Goal: Task Accomplishment & Management: Manage account settings

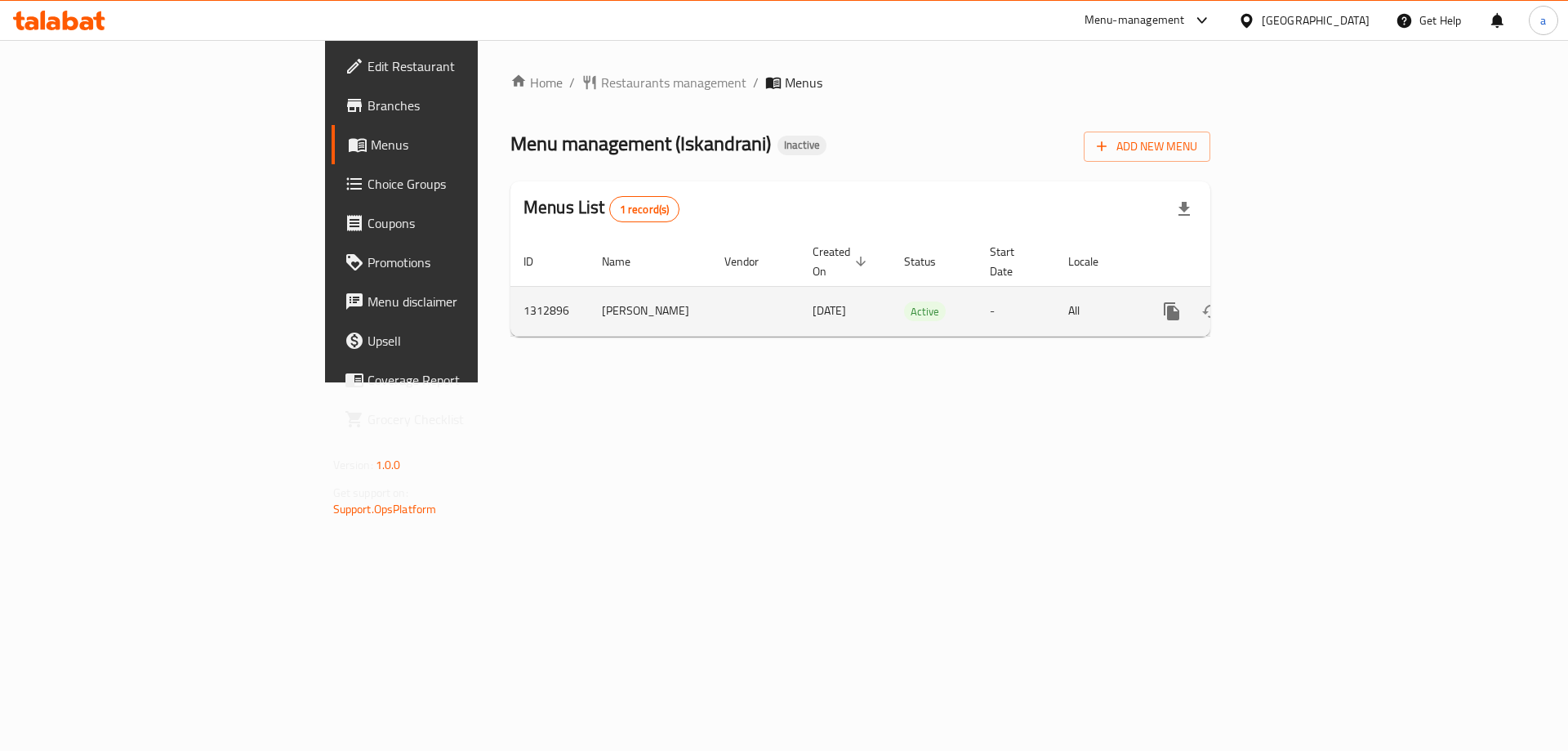
click at [1310, 305] on link "enhanced table" at bounding box center [1289, 310] width 39 height 39
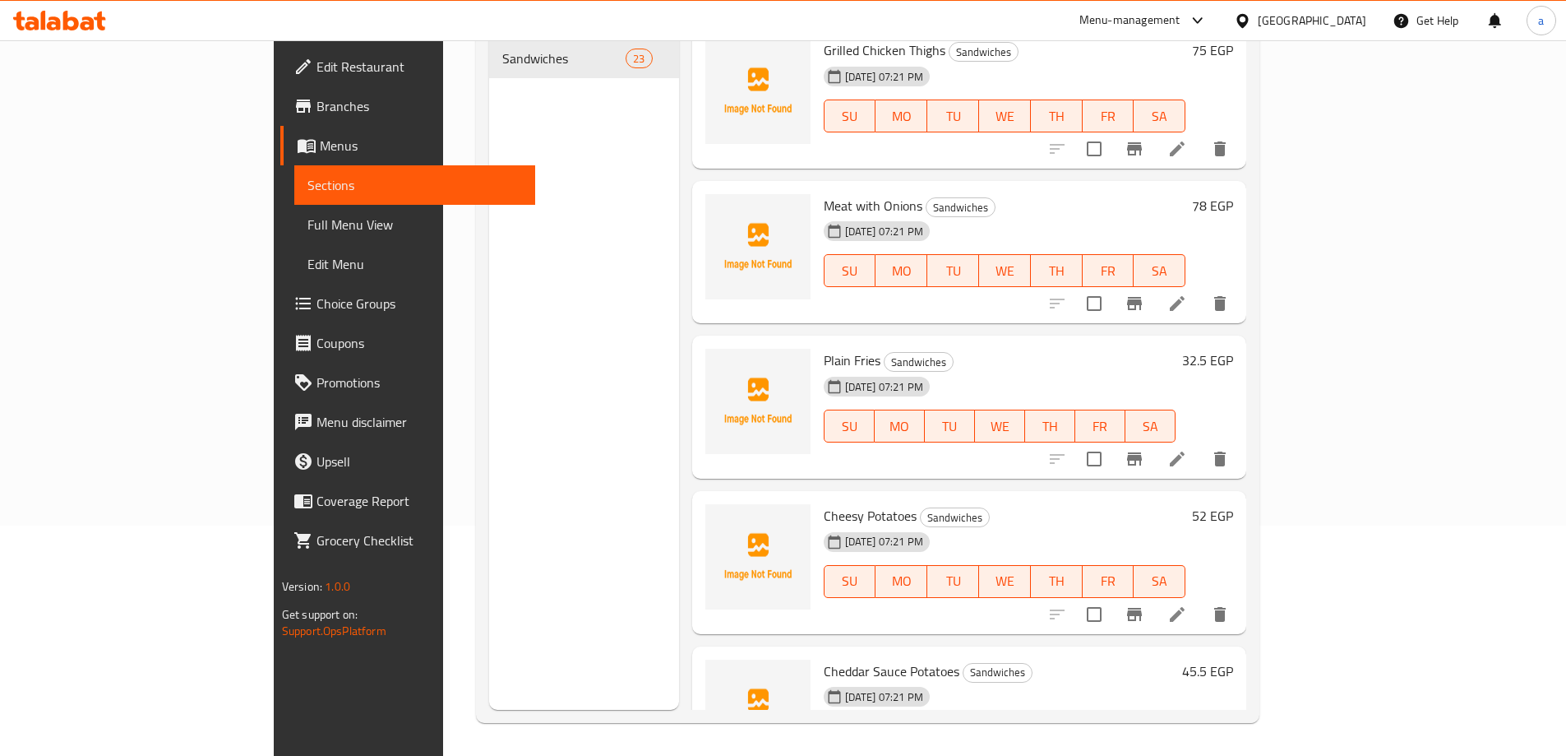
scroll to position [2299, 0]
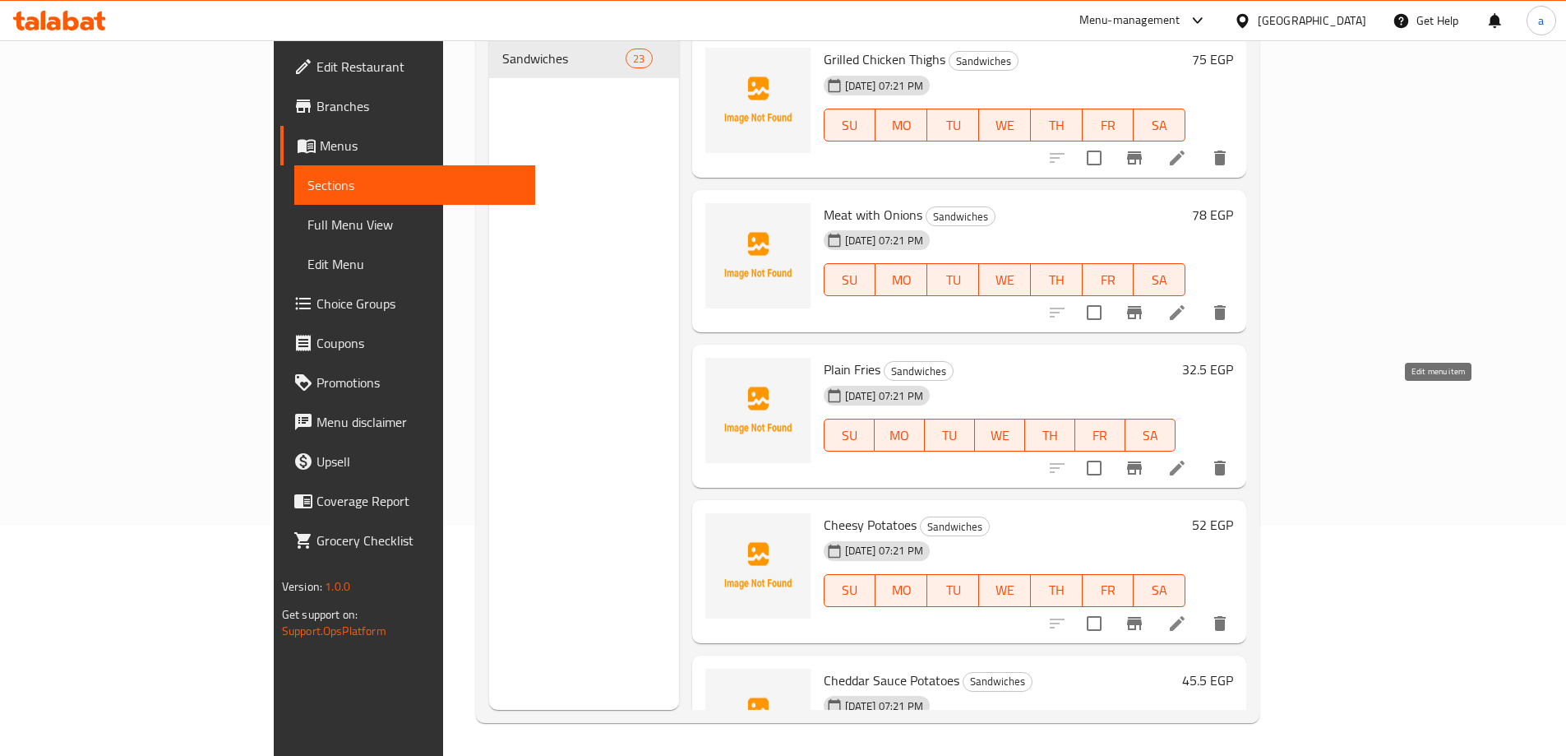
click at [1187, 458] on icon at bounding box center [1177, 468] width 20 height 20
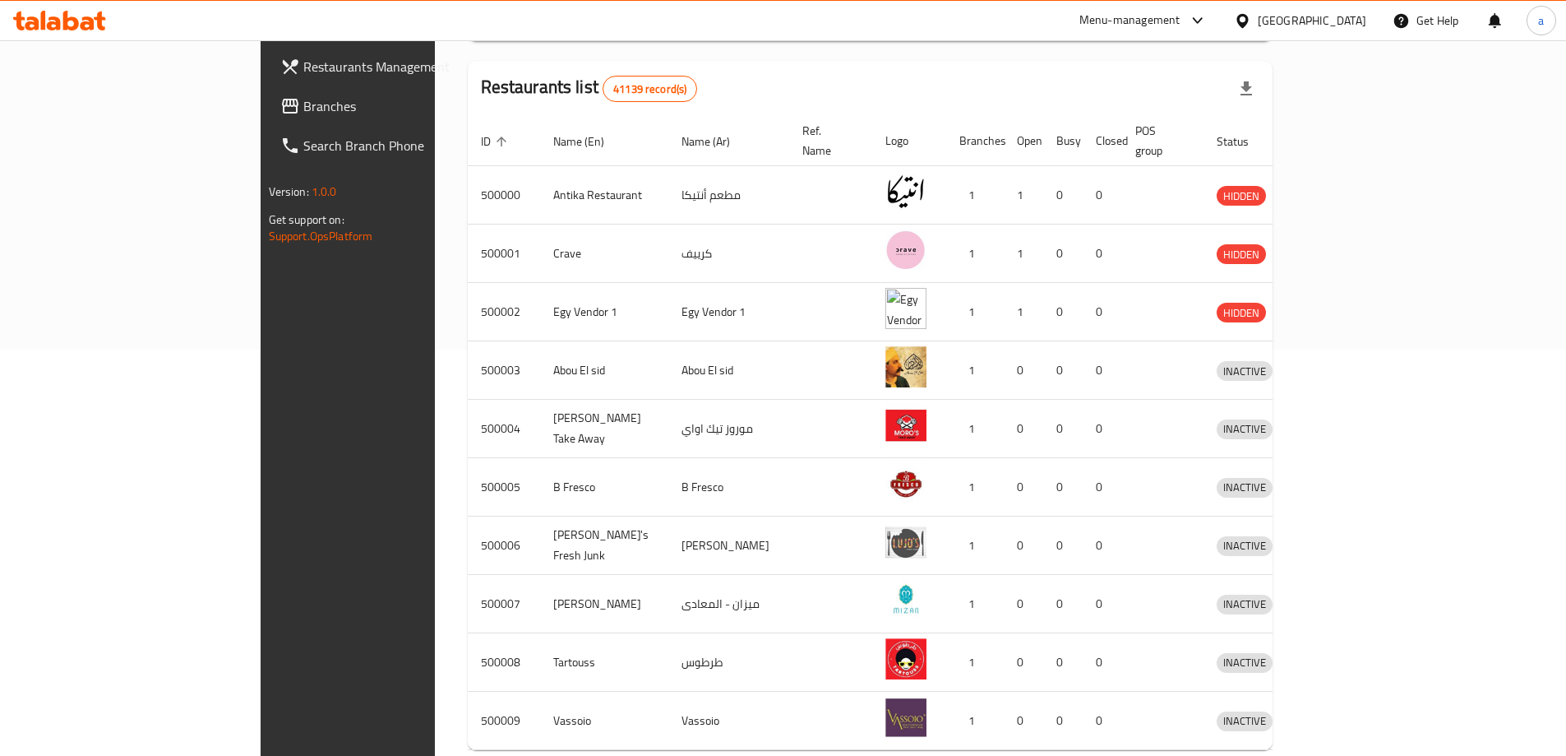
scroll to position [411, 0]
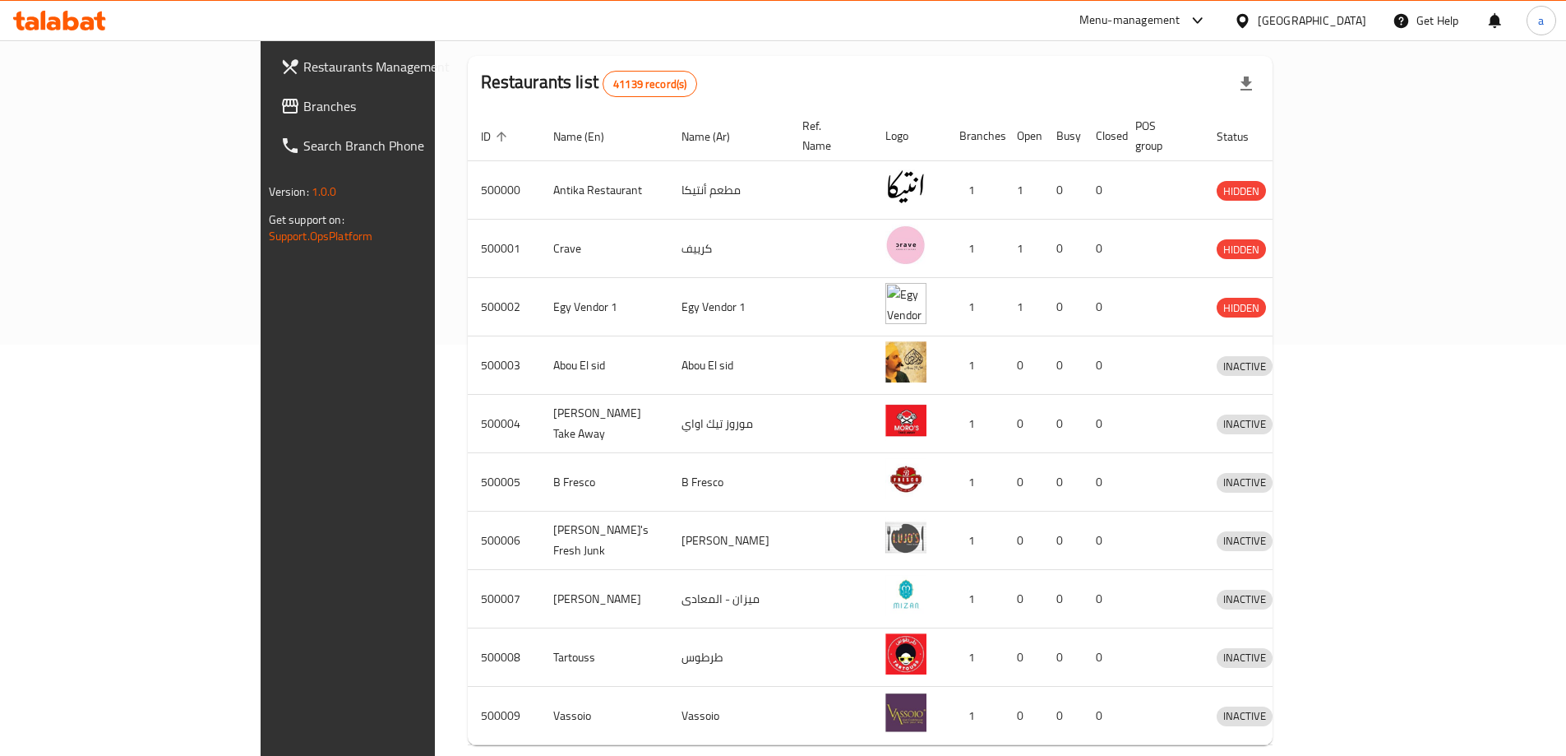
click at [303, 115] on span "Branches" at bounding box center [406, 106] width 206 height 20
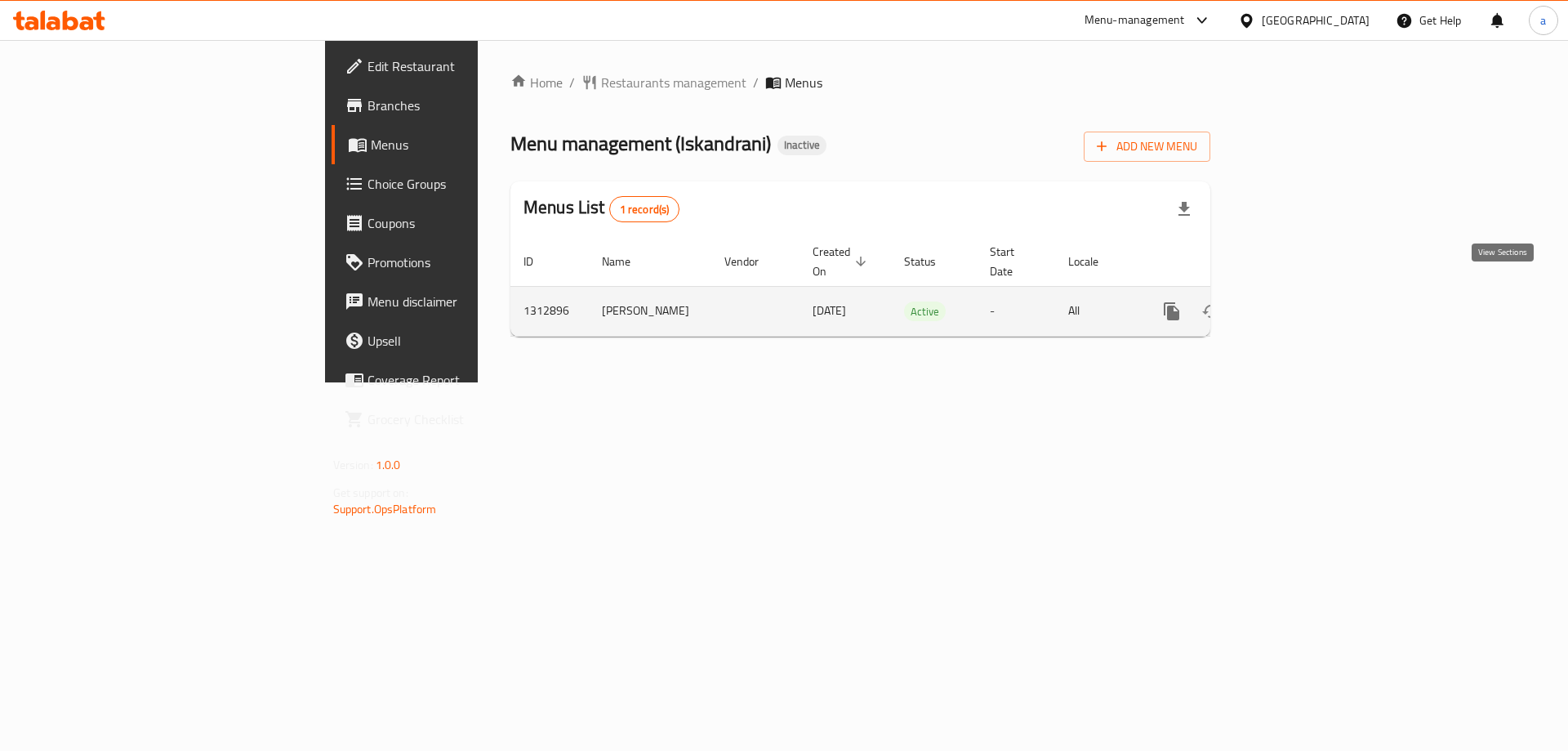
click at [1310, 291] on link "enhanced table" at bounding box center [1289, 310] width 39 height 39
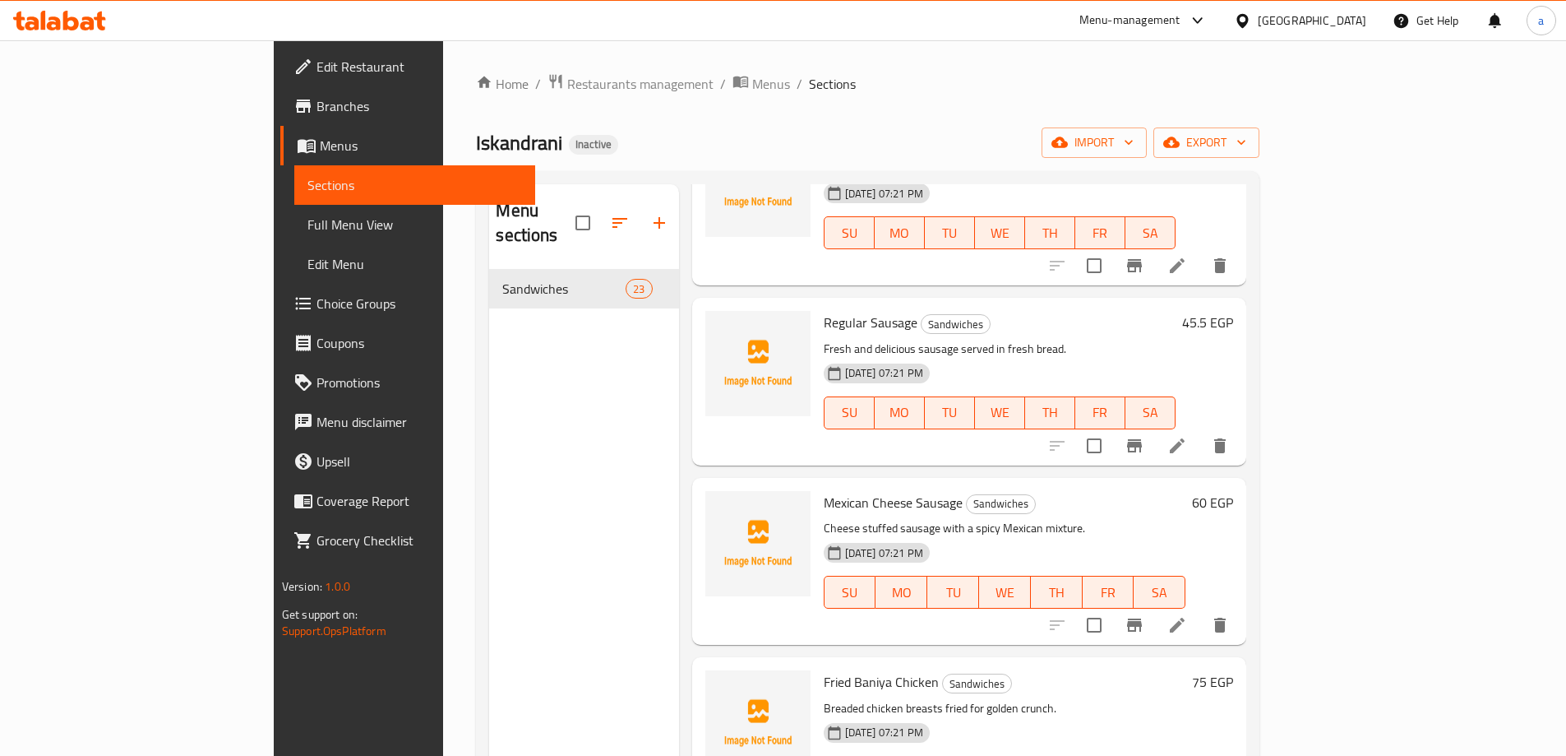
scroll to position [1477, 0]
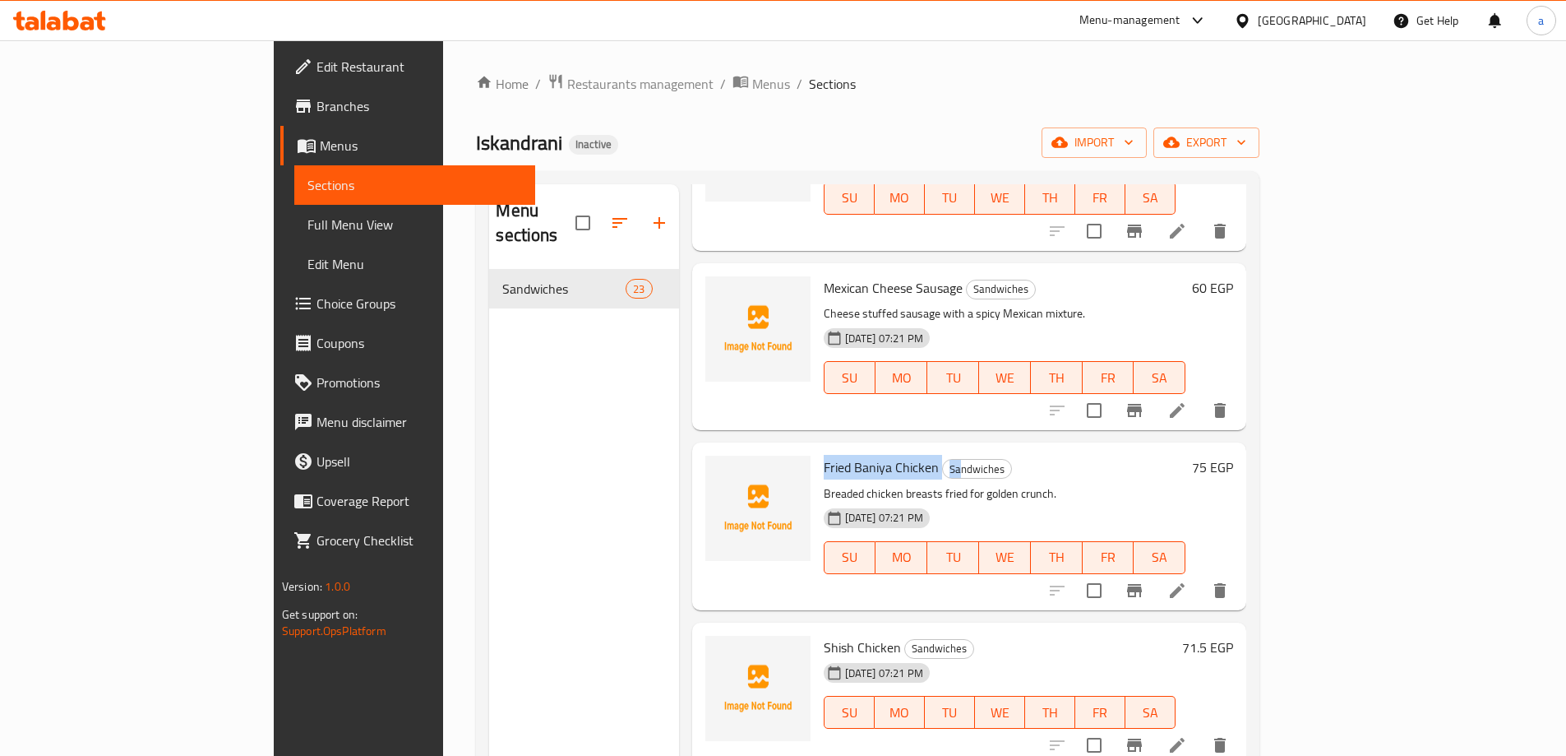
drag, startPoint x: 754, startPoint y: 408, endPoint x: 892, endPoint y: 421, distance: 138.7
click at [892, 449] on div "Fried Baniya Chicken Sandwiches Breaded chicken breasts fried for golden crunch…" at bounding box center [1005, 526] width 376 height 154
drag, startPoint x: 1227, startPoint y: 442, endPoint x: 1364, endPoint y: 16, distance: 448.0
click at [1259, 160] on div "Home / Restaurants management / Menus / Sections Iskandrani Inactive import exp…" at bounding box center [867, 513] width 783 height 880
click at [542, 381] on div "Menu sections Sandwiches 23" at bounding box center [583, 562] width 189 height 756
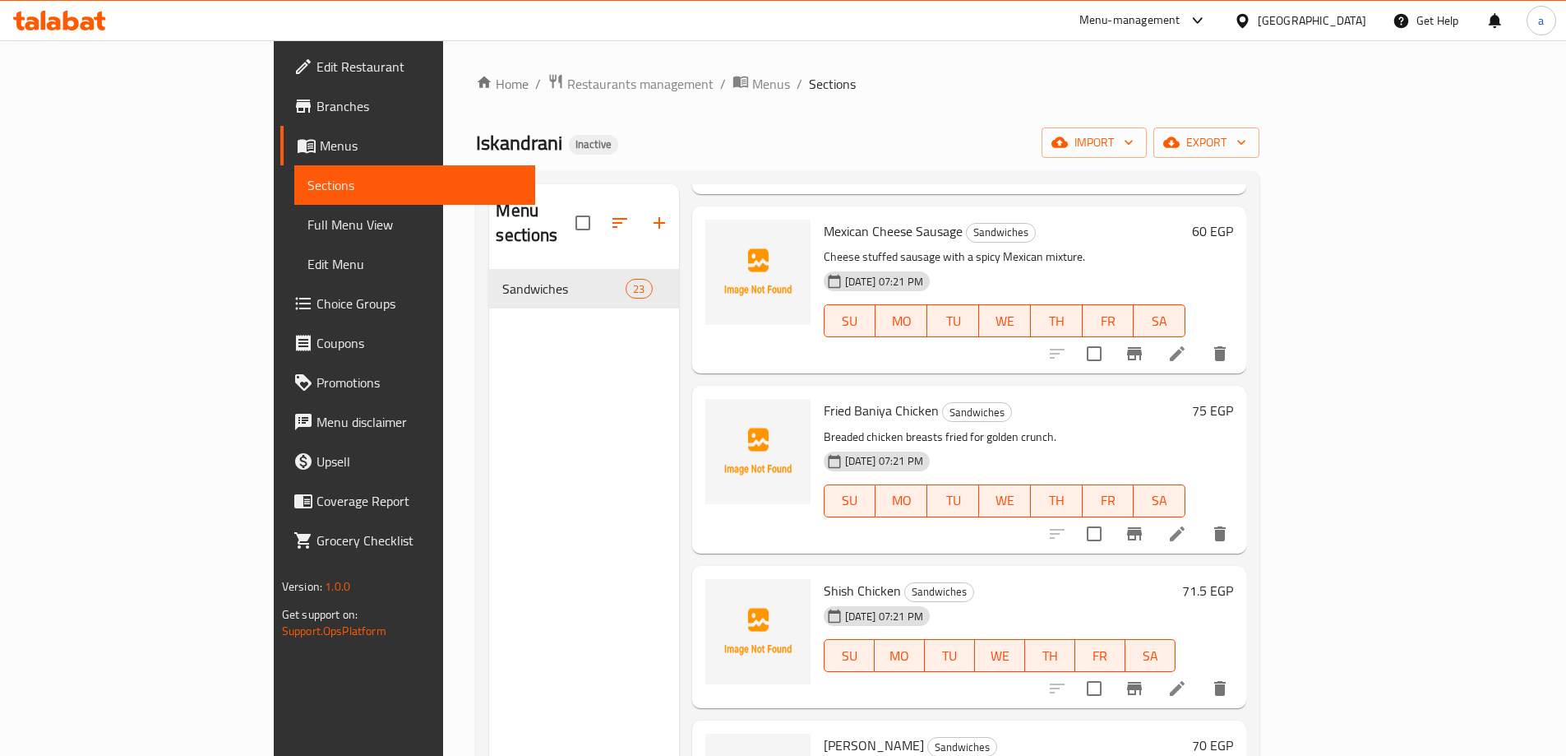
scroll to position [1560, 0]
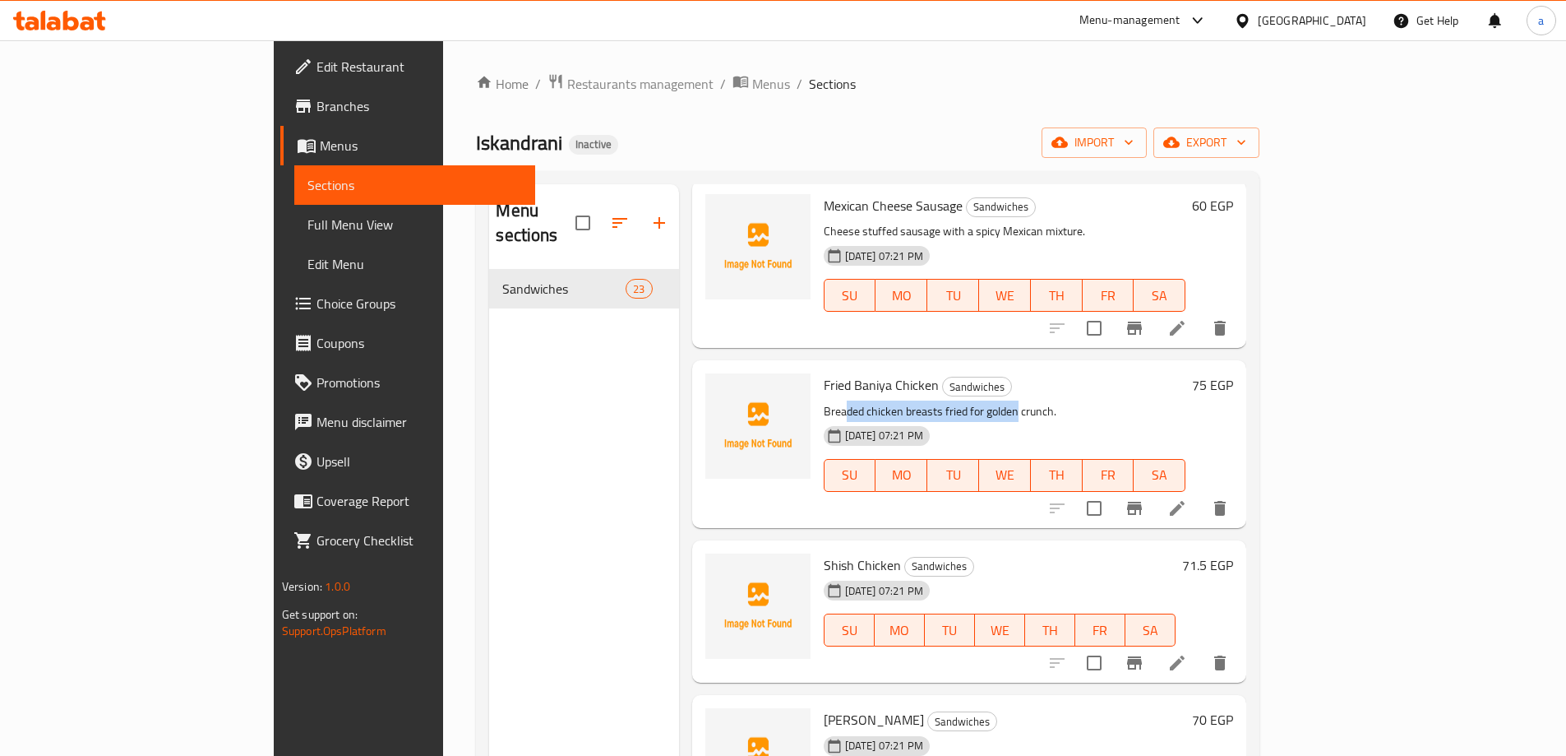
drag, startPoint x: 780, startPoint y: 335, endPoint x: 950, endPoint y: 331, distance: 169.4
click at [950, 367] on div "Fried Baniya Chicken Sandwiches Breaded chicken breasts fried for golden crunch…" at bounding box center [1005, 444] width 376 height 154
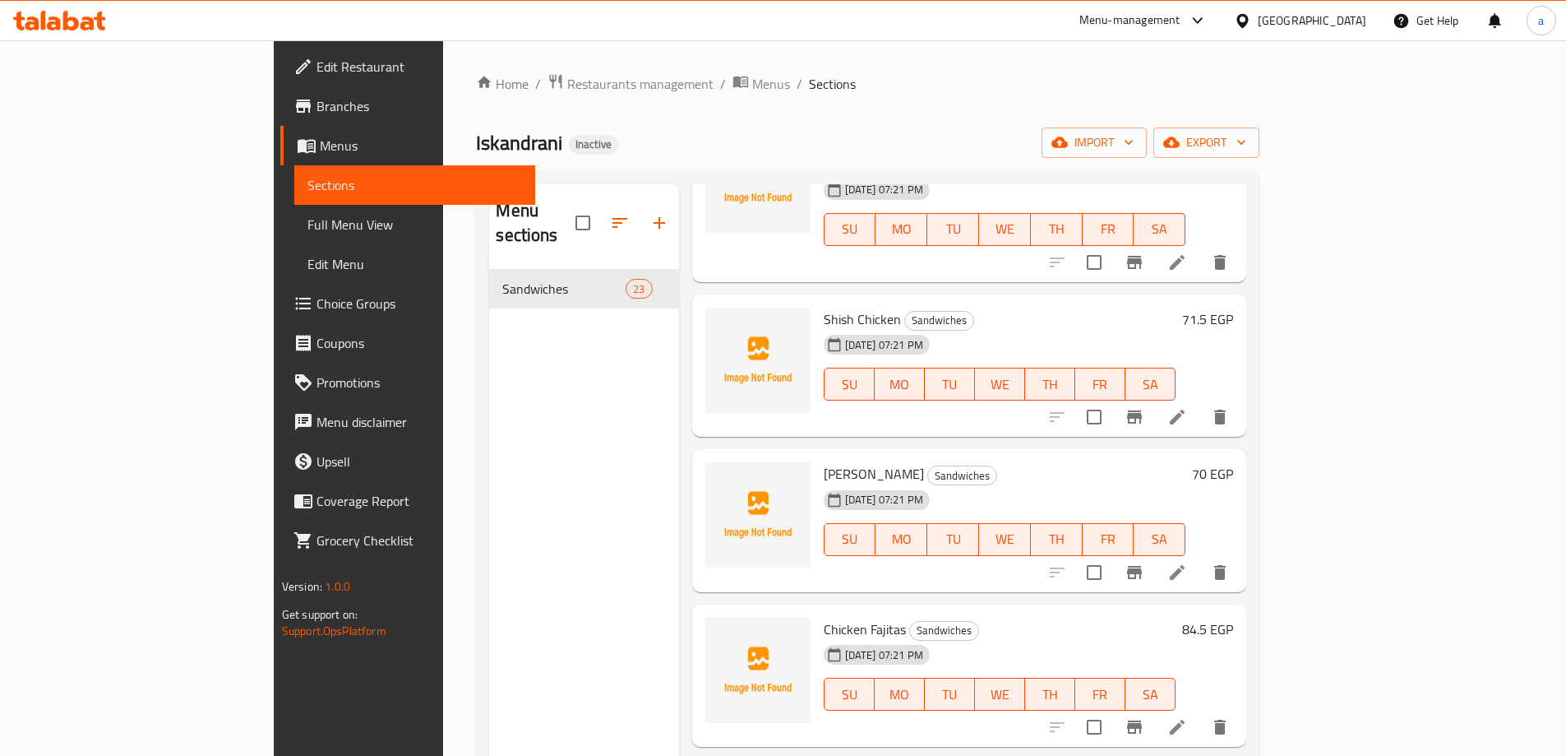
scroll to position [1806, 0]
click at [1187, 406] on icon at bounding box center [1177, 416] width 20 height 20
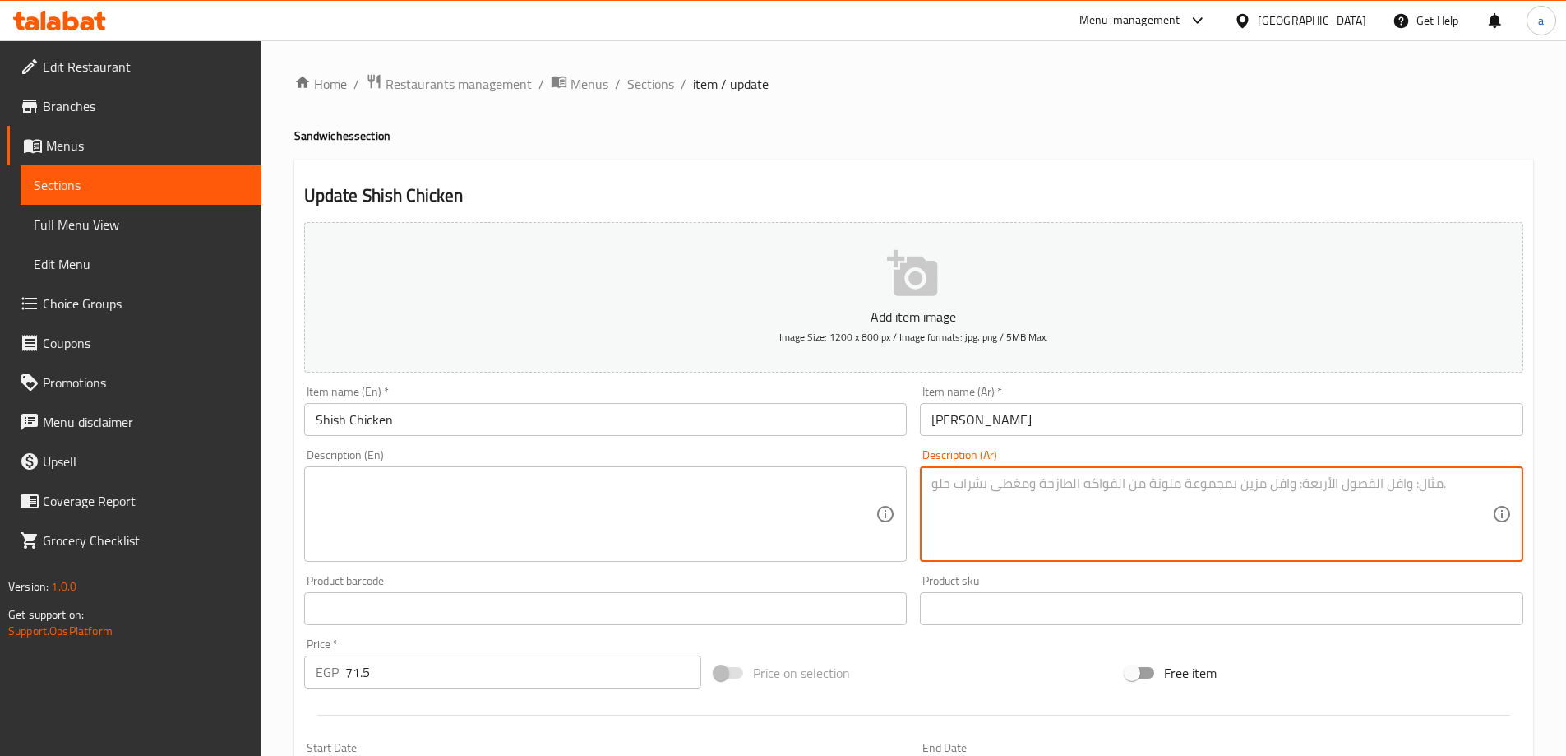
click at [1275, 523] on textarea at bounding box center [1211, 514] width 561 height 78
paste textarea "مكعبات دجاج متبلة ومشوية على الفحم مع بصل وفلفل."
type textarea "مكعبات دجاج متبلة ومشوية على الفحم مع بصل وفلفل."
click at [717, 527] on textarea at bounding box center [596, 514] width 561 height 78
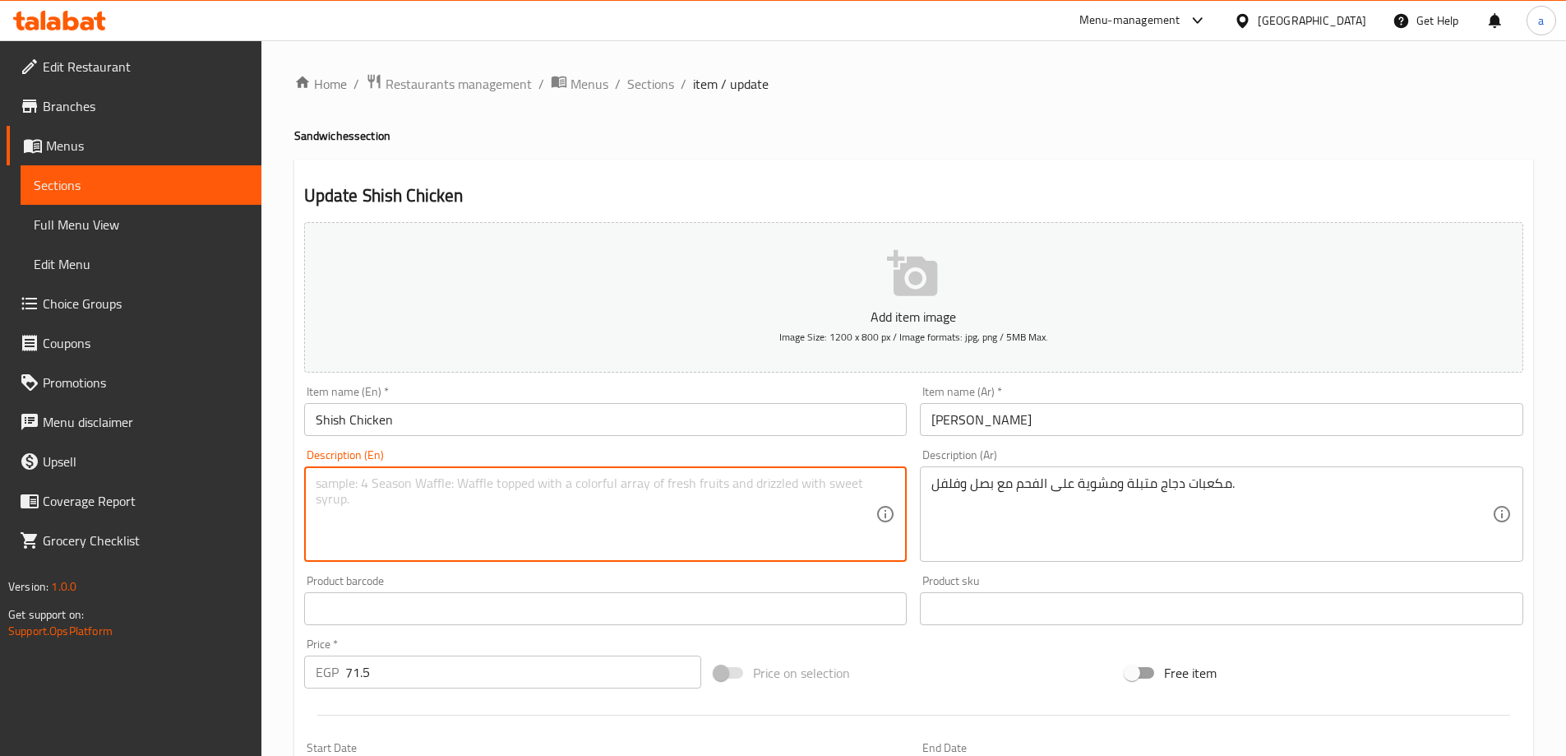
paste textarea "Marinated chicken cubes grilled over charcoal with onions and peppers."
click at [456, 483] on textarea "Marinated chicken cubes grilled over charcoal with onions and peppers." at bounding box center [596, 514] width 561 height 78
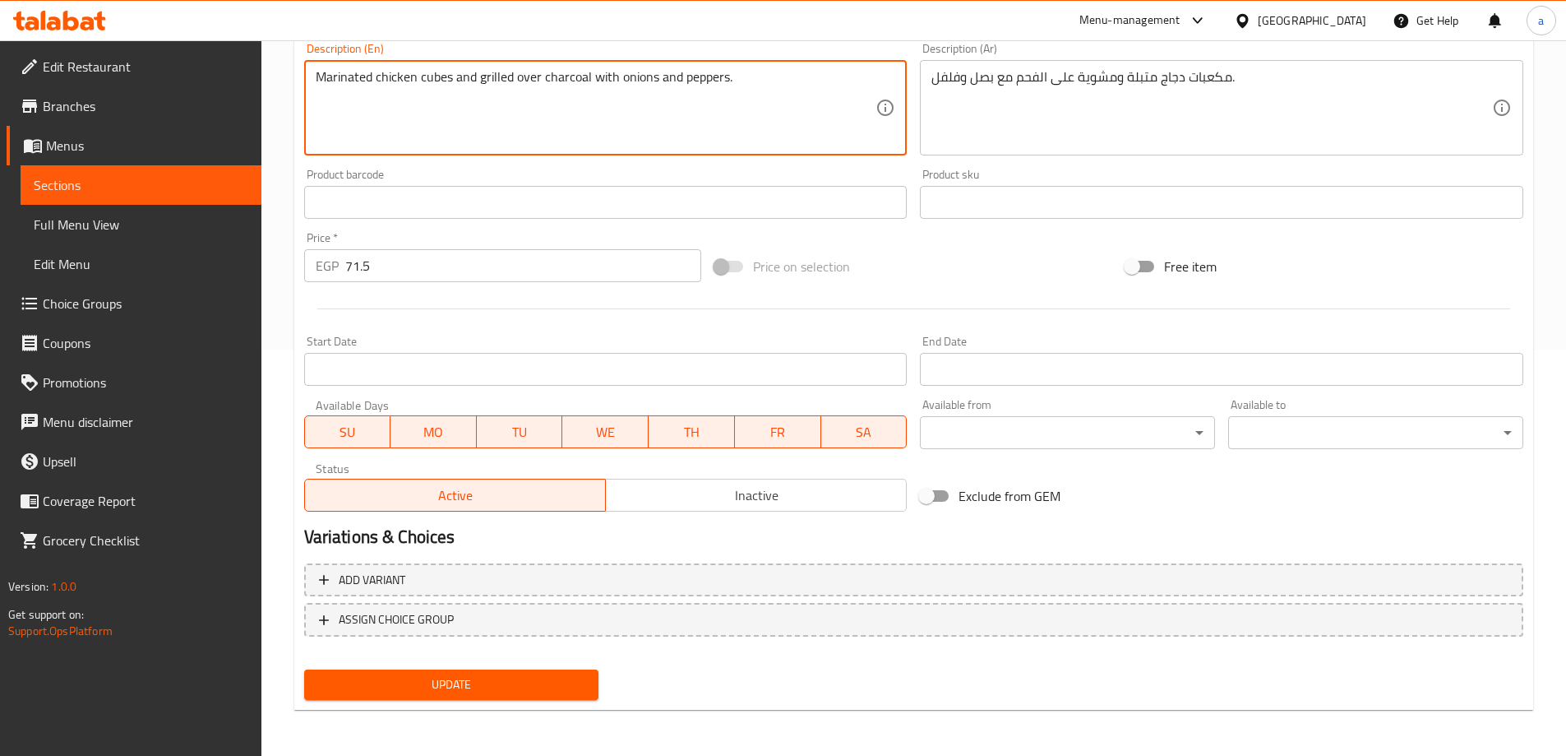
type textarea "Marinated chicken cubes and grilled over charcoal with onions and peppers."
click at [474, 680] on span "Update" at bounding box center [451, 684] width 269 height 21
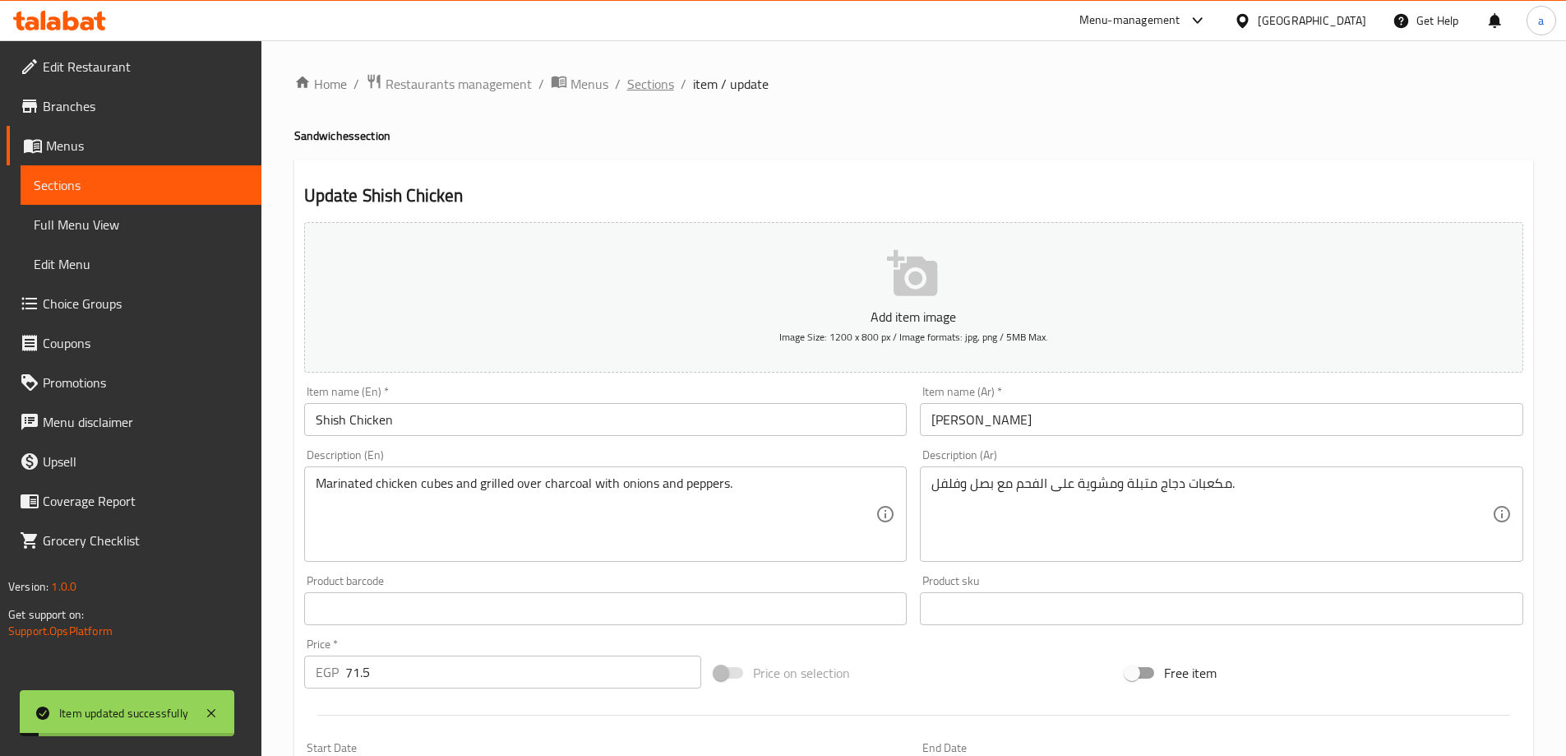
click at [653, 74] on span "Sections" at bounding box center [650, 84] width 47 height 20
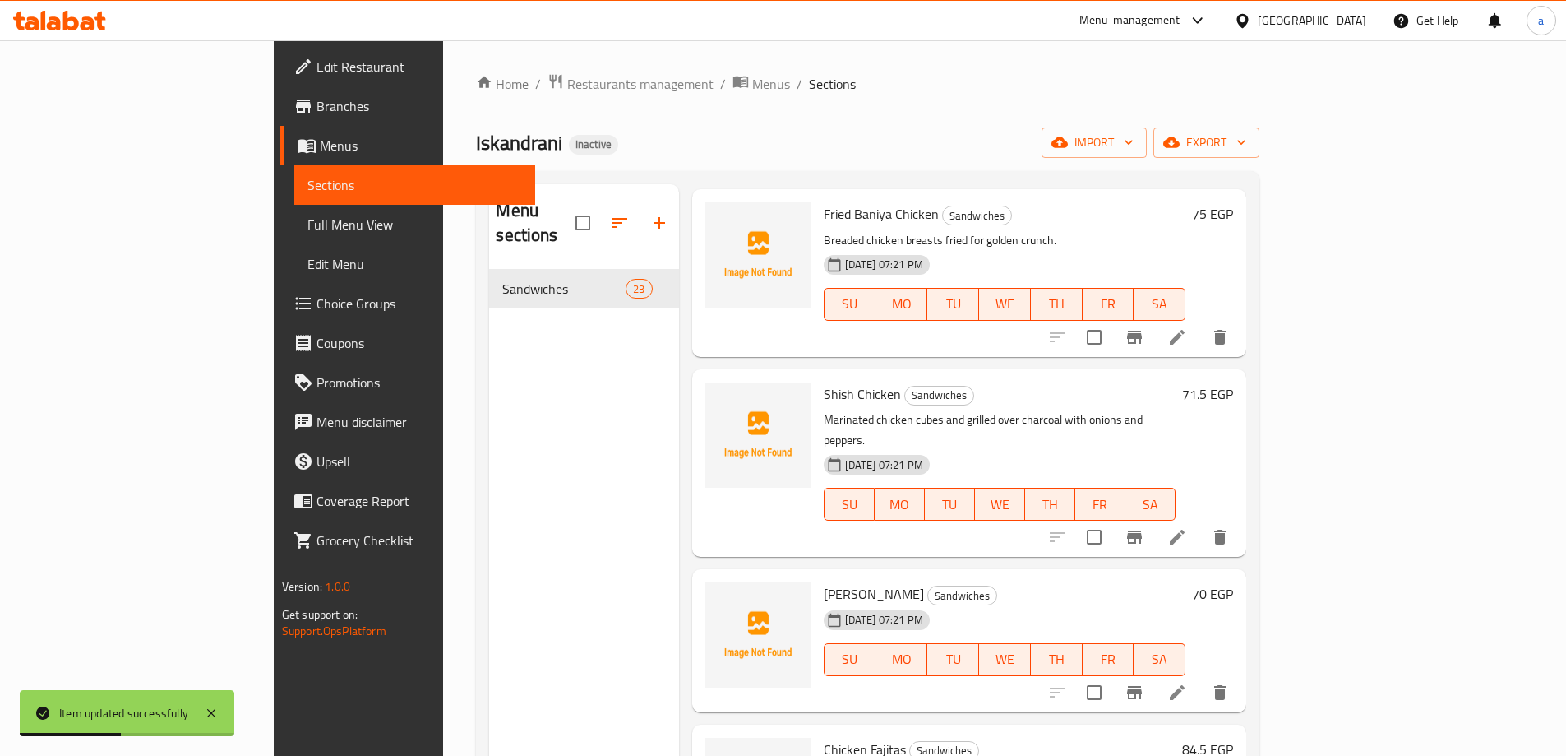
scroll to position [1726, 0]
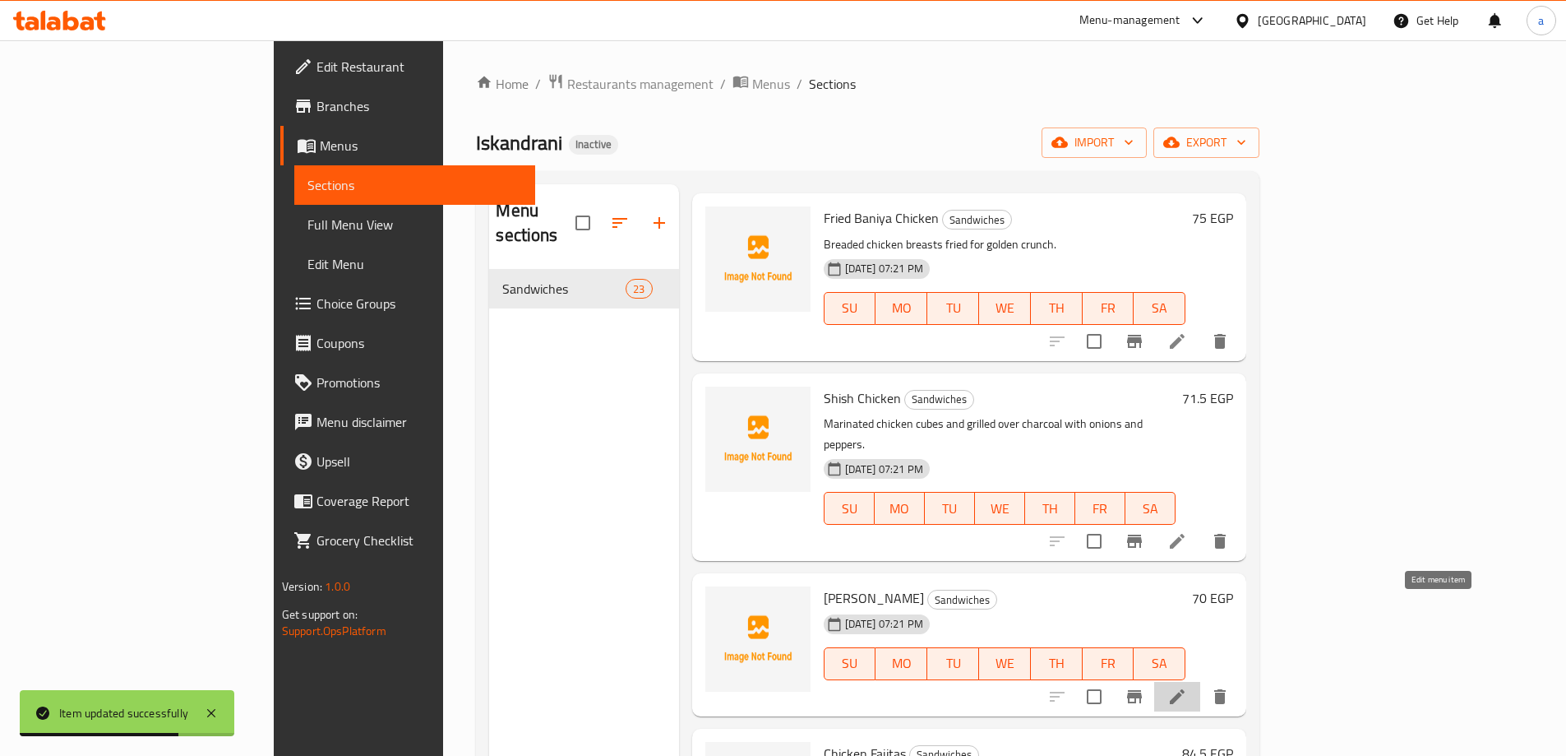
click at [1187, 686] on icon at bounding box center [1177, 696] width 20 height 20
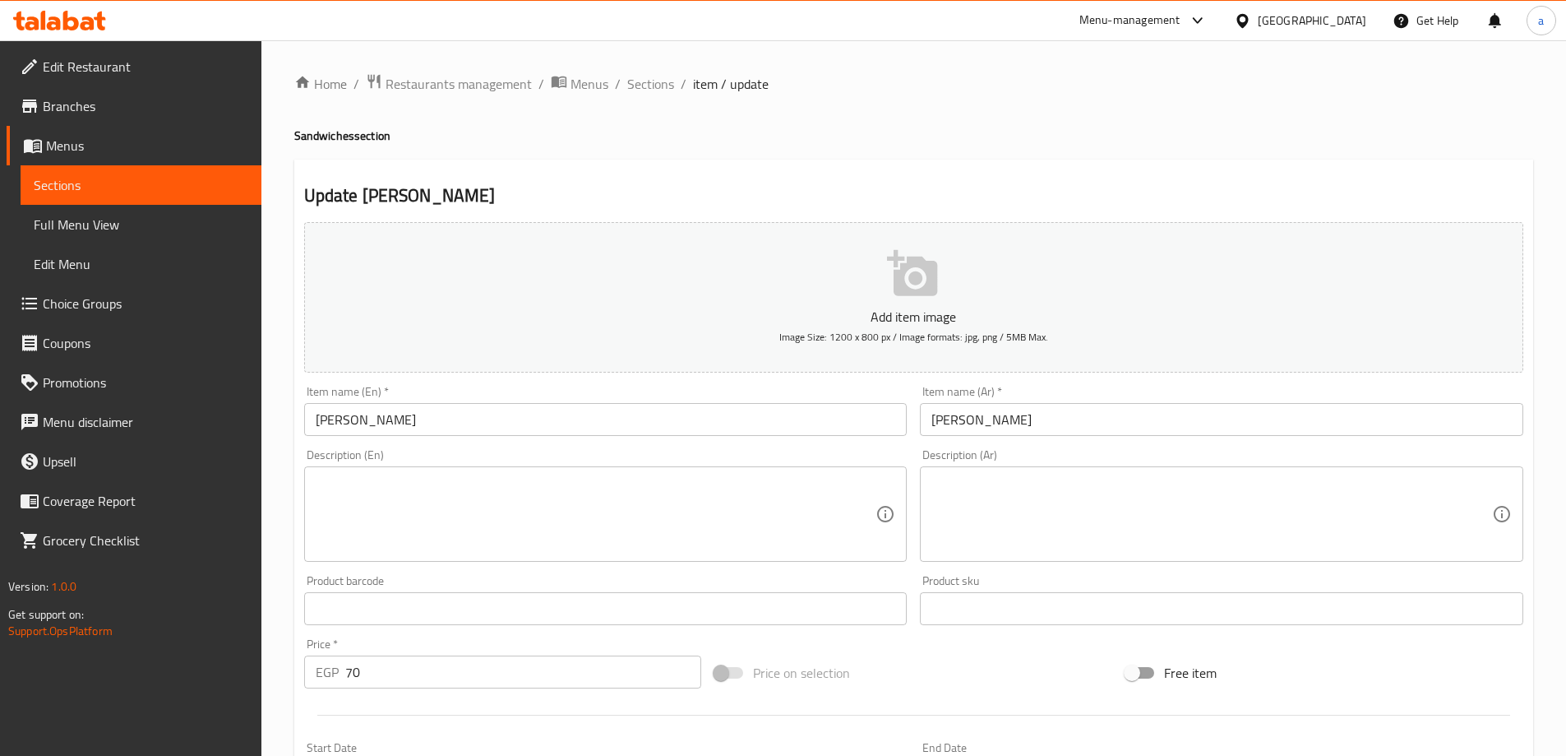
click at [377, 423] on input "Zinger Farakh" at bounding box center [605, 419] width 603 height 33
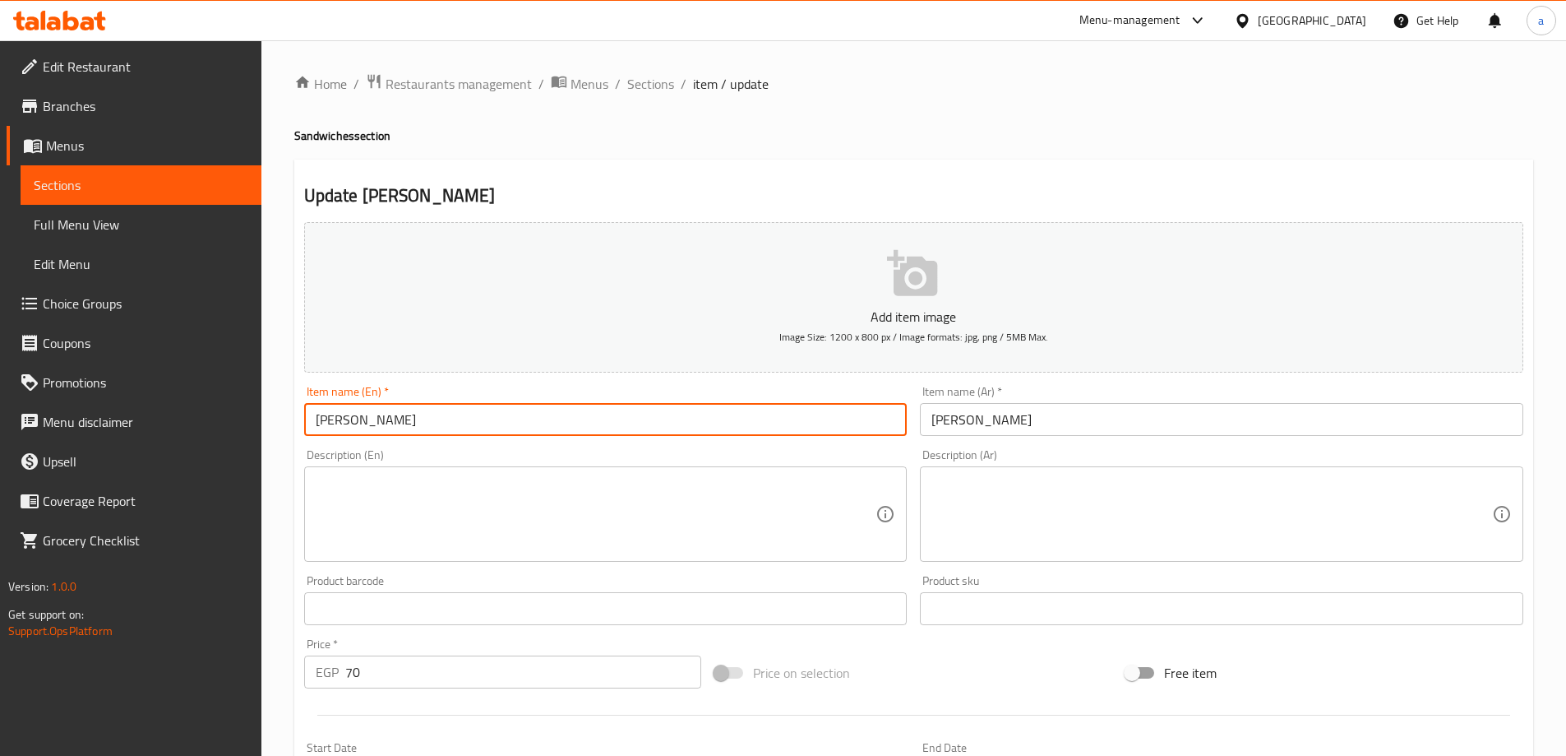
click at [377, 423] on input "Zinger Farakh" at bounding box center [605, 419] width 603 height 33
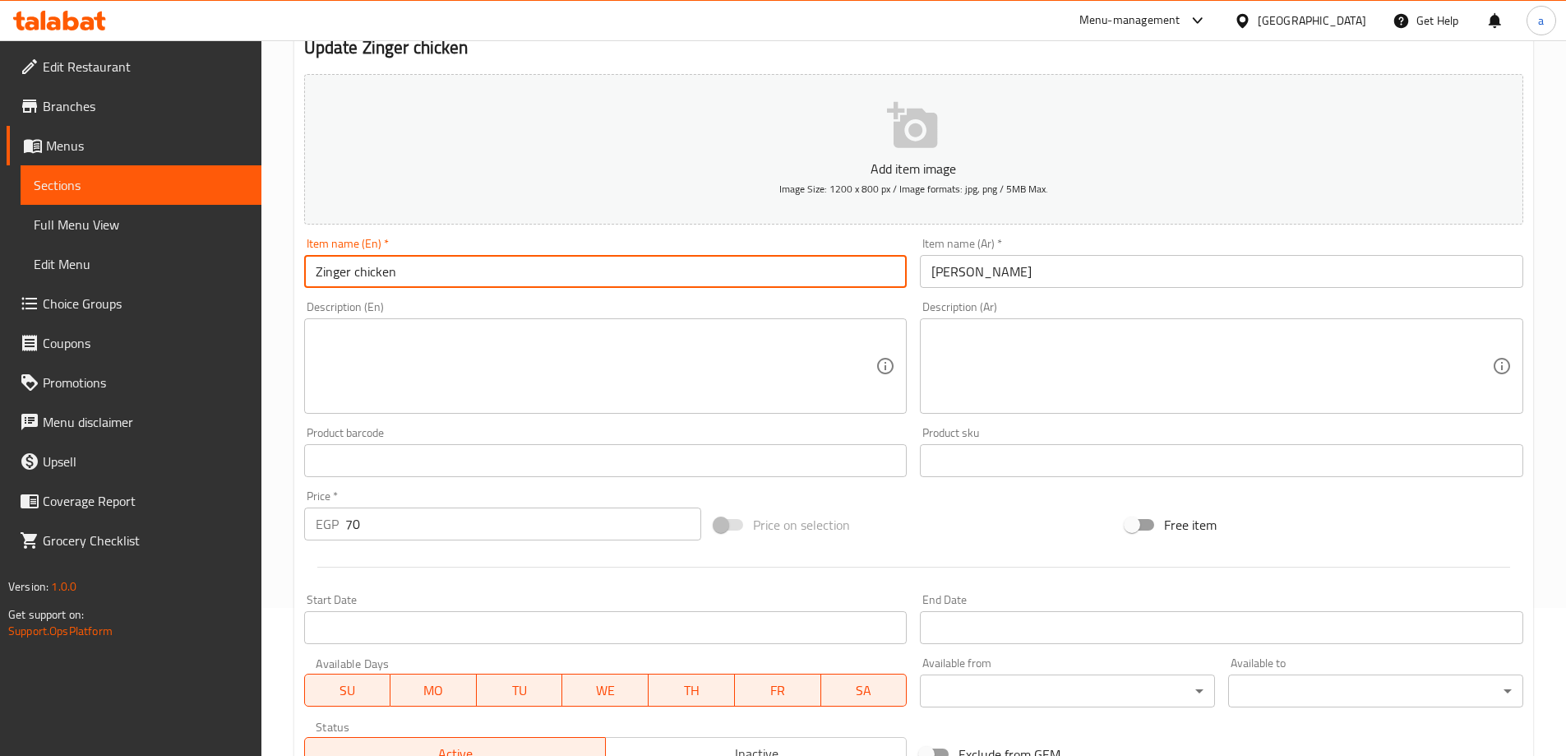
scroll to position [164, 0]
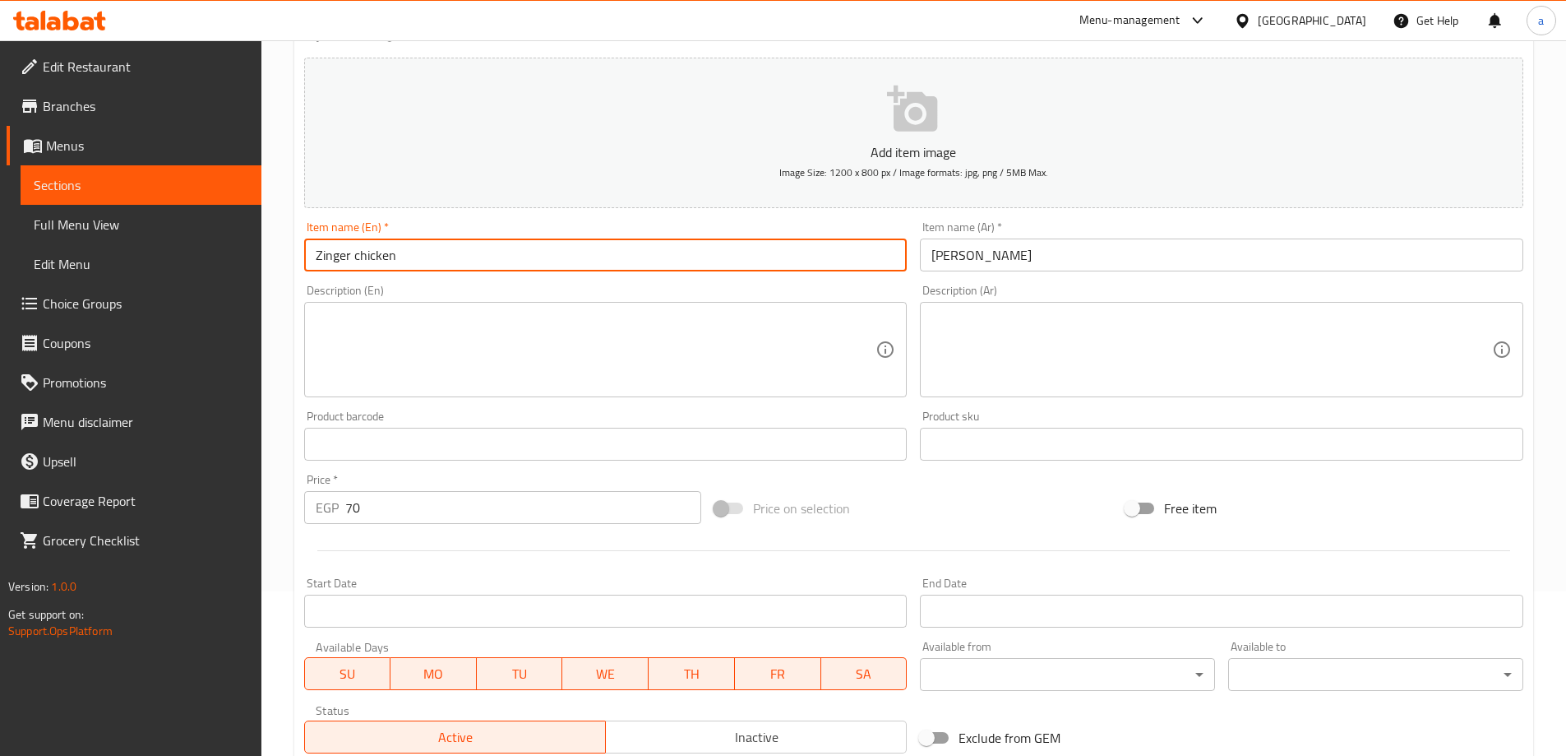
type input "Zinger chicken"
click at [472, 349] on textarea at bounding box center [596, 350] width 561 height 78
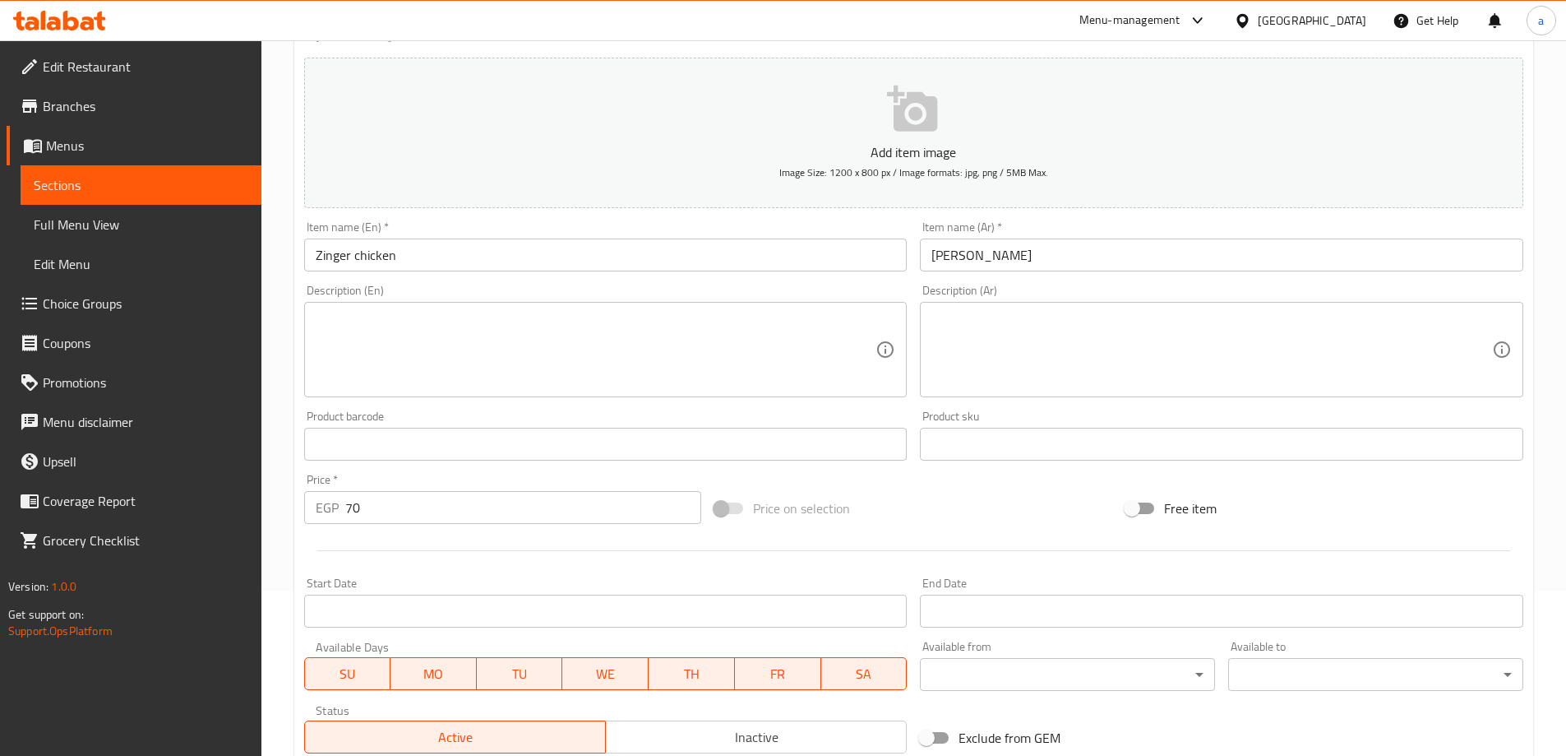
click at [637, 385] on textarea at bounding box center [596, 350] width 561 height 78
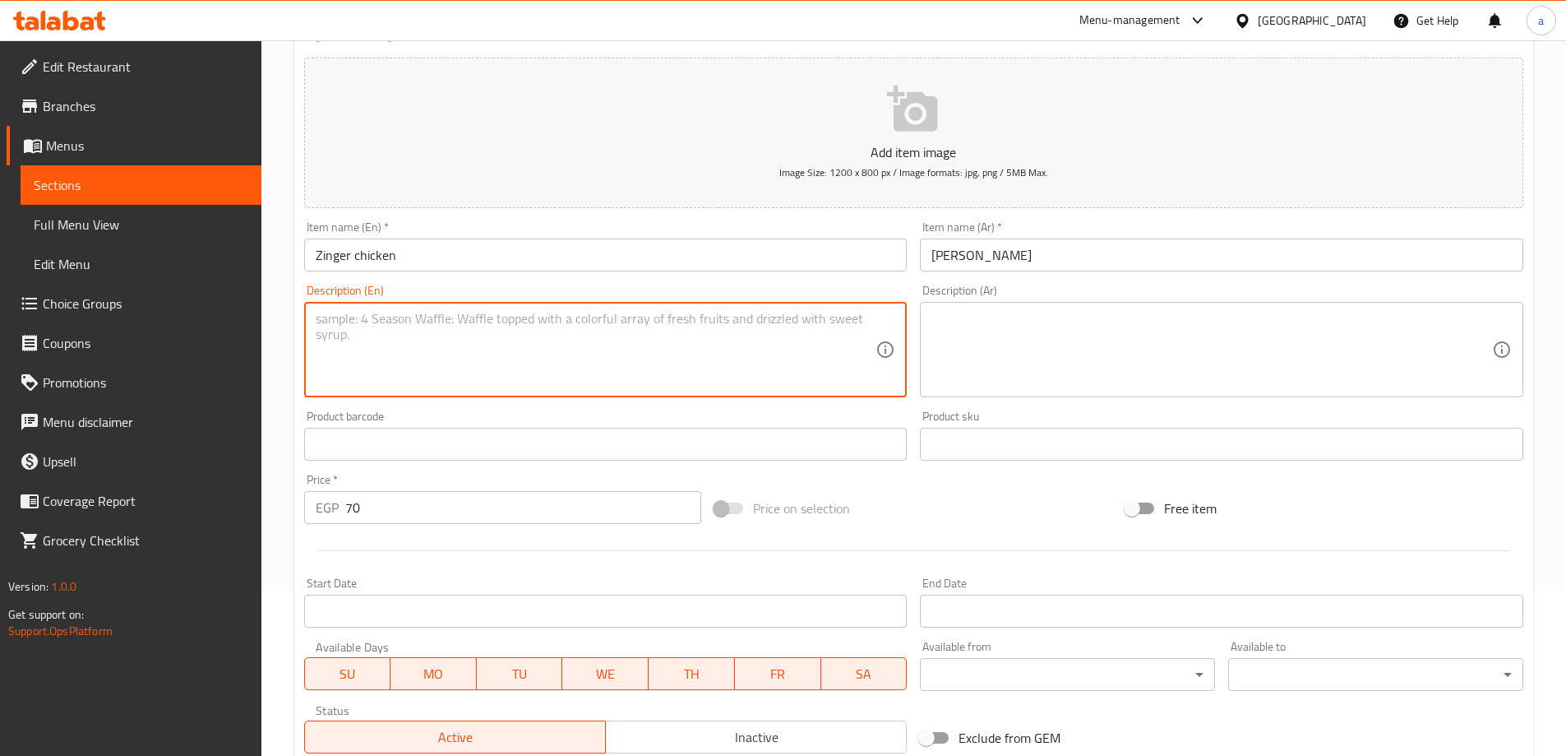
paste textarea "دجاج زنجر سبايسي بخلطة مميزة ومقرمشة."
type textarea "دجاج زنجر سبايسي بخلطة مميزة ومقرمشة."
click at [991, 340] on textarea at bounding box center [1211, 350] width 561 height 78
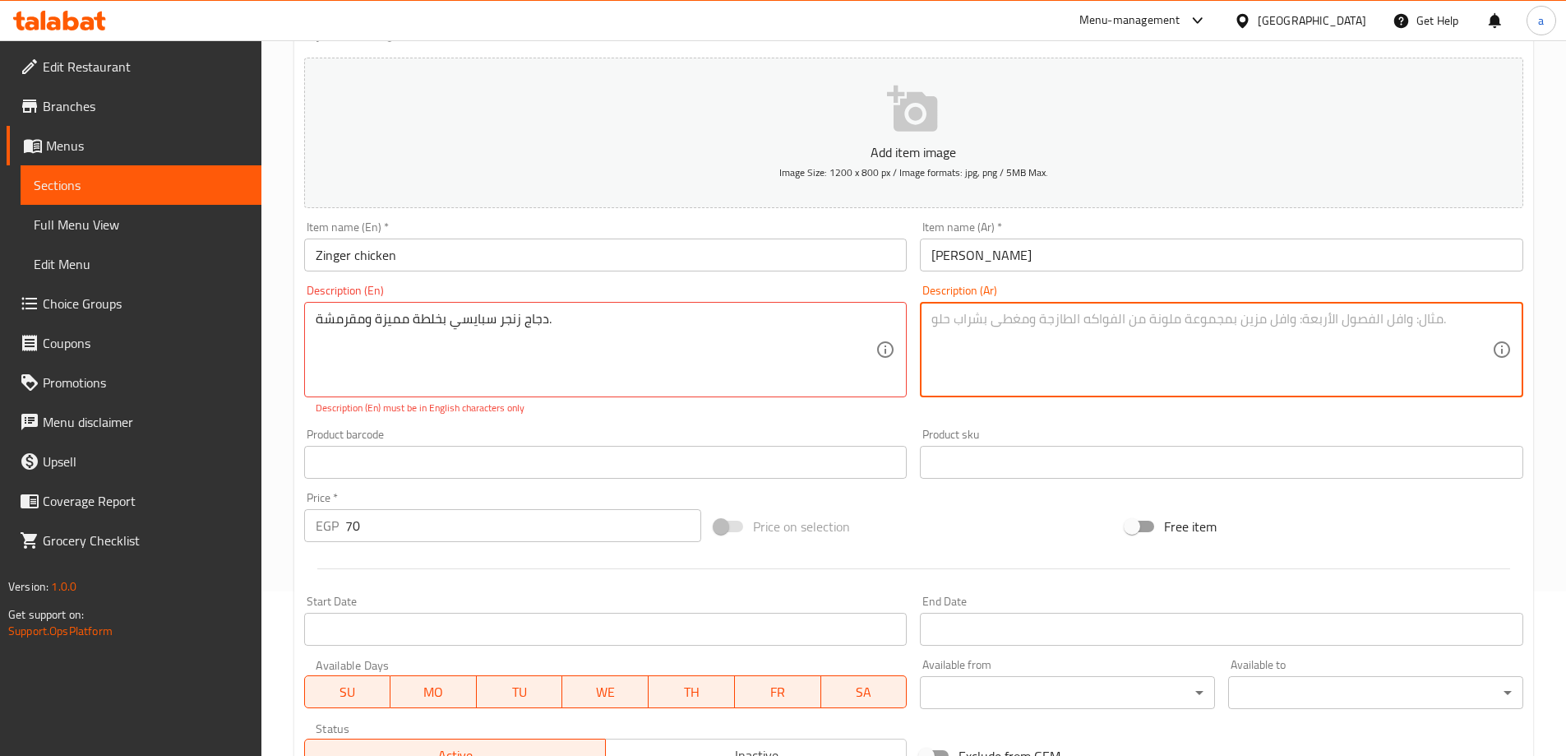
paste textarea "دجاج زنجر سبايسي بخلطة مميزة ومقرمشة."
type textarea "دجاج زنجر سبايسي بخلطة مميزة ومقرمشة."
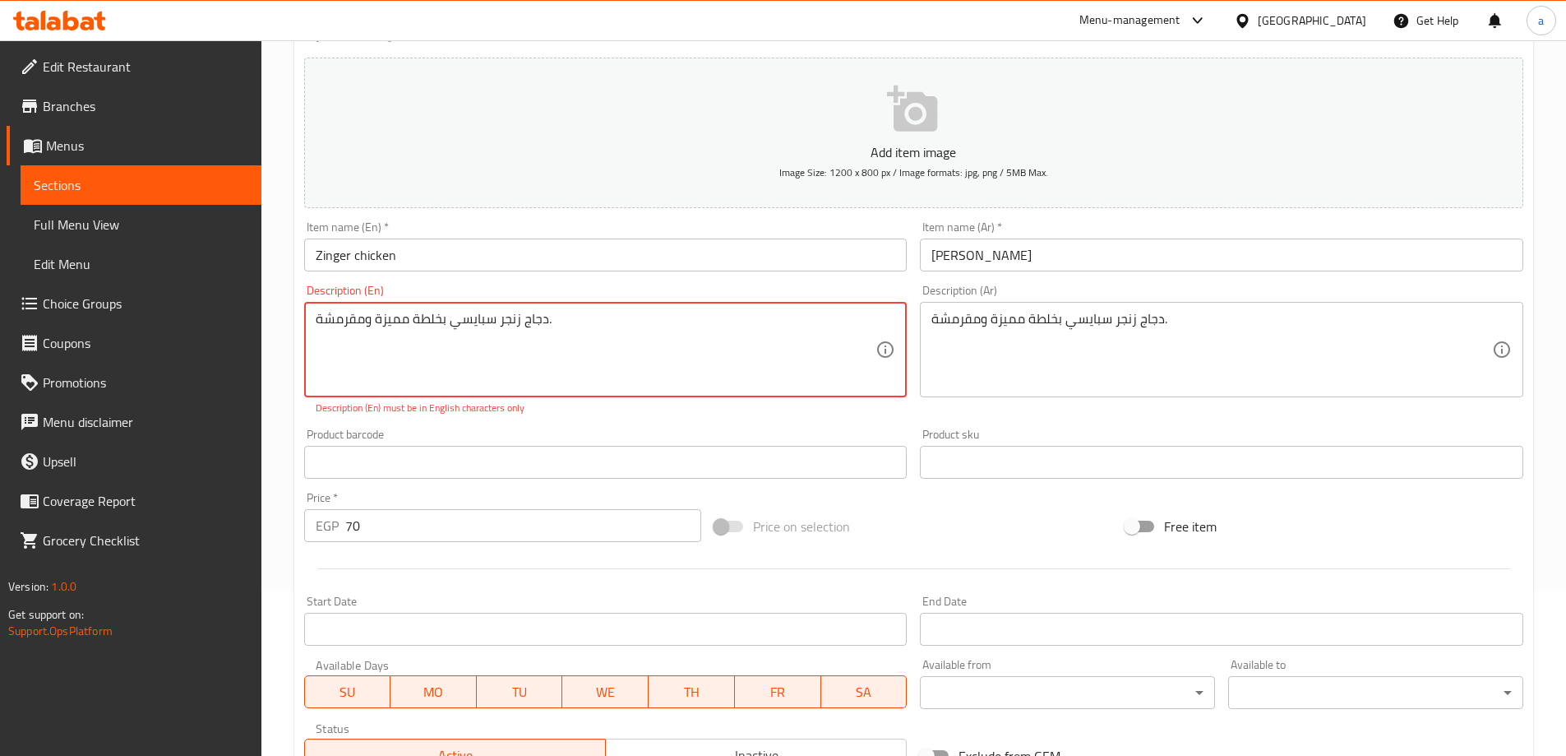
click at [652, 368] on textarea "دجاج زنجر سبايسي بخلطة مميزة ومقرمشة." at bounding box center [596, 350] width 561 height 78
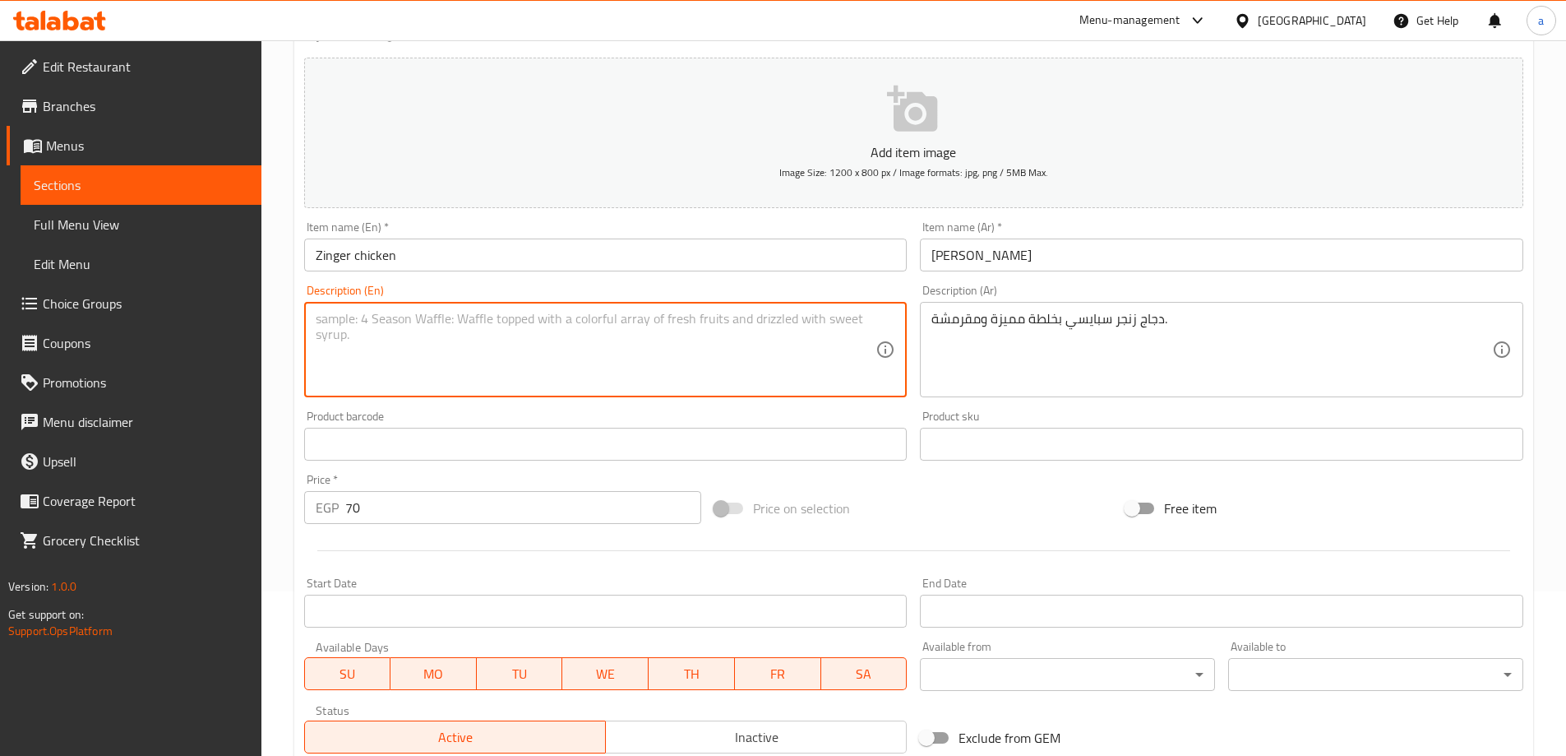
paste textarea "Spicy Zinger Chicken with a special, crispy mixture."
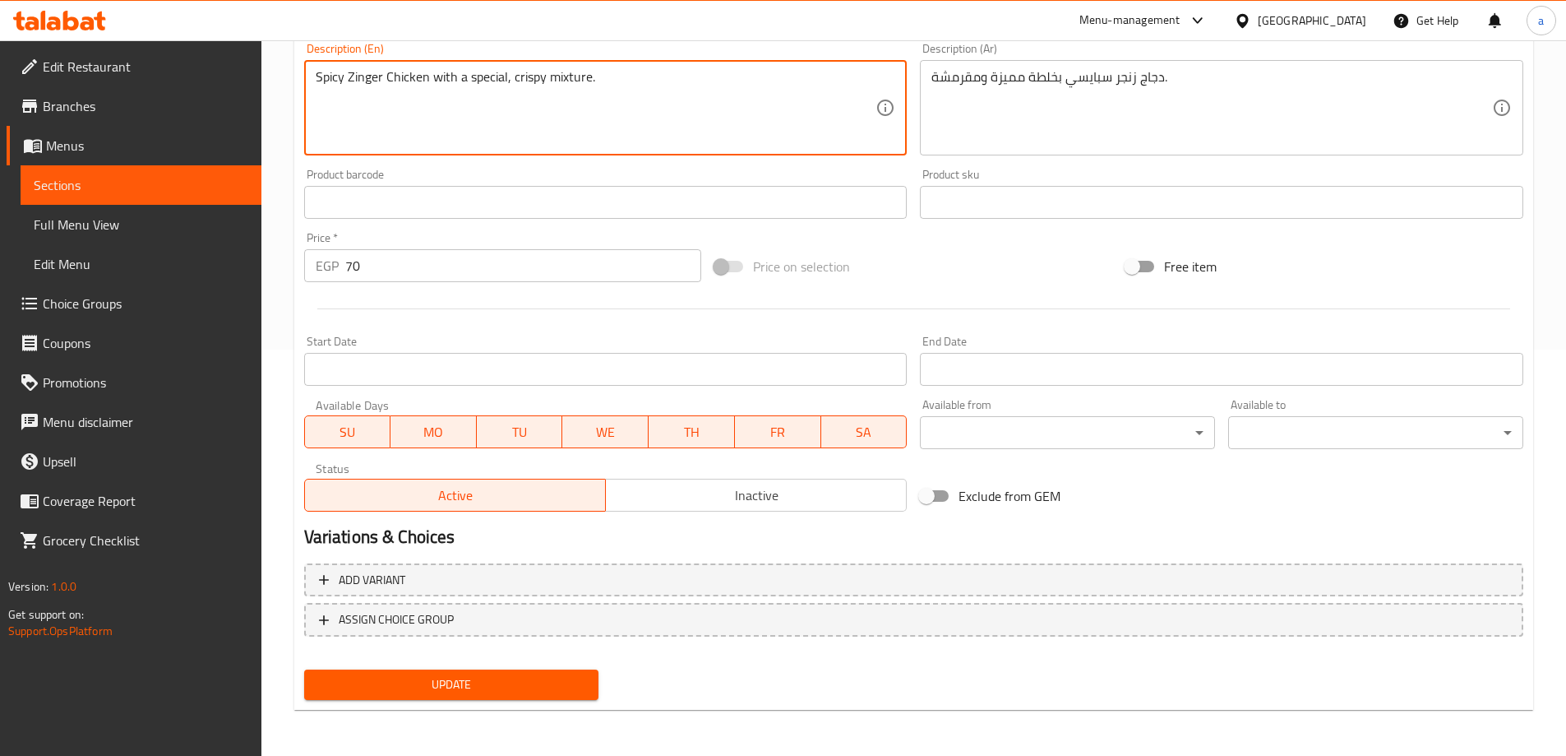
type textarea "Spicy Zinger Chicken with a special, crispy mixture."
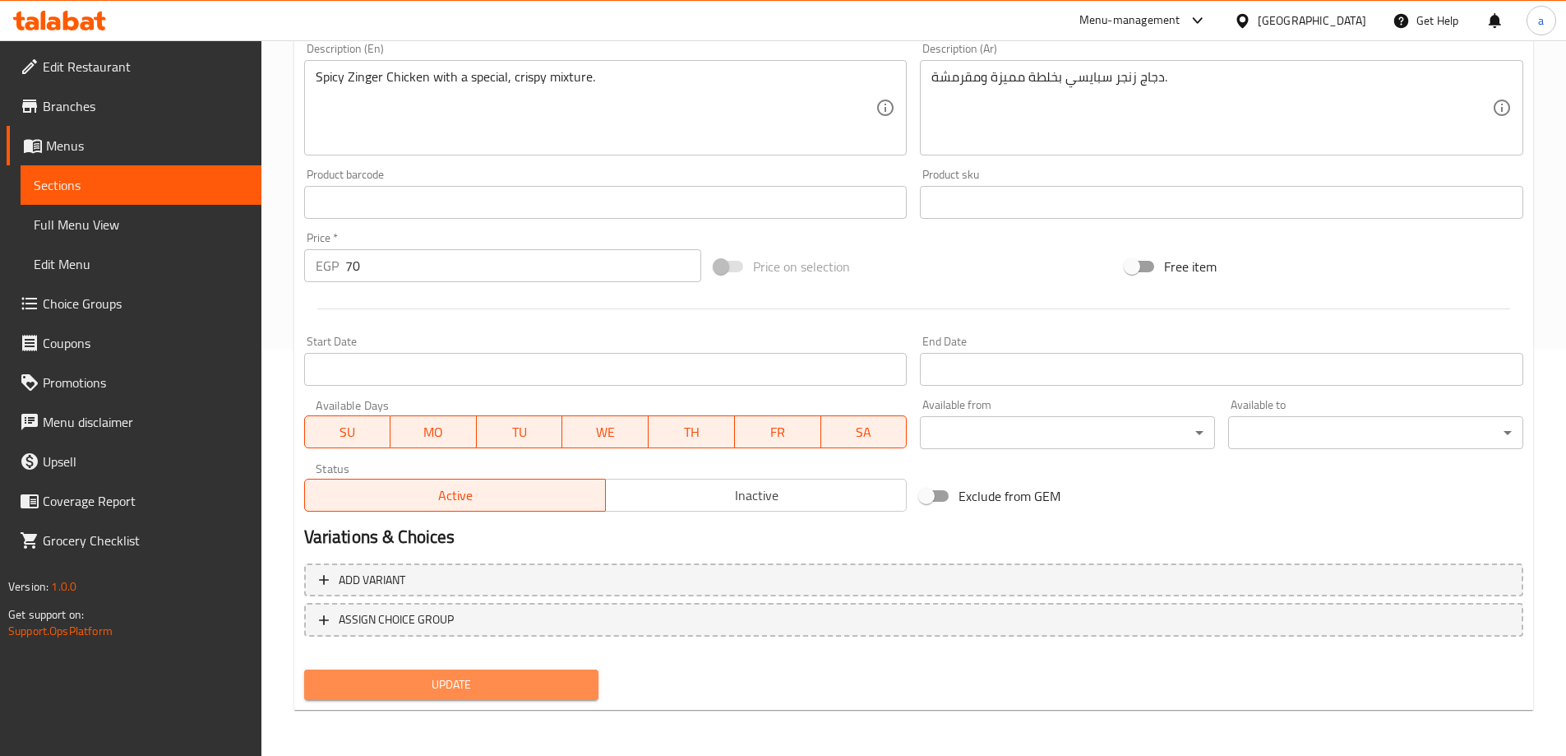
click at [451, 688] on span "Update" at bounding box center [451, 684] width 269 height 21
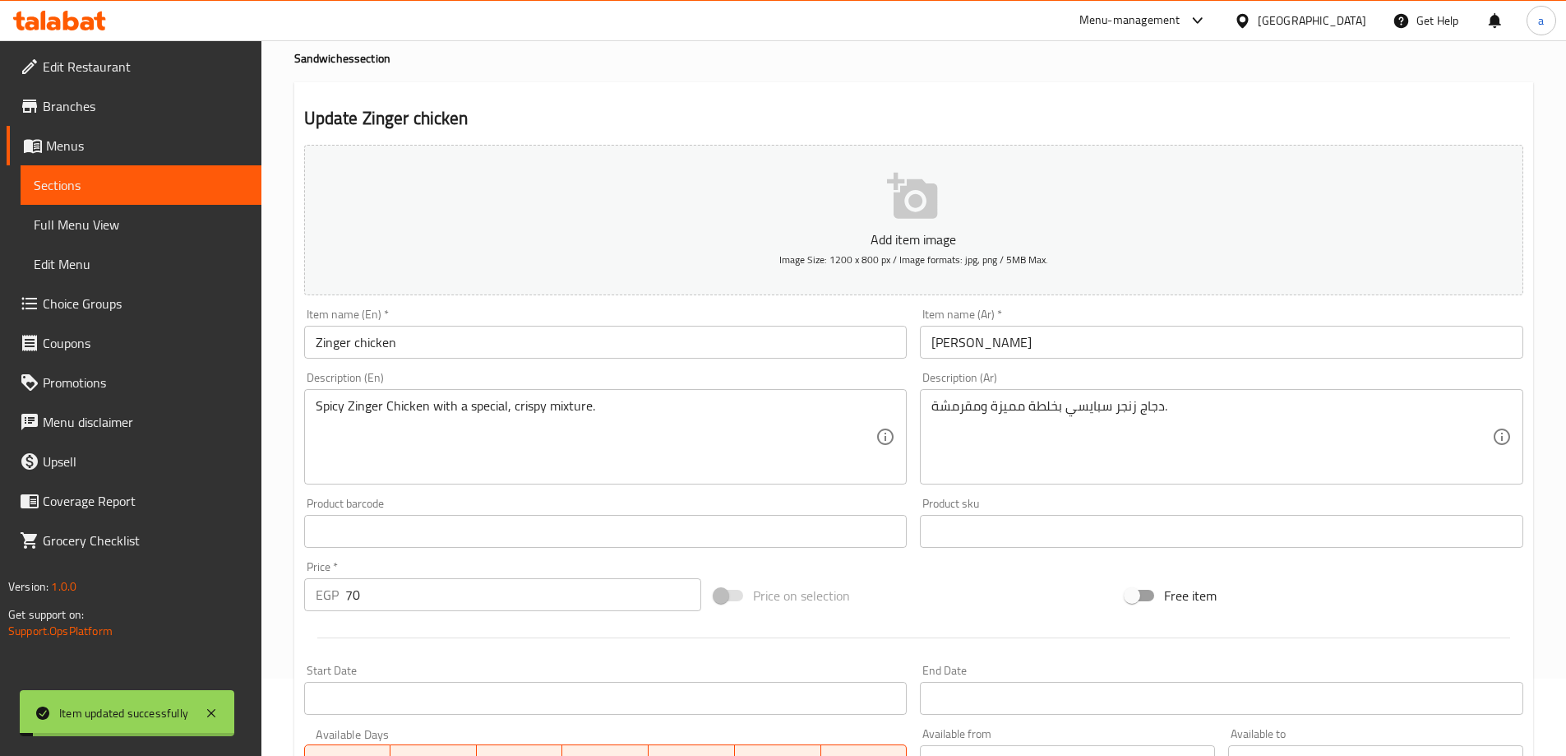
scroll to position [0, 0]
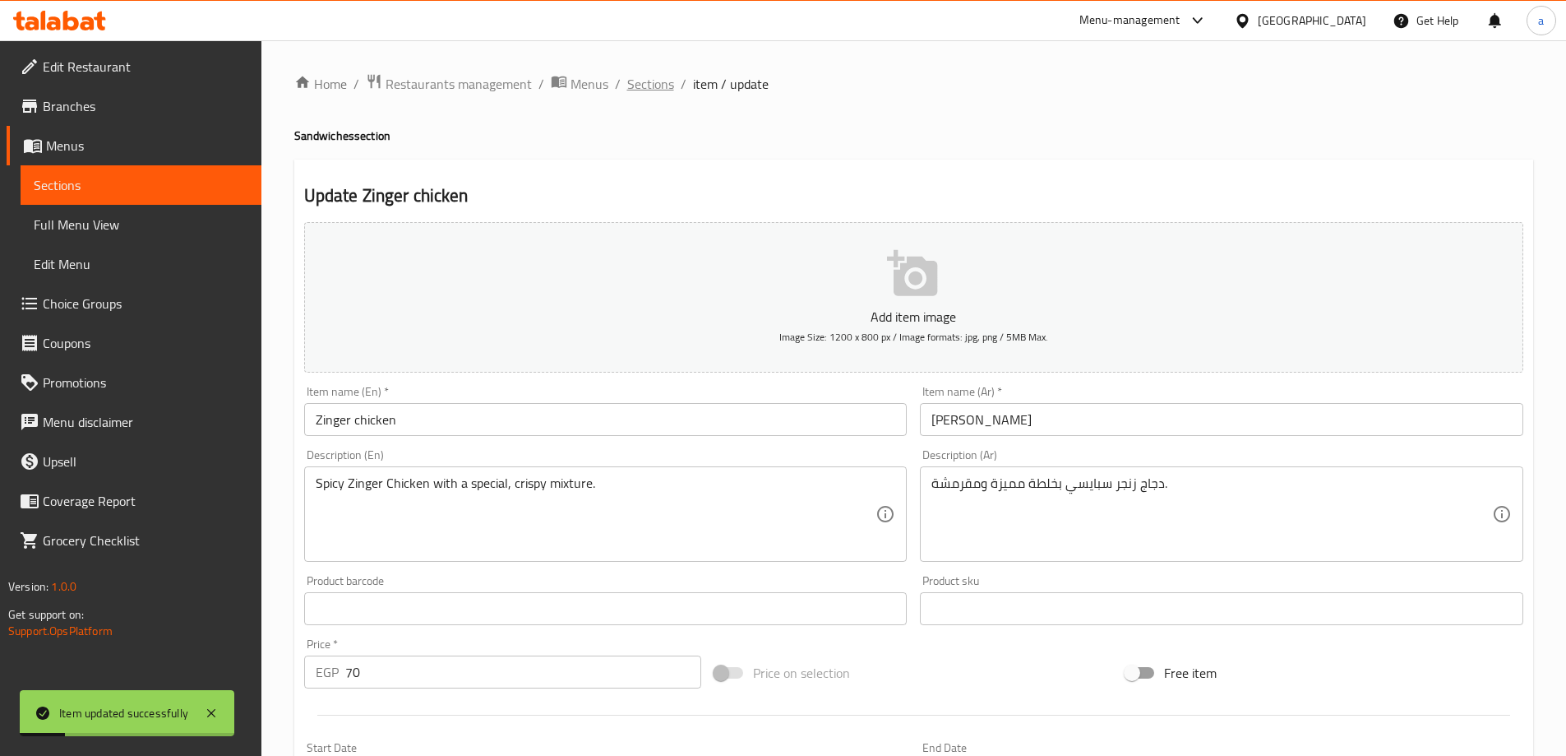
click at [645, 94] on span "Sections" at bounding box center [650, 84] width 47 height 20
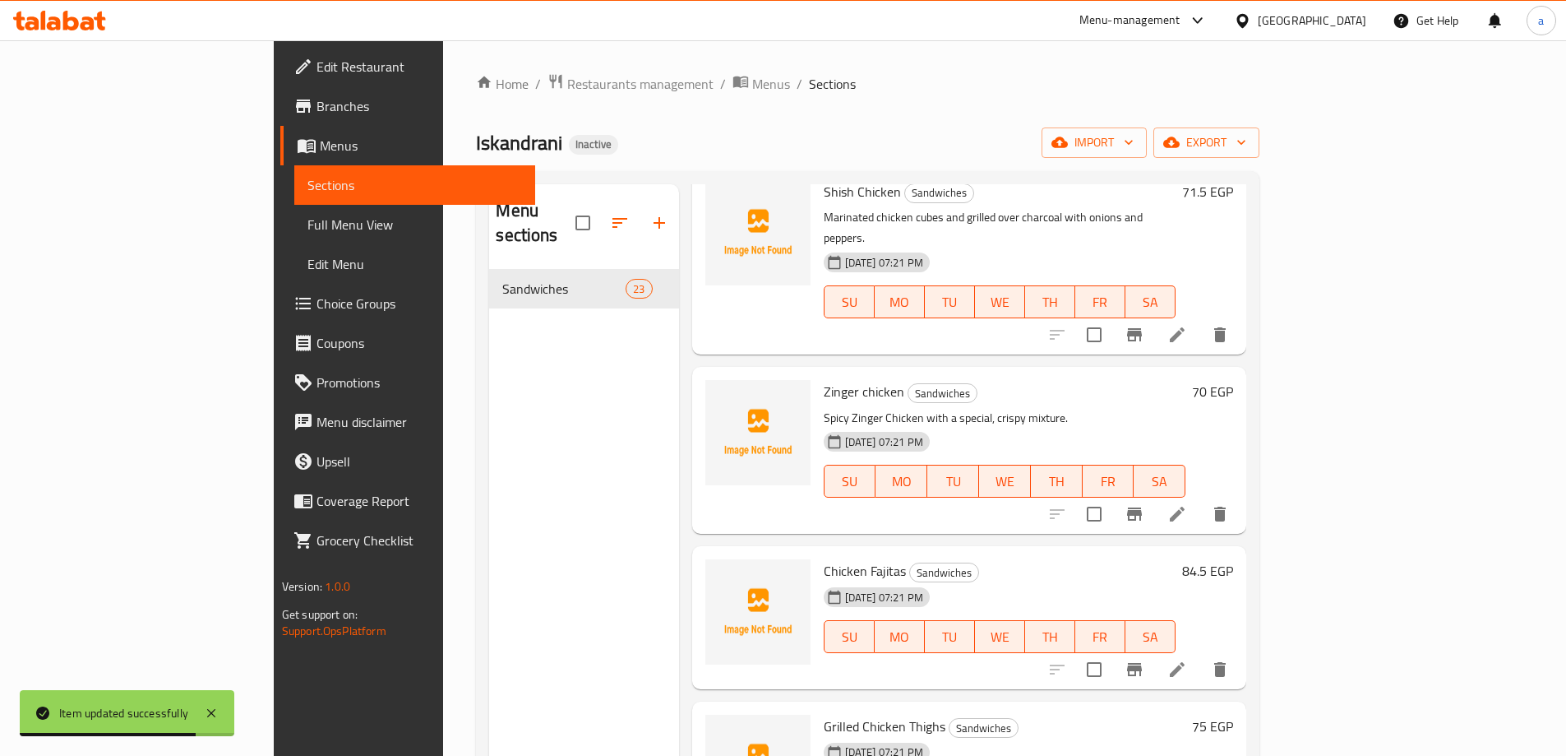
scroll to position [1833, 0]
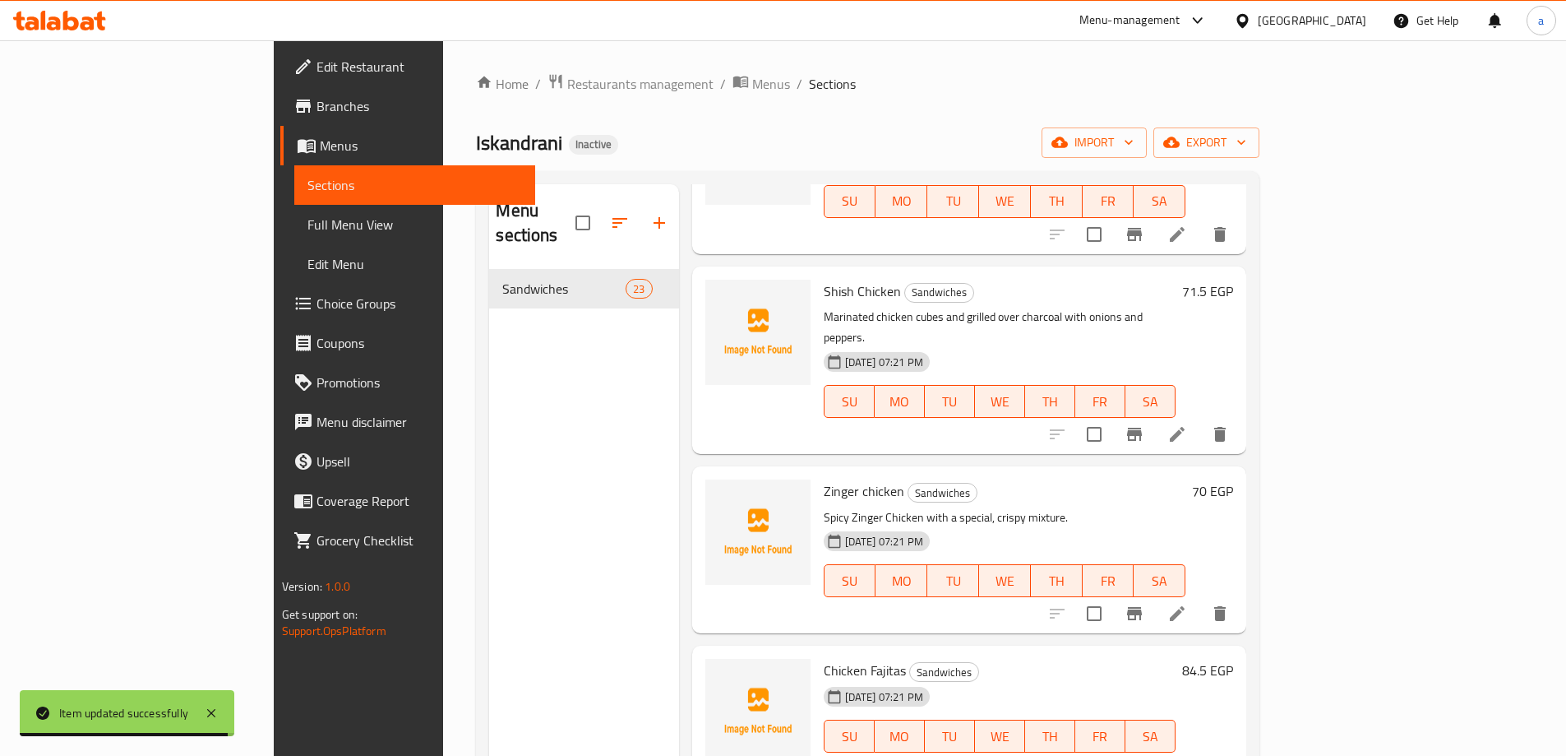
click at [1200, 754] on li at bounding box center [1177, 769] width 46 height 30
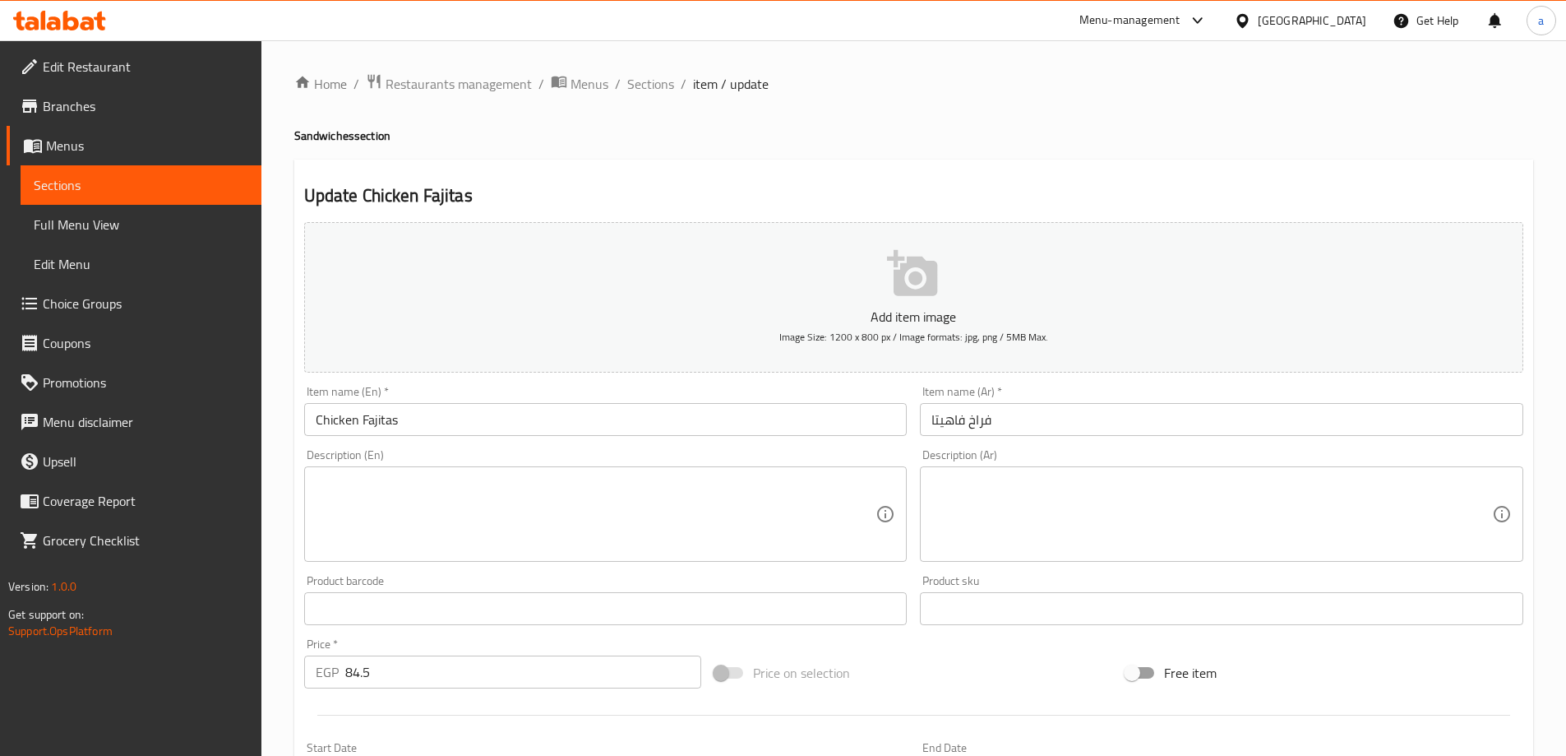
click at [994, 481] on textarea at bounding box center [1211, 514] width 561 height 78
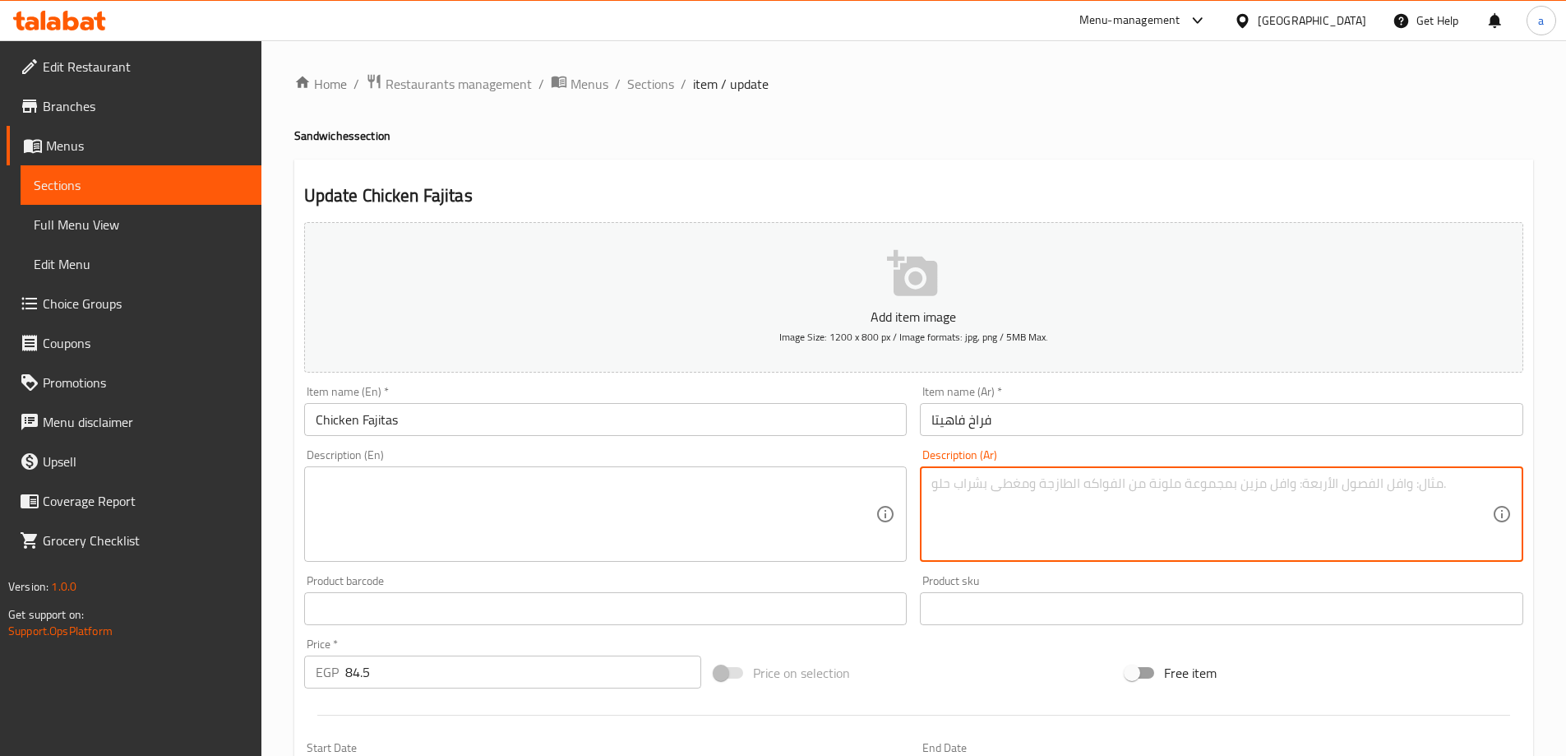
paste textarea "شرائح فراخ متبلة مع فلفل ألوان وبصل على الطريقة المكسيكية."
type textarea "شرائح فراخ متبلة مع فلفل ألوان وبصل على الطريقة المكسيكية."
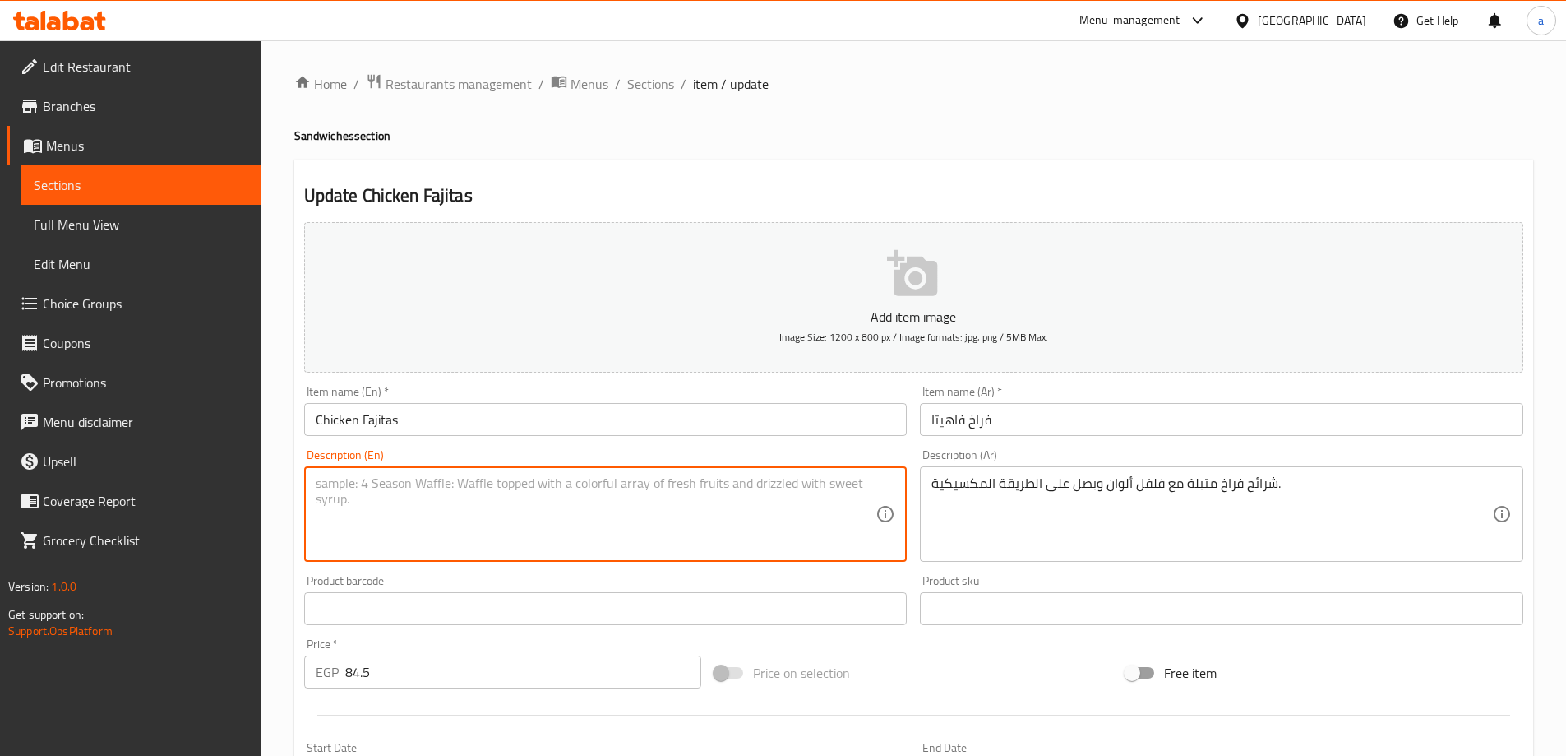
click at [797, 527] on textarea at bounding box center [596, 514] width 561 height 78
paste textarea "Marinated chicken slices with bell peppers and onions, Mexican style."
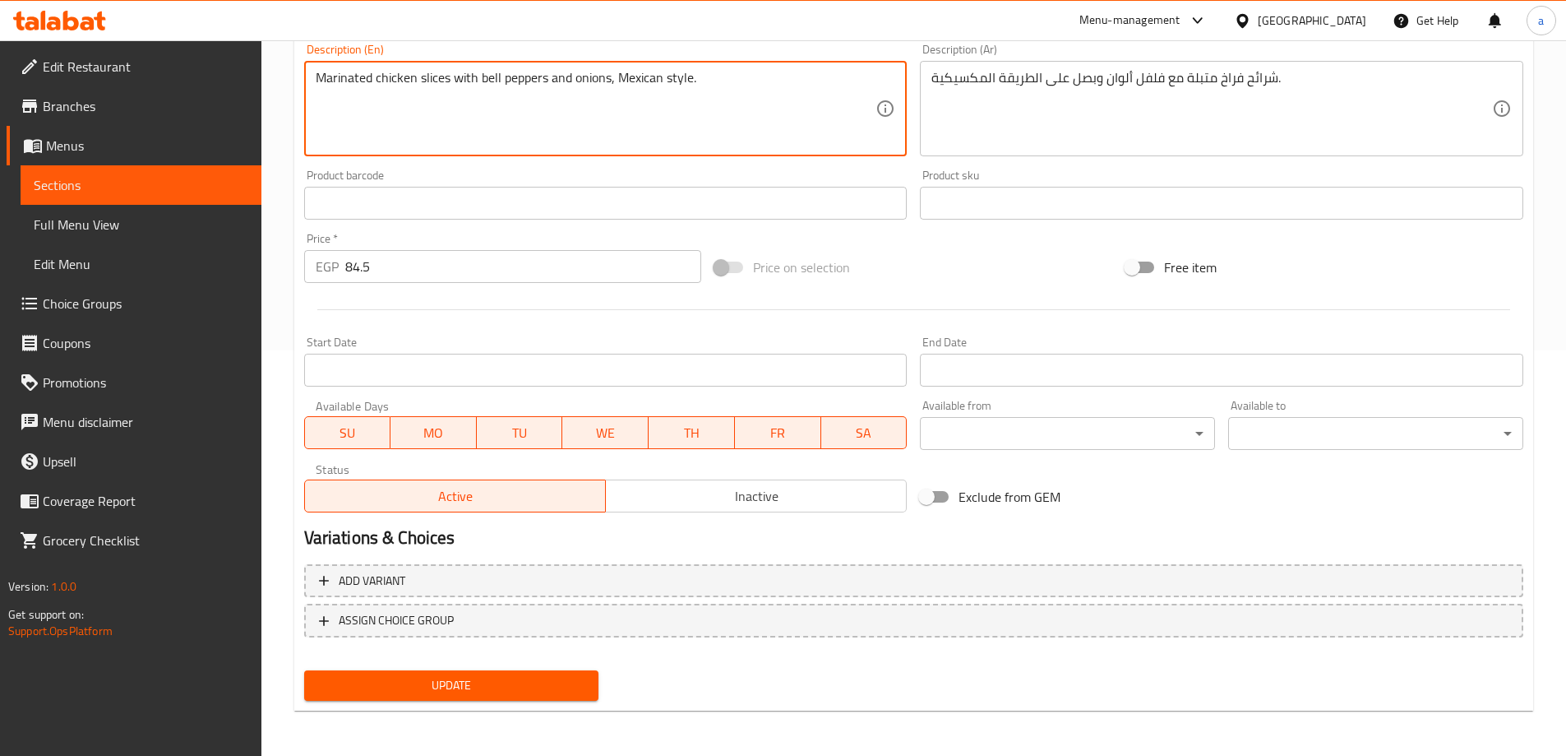
scroll to position [406, 0]
type textarea "Marinated chicken slices with bell peppers and onions, Mexican style."
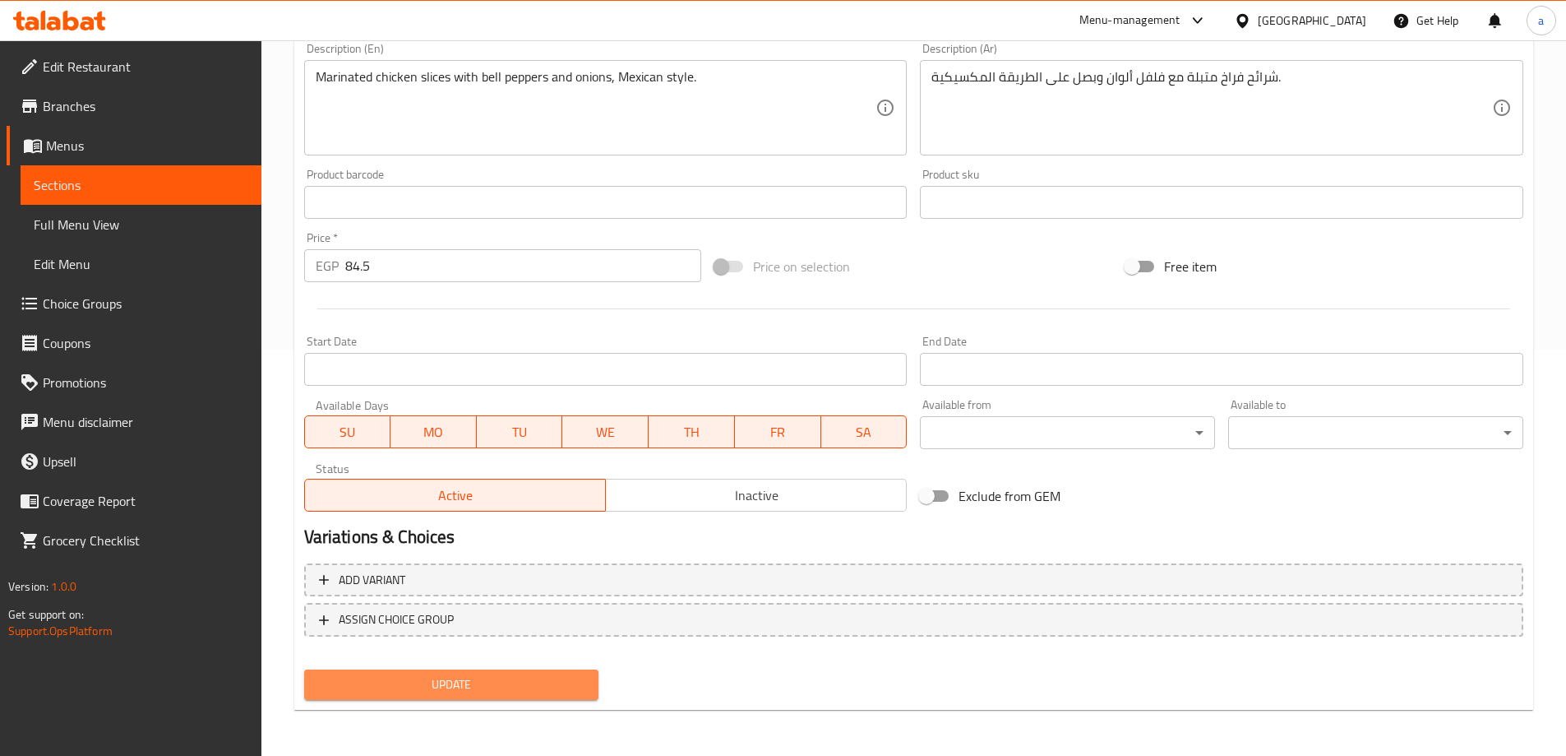
click at [510, 691] on span "Update" at bounding box center [451, 684] width 269 height 21
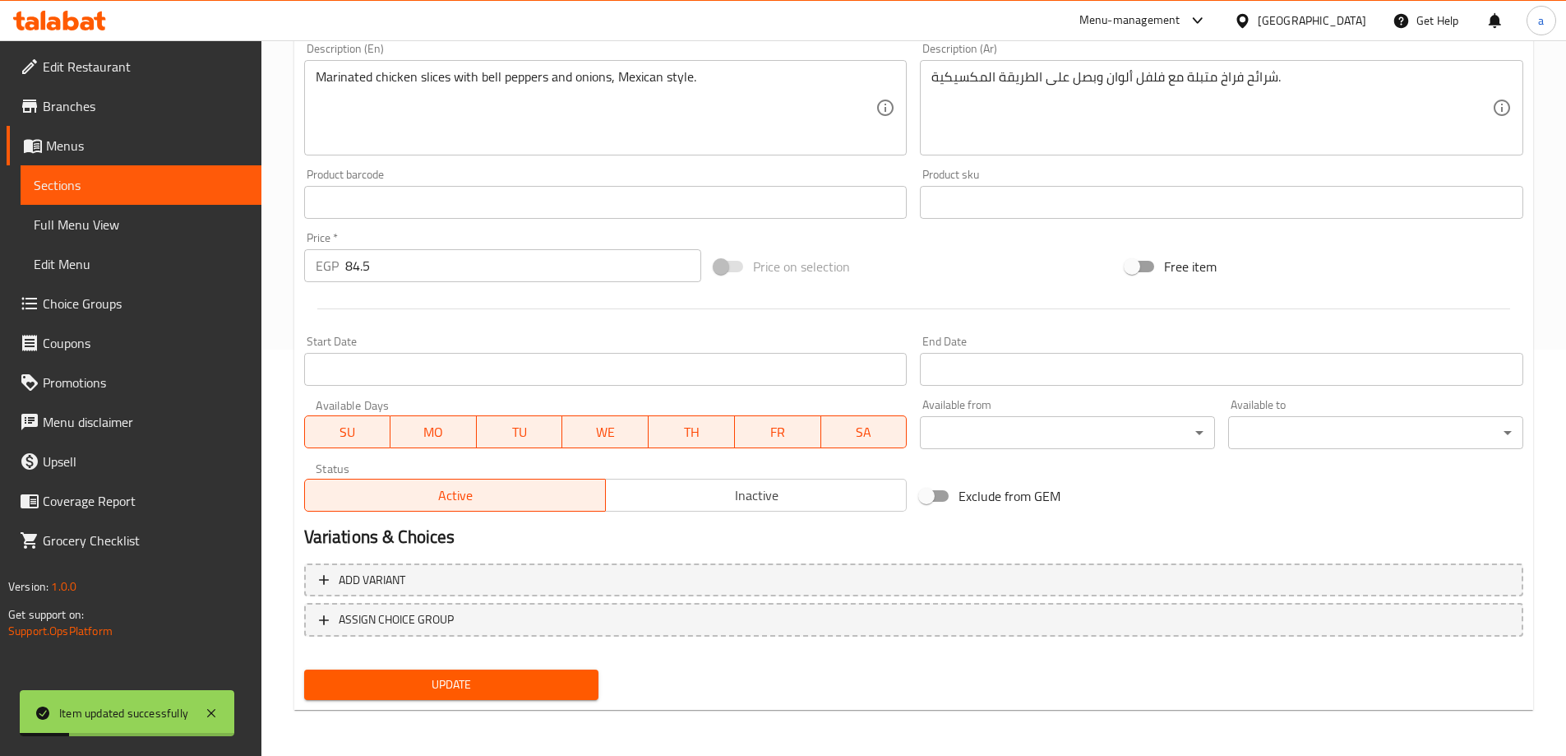
scroll to position [0, 0]
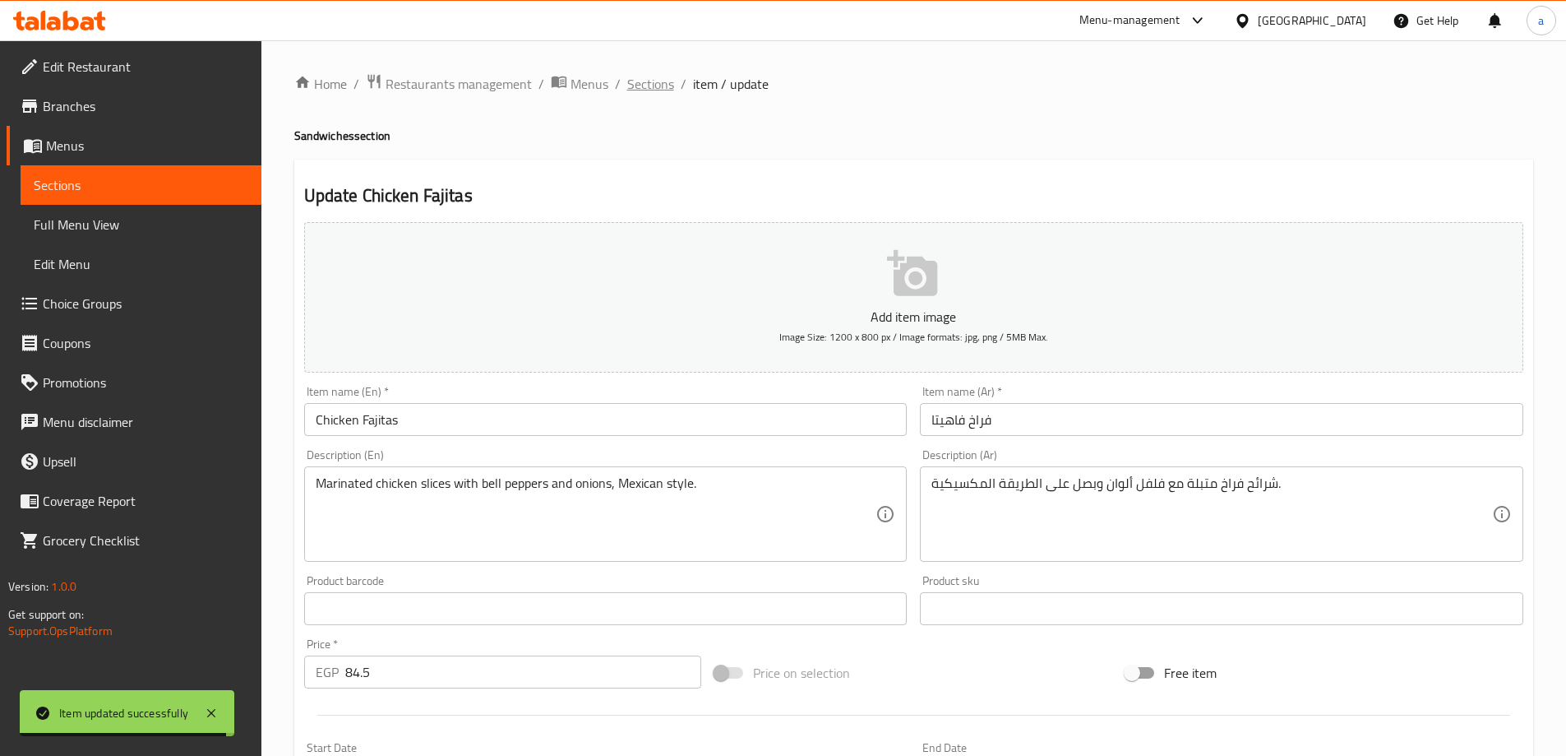
click at [645, 87] on span "Sections" at bounding box center [650, 84] width 47 height 20
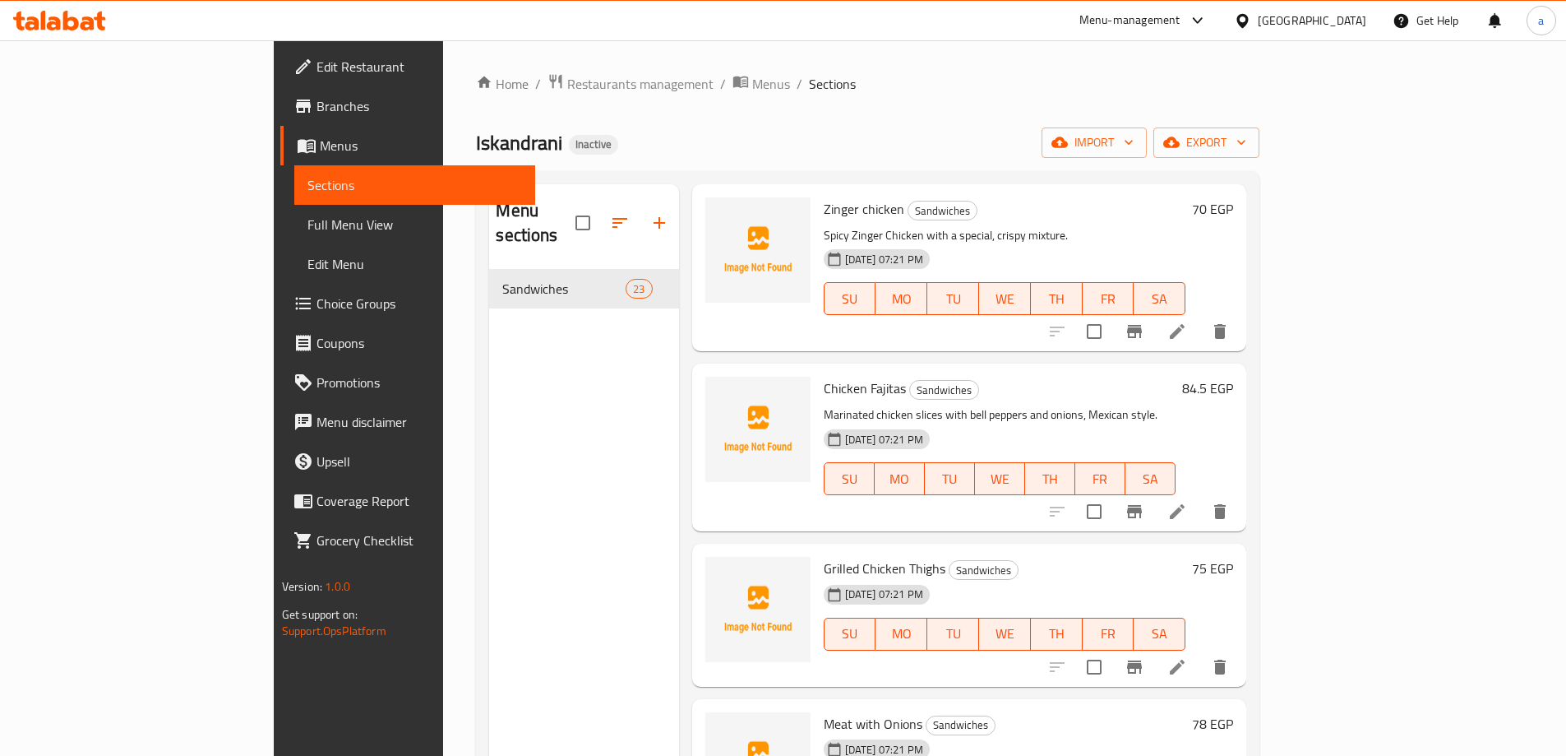
scroll to position [2209, 0]
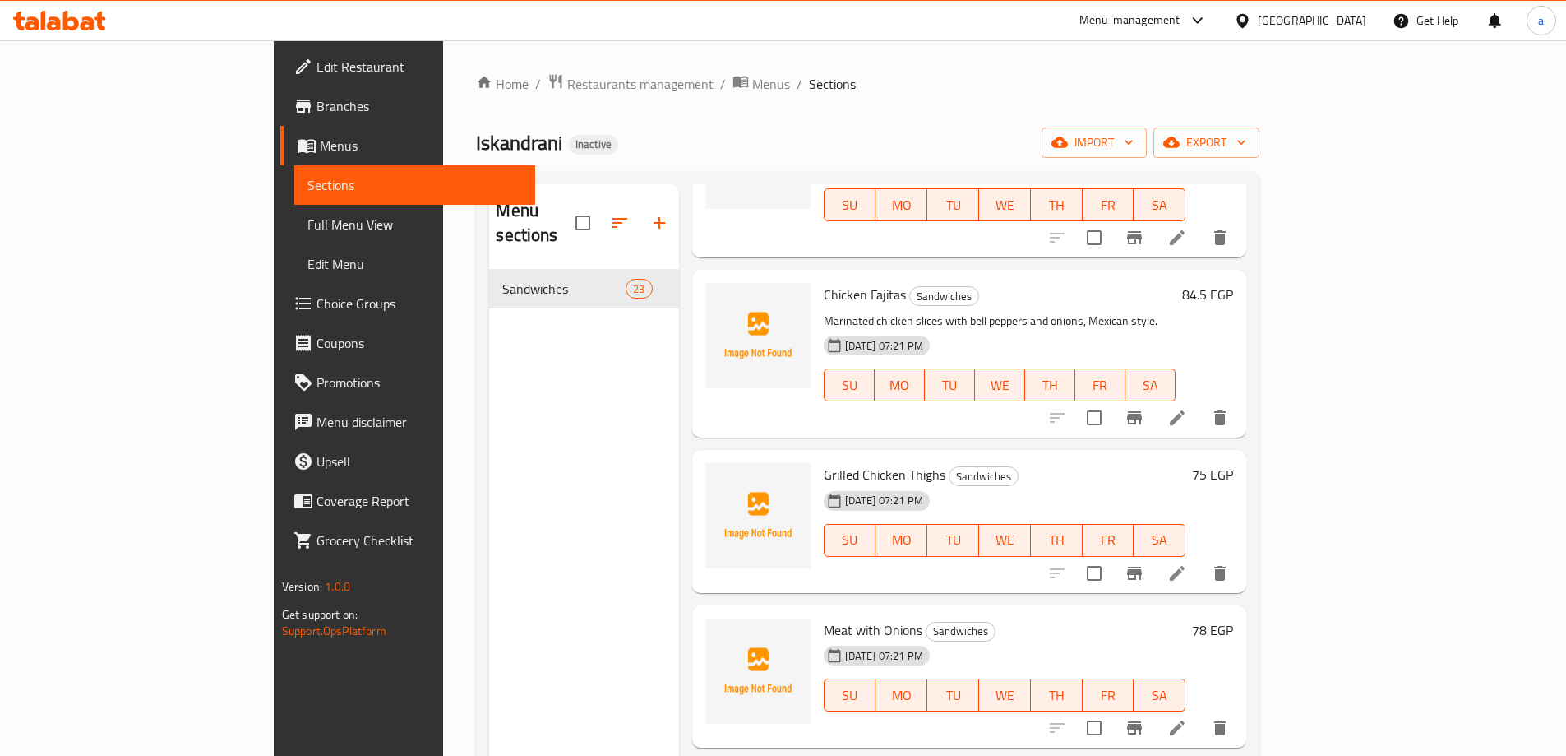
click at [1187, 563] on icon at bounding box center [1177, 573] width 20 height 20
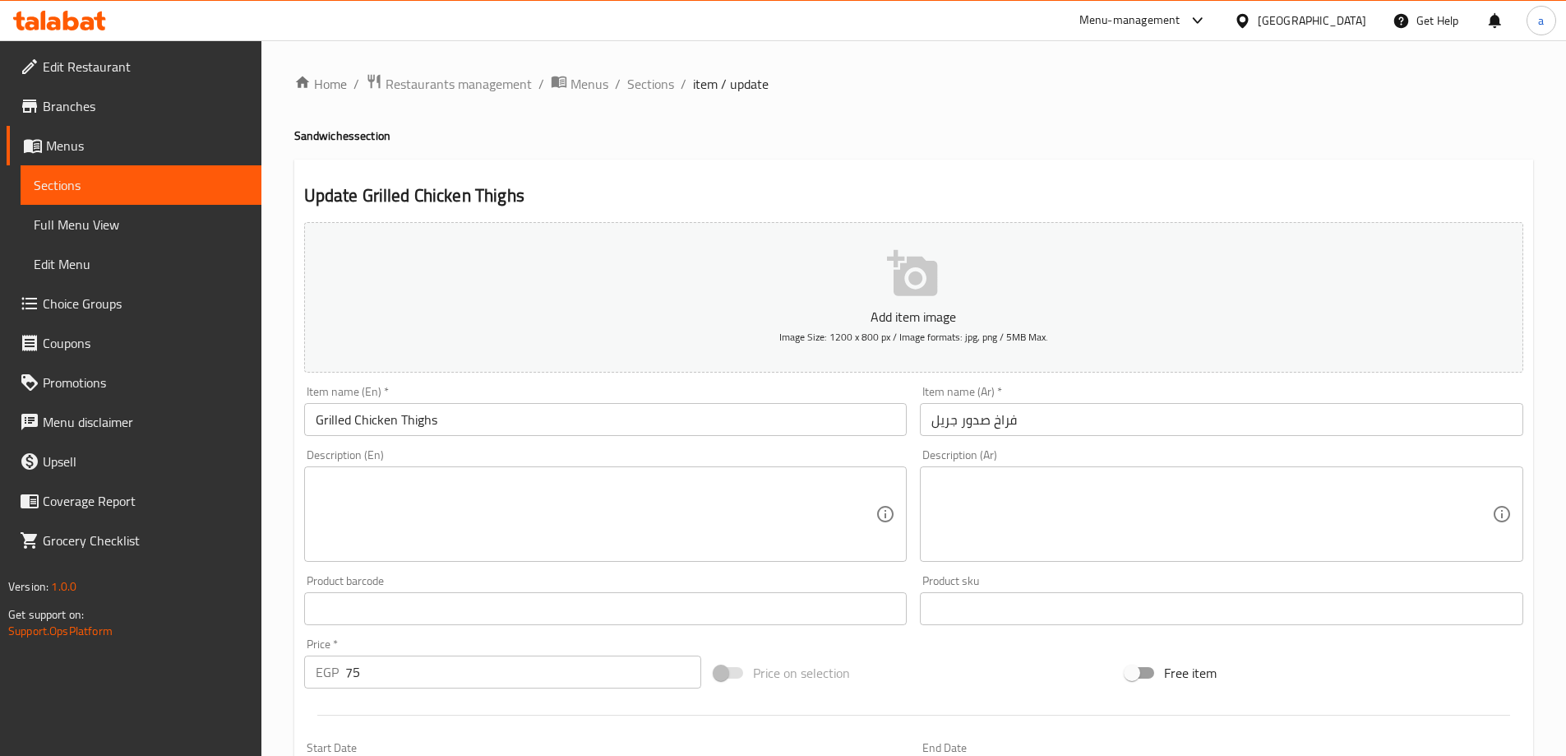
click at [354, 425] on input "Grilled Chicken Thighs" at bounding box center [605, 419] width 603 height 33
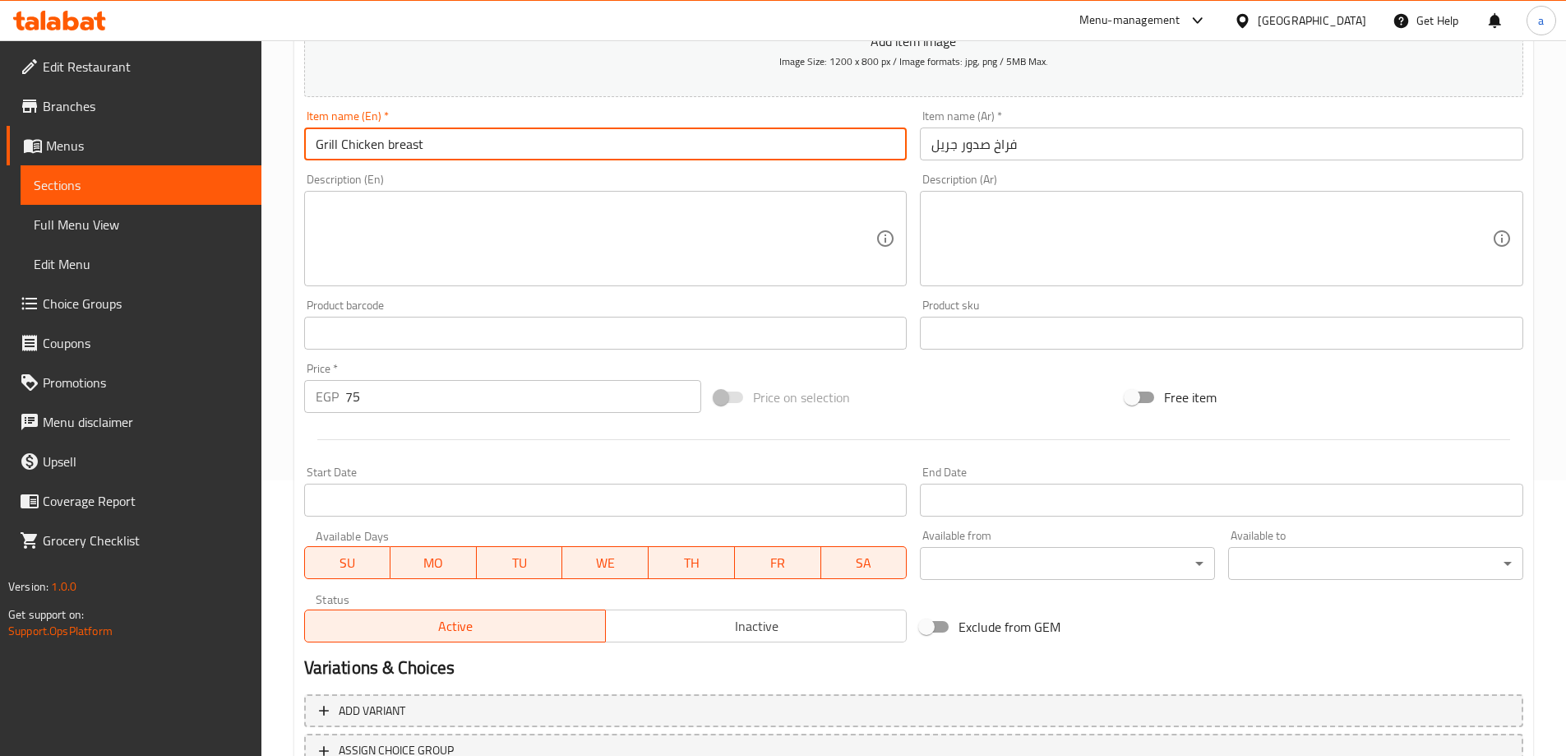
scroll to position [406, 0]
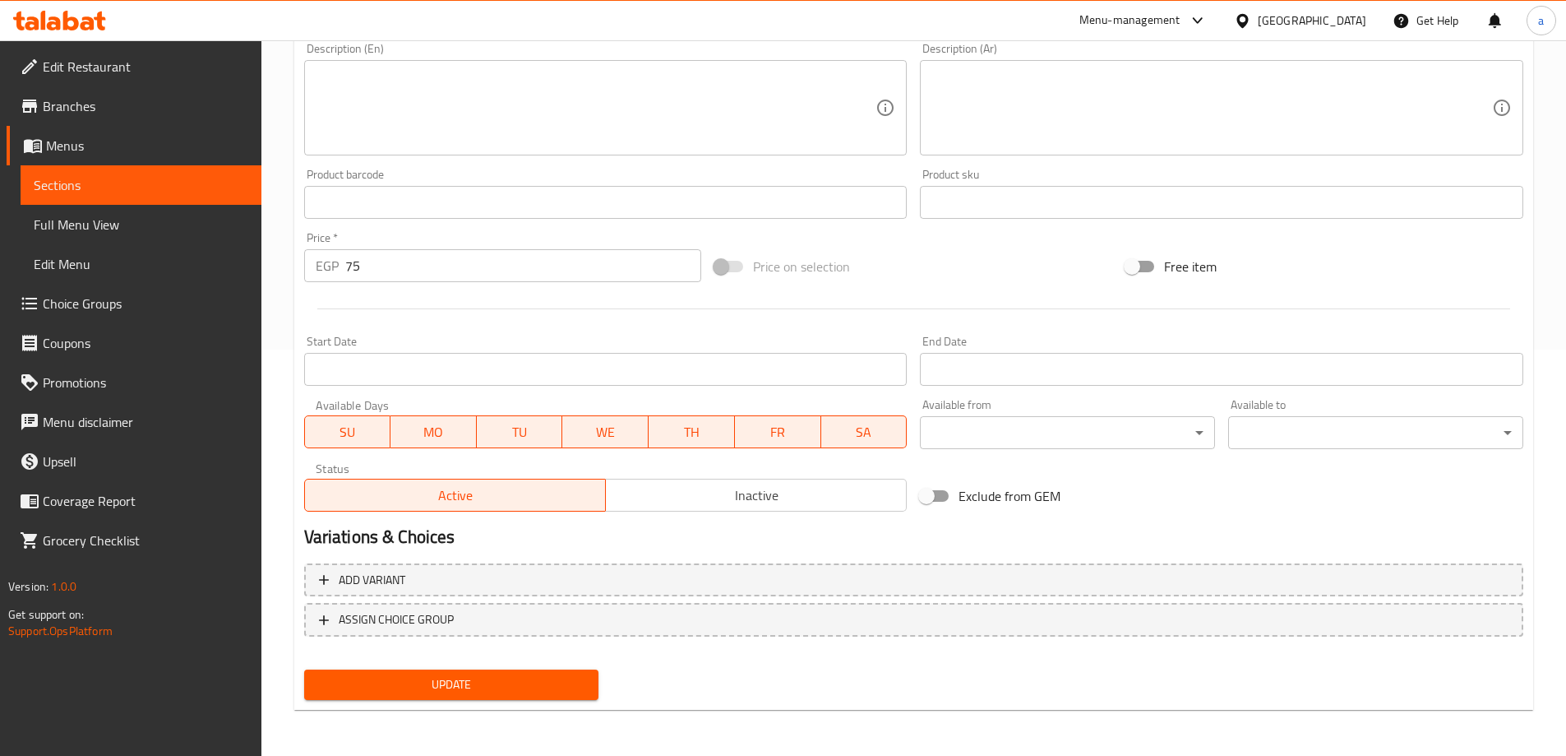
type input "Grill Chicken breast"
click at [582, 677] on span "Update" at bounding box center [451, 684] width 269 height 21
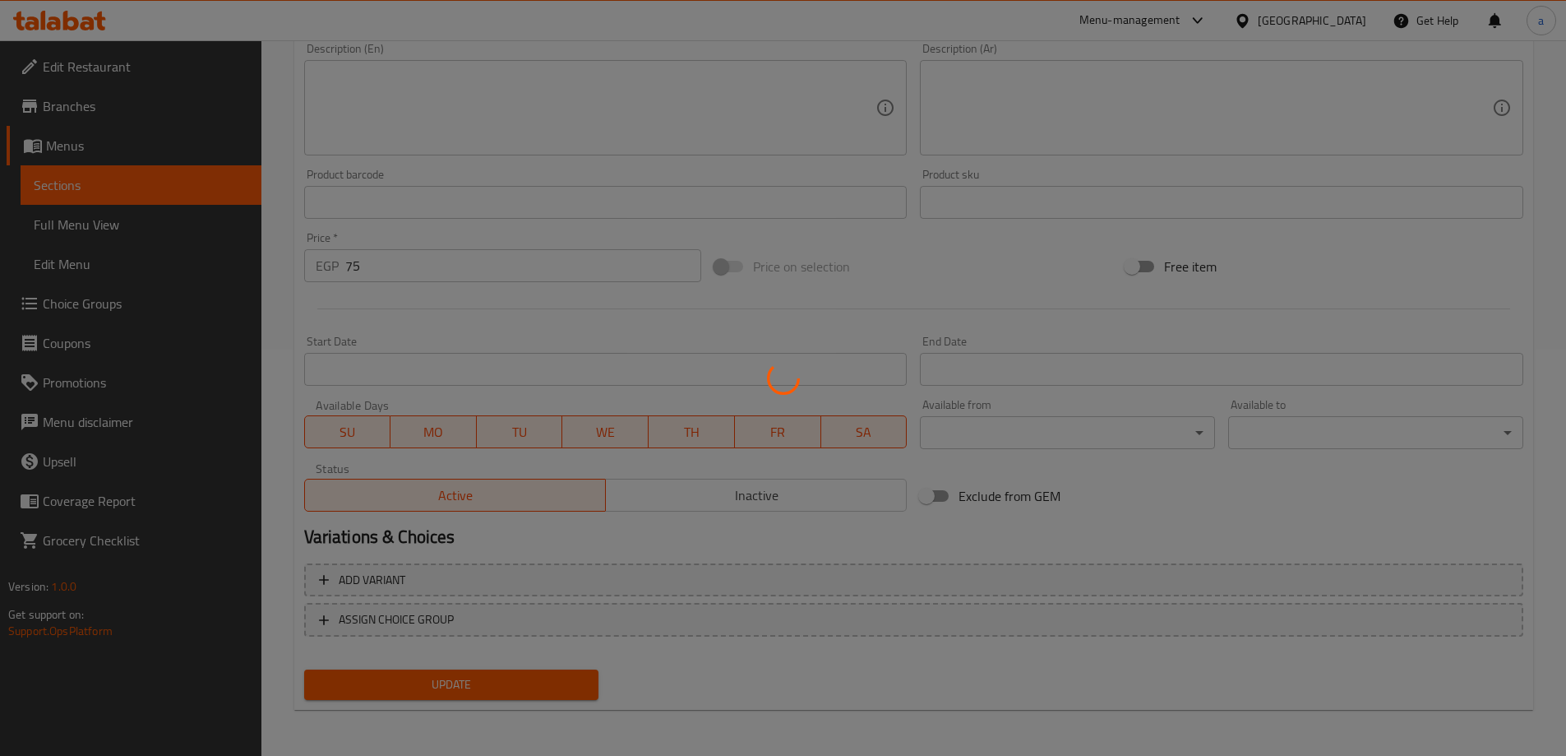
scroll to position [0, 0]
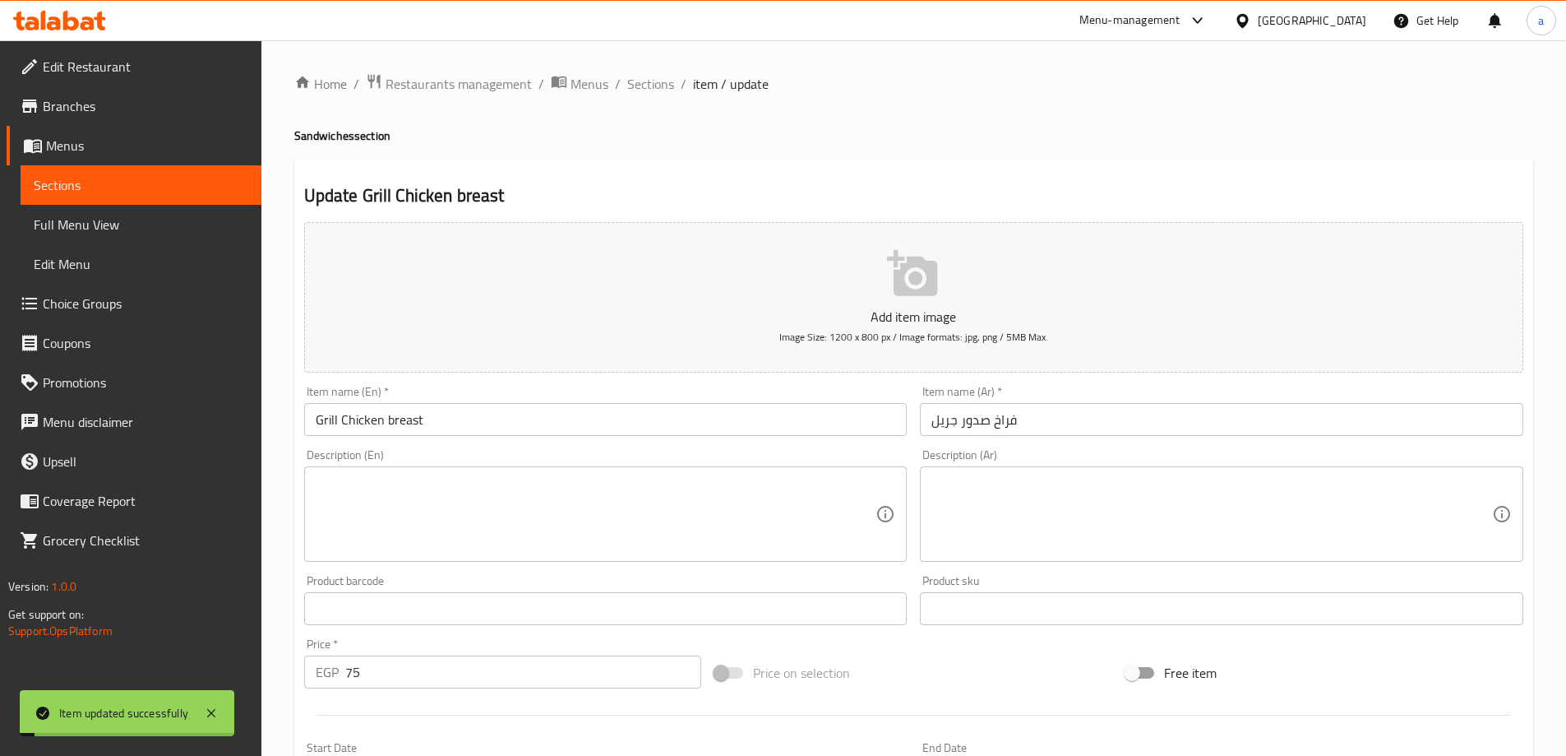
click at [388, 478] on textarea at bounding box center [596, 514] width 561 height 78
click at [1079, 527] on textarea at bounding box center [1211, 514] width 561 height 78
paste textarea "صدور دجاج مشوية بتتبيلة خفيفة وصحية."
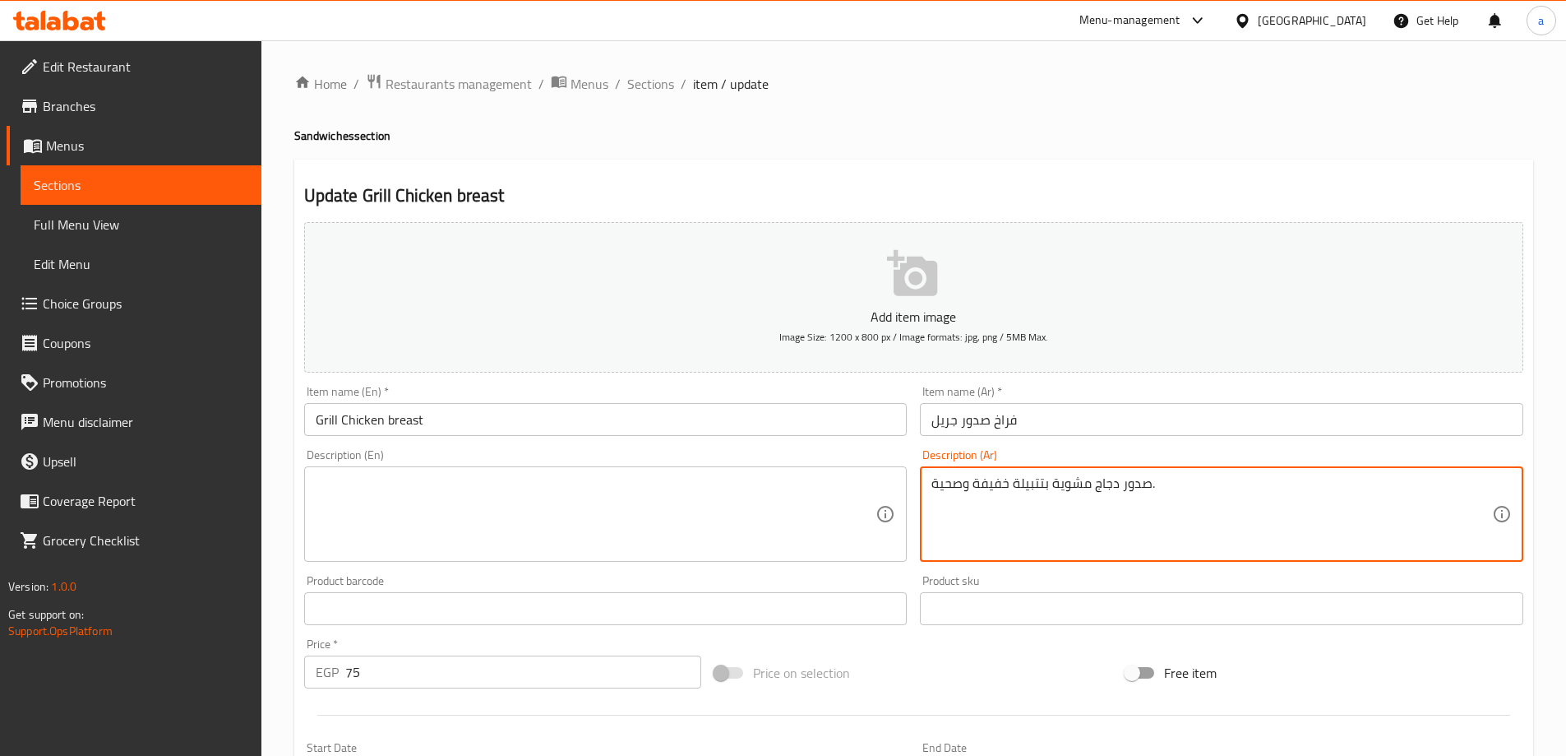
type textarea "صدور دجاج مشوية بتتبيلة خفيفة وصحية."
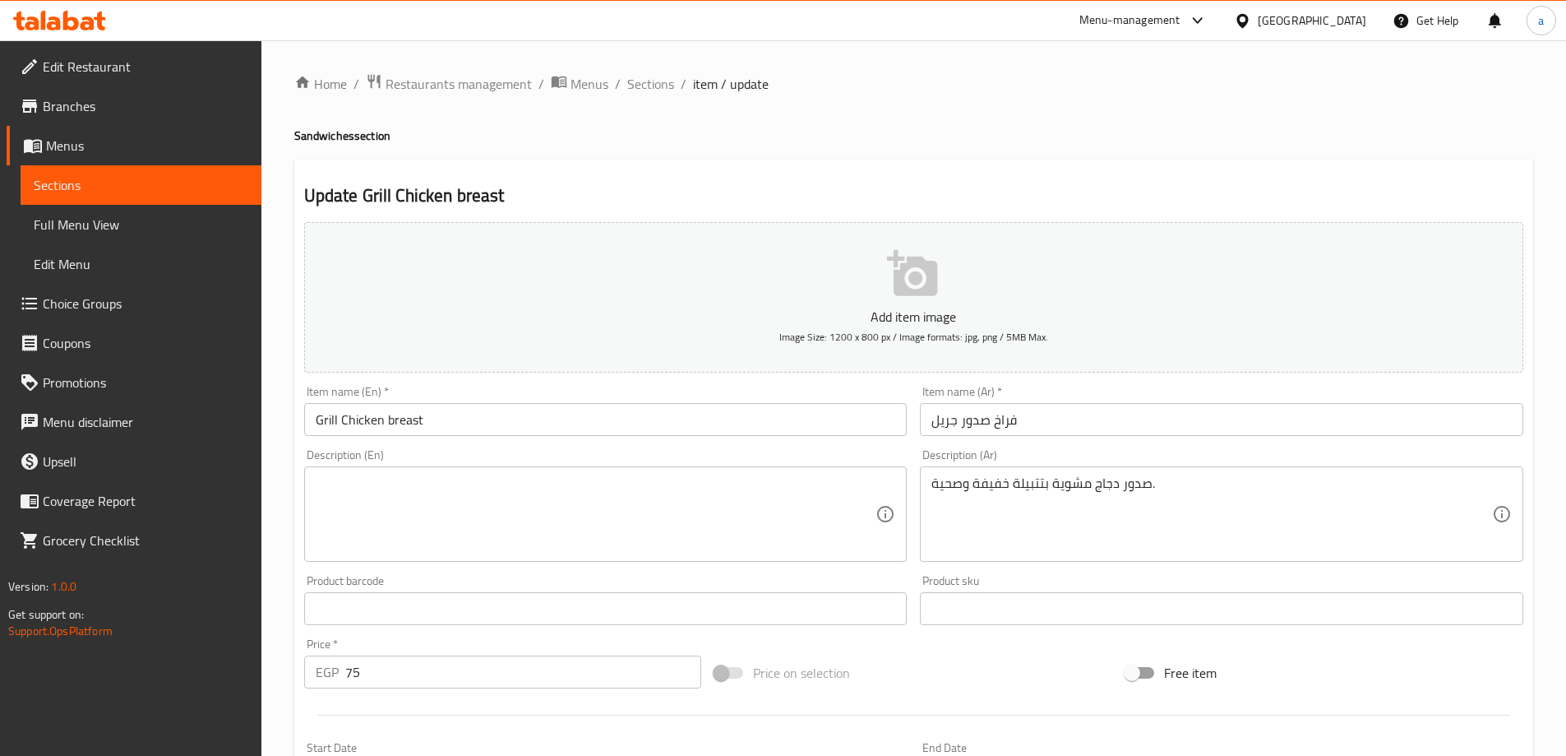
click at [533, 469] on div "Description (En)" at bounding box center [605, 513] width 603 height 95
paste textarea "Grilled chicken breasts with a light and healthy marinade."
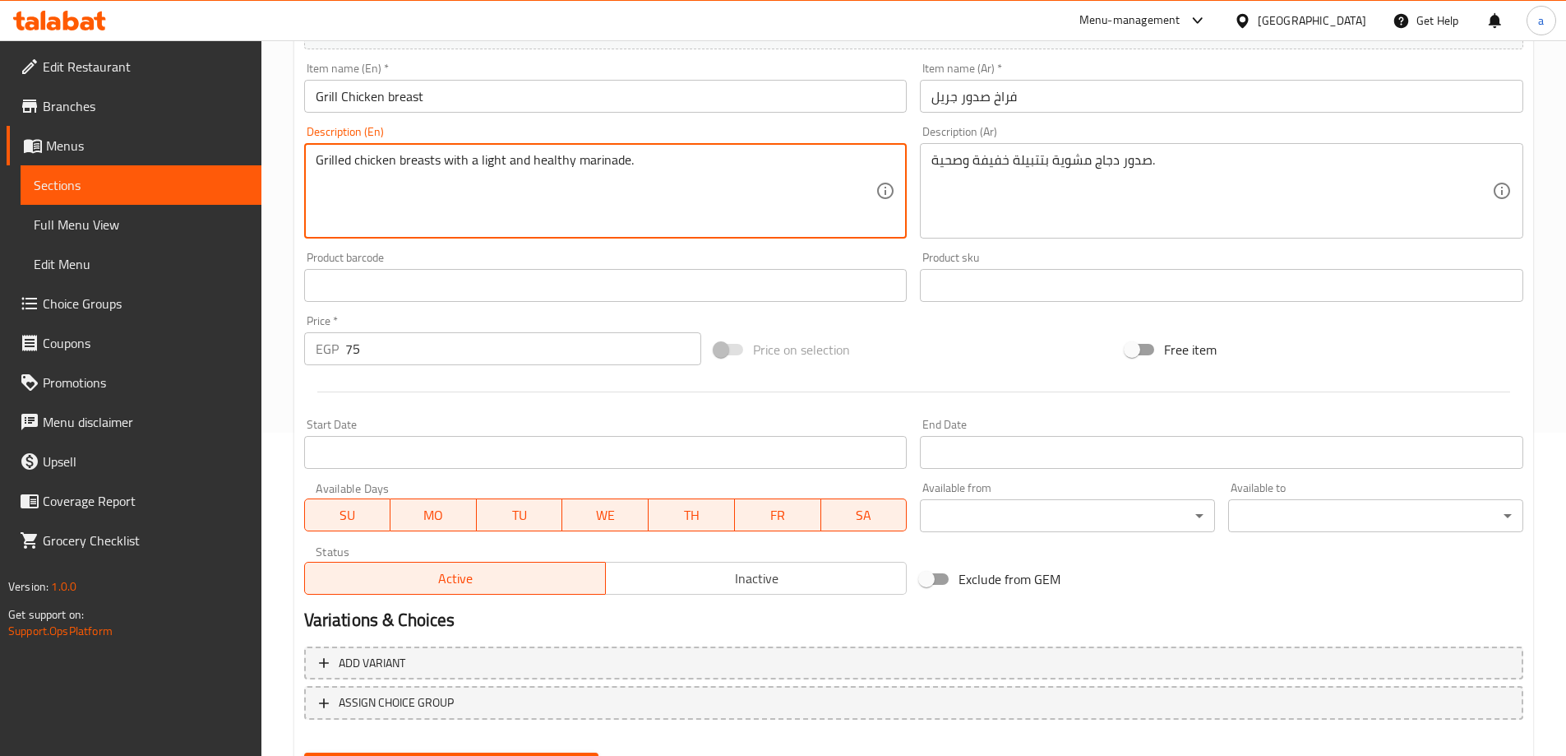
scroll to position [406, 0]
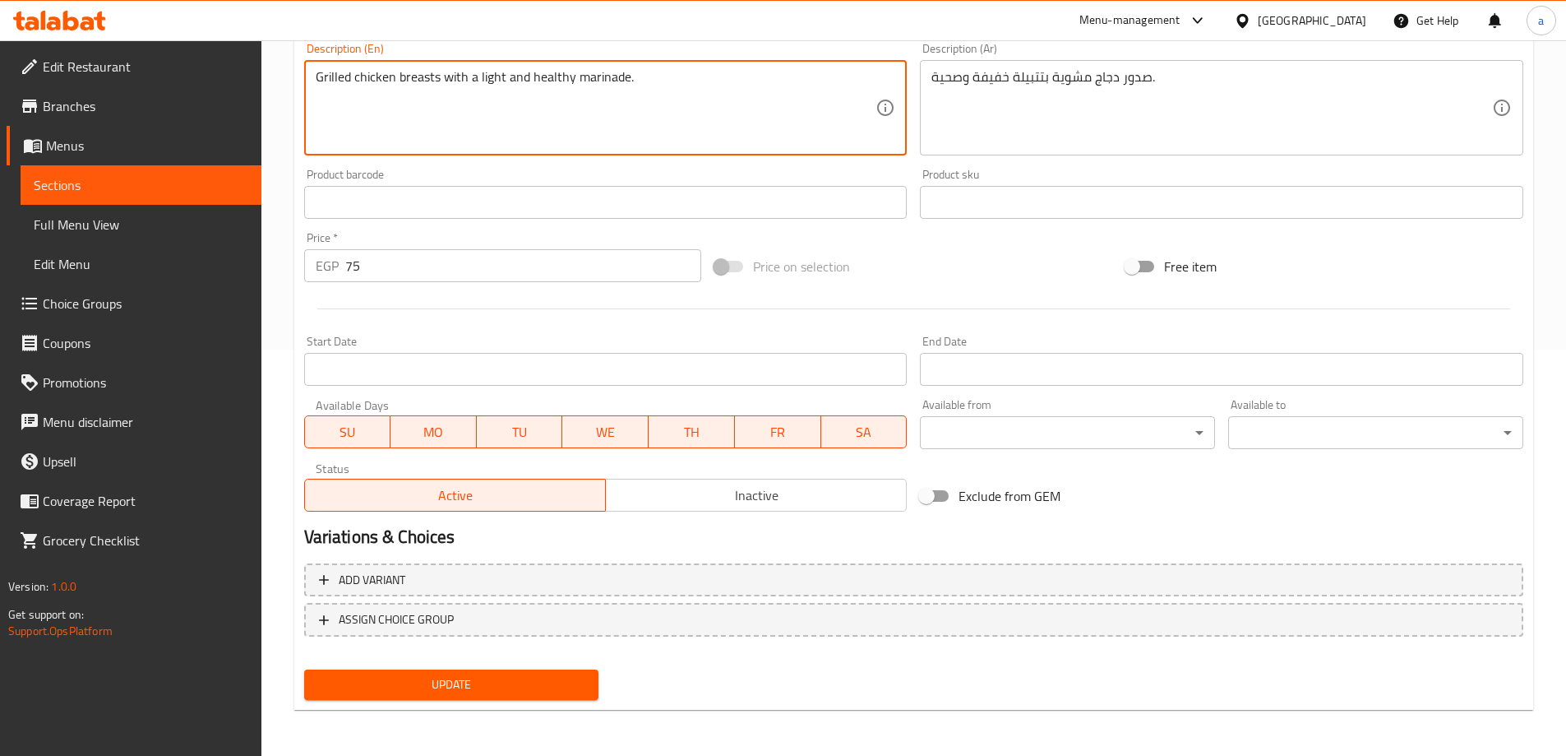
type textarea "Grilled chicken breasts with a light and healthy marinade."
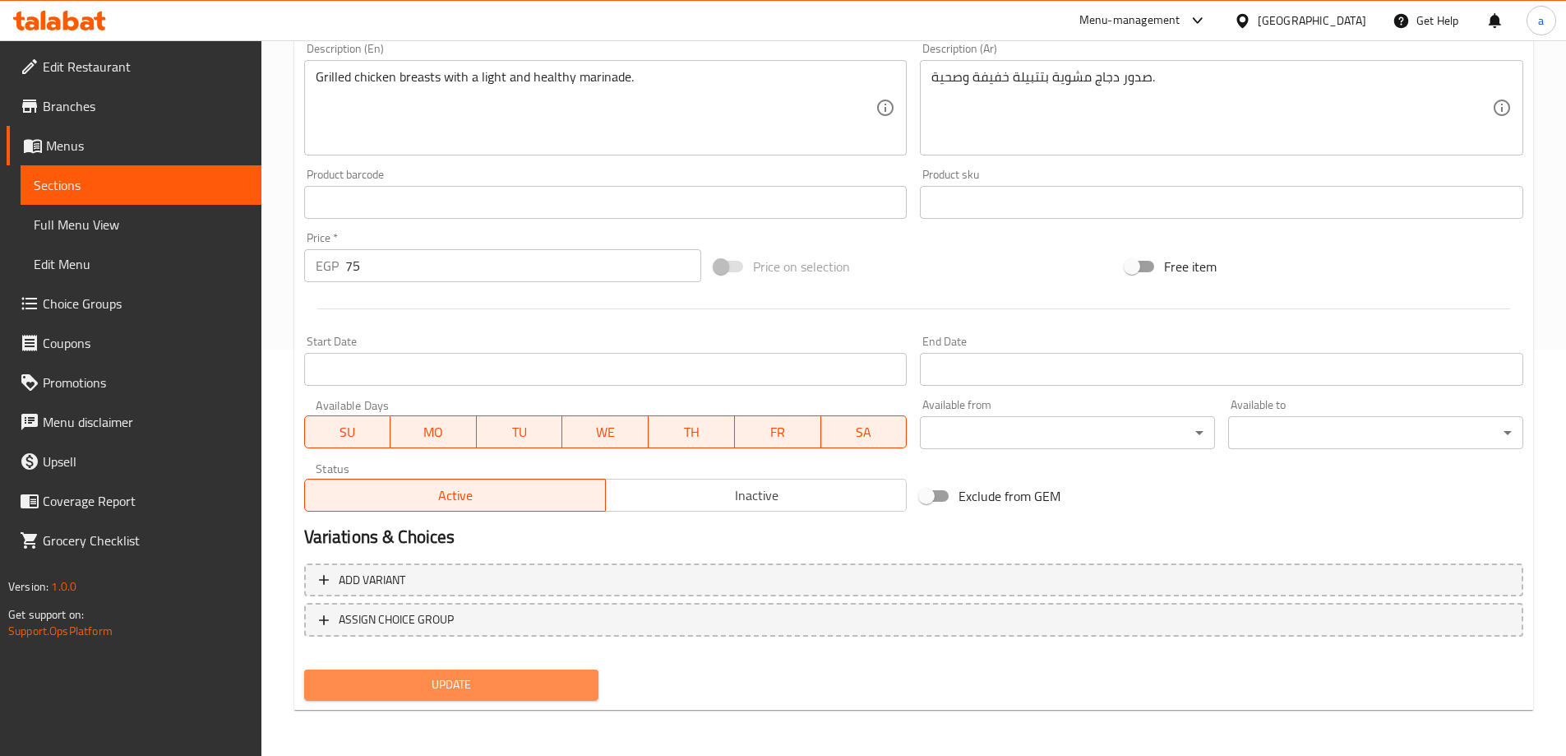
click at [474, 687] on span "Update" at bounding box center [451, 684] width 269 height 21
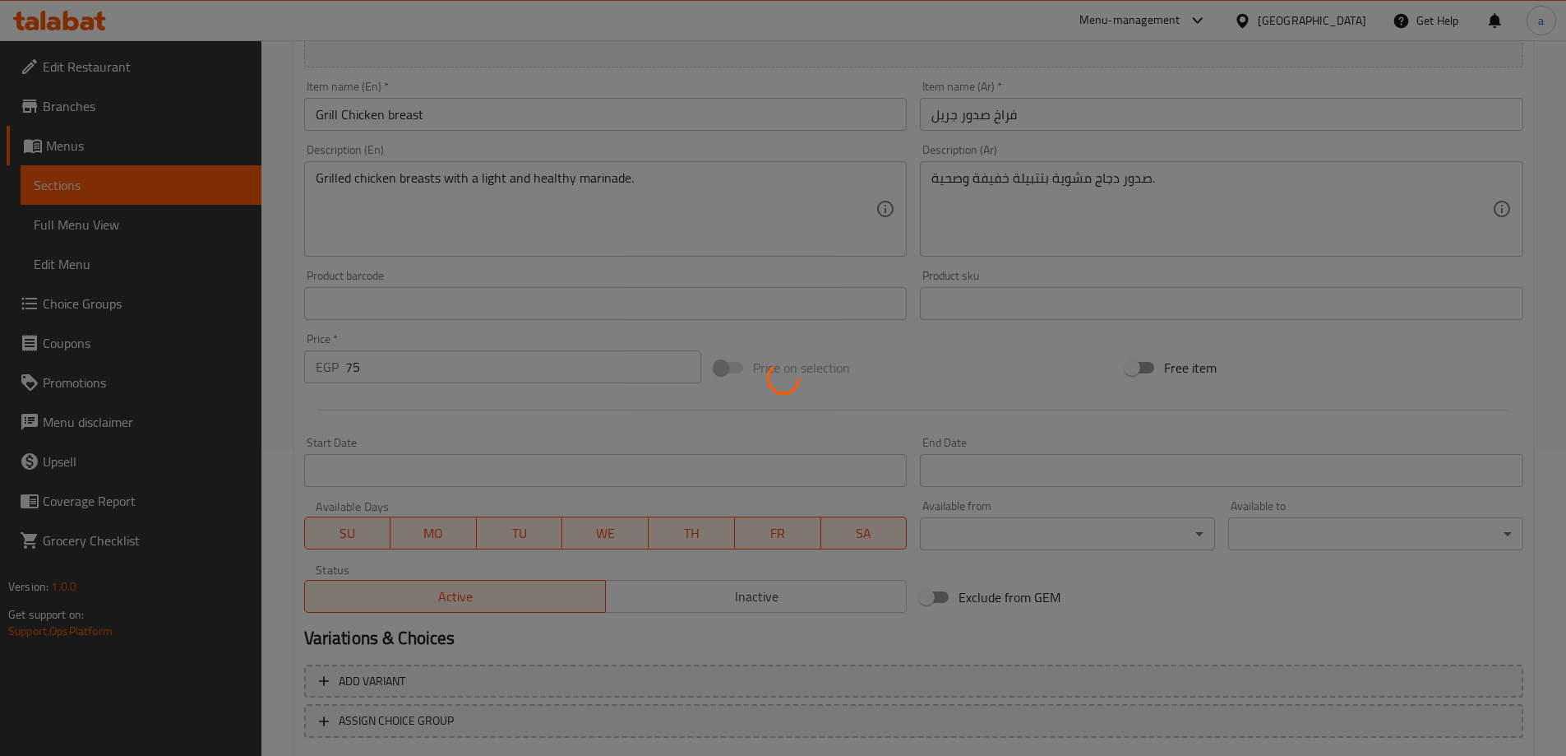
scroll to position [0, 0]
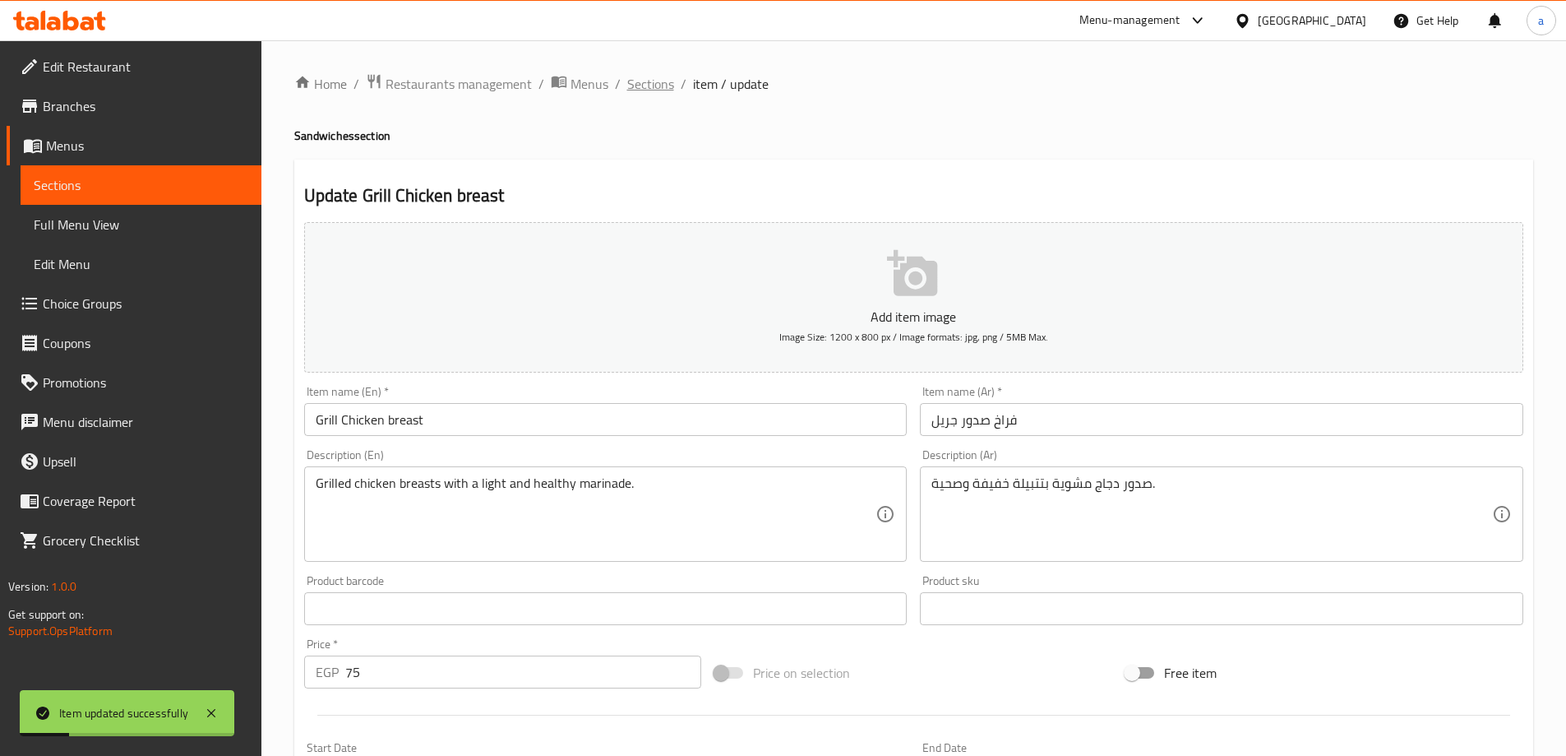
click at [660, 91] on span "Sections" at bounding box center [650, 84] width 47 height 20
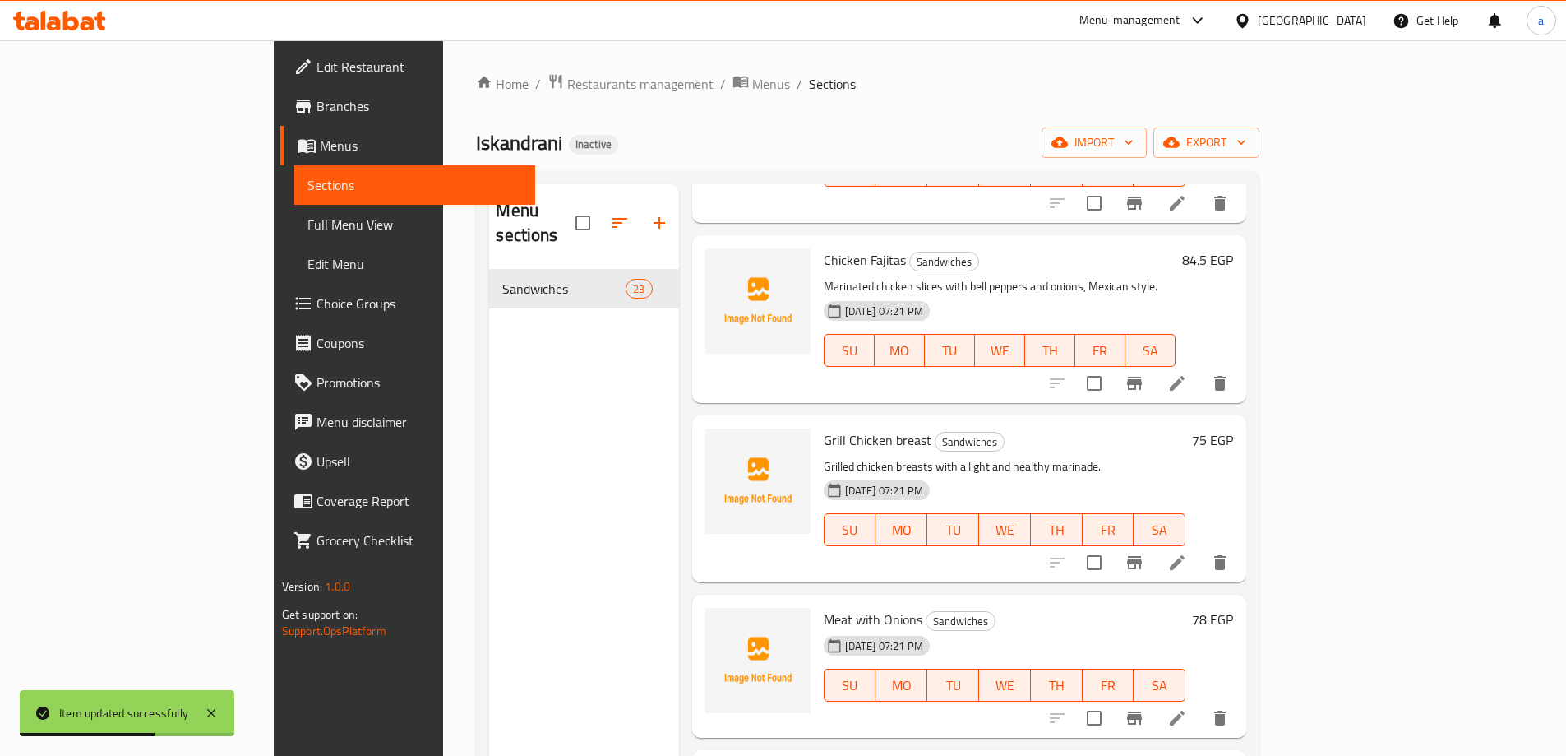
scroll to position [2234, 0]
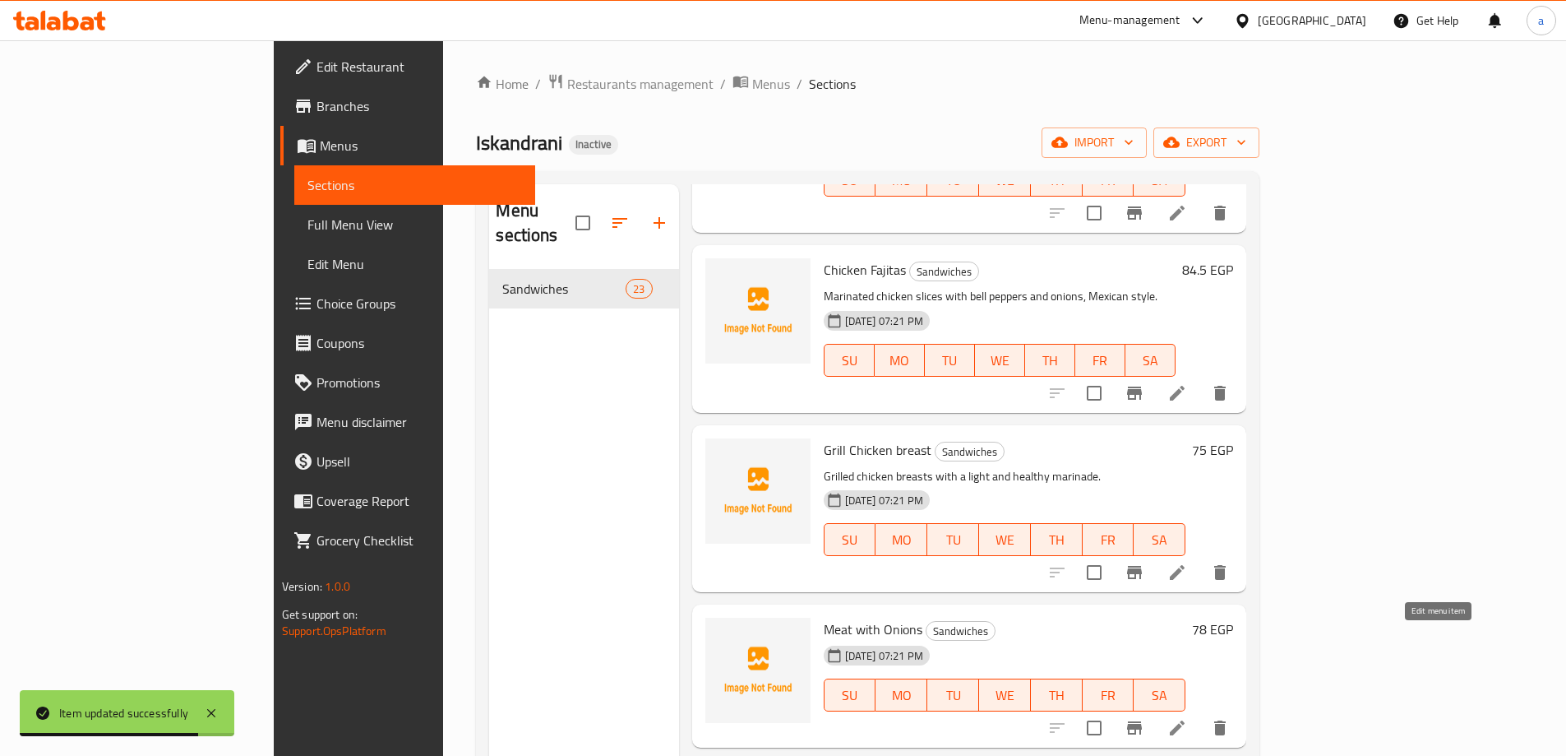
click at [1185, 720] on icon at bounding box center [1177, 727] width 15 height 15
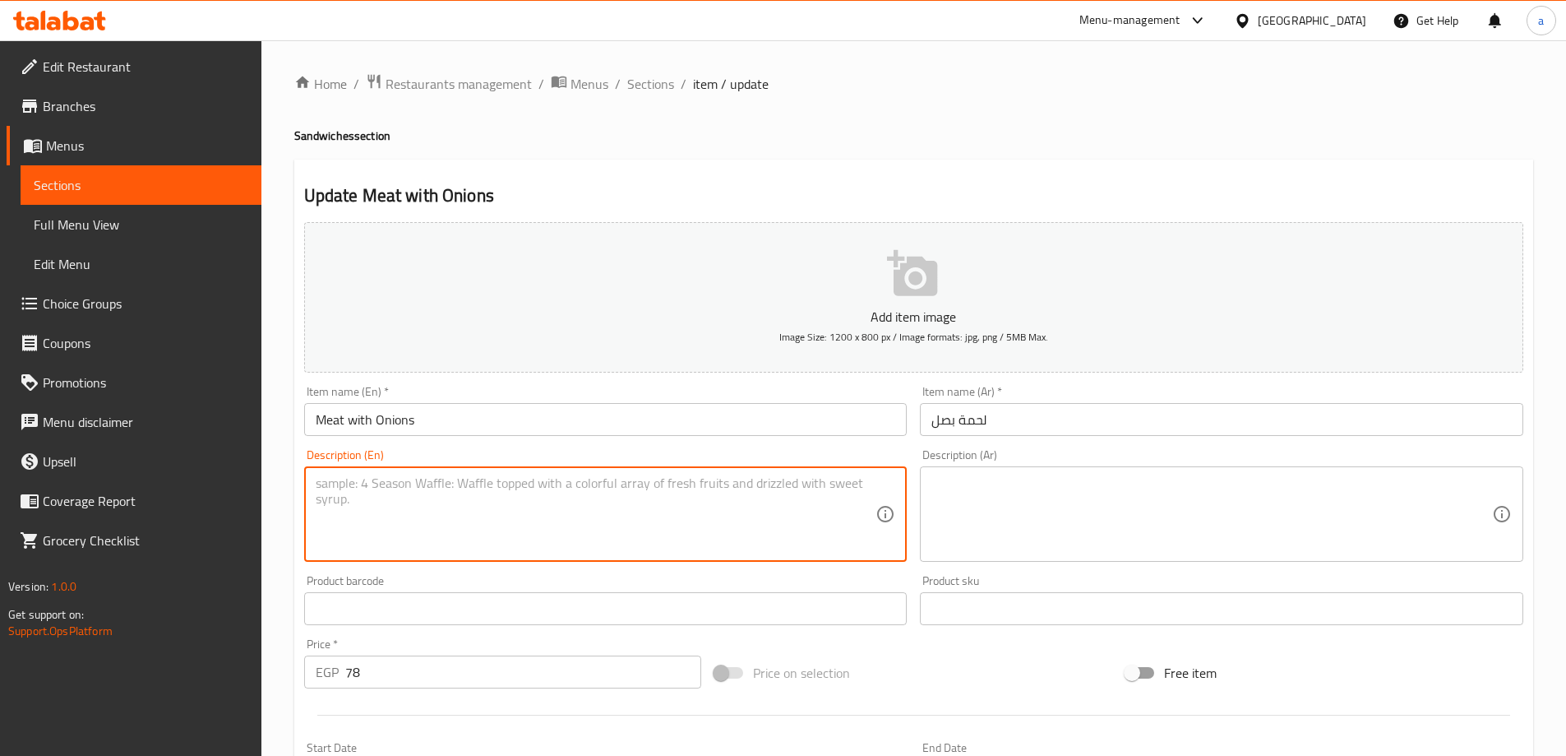
click at [529, 506] on textarea at bounding box center [596, 514] width 561 height 78
paste textarea "شرائح لحم بلدي متبلة مع بصل محمر وطعم بيتي أصيل"
type textarea "شرائح لحم بلدي متبلة مع بصل محمر وطعم بيتي أصيل"
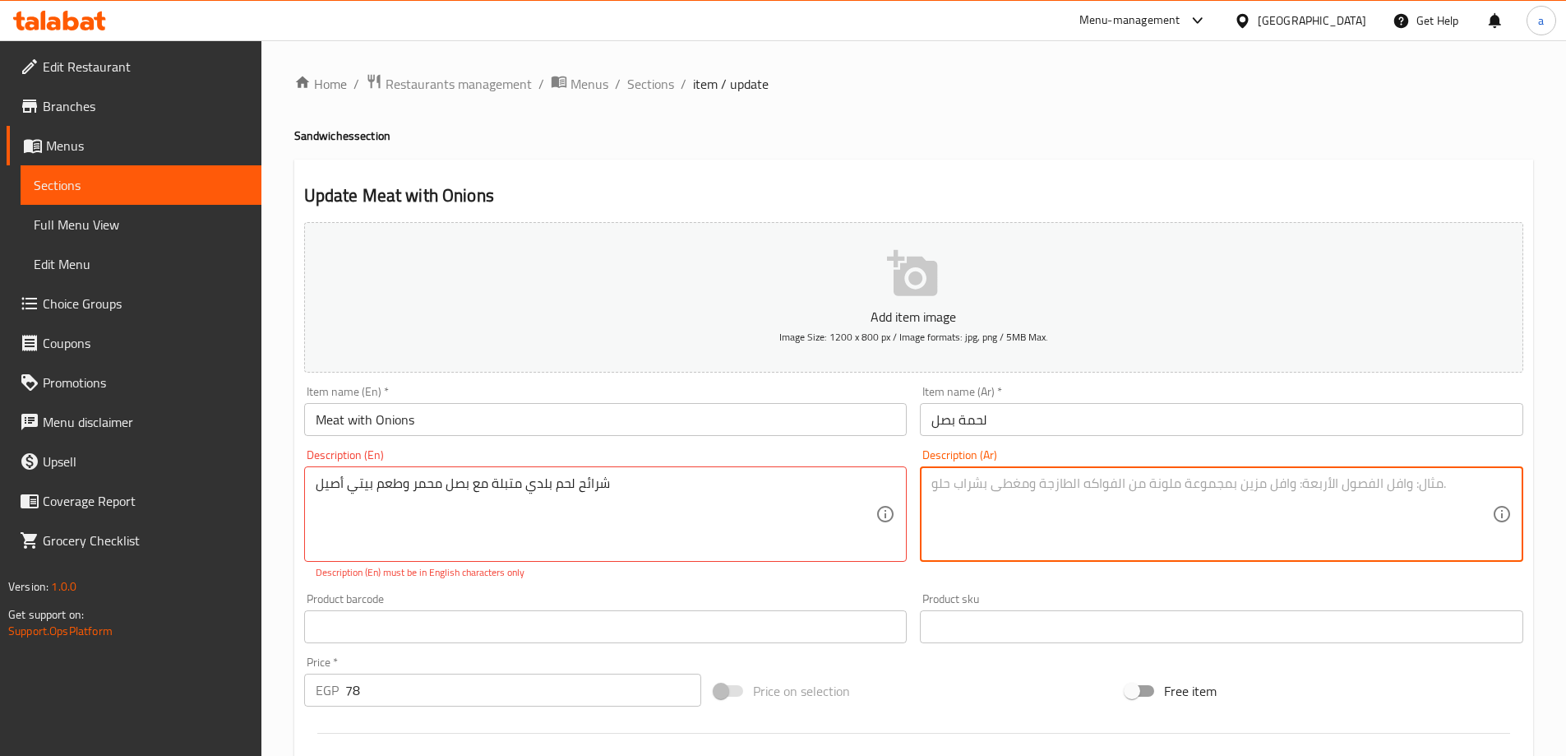
click at [1085, 495] on textarea at bounding box center [1211, 514] width 561 height 78
paste textarea "Marinated country beef slices with roasted onions and an authentic homemade tas…"
click at [1028, 499] on textarea "Marinated country beef slices with roasted onions and an authentic homemade tas…" at bounding box center [1211, 514] width 561 height 78
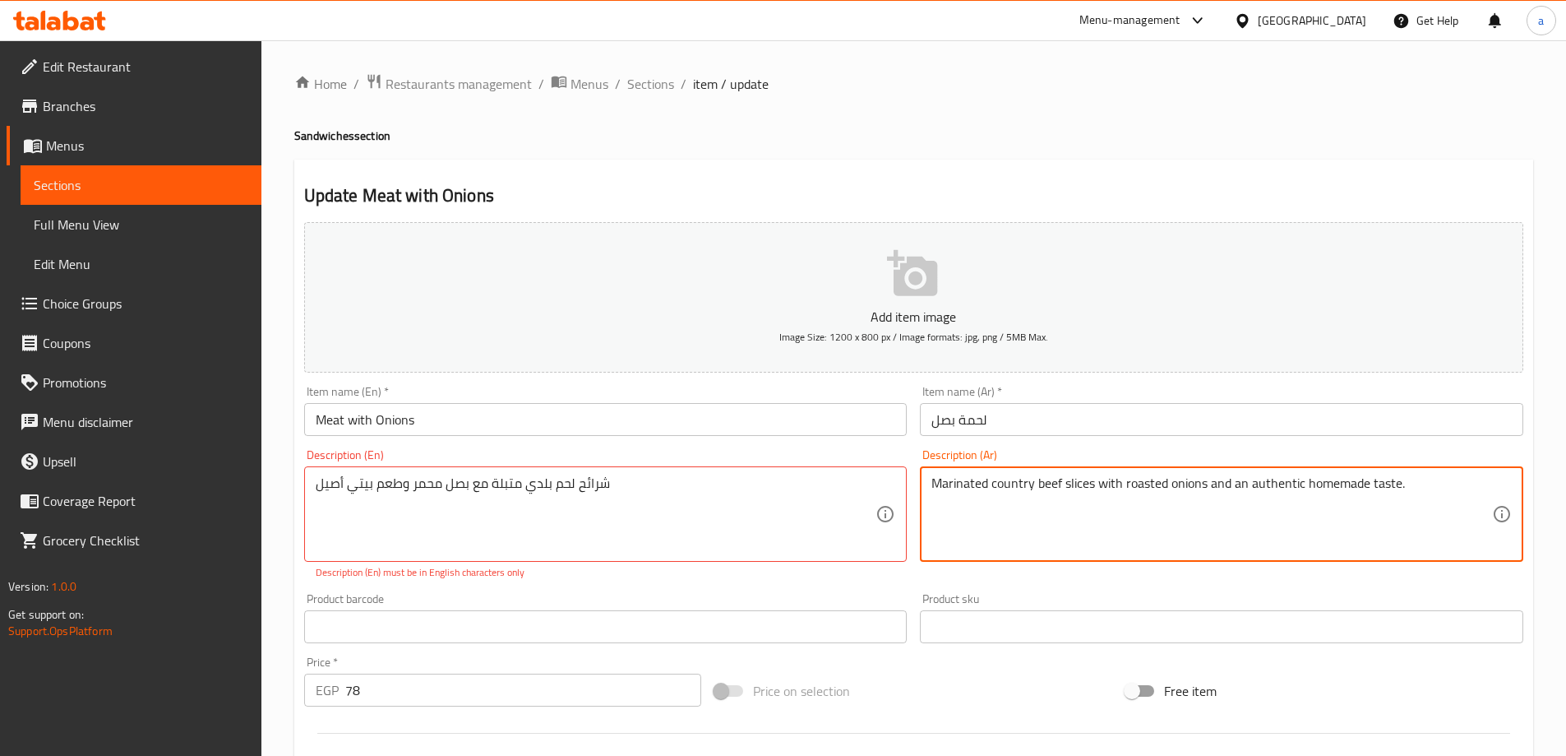
type textarea "Marinated country beef slices with roasted onions and an authentic homemade tas…"
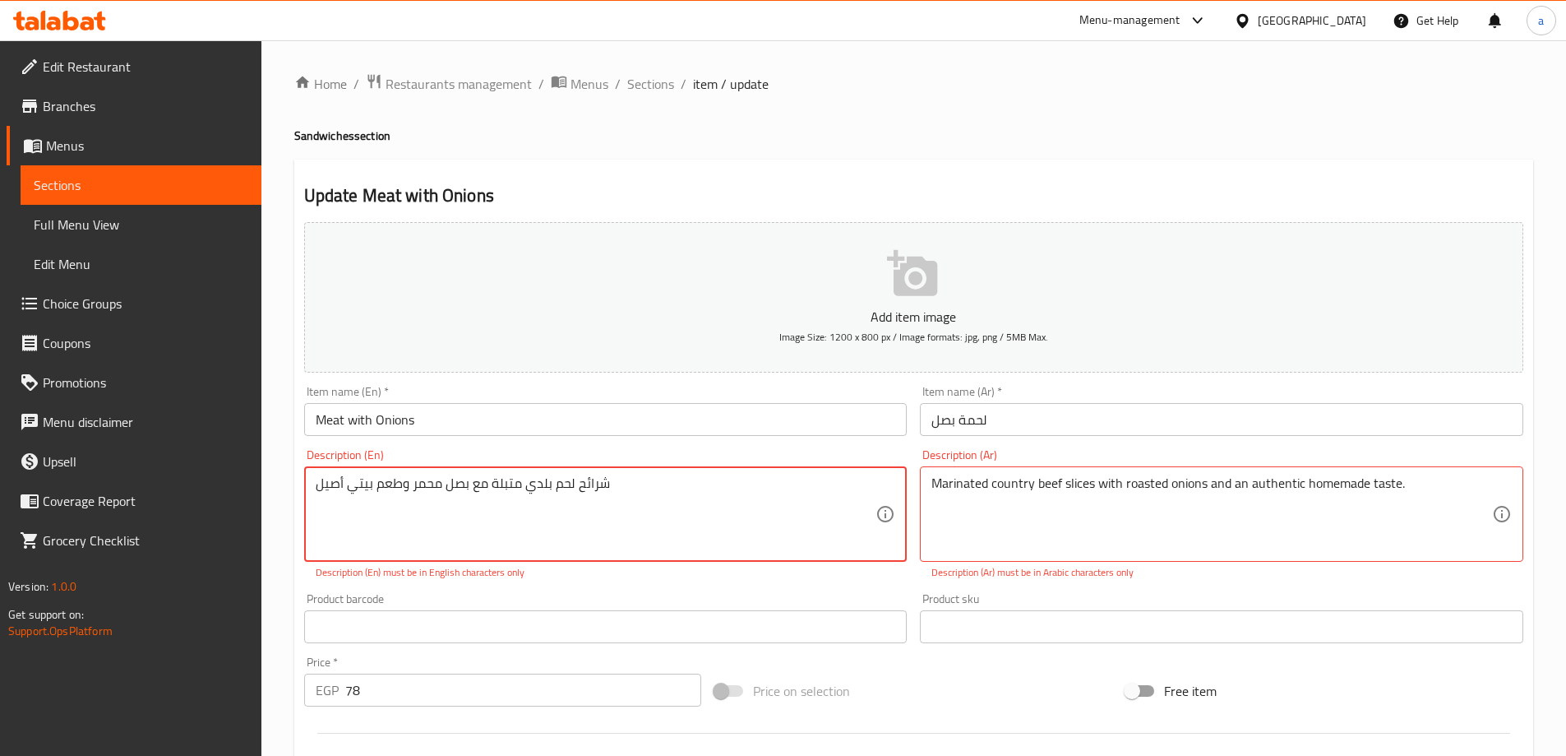
click at [476, 507] on textarea "شرائح لحم بلدي متبلة مع بصل محمر وطعم بيتي أصيل" at bounding box center [596, 514] width 561 height 78
paste textarea "Marinated country beef slices with roasted onions and an authentic homemade tas…"
type textarea "Marinated country beef slices with roasted onions and an authentic homemade tas…"
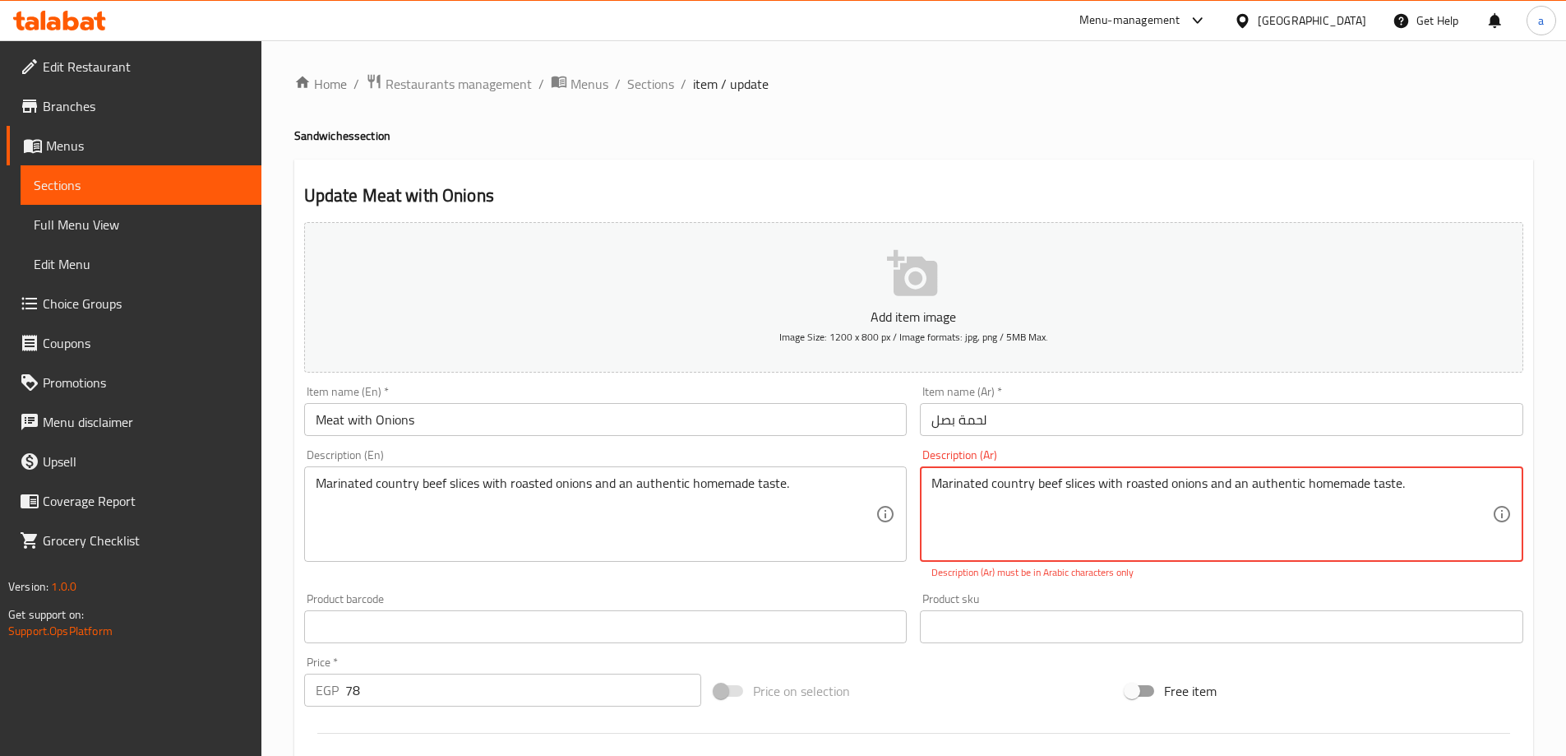
click at [1012, 487] on textarea "Marinated country beef slices with roasted onions and an authentic homemade tas…" at bounding box center [1211, 514] width 561 height 78
click at [1023, 520] on textarea "Marinated country beef slices with roasted onions and an authentic homemade tas…" at bounding box center [1211, 514] width 561 height 78
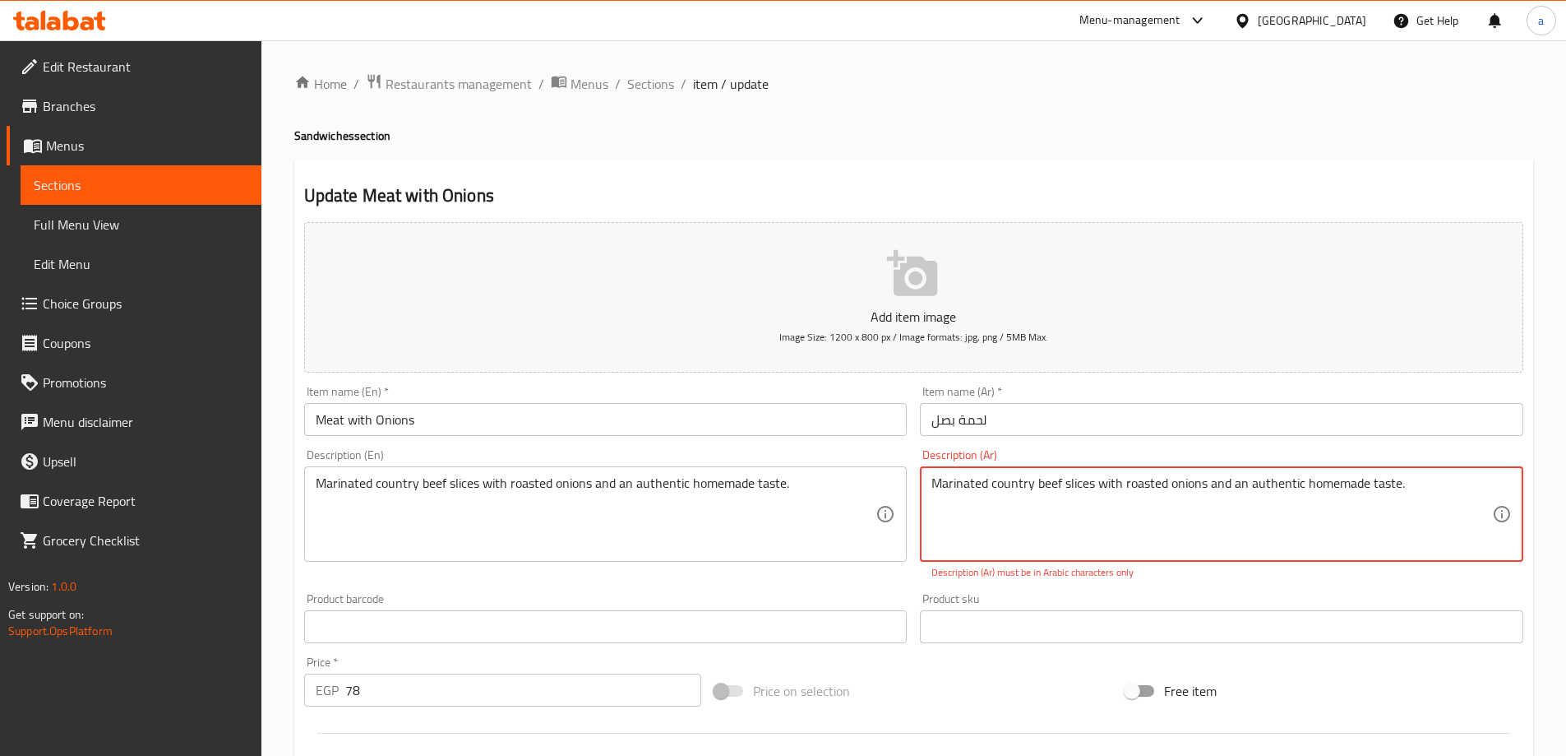
click at [1023, 520] on textarea "Marinated country beef slices with roasted onions and an authentic homemade tas…" at bounding box center [1211, 514] width 561 height 78
click at [1087, 534] on textarea "Marinated country beef slices with roasted onions and an authentic homemade tas…" at bounding box center [1211, 514] width 561 height 78
paste textarea "شرائح لحم بلدي متبلة مع بصل محمر وطعم بيتي أصيل."
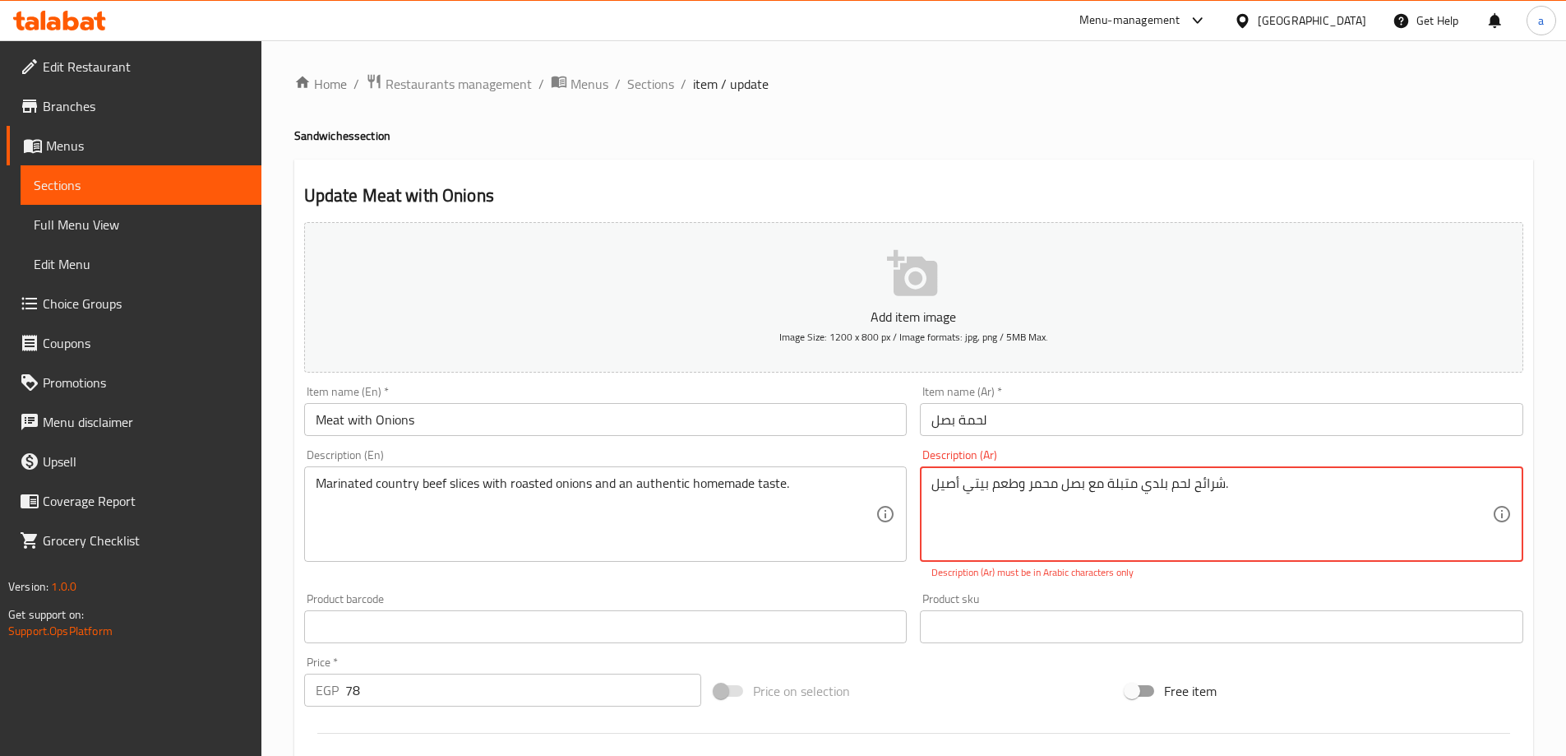
type textarea "شرائح لحم بلدي متبلة مع بصل محمر وطعم بيتي أصيل."
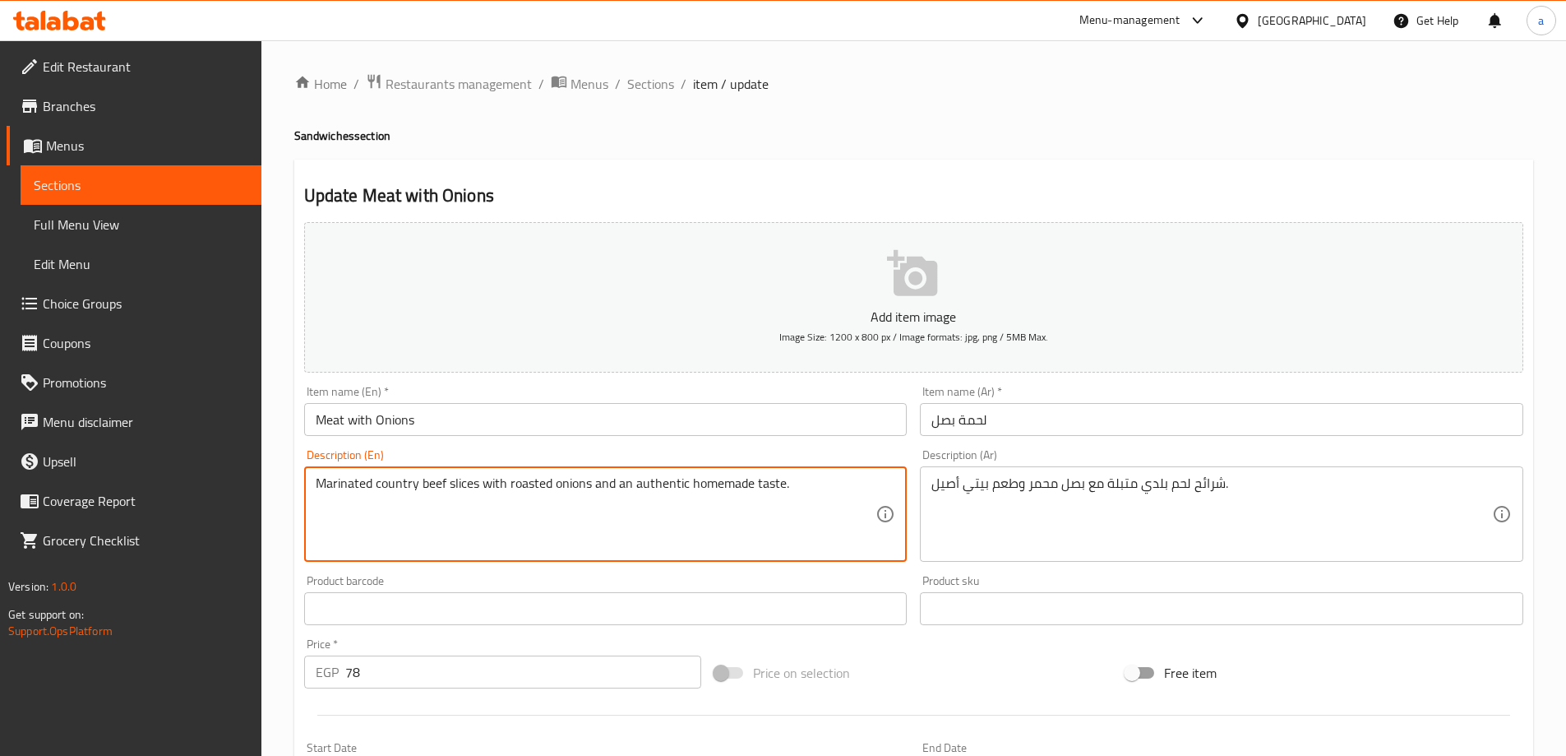
click at [439, 483] on textarea "Marinated country beef slices with roasted onions and an authentic homemade tas…" at bounding box center [596, 514] width 561 height 78
drag, startPoint x: 726, startPoint y: 489, endPoint x: 756, endPoint y: 490, distance: 29.6
click at [756, 490] on textarea "Marinated baladi meat slices with mehamer onions and an authentic homemade tast…" at bounding box center [596, 514] width 561 height 78
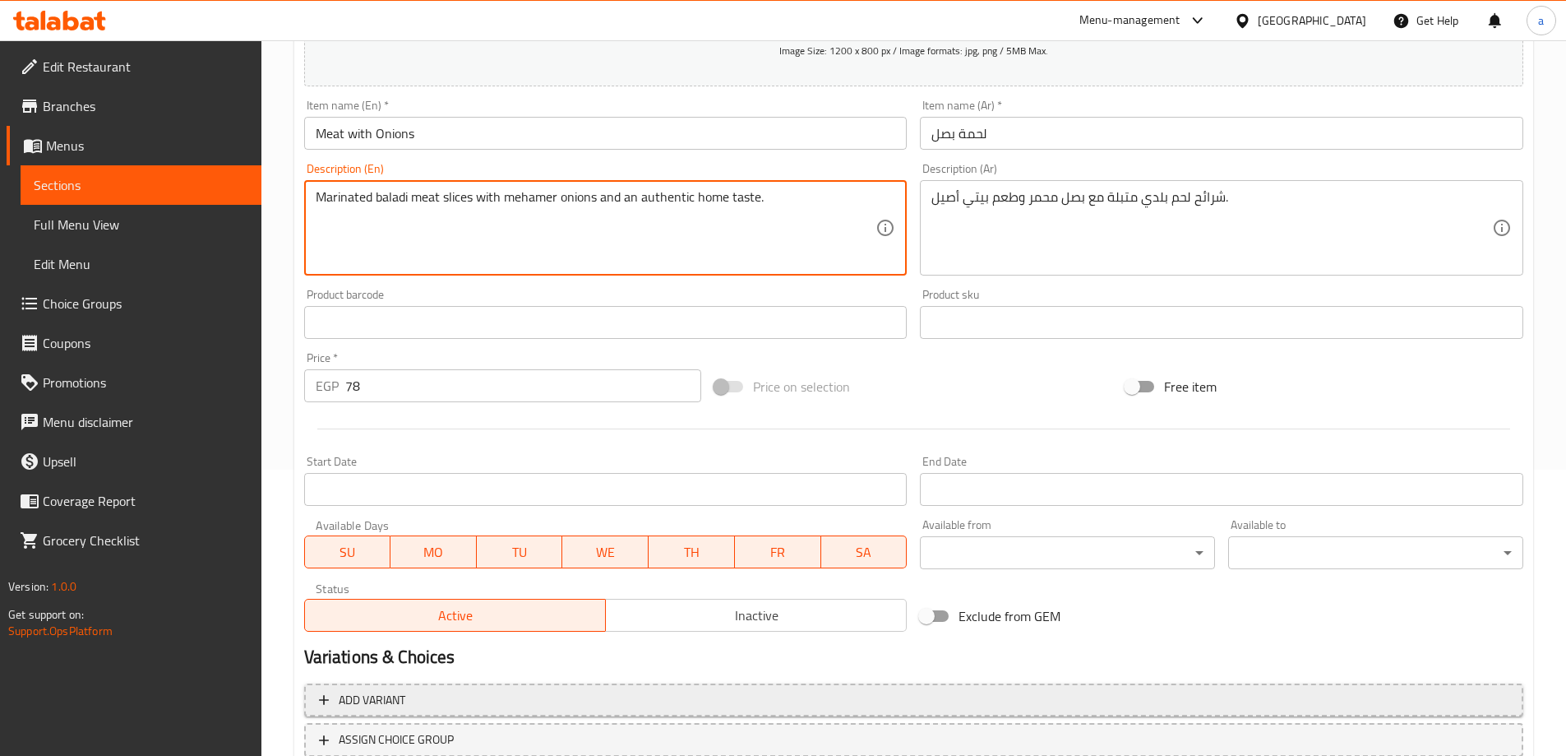
scroll to position [406, 0]
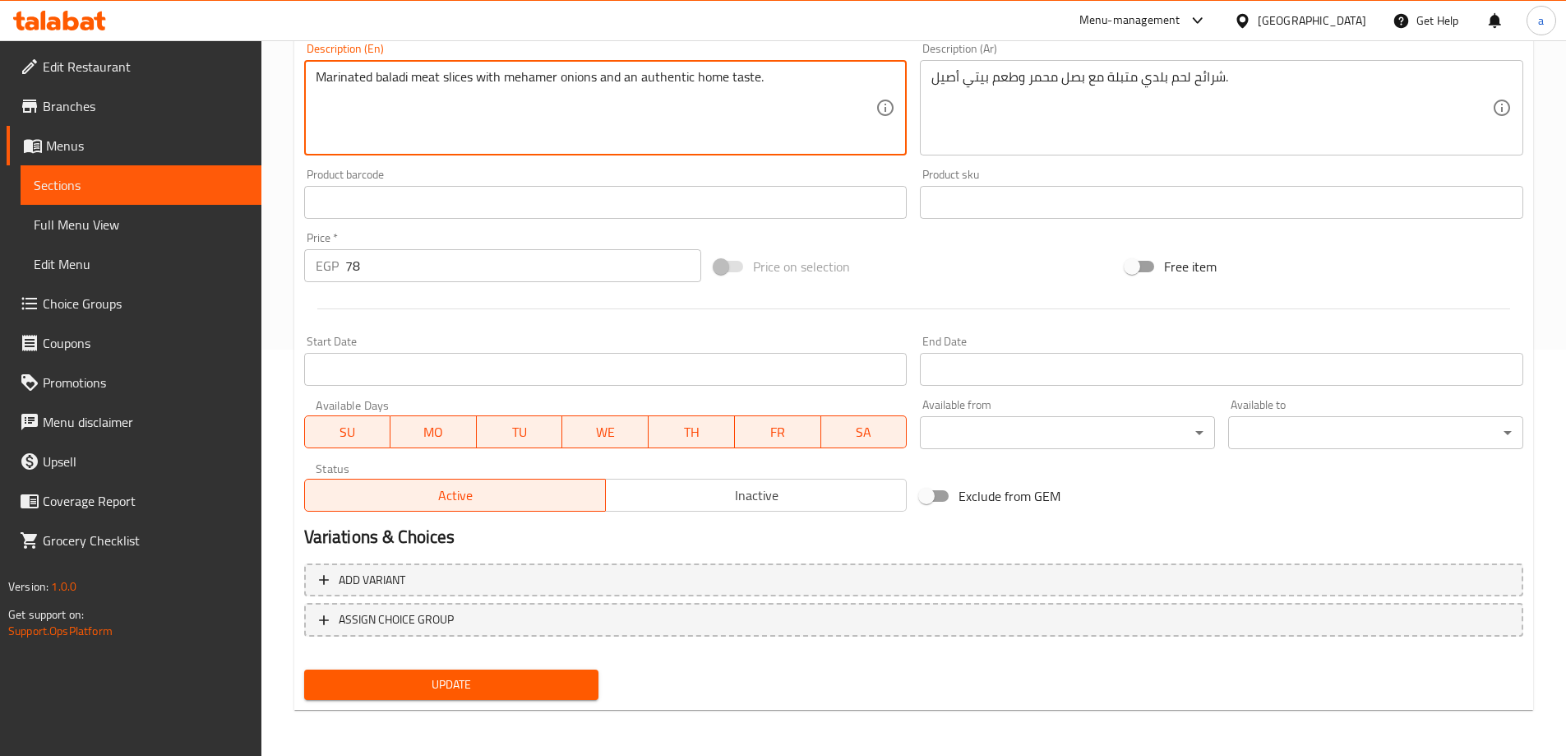
type textarea "Marinated baladi meat slices with mehamer onions and an authentic home taste."
click at [520, 690] on span "Update" at bounding box center [451, 684] width 269 height 21
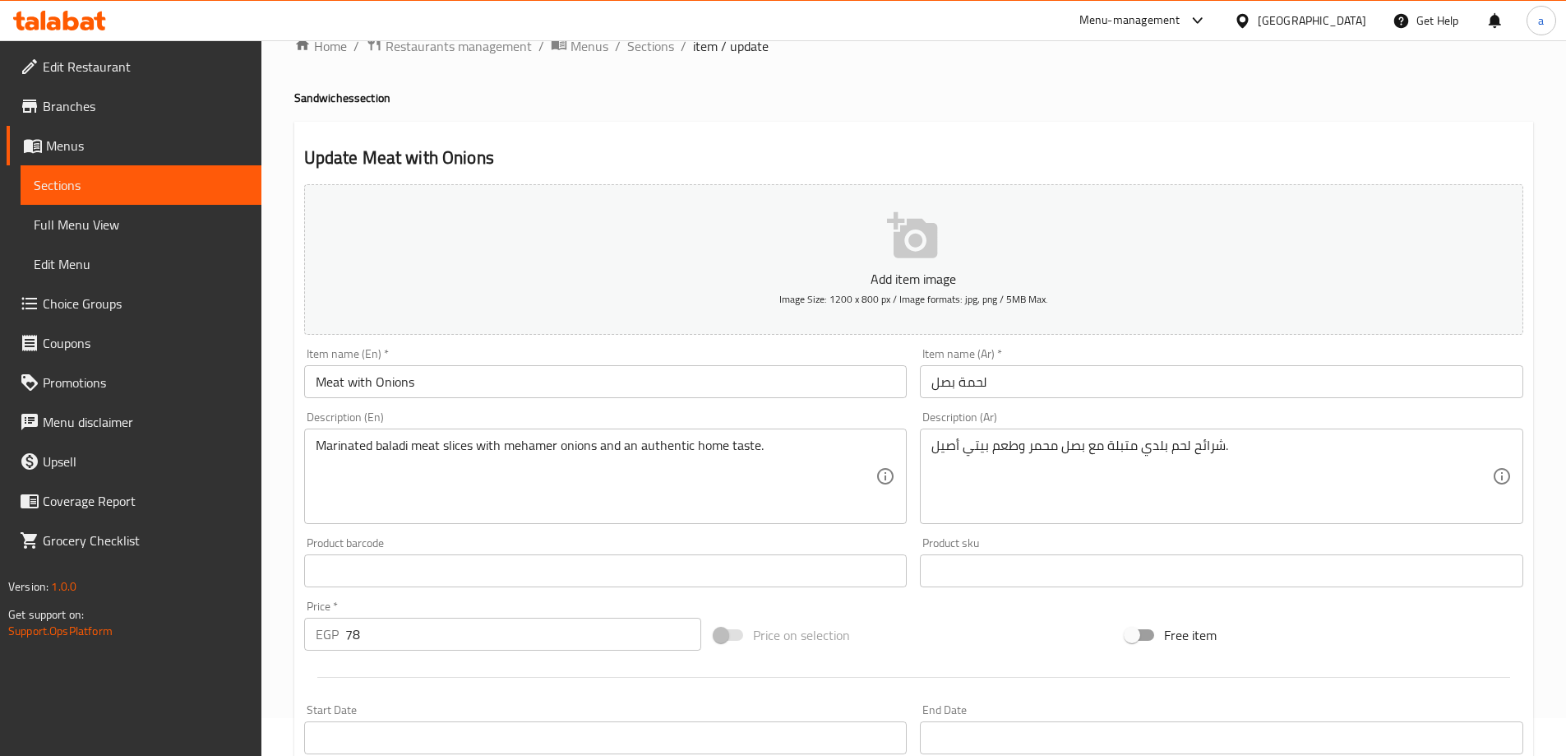
scroll to position [0, 0]
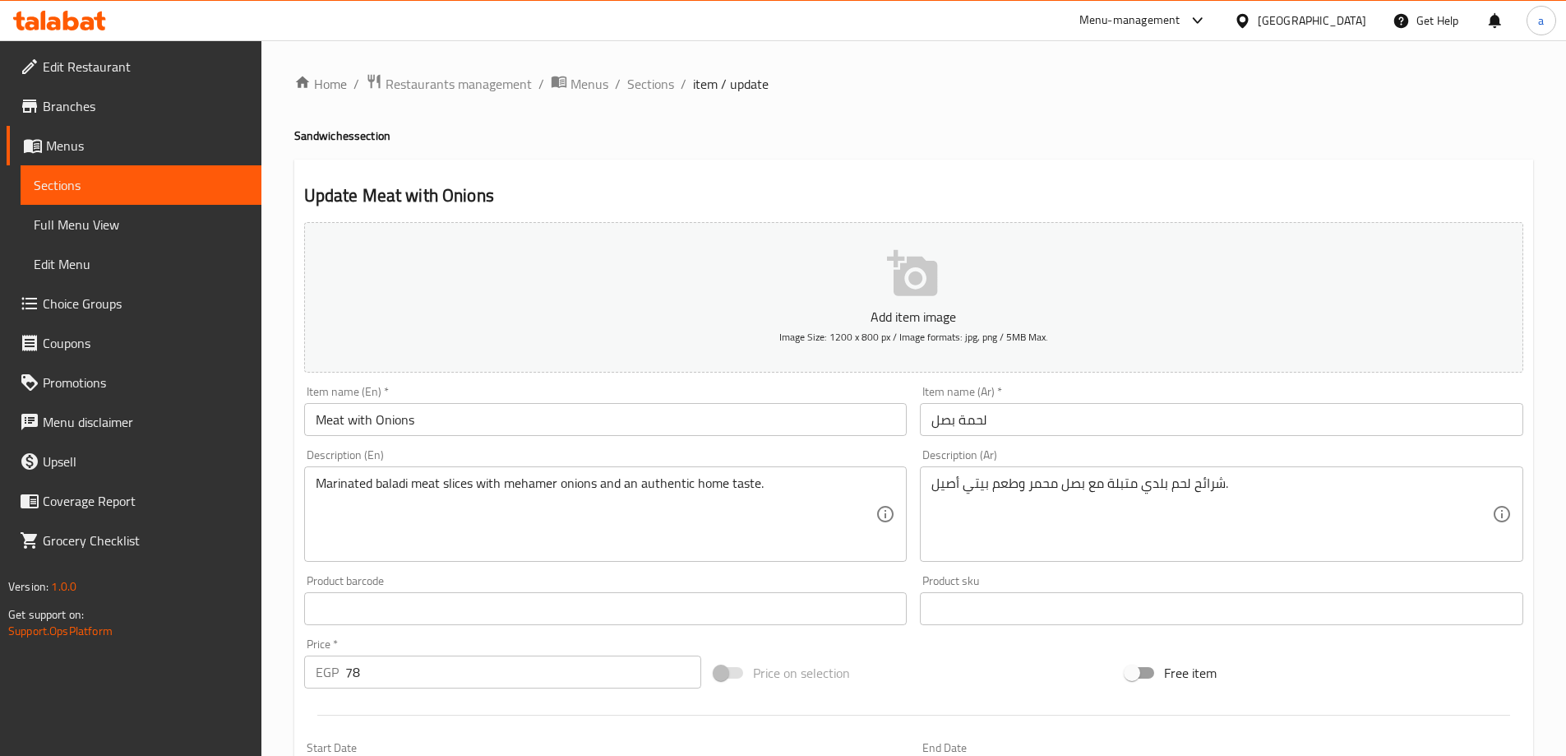
click at [647, 104] on div "Home / Restaurants management / Menus / Sections / item / update Sandwiches sec…" at bounding box center [913, 601] width 1239 height 1056
click at [666, 80] on span "Sections" at bounding box center [650, 84] width 47 height 20
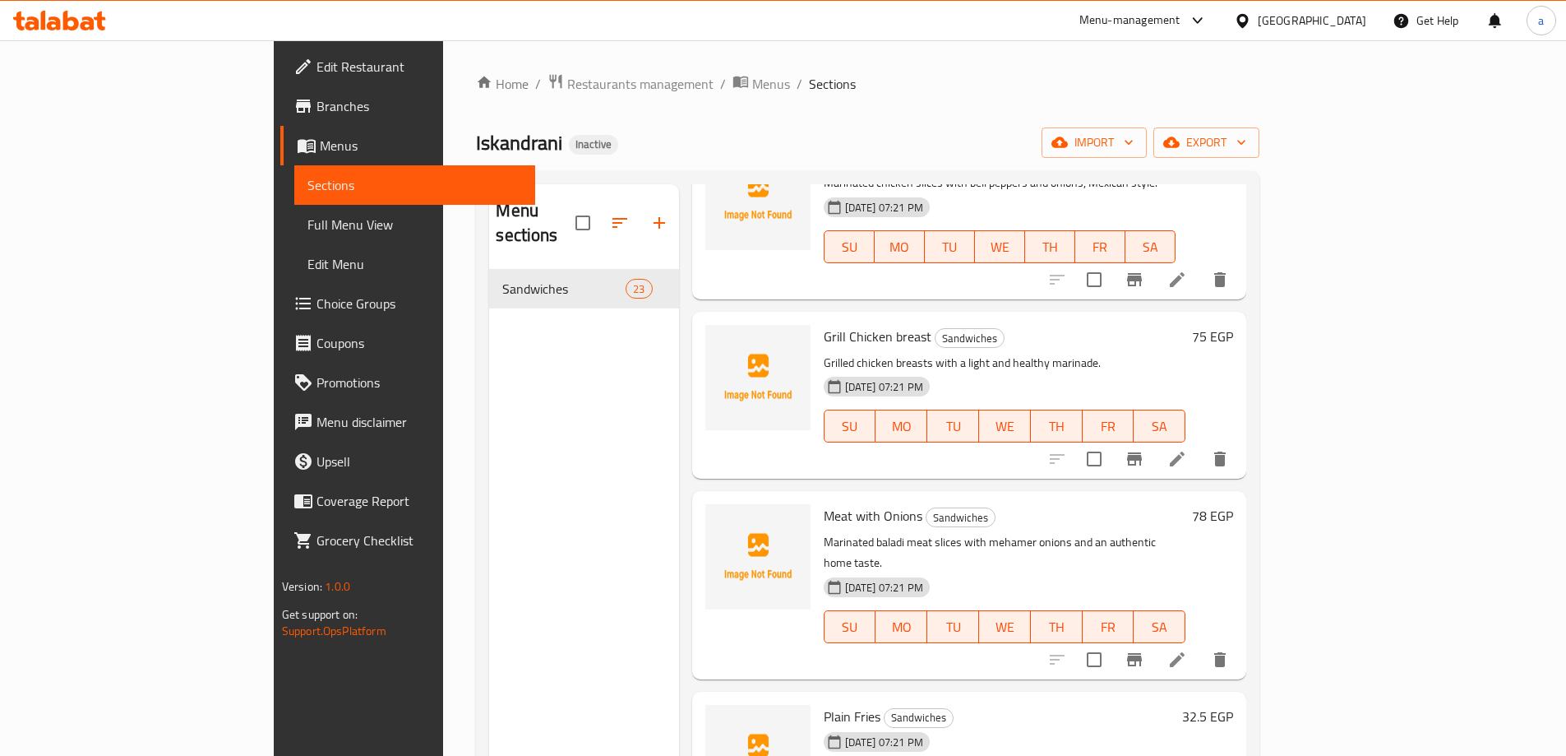
scroll to position [2341, 0]
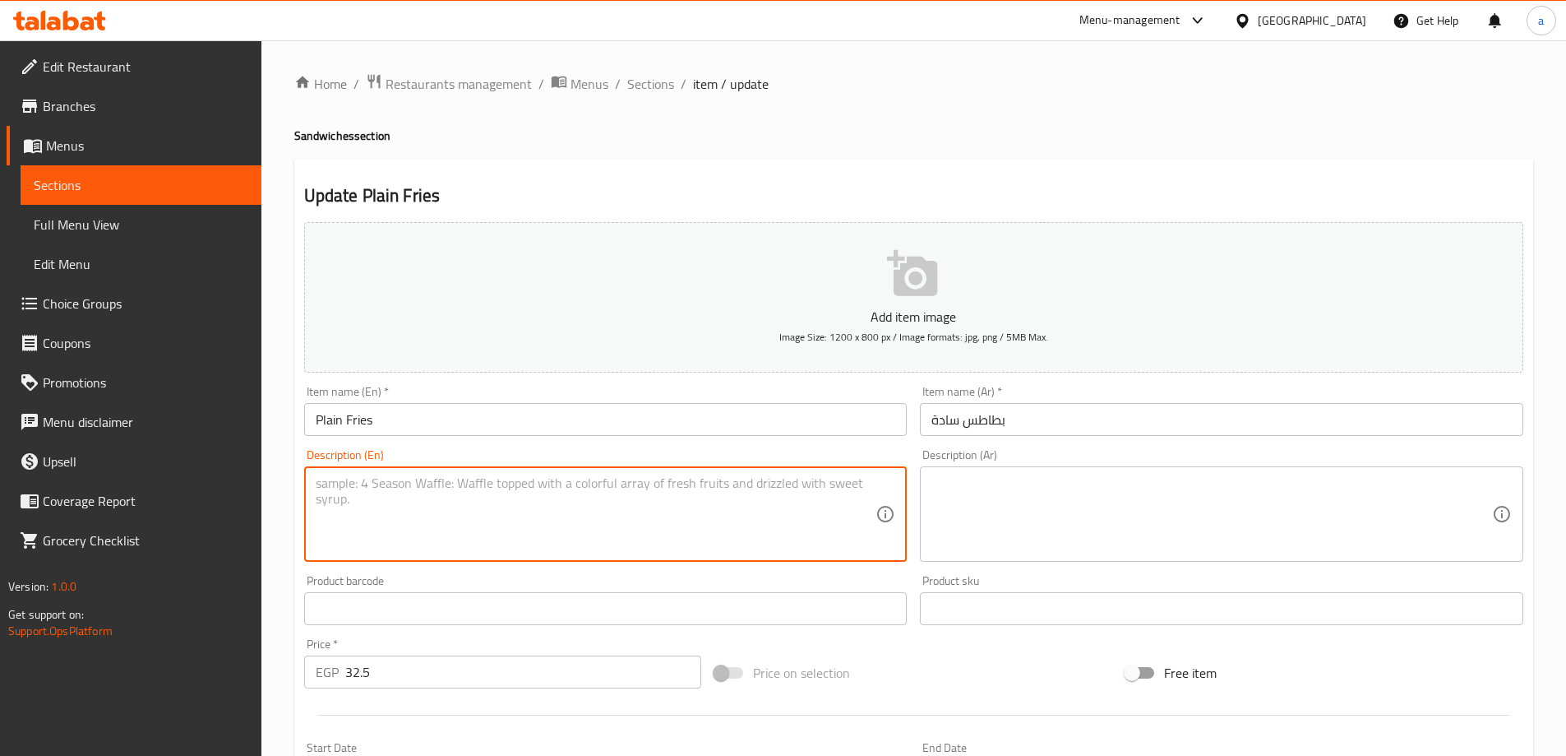
click at [537, 494] on textarea at bounding box center [596, 514] width 561 height 78
click at [1157, 520] on textarea at bounding box center [1211, 514] width 561 height 78
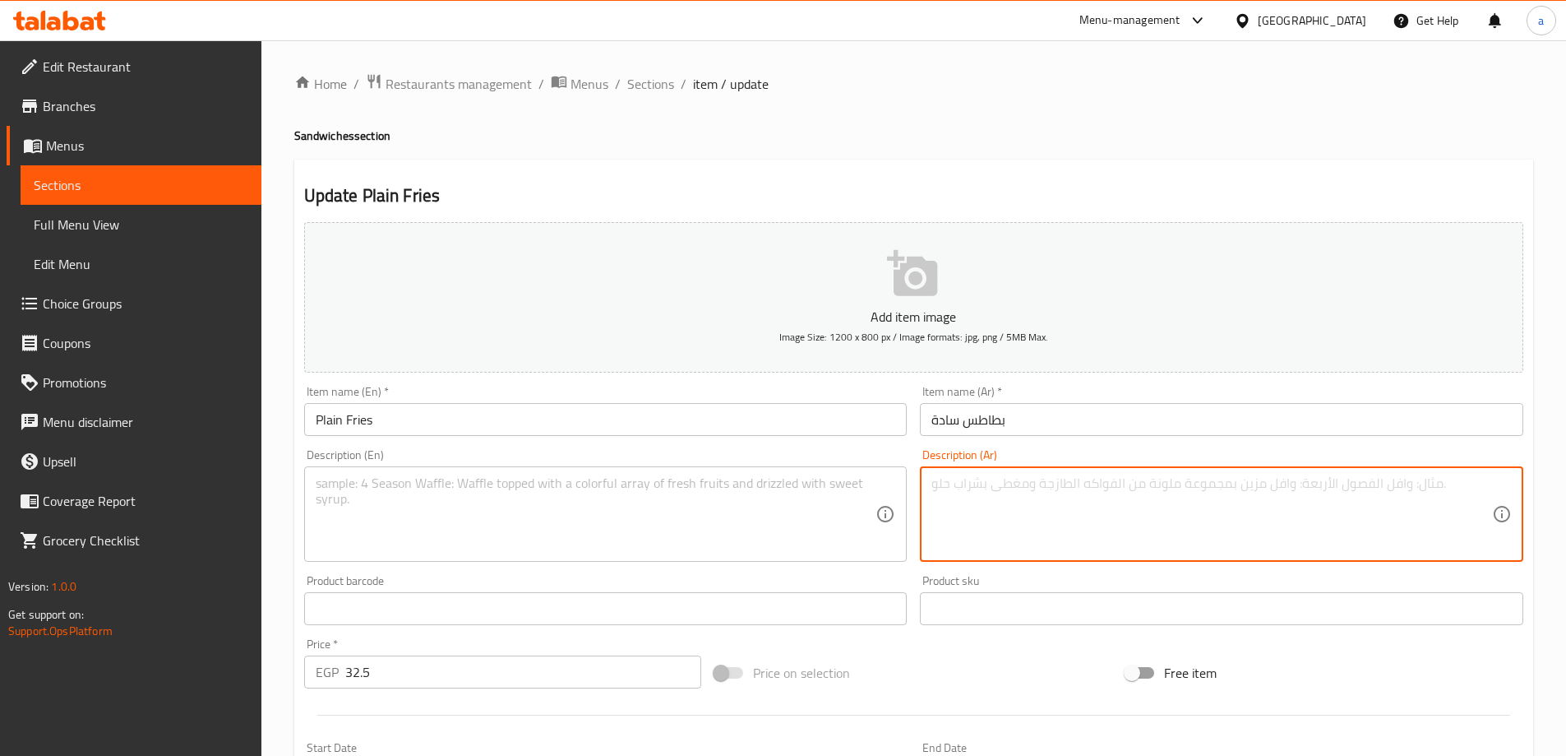
paste textarea "طاطس مقلية ذهبية مقرمشة."
type textarea "طاطس مقلية ذهبية مقرمشة."
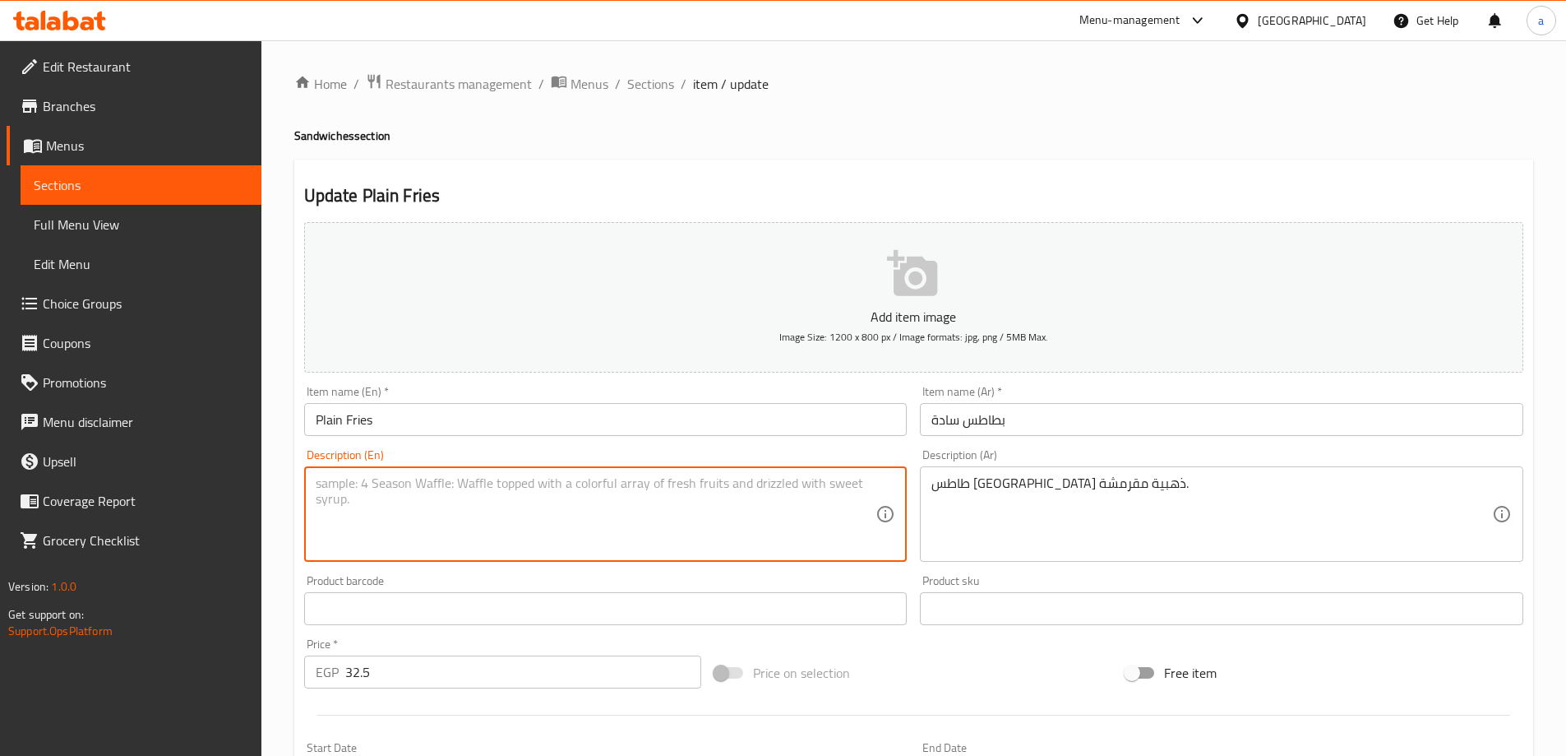
click at [765, 506] on textarea at bounding box center [596, 514] width 561 height 78
paste textarea "Crispy golden fried potatoes."
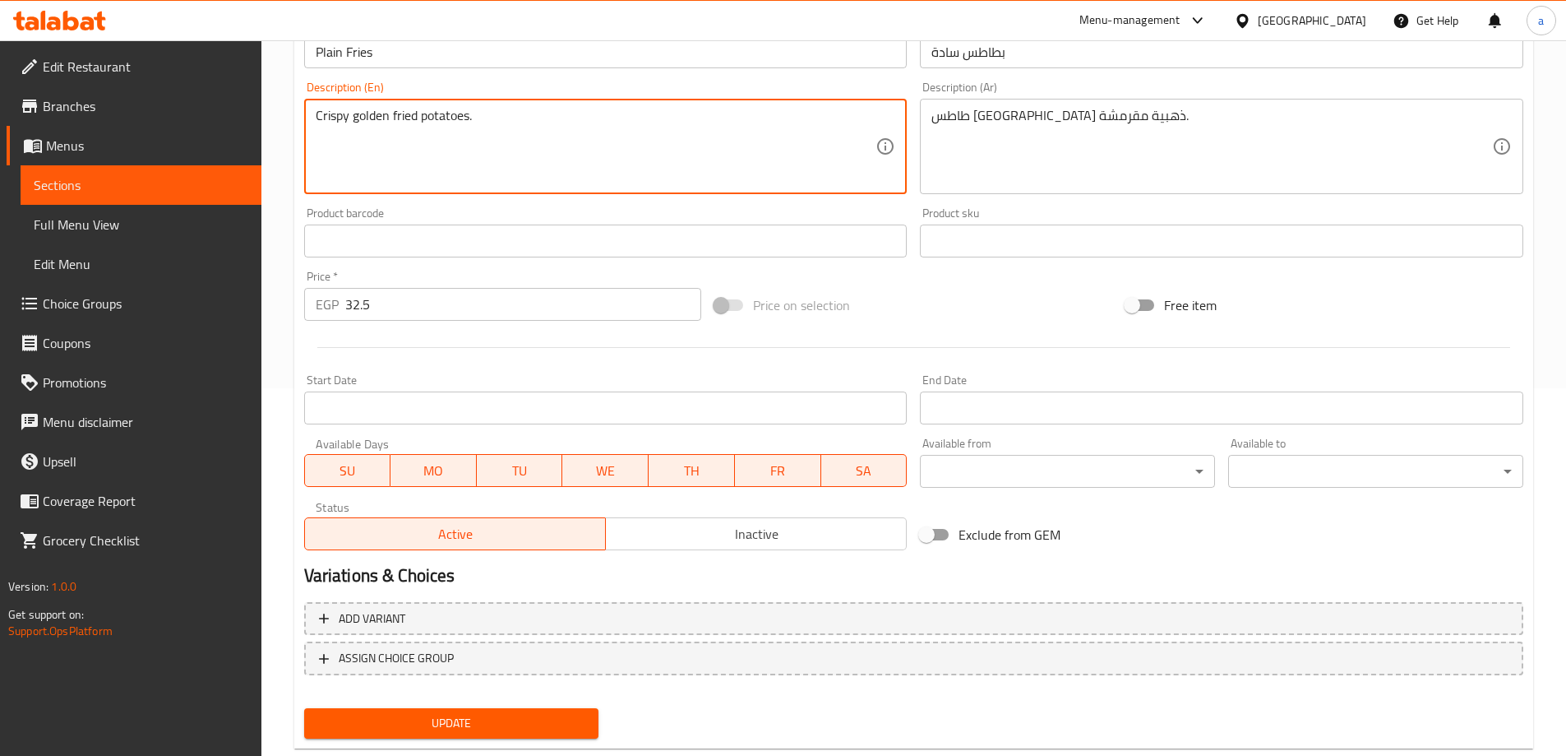
scroll to position [406, 0]
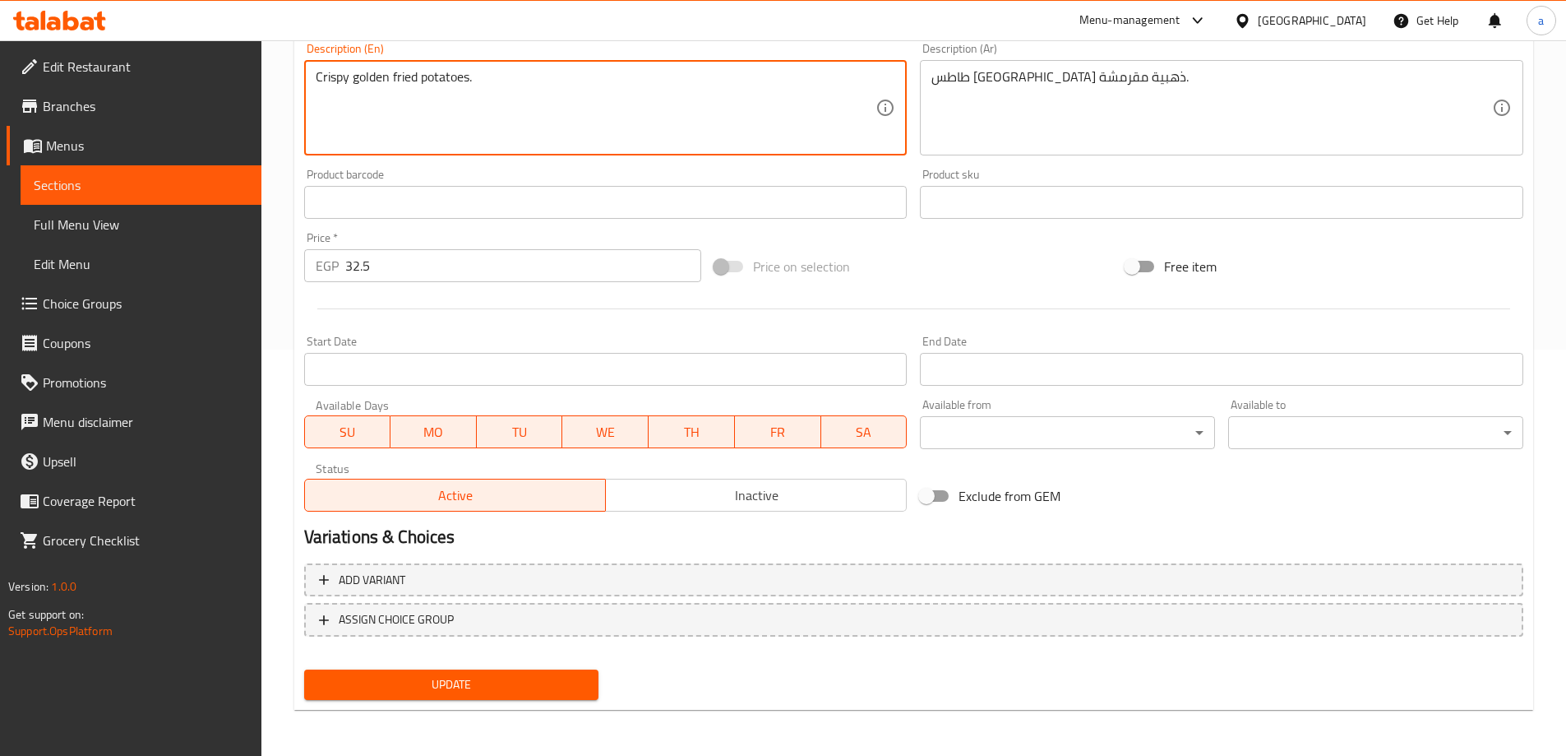
type textarea "Crispy golden fried potatoes."
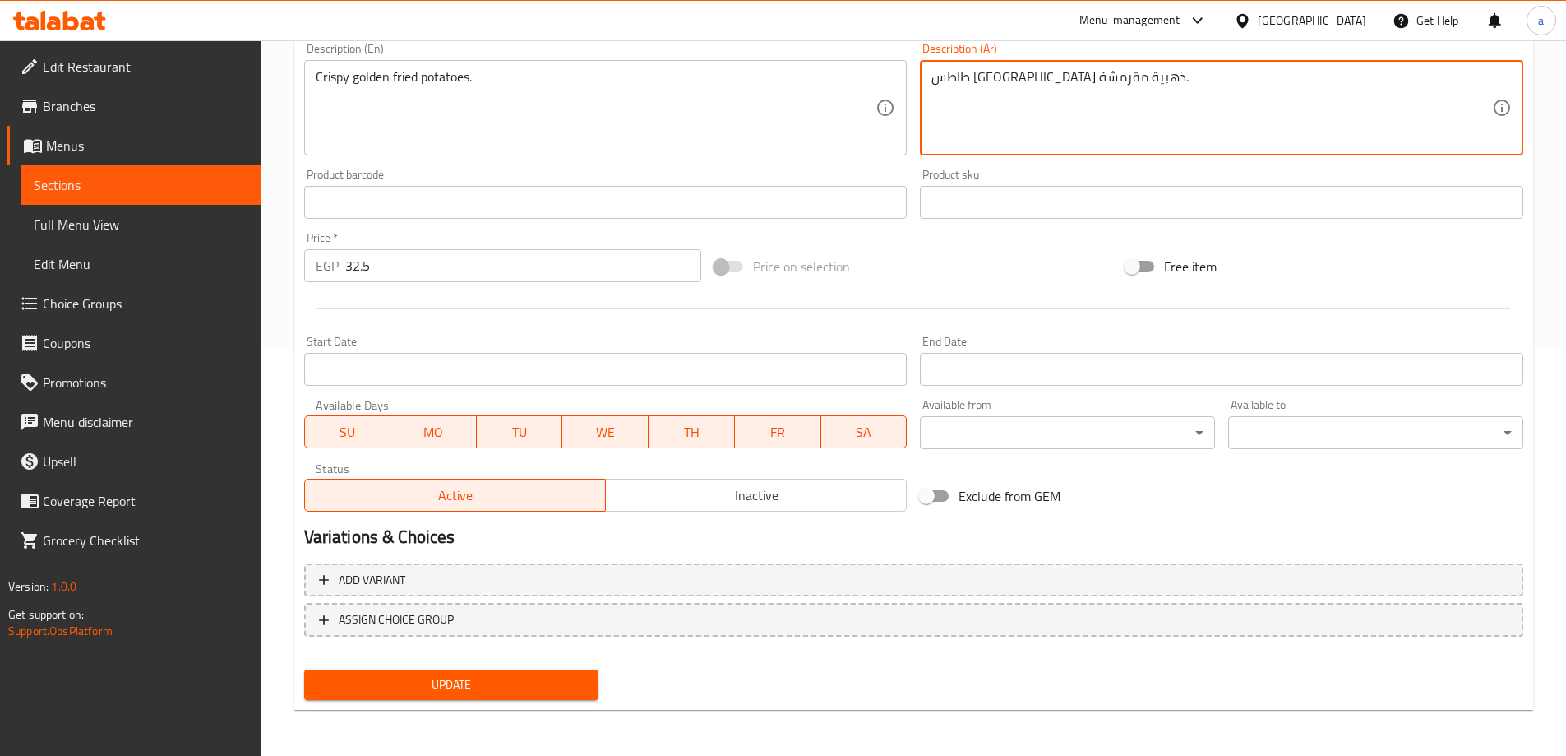
click at [1096, 76] on textarea "طاطس مقلية ذهبية مقرمشة." at bounding box center [1211, 108] width 561 height 78
type textarea "بطاطس مقلية ذهبية مقرمشة."
drag, startPoint x: 506, startPoint y: 696, endPoint x: 511, endPoint y: 729, distance: 33.1
click at [511, 729] on div "Home / Restaurants management / Menus / Sections / item / update Sandwiches sec…" at bounding box center [913, 194] width 1305 height 1121
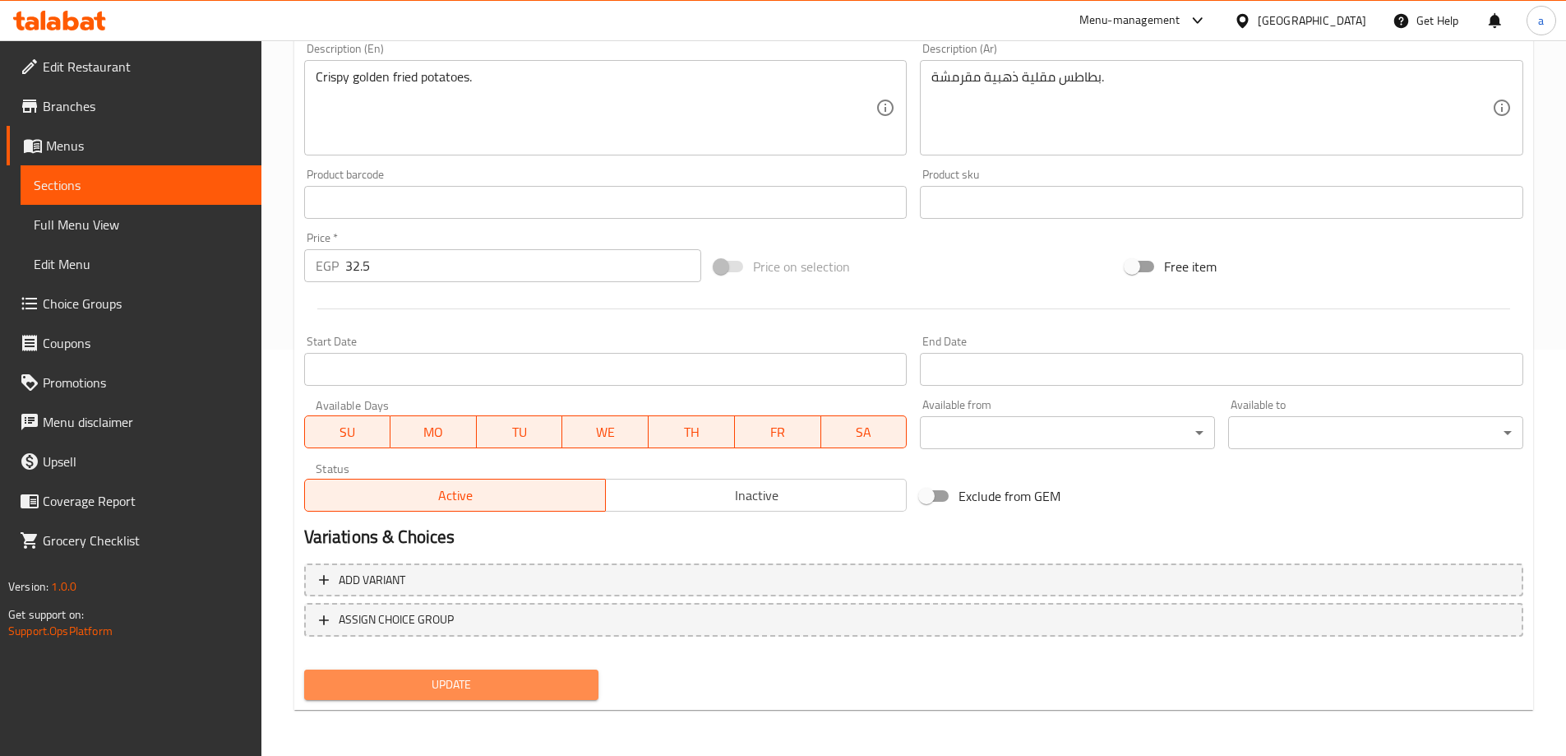
click at [497, 684] on span "Update" at bounding box center [451, 684] width 269 height 21
click at [495, 686] on span "Update" at bounding box center [451, 684] width 269 height 21
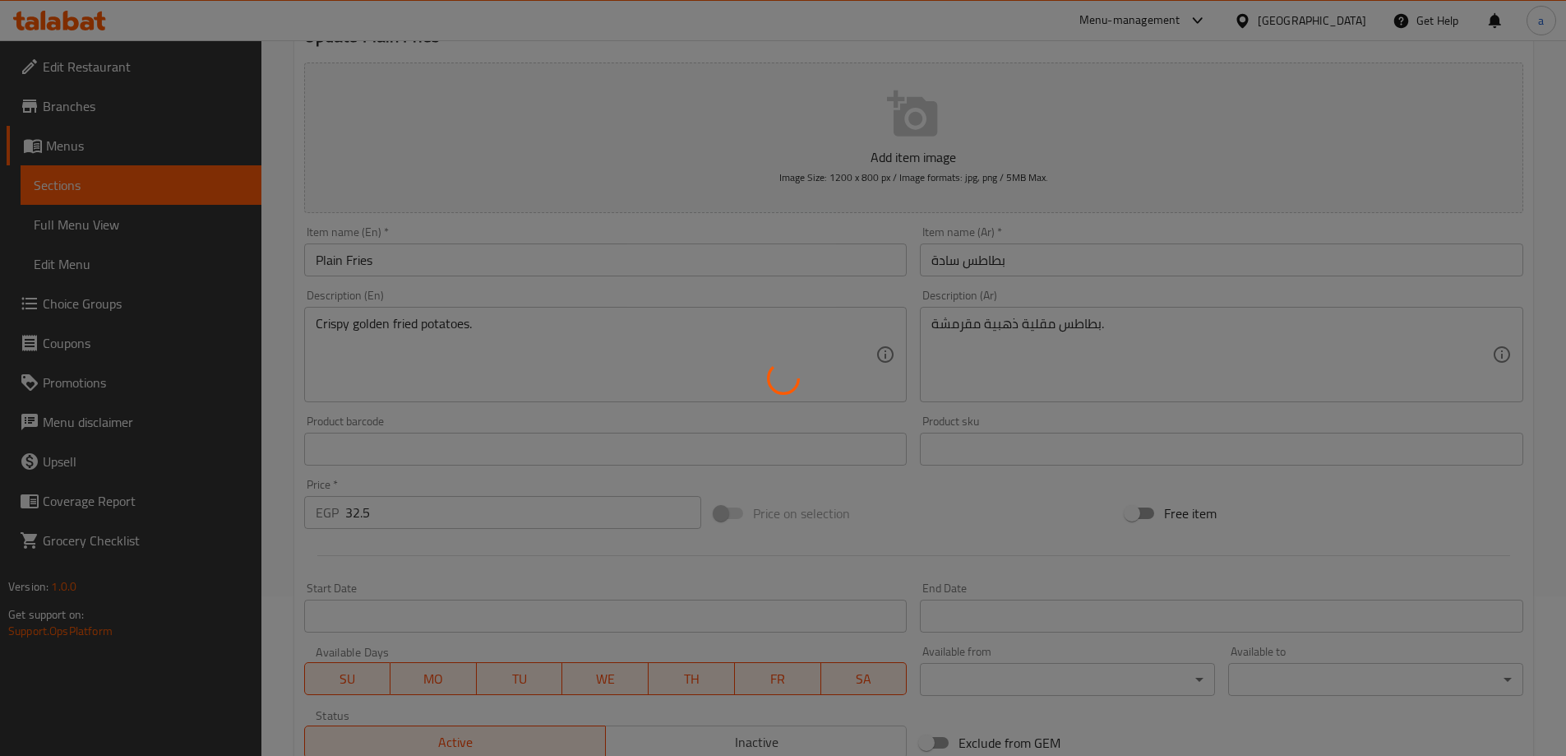
scroll to position [0, 0]
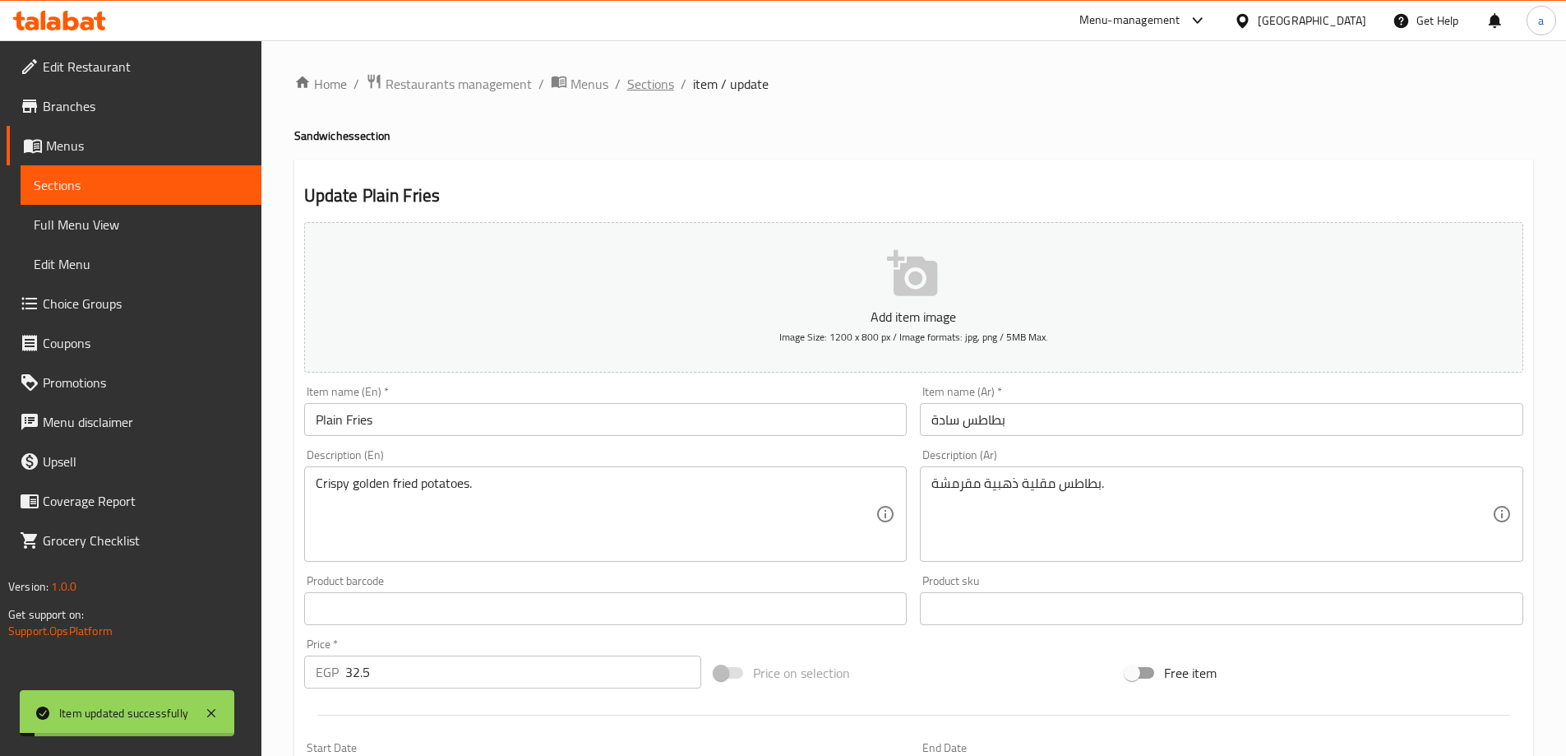
click at [637, 85] on span "Sections" at bounding box center [650, 84] width 47 height 20
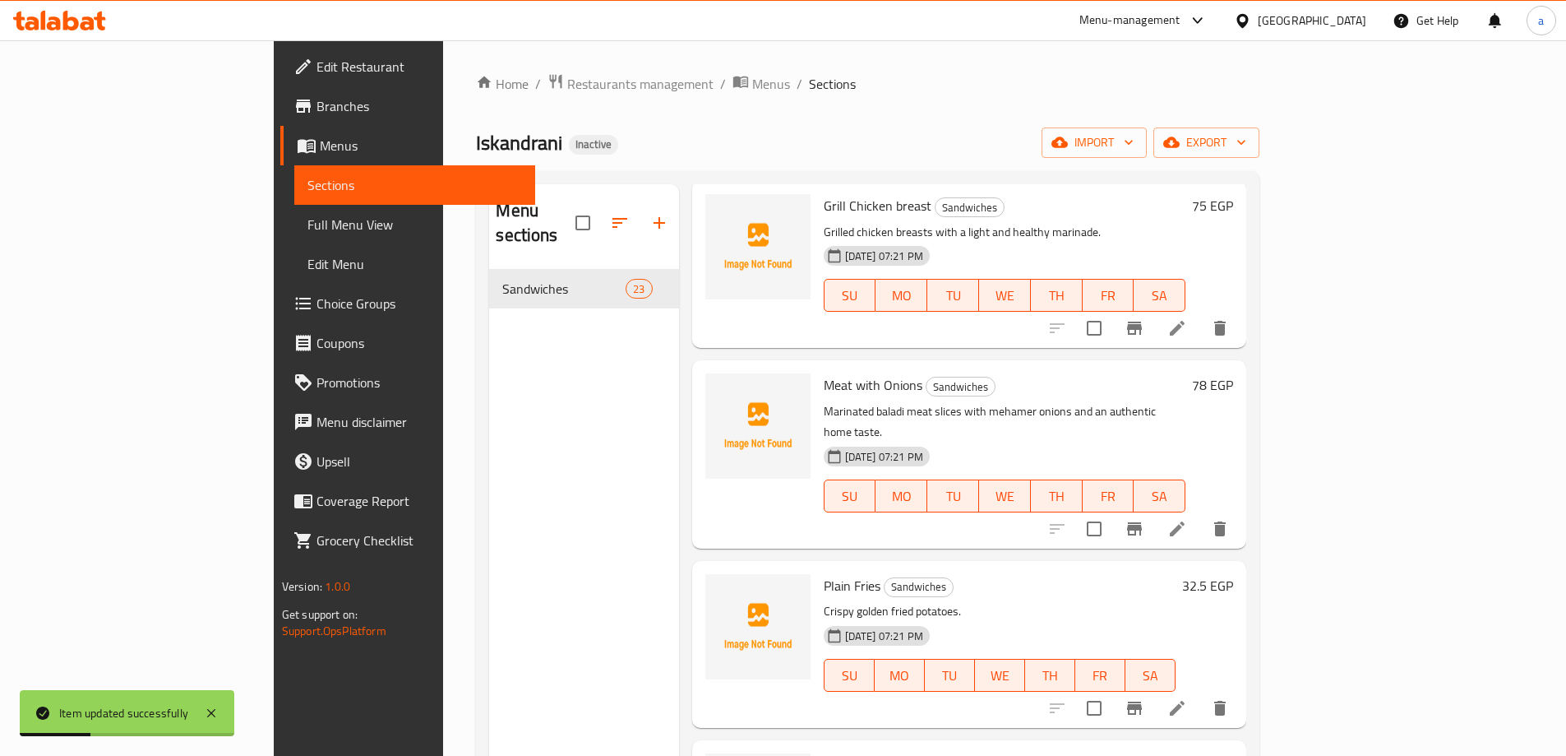
scroll to position [2713, 0]
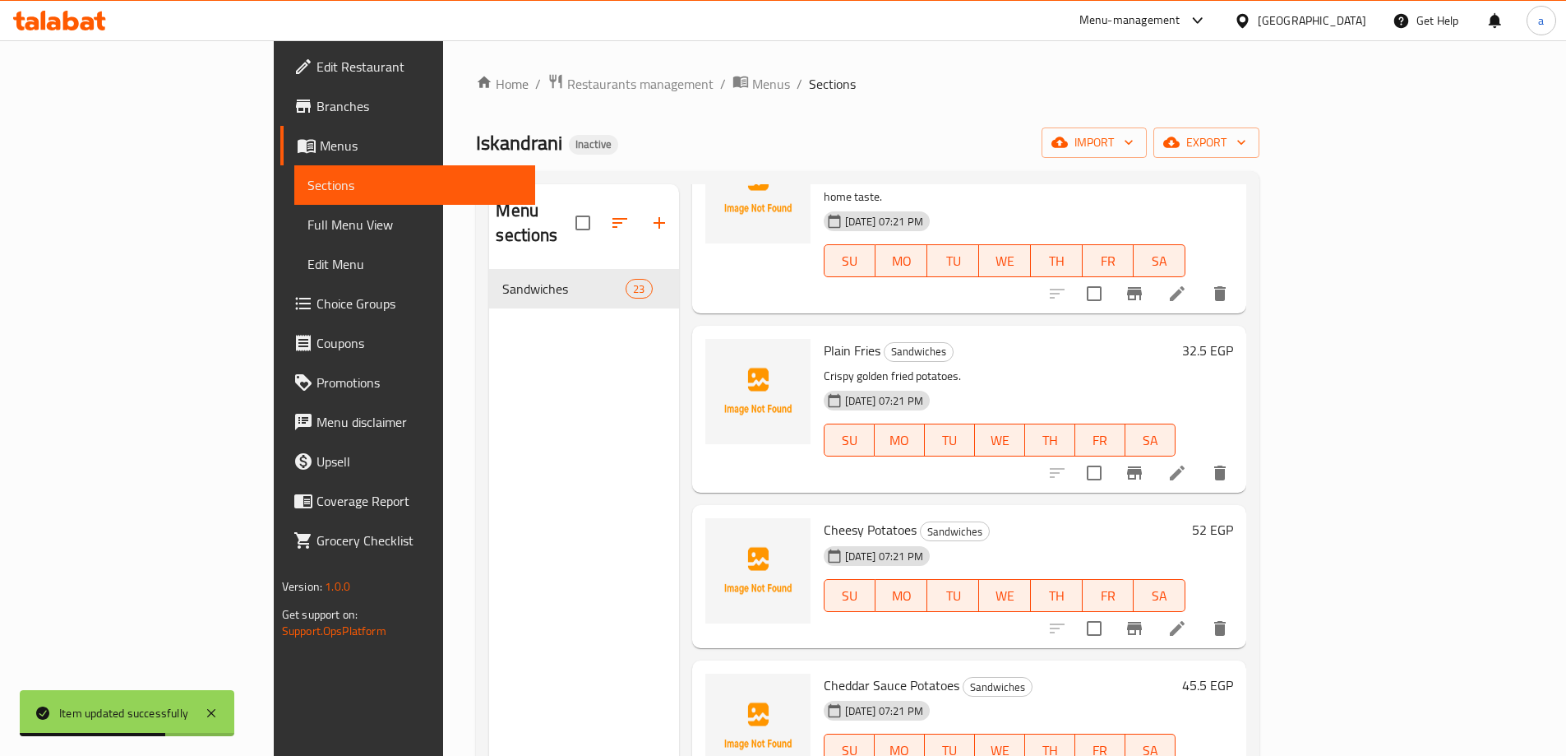
click at [1187, 618] on icon at bounding box center [1177, 628] width 20 height 20
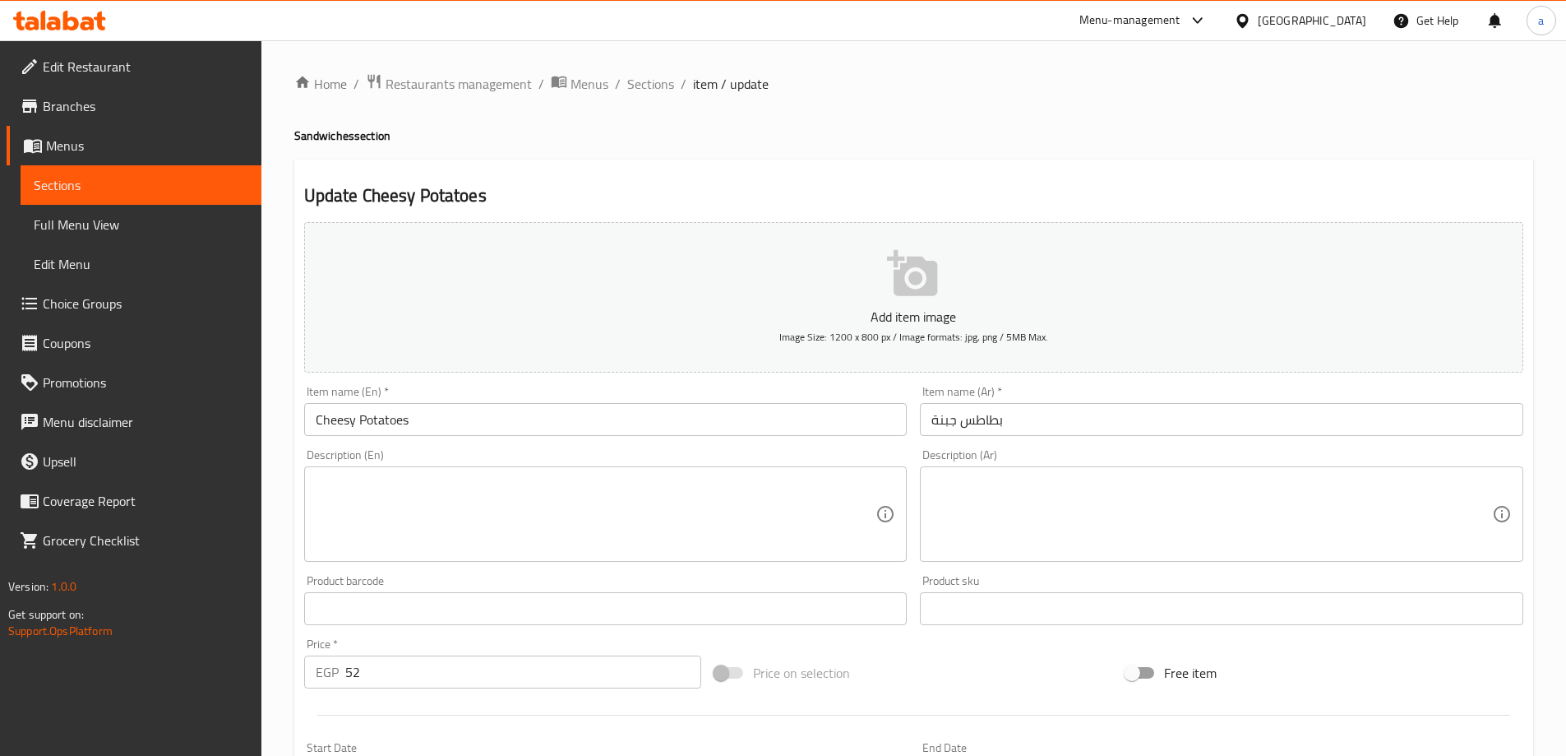
click at [443, 473] on div "Description (En)" at bounding box center [605, 513] width 603 height 95
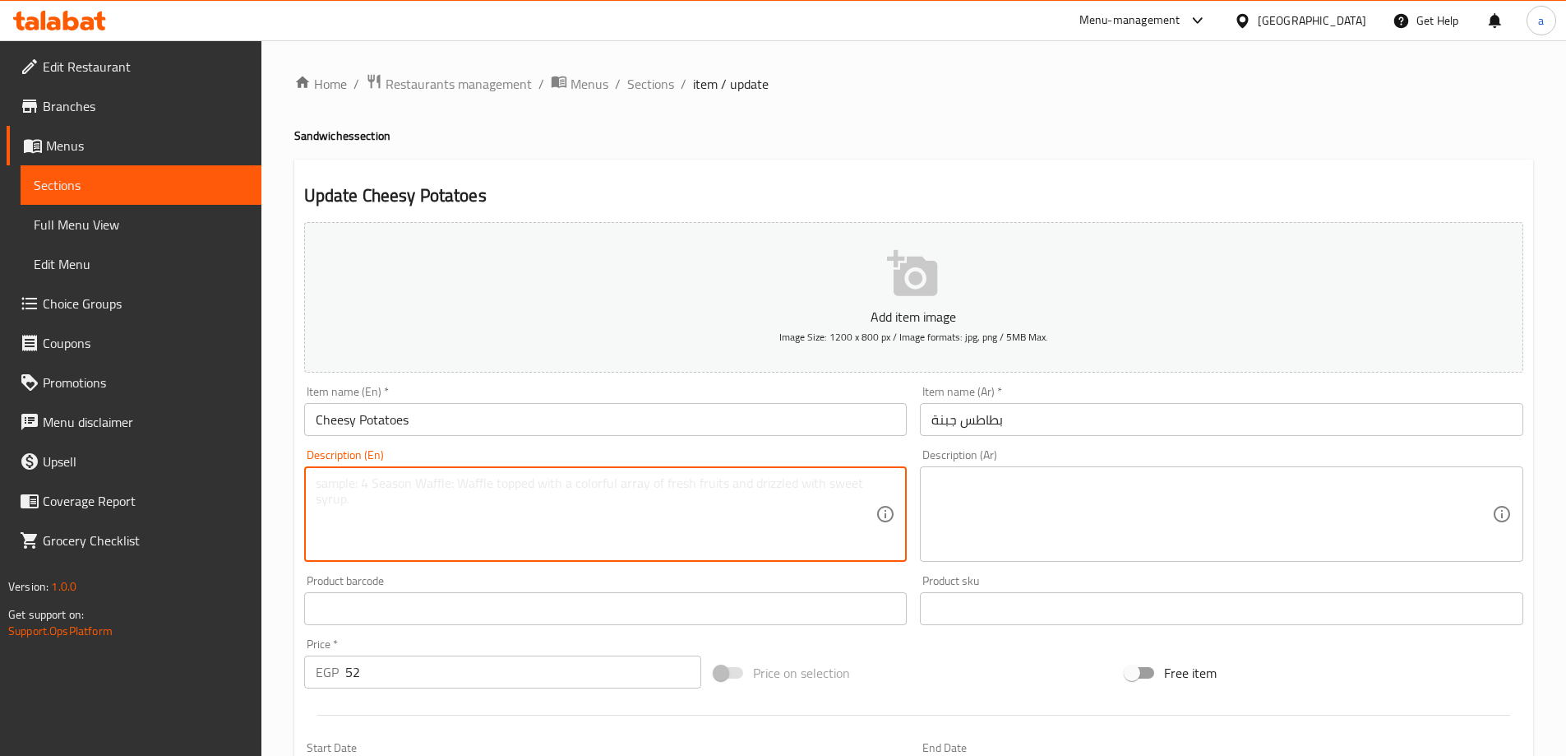
paste textarea "بطاطس محمرة مع طبقة جبنة سايحة"
type textarea "بطاطس محمرة مع طبقة جبنة سايحة"
click at [359, 418] on input "Cheesy Potatoes" at bounding box center [605, 419] width 603 height 33
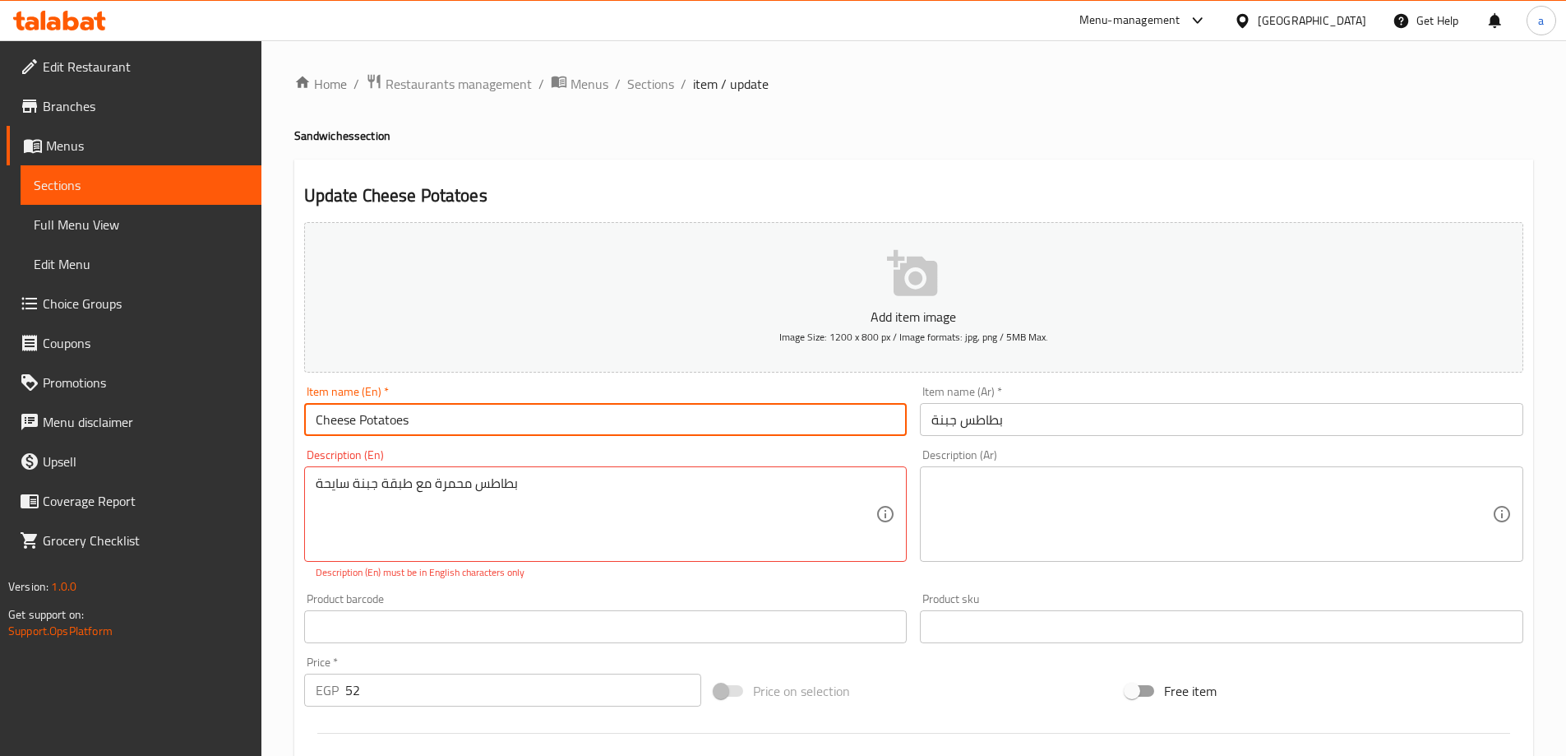
type input "Cheese Potatoes"
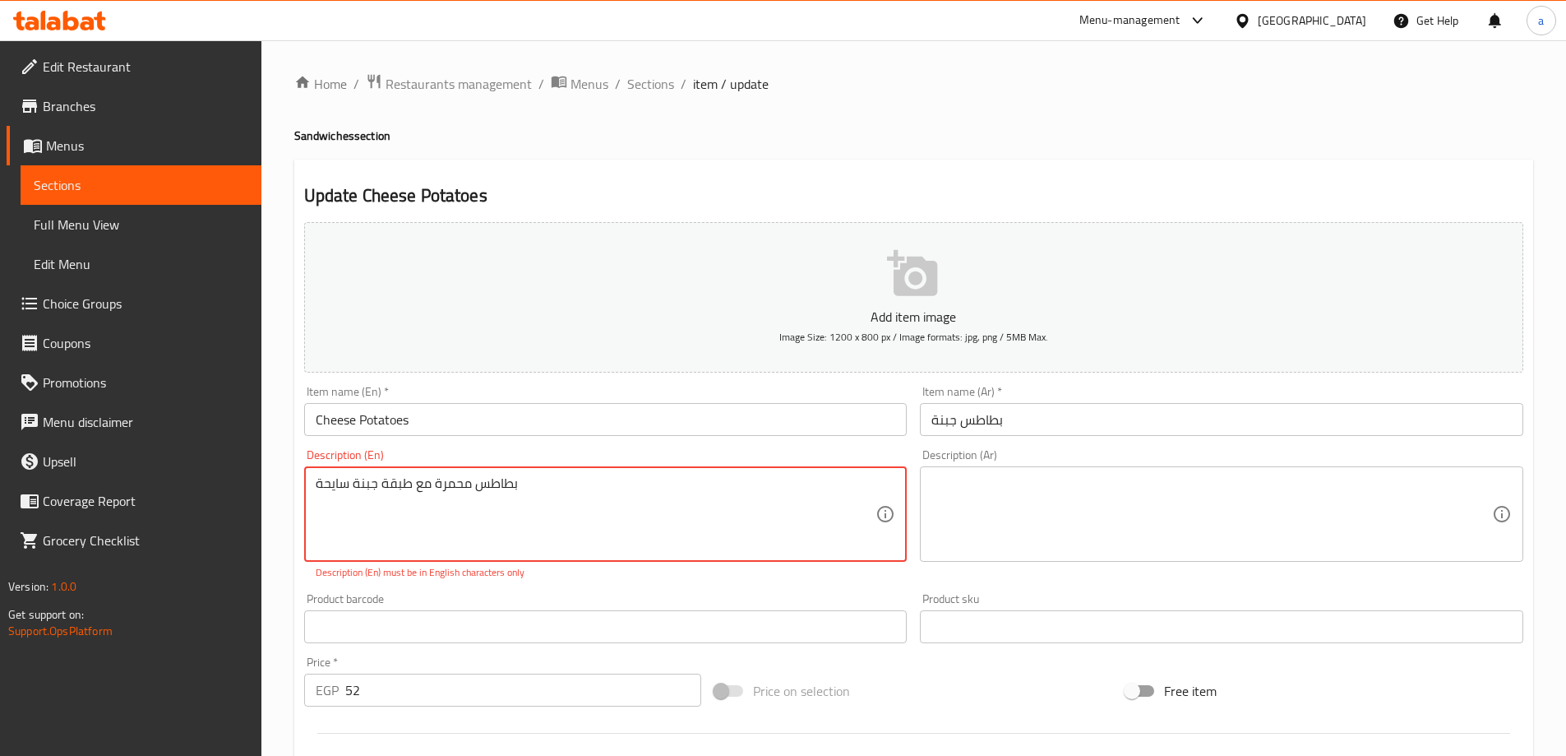
click at [569, 517] on textarea "بطاطس محمرة مع طبقة جبنة سايحة" at bounding box center [596, 514] width 561 height 78
click at [1124, 493] on textarea at bounding box center [1211, 514] width 561 height 78
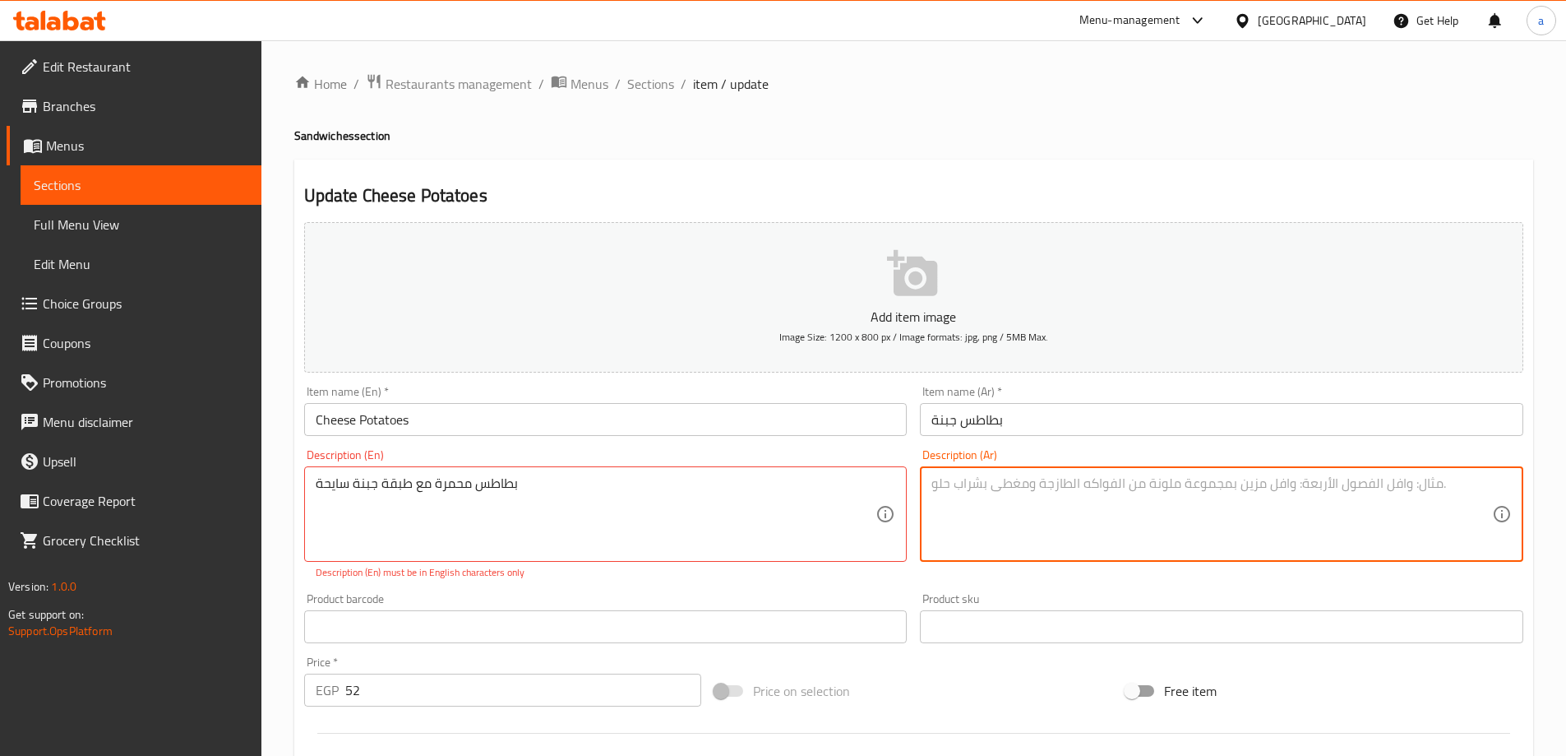
paste textarea "بطاطس محمرة مع طبقة جبنة سايحة"
type textarea "بطاطس محمرة مع طبقة جبنة سايحة"
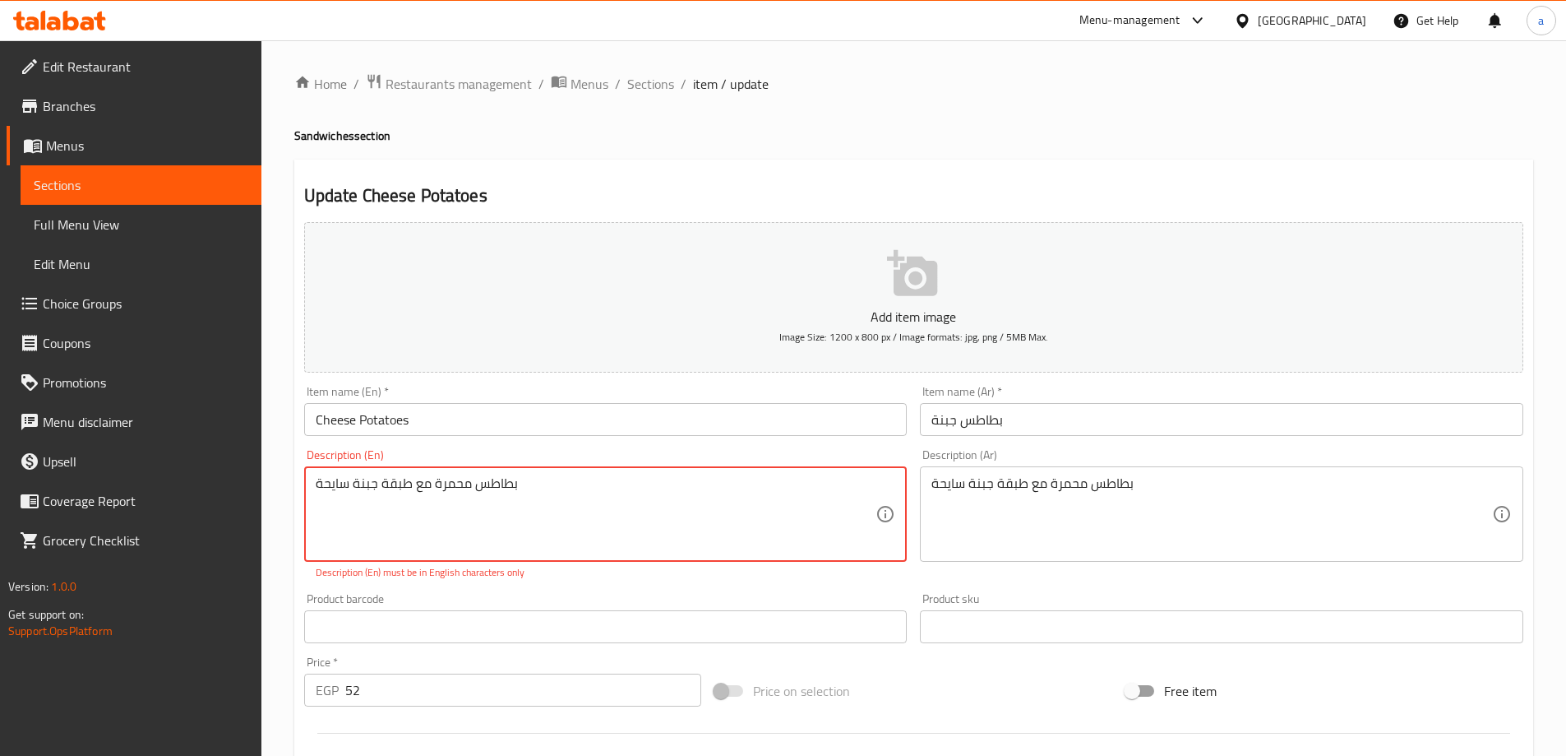
click at [667, 482] on textarea "بطاطس محمرة مع طبقة جبنة سايحة" at bounding box center [596, 514] width 561 height 78
paste textarea "French fries with a layer of melted cheese"
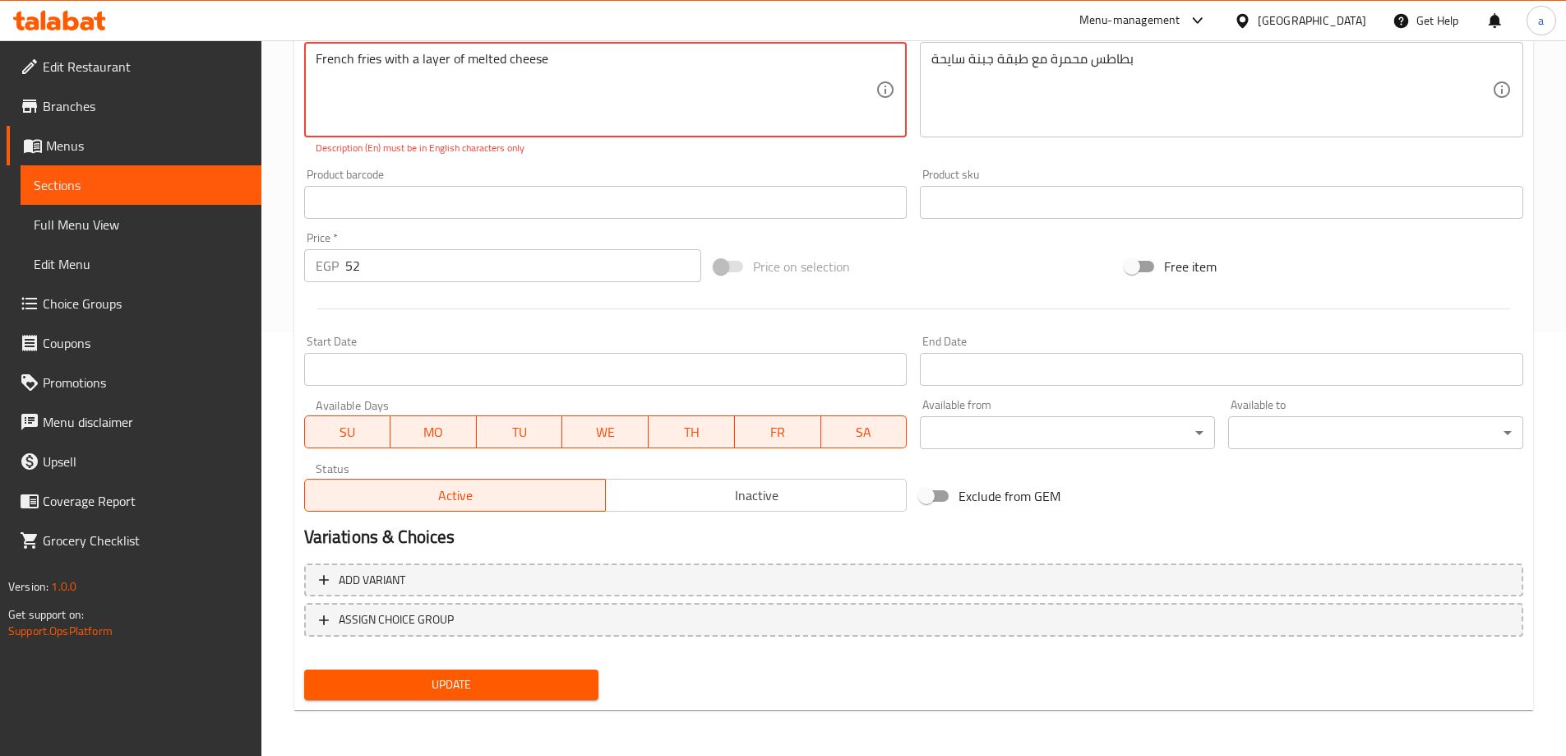
type textarea "French fries with a layer of melted cheese"
click at [377, 687] on span "Update" at bounding box center [451, 684] width 269 height 21
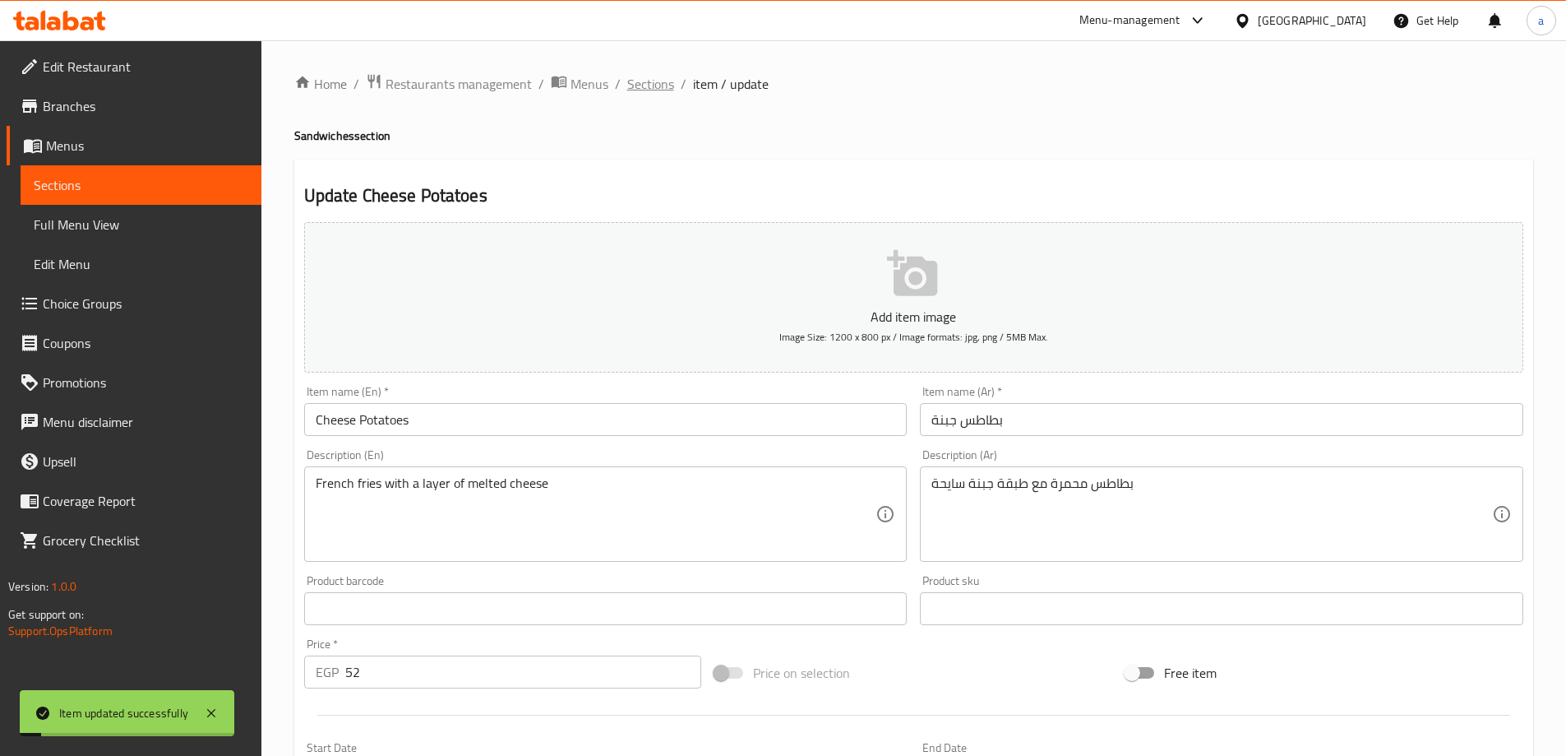
click at [663, 90] on span "Sections" at bounding box center [650, 84] width 47 height 20
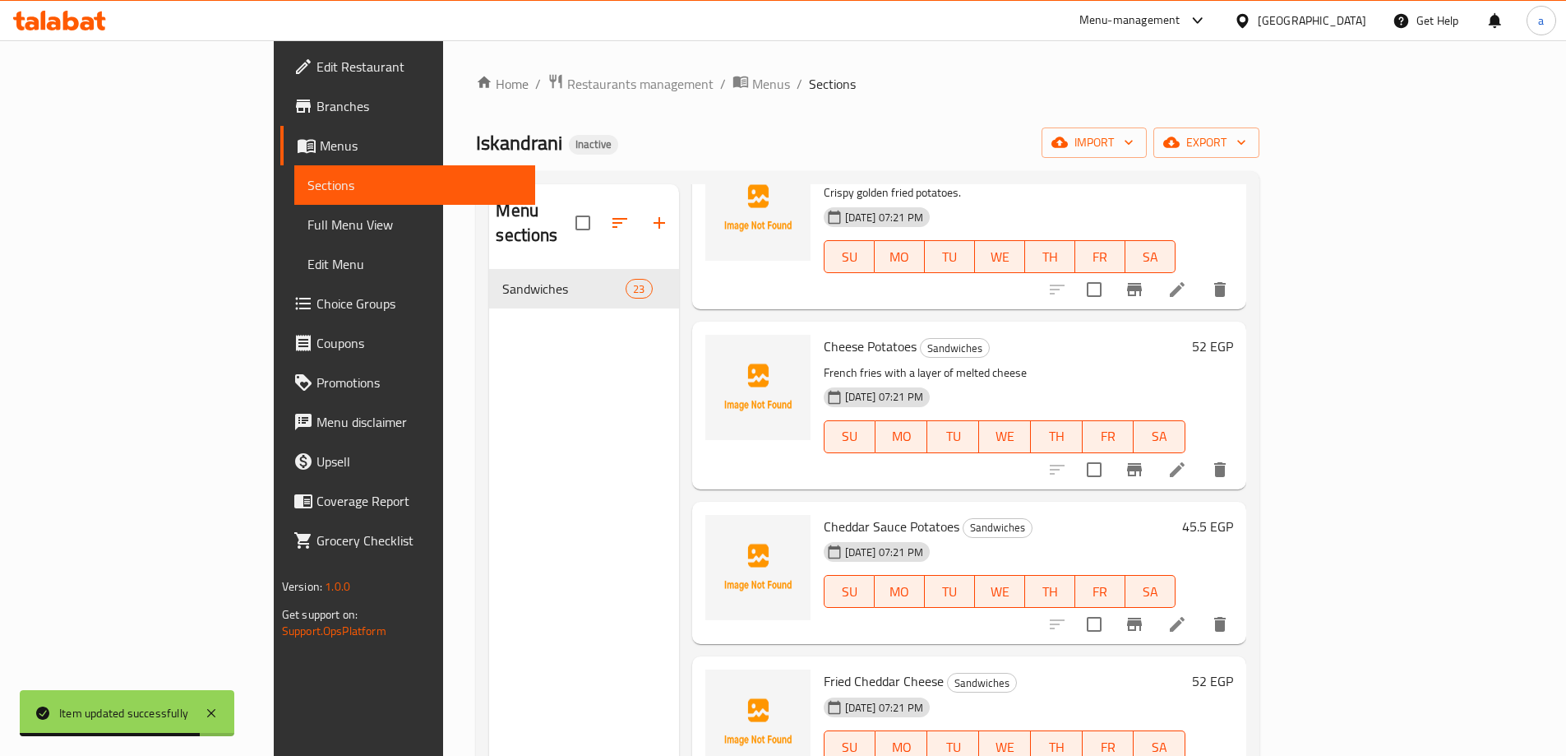
scroll to position [2877, 0]
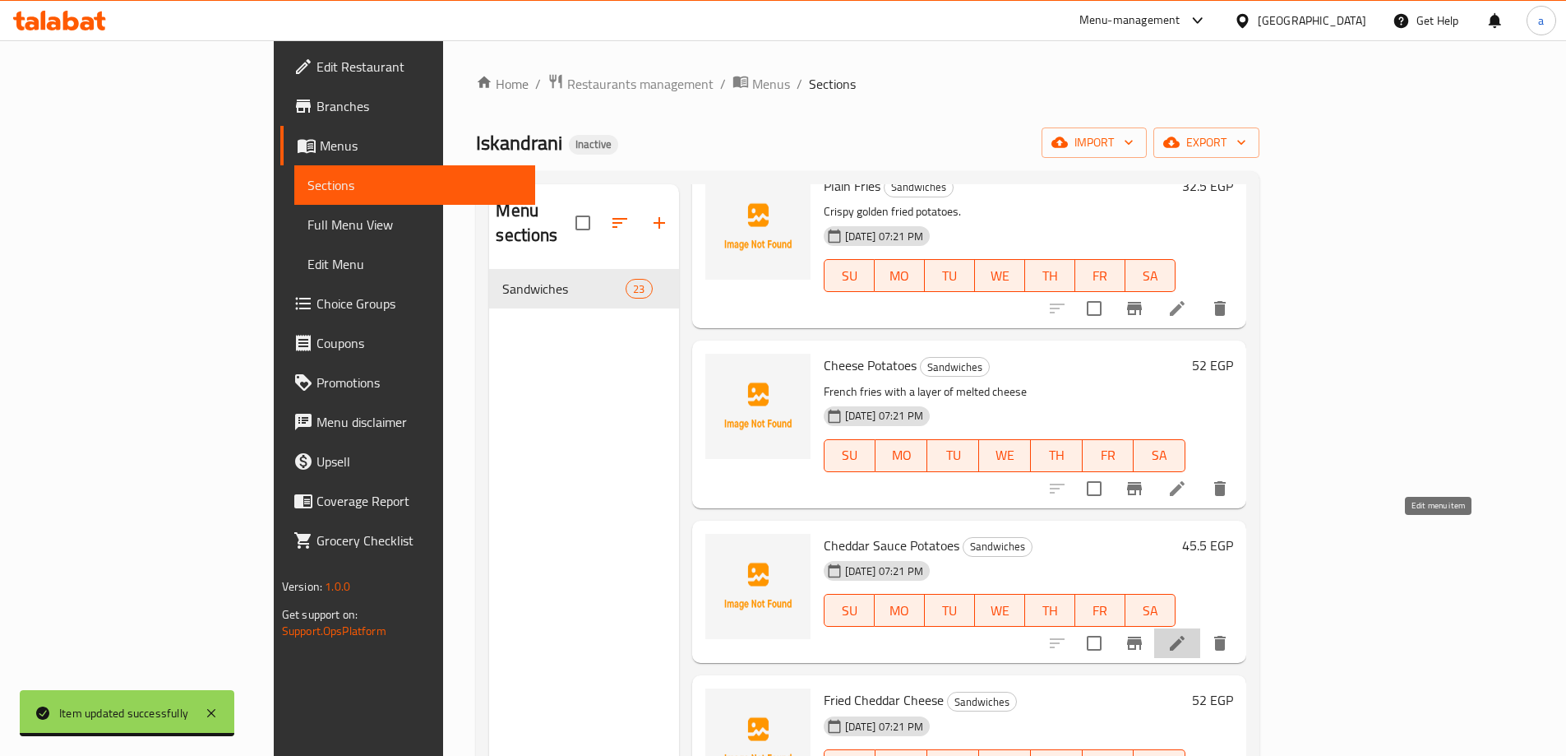
click at [1187, 633] on icon at bounding box center [1177, 643] width 20 height 20
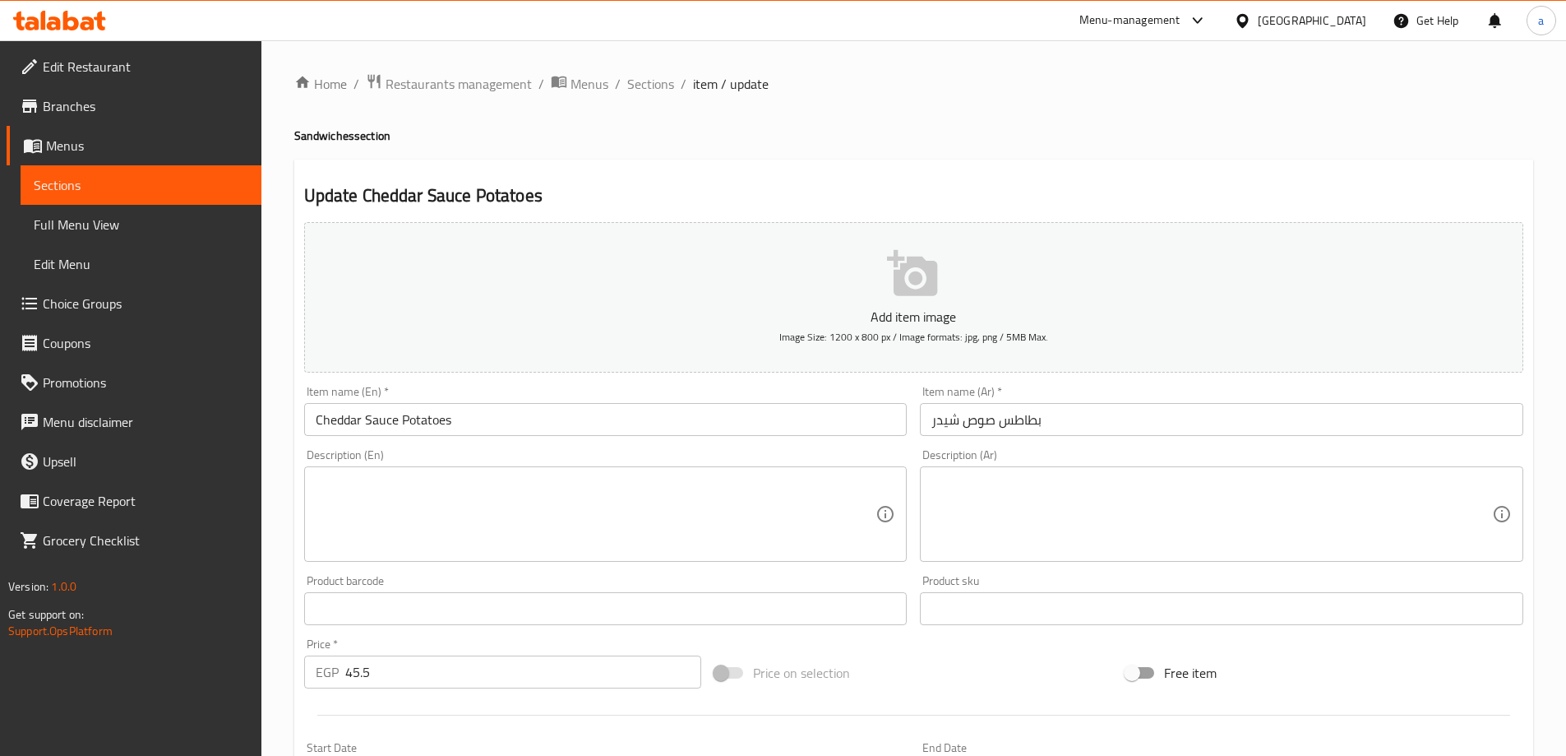
click at [1022, 484] on textarea at bounding box center [1211, 514] width 561 height 78
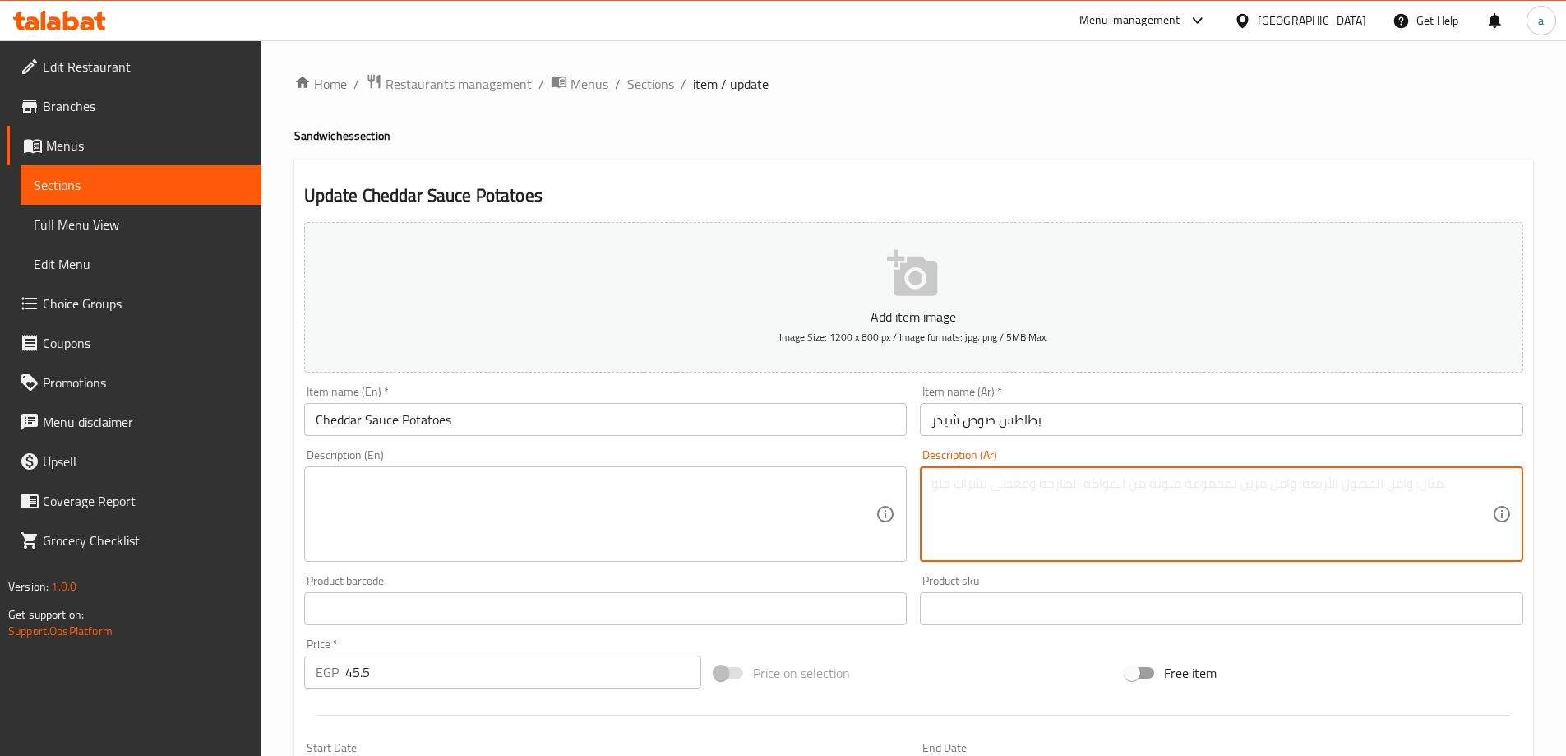
paste textarea "بطاطس كريسبي مغطاة بصوص شيدر كريمي"
type textarea "بطاطس كريسبي مغطاة بصوص شيدر كريمي"
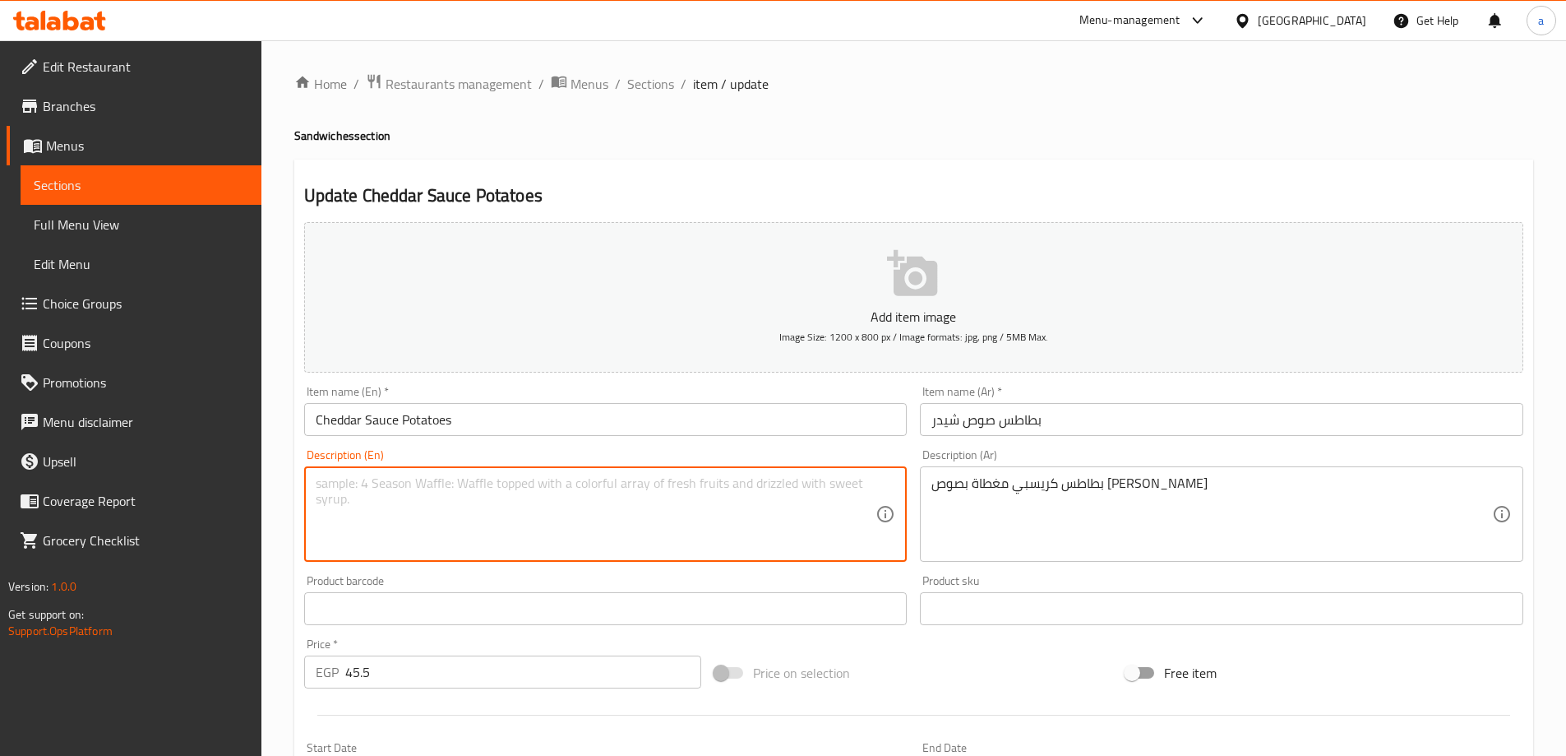
drag, startPoint x: 616, startPoint y: 486, endPoint x: 618, endPoint y: 497, distance: 11.0
click at [618, 497] on textarea at bounding box center [596, 514] width 561 height 78
paste textarea "Crispy fries topped with creamy cheddar sauce"
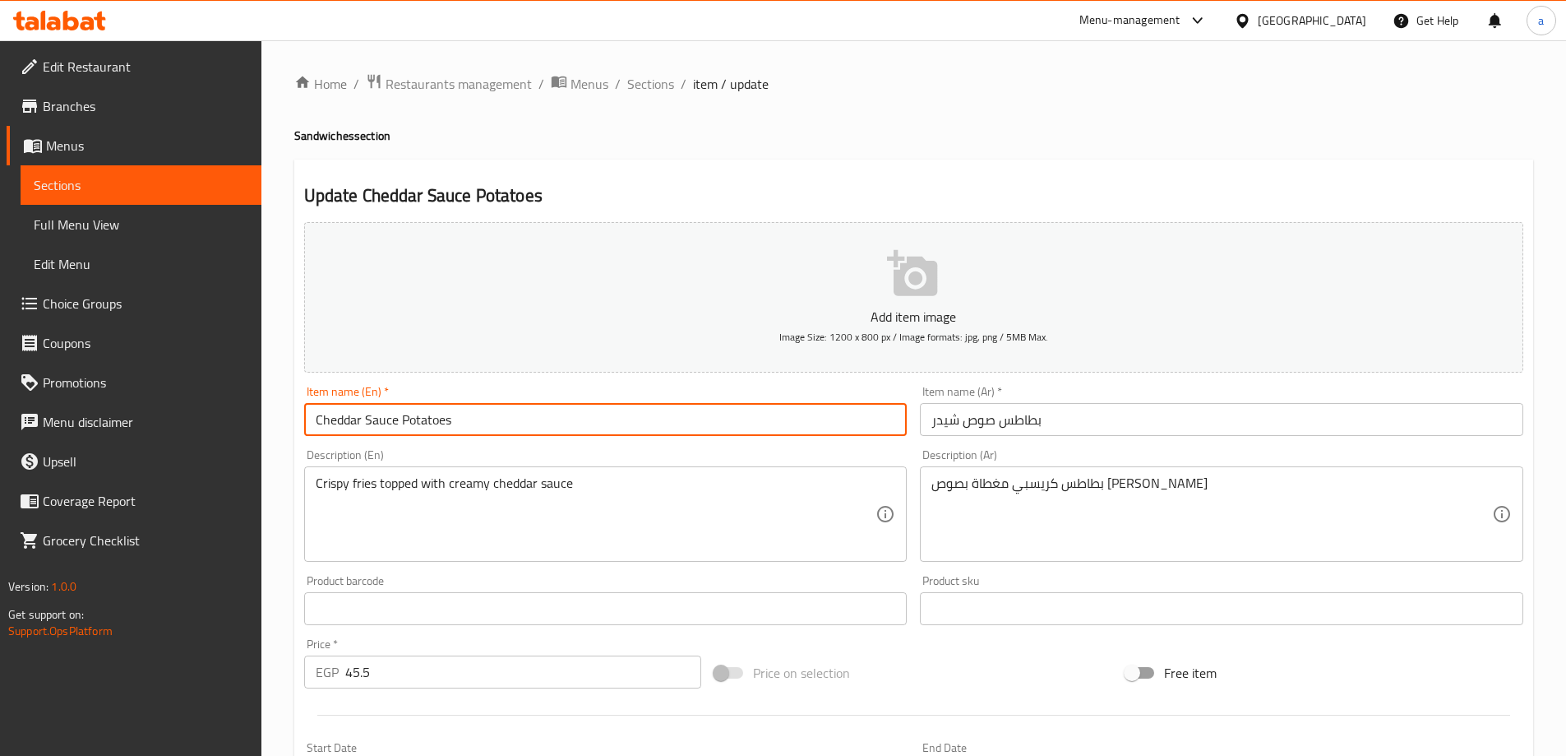
click at [417, 418] on input "Cheddar Sauce Potatoes" at bounding box center [605, 419] width 603 height 33
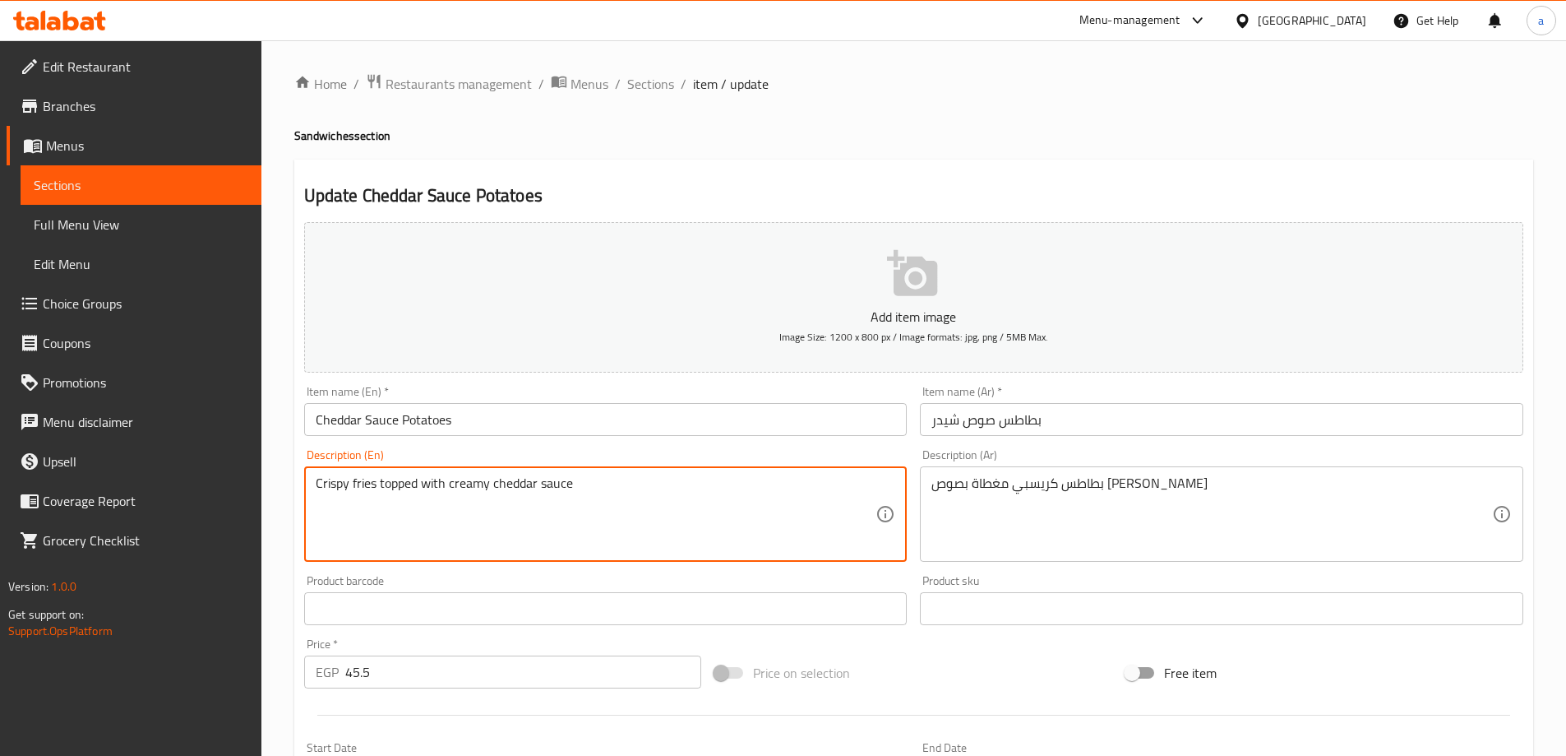
click at [367, 483] on textarea "Crispy fries topped with creamy cheddar sauce" at bounding box center [596, 514] width 561 height 78
paste textarea "Potatoes"
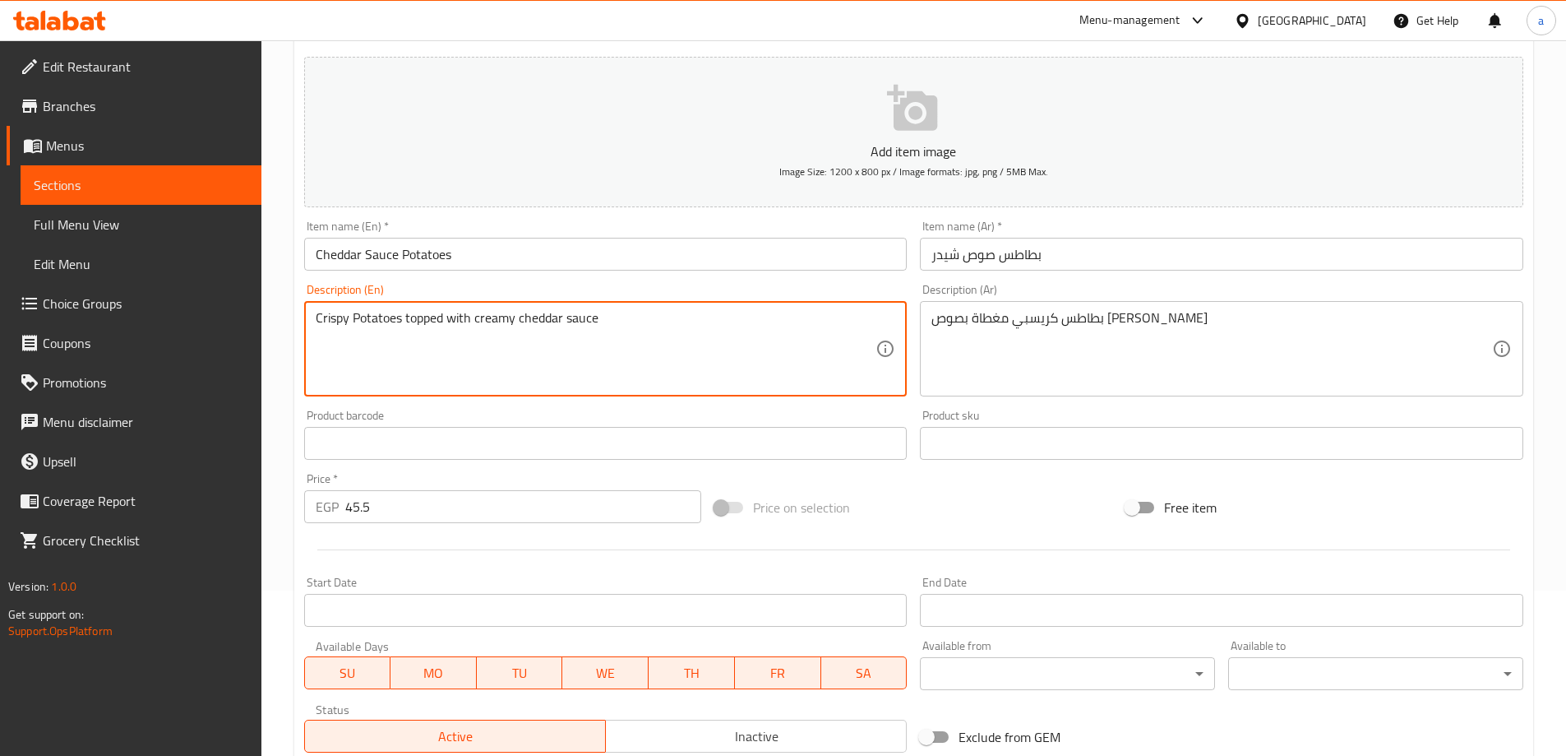
scroll to position [406, 0]
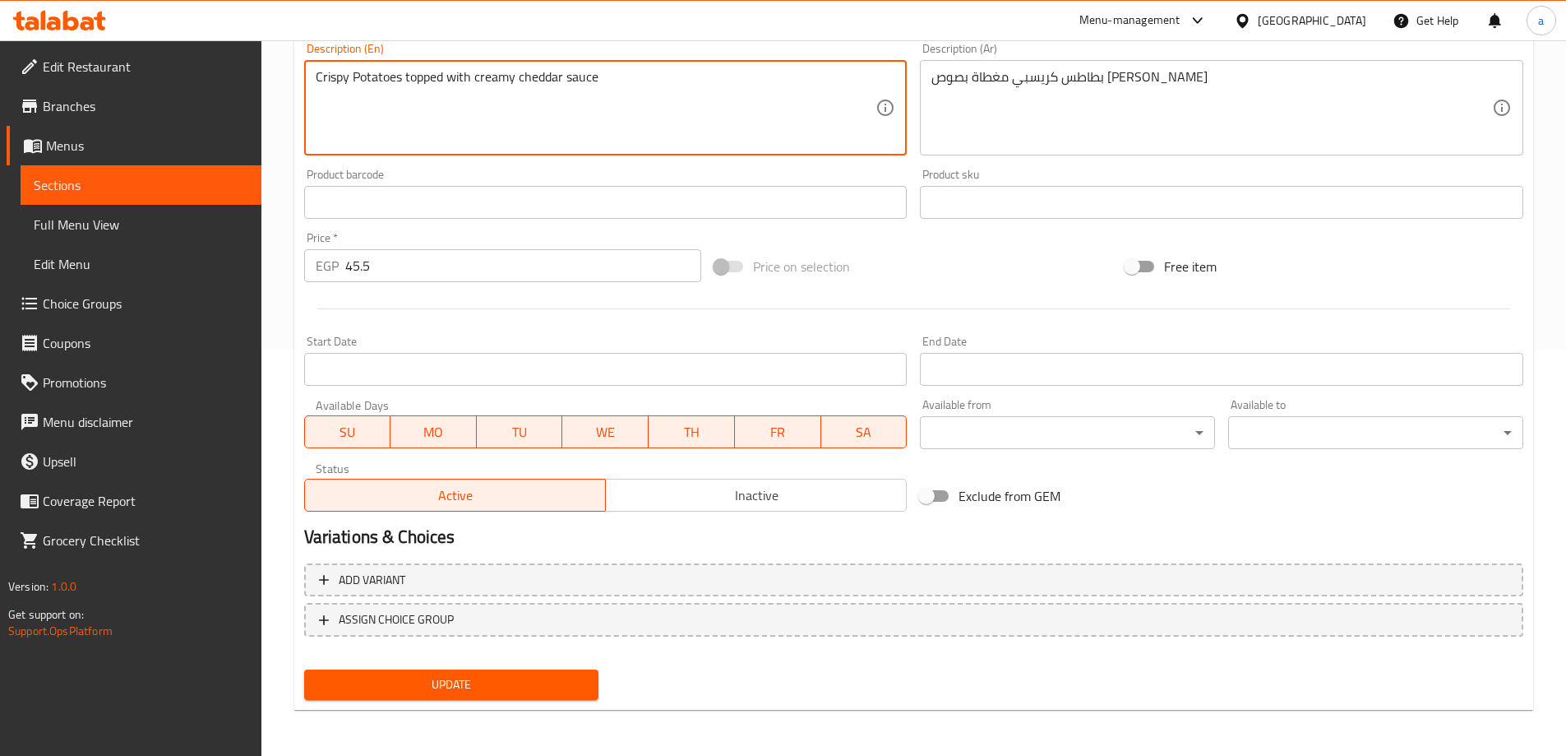
type textarea "Crispy Potatoes topped with creamy cheddar sauce"
click at [475, 677] on span "Update" at bounding box center [451, 684] width 269 height 21
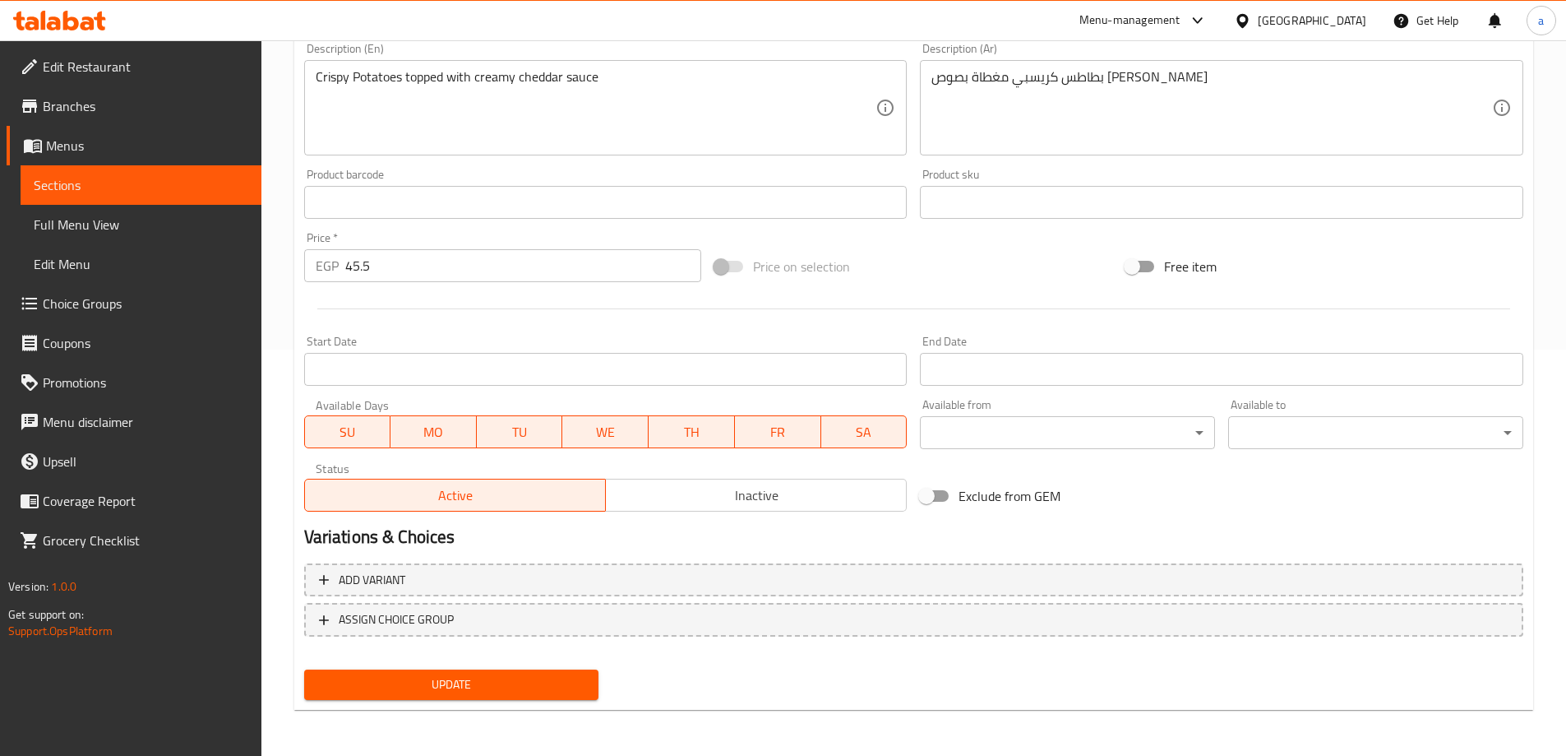
click at [505, 680] on span "Update" at bounding box center [451, 684] width 269 height 21
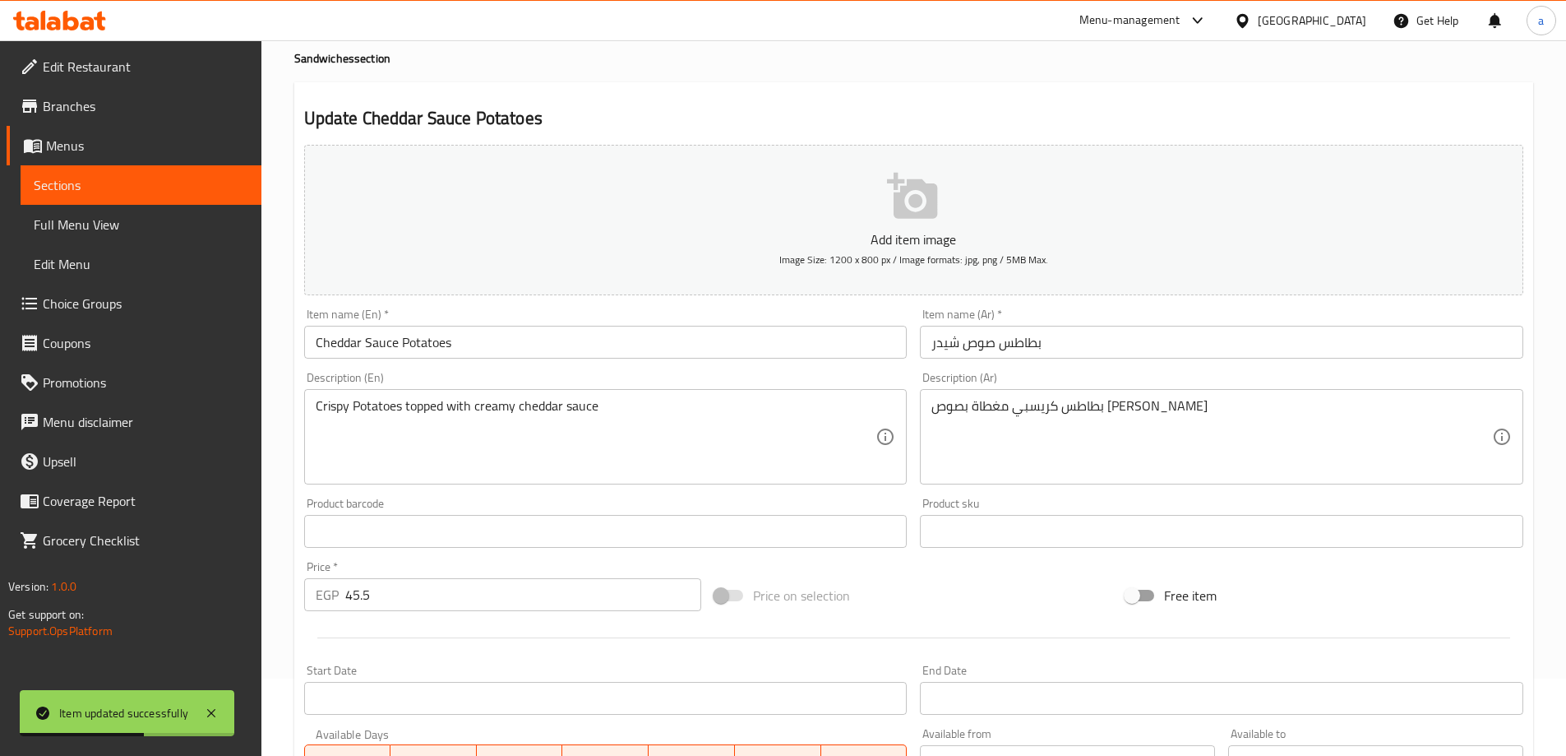
scroll to position [0, 0]
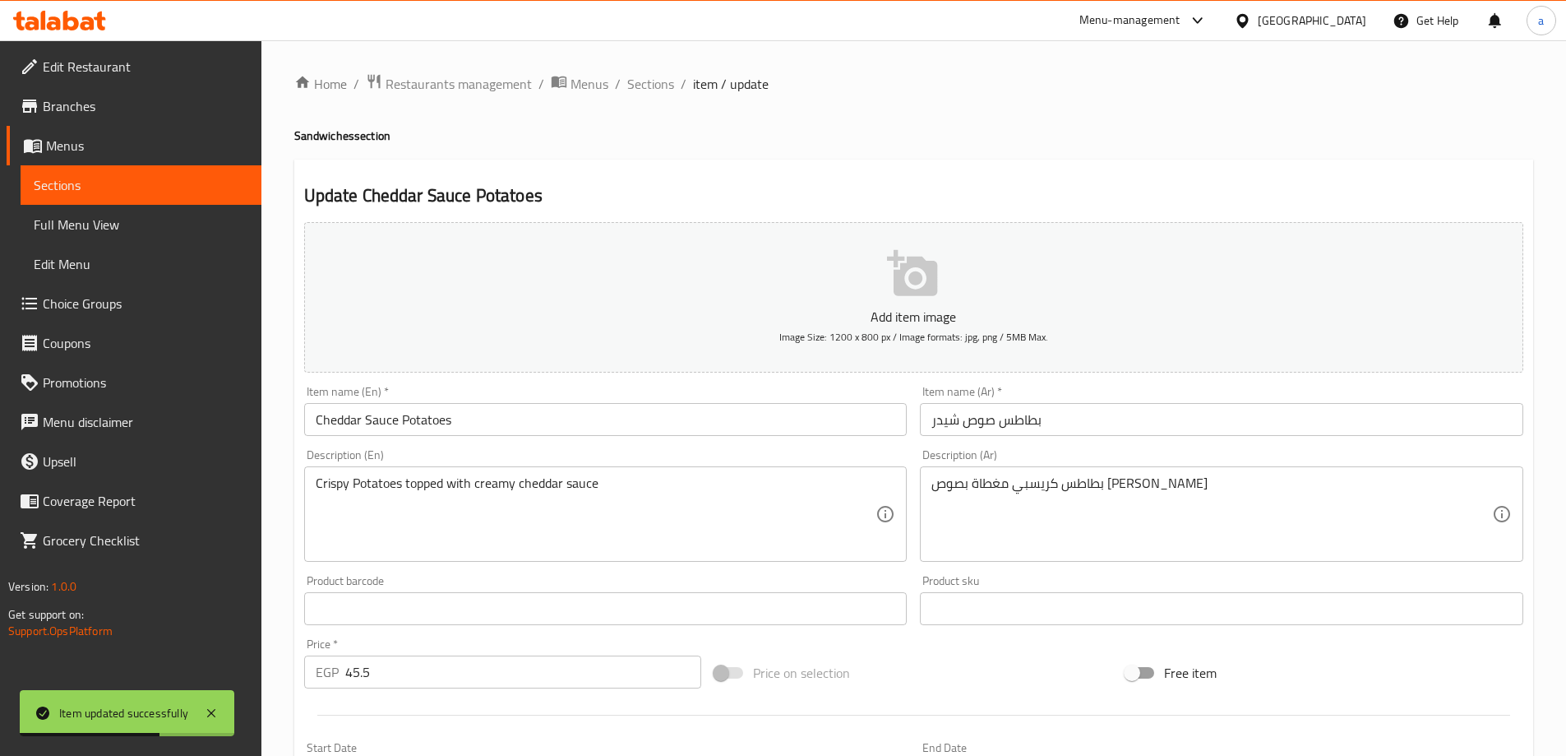
click at [673, 81] on ol "Home / Restaurants management / Menus / Sections / item / update" at bounding box center [913, 83] width 1239 height 21
click at [665, 80] on span "Sections" at bounding box center [650, 84] width 47 height 20
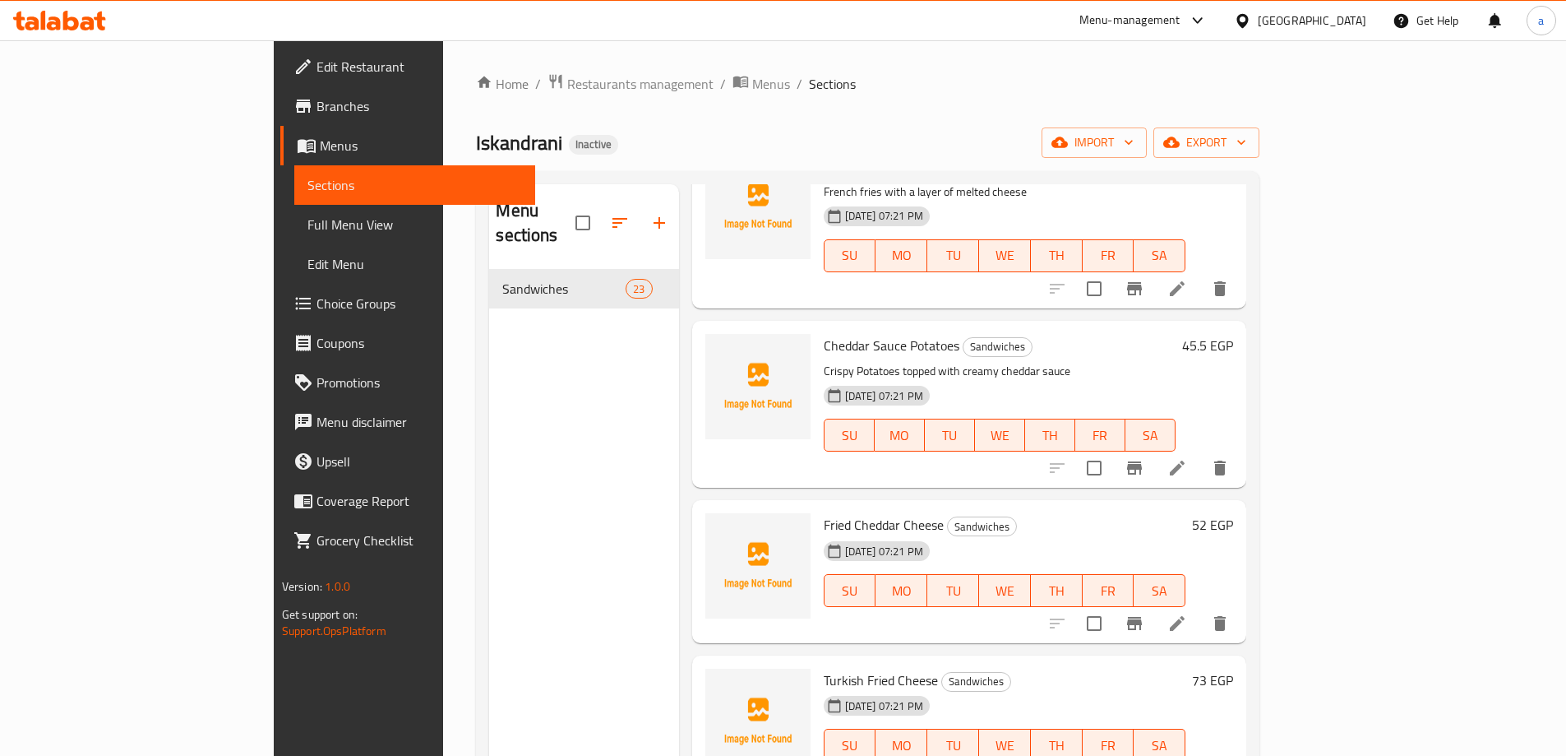
scroll to position [3071, 0]
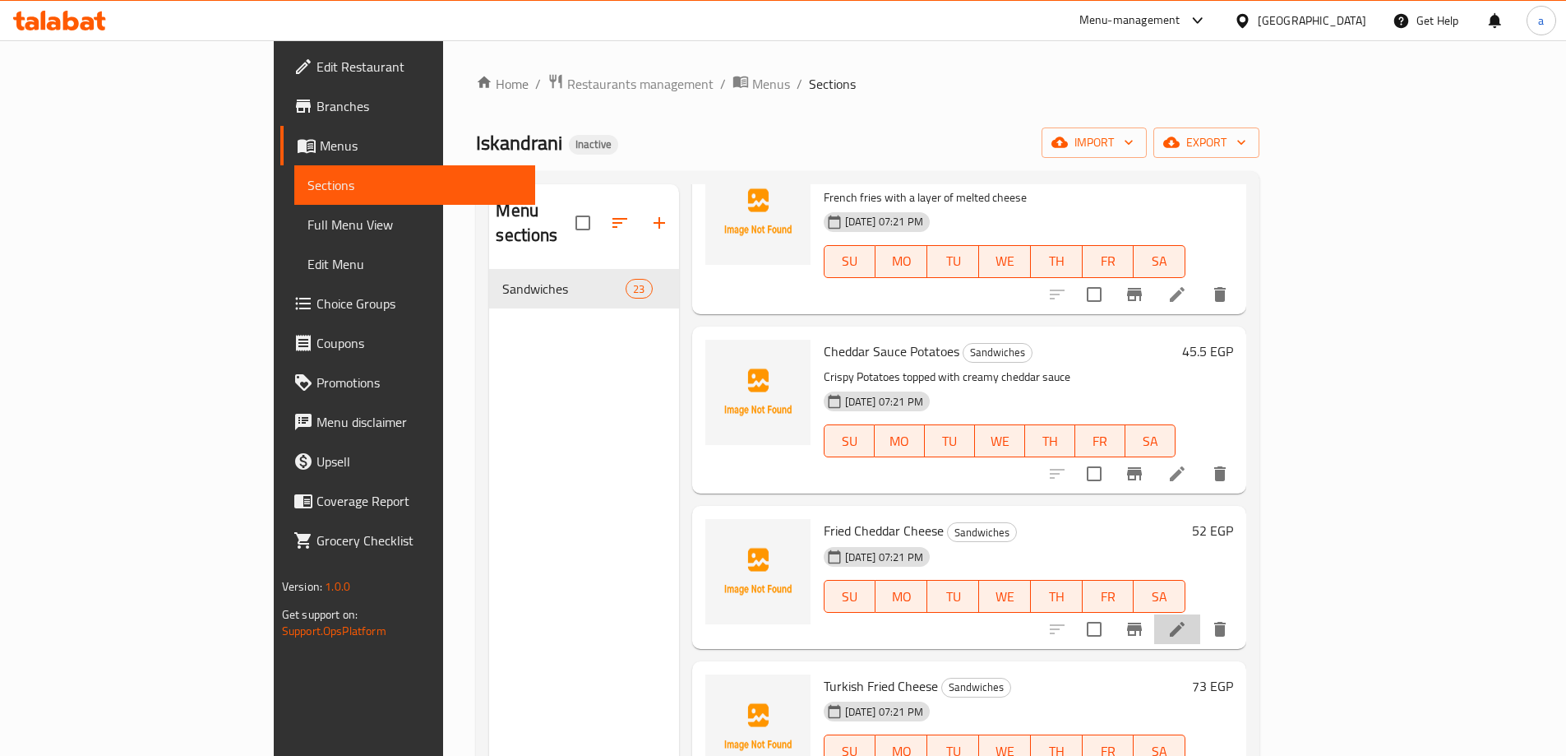
click at [1200, 614] on li at bounding box center [1177, 629] width 46 height 30
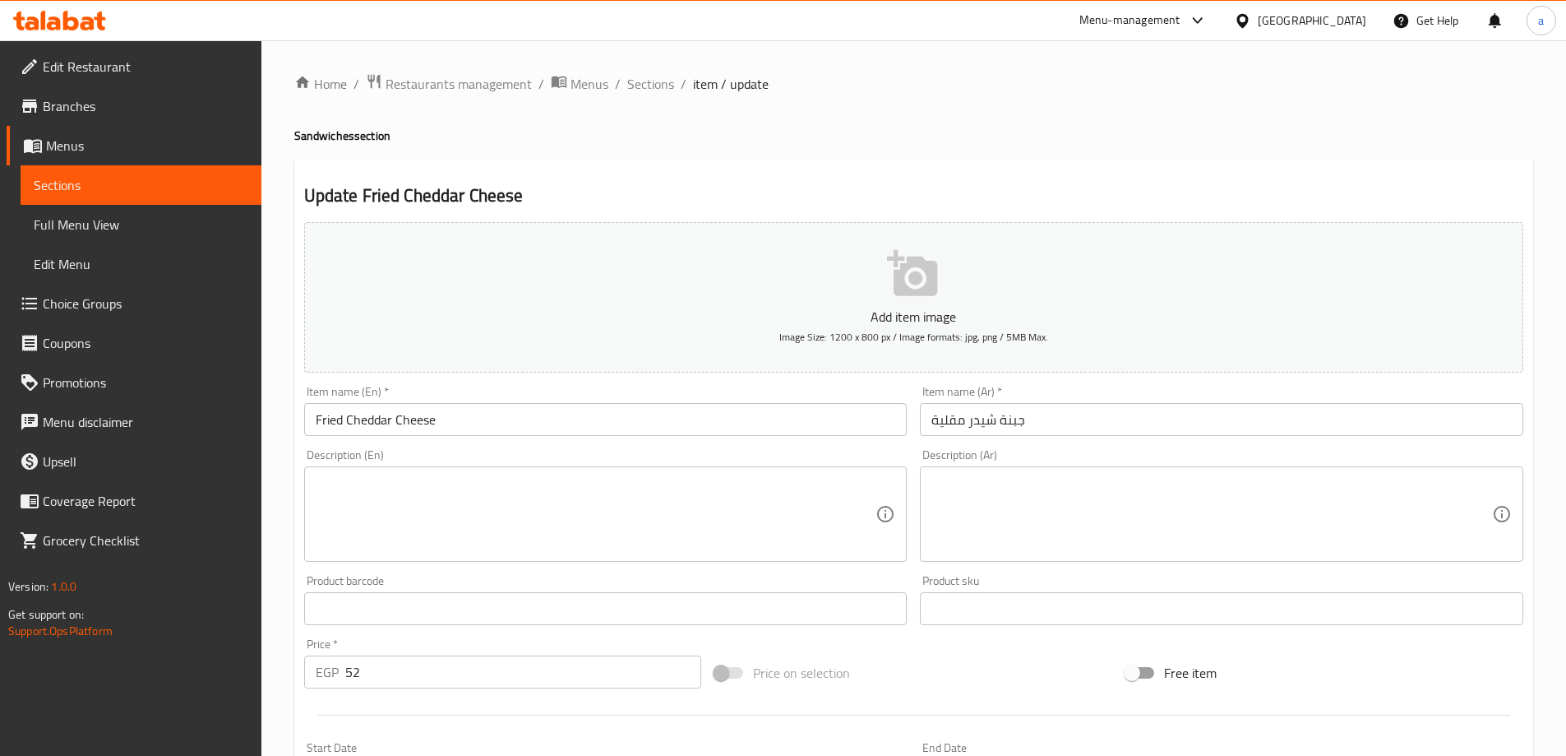
click at [1005, 492] on textarea at bounding box center [1211, 514] width 561 height 78
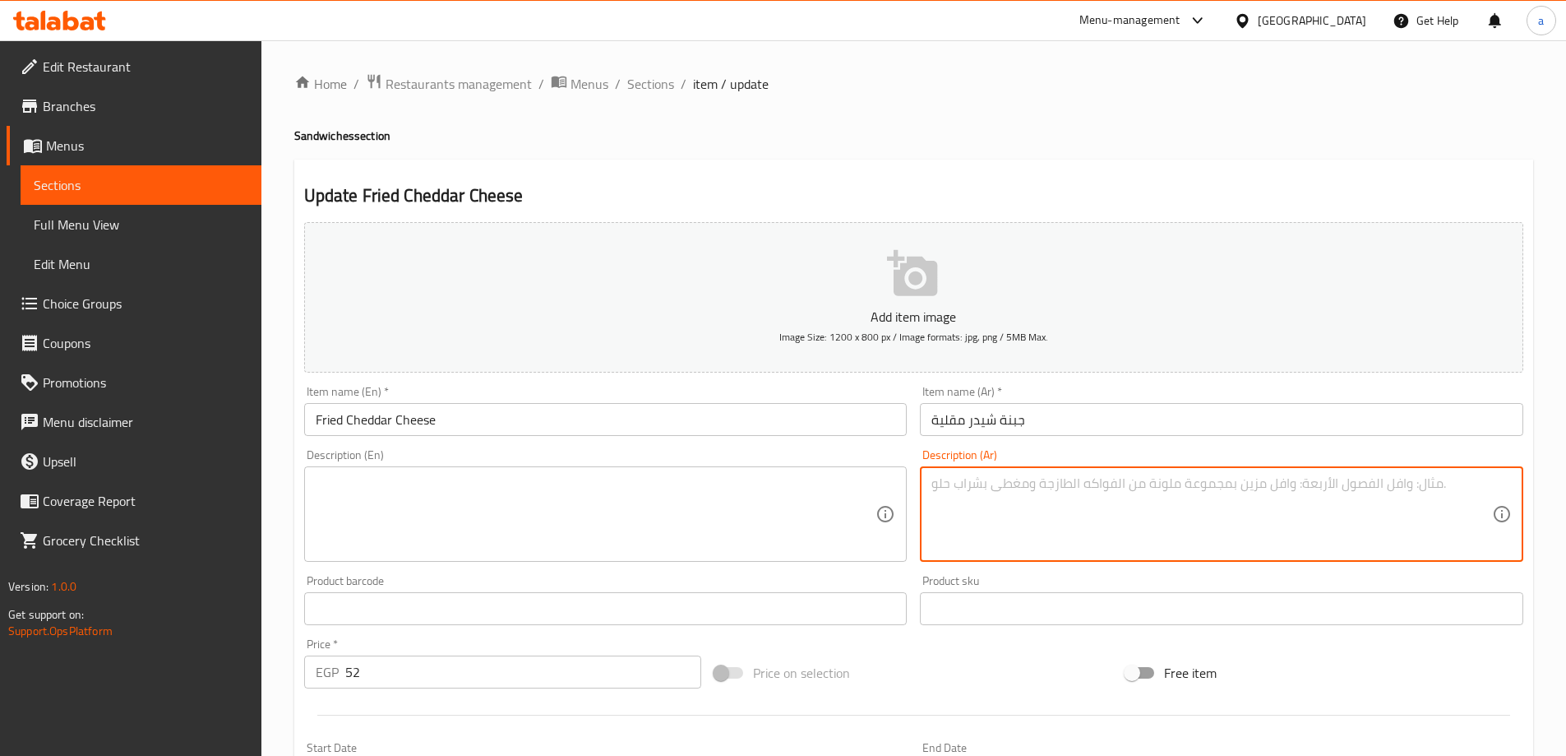
paste textarea "أصابع جبنة شيدر مقلية بقوام سايح من الداخل."
type textarea "أصابع جبنة شيدر مقلية بقوام سايح من الداخل."
click at [708, 503] on textarea at bounding box center [596, 514] width 561 height 78
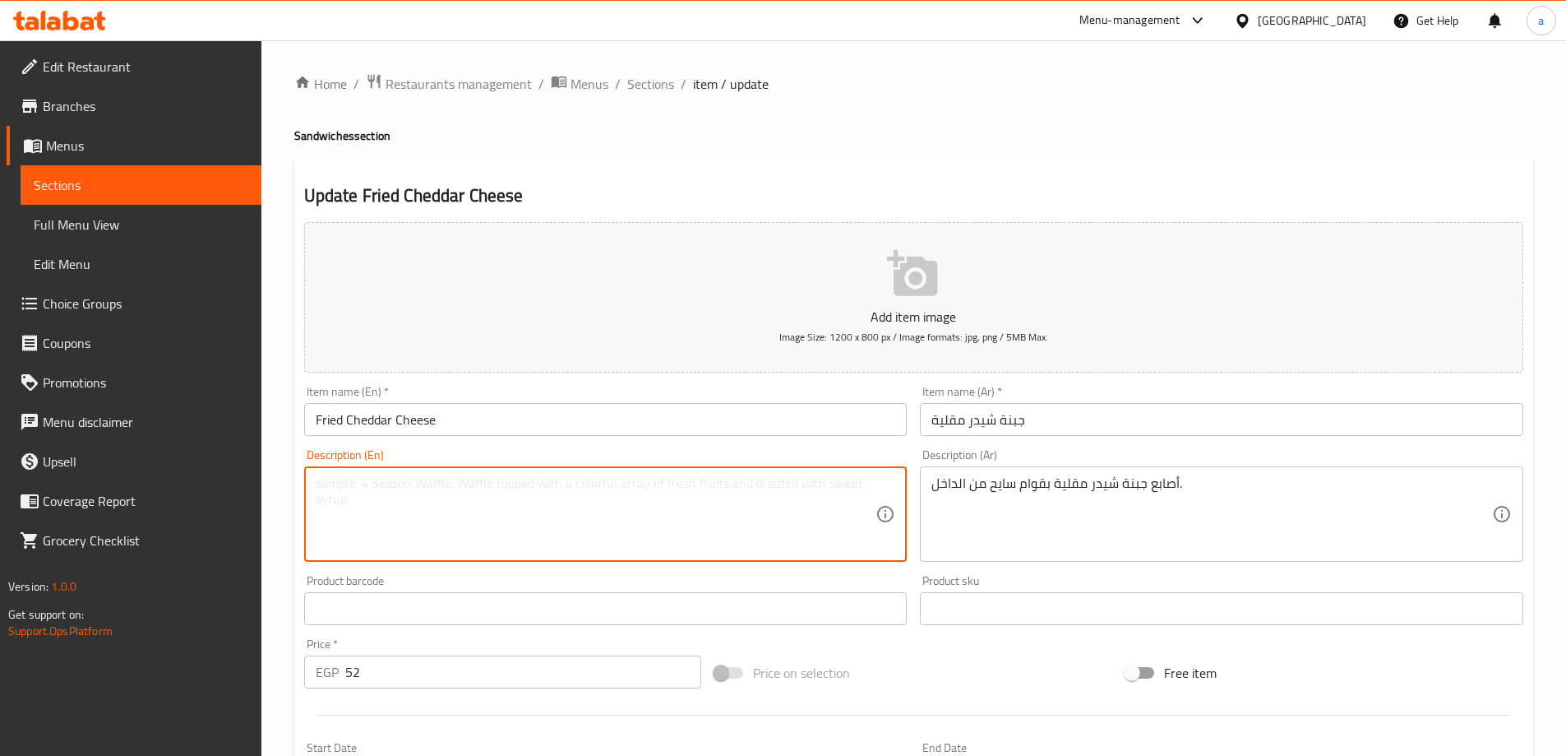
paste textarea "Fried cheddar cheese sticks with a melted inside."
click at [437, 484] on textarea "Fried cheddar cheese sticks with a melted inside." at bounding box center [596, 514] width 561 height 78
click at [459, 483] on textarea "Fried cheddar cheese sticks with a melted inside." at bounding box center [596, 514] width 561 height 78
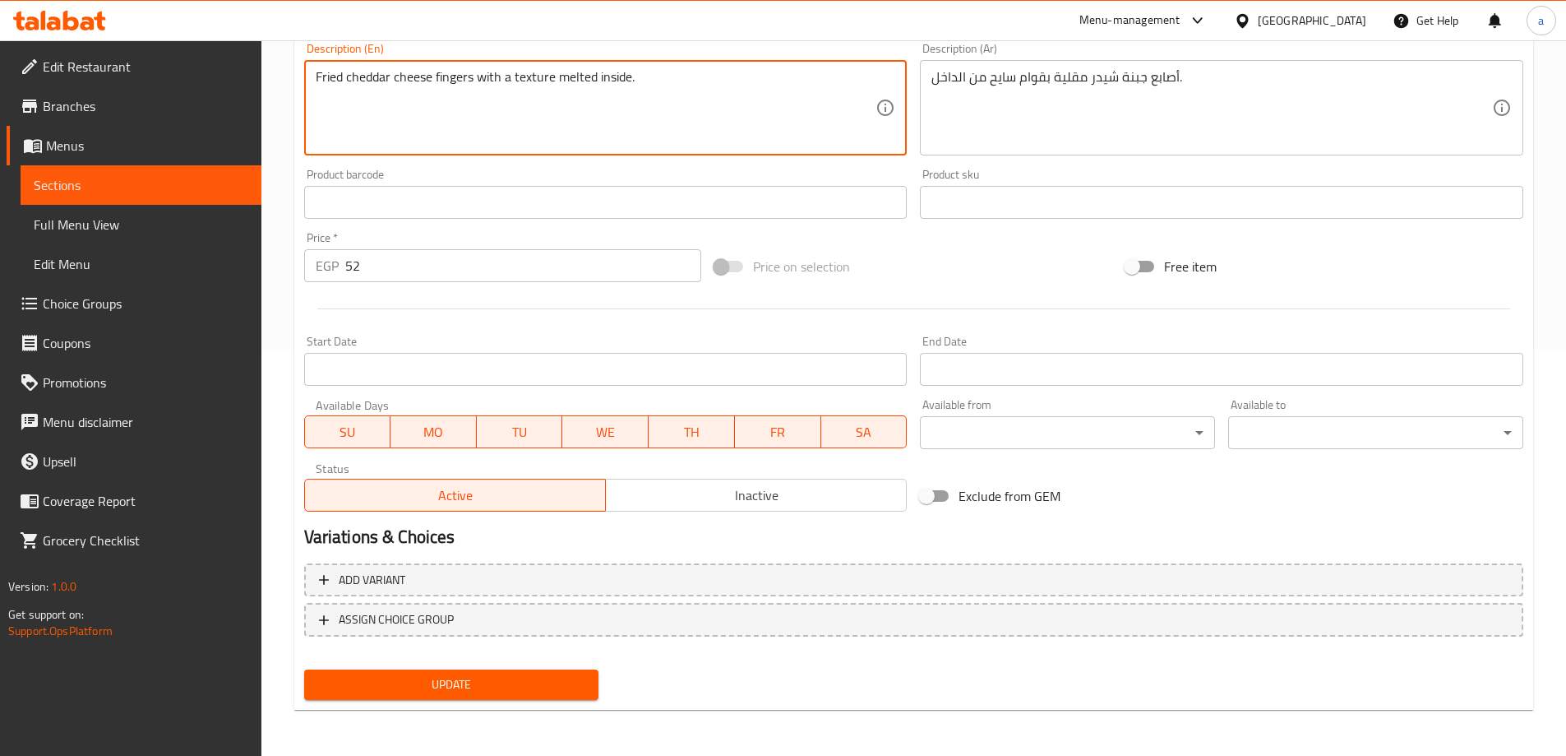
type textarea "Fried cheddar cheese fingers with a texture melted inside."
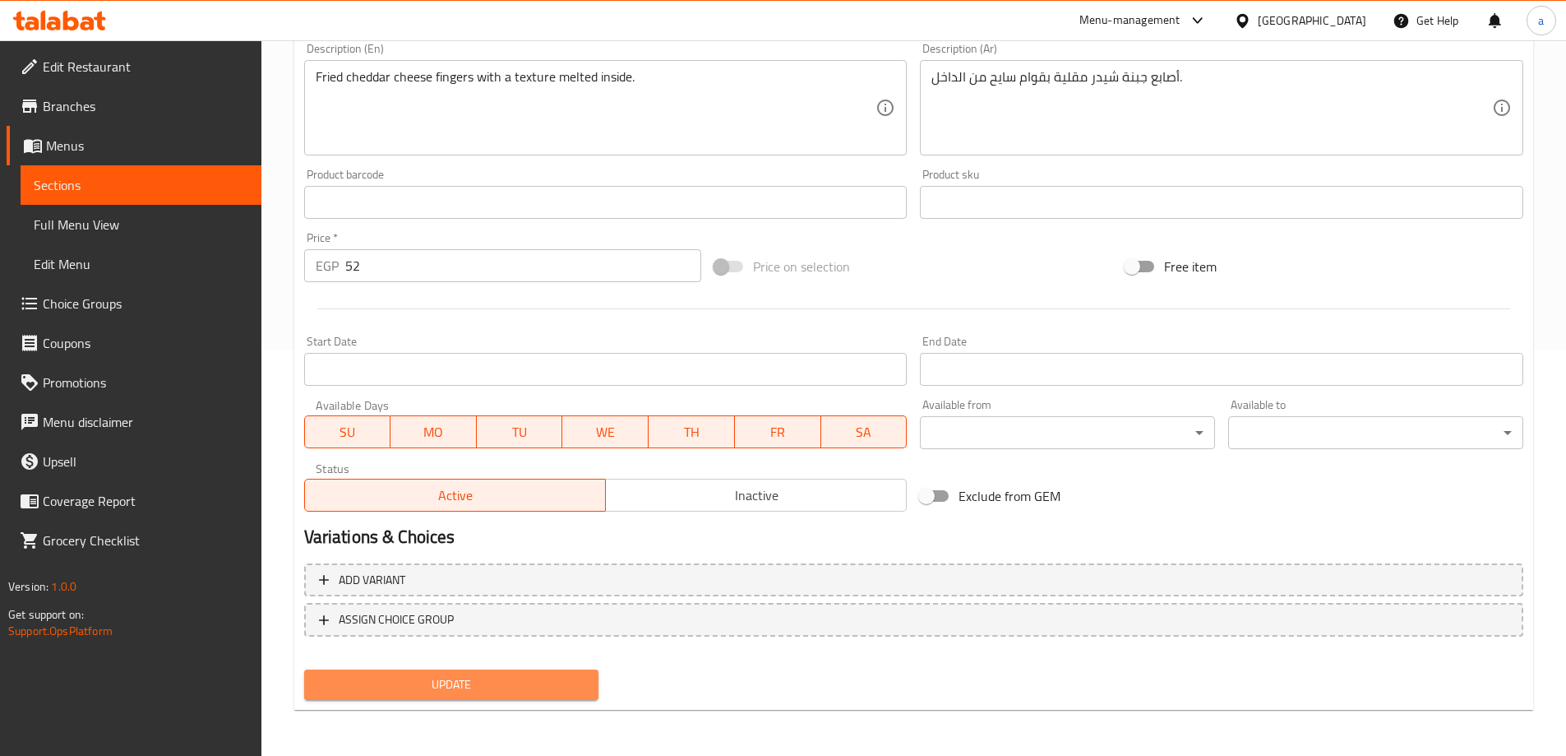
click at [538, 670] on button "Update" at bounding box center [451, 684] width 295 height 30
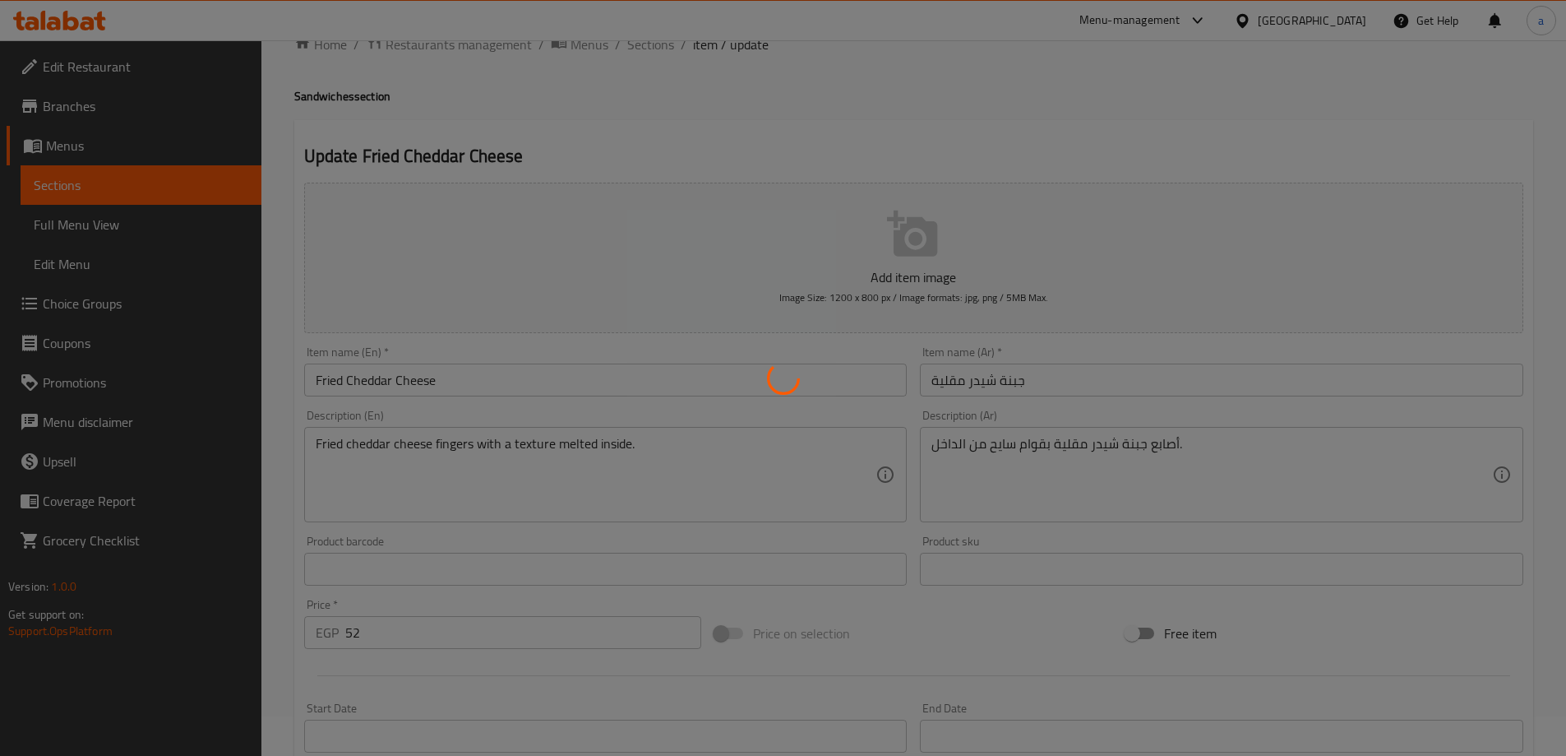
scroll to position [0, 0]
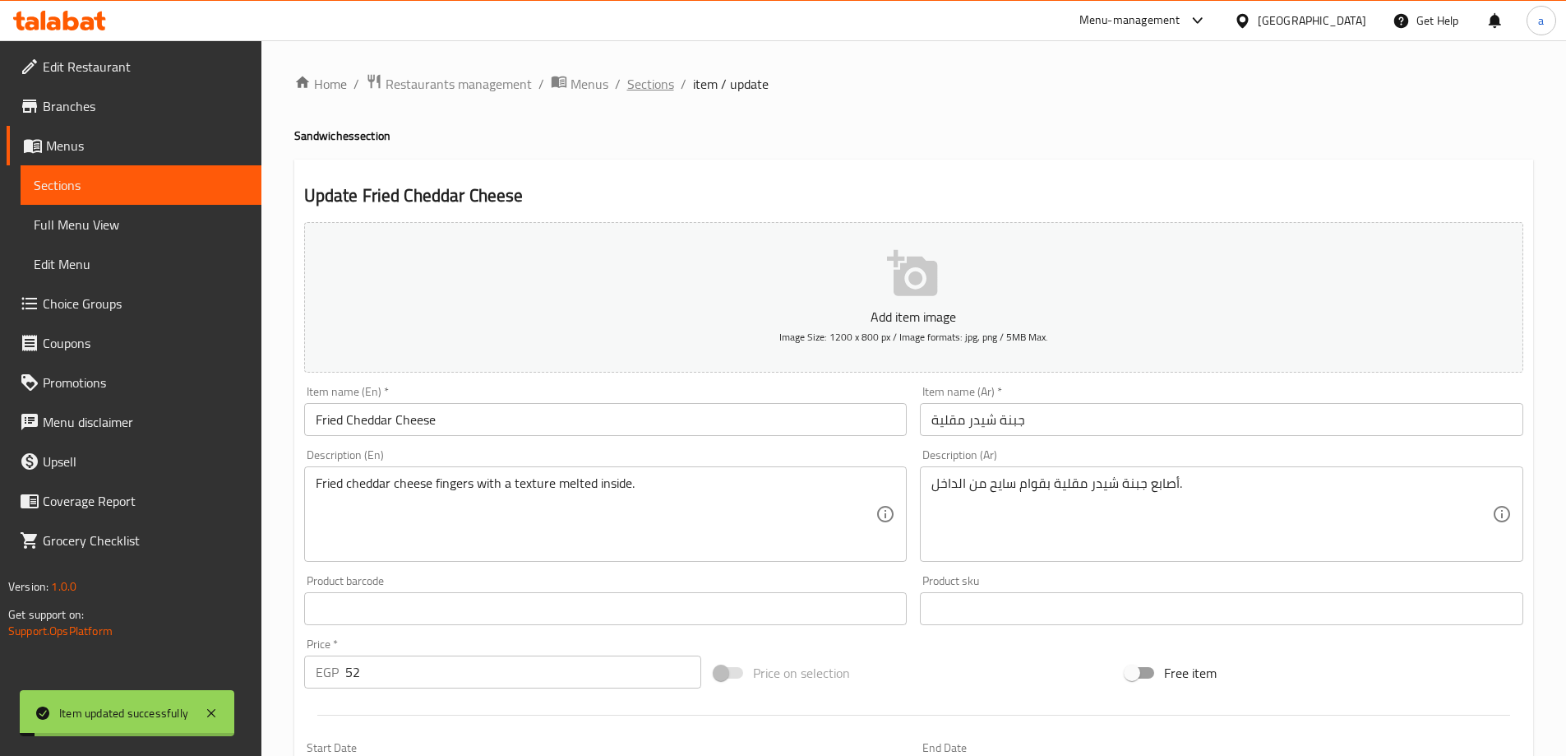
click at [654, 81] on span "Sections" at bounding box center [650, 84] width 47 height 20
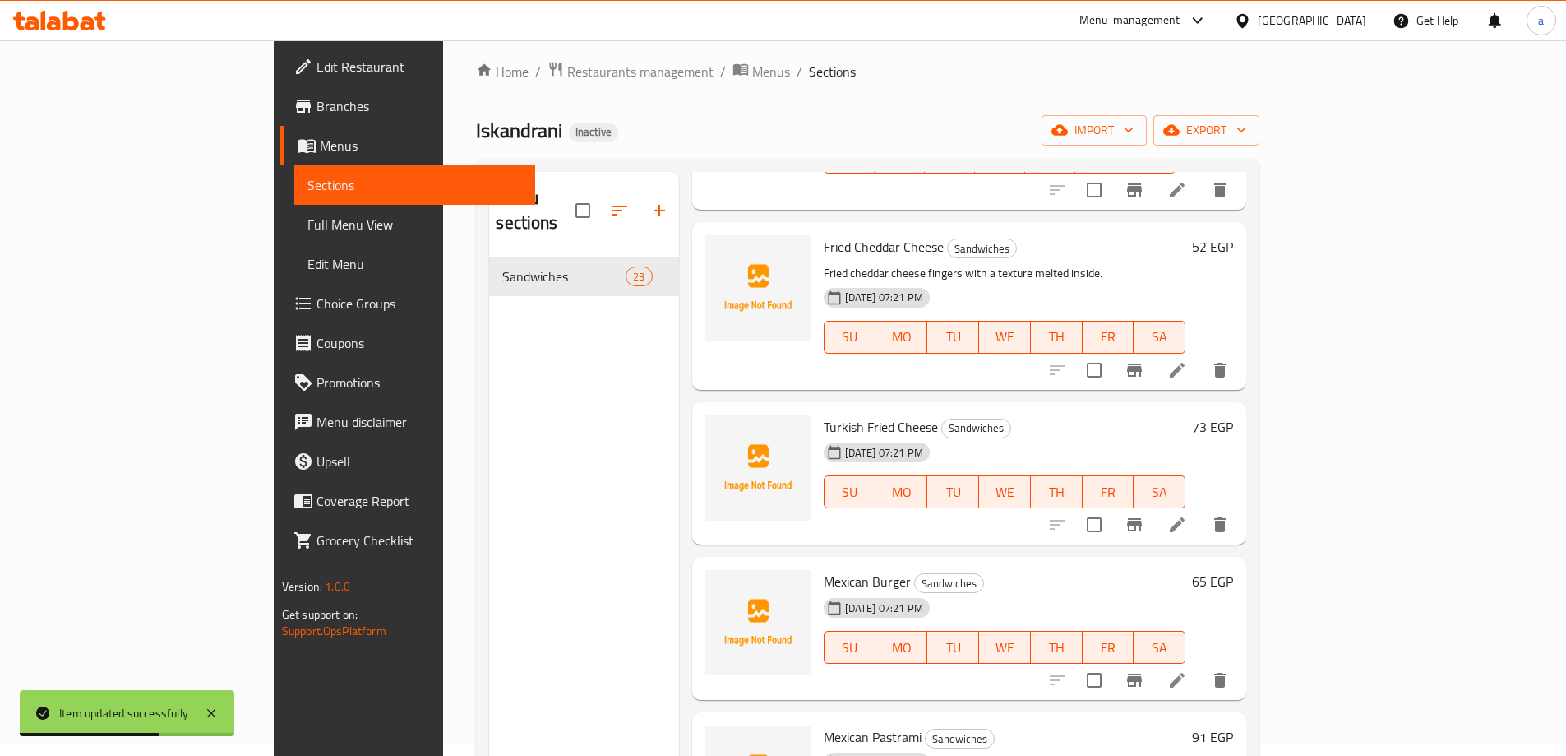
scroll to position [230, 0]
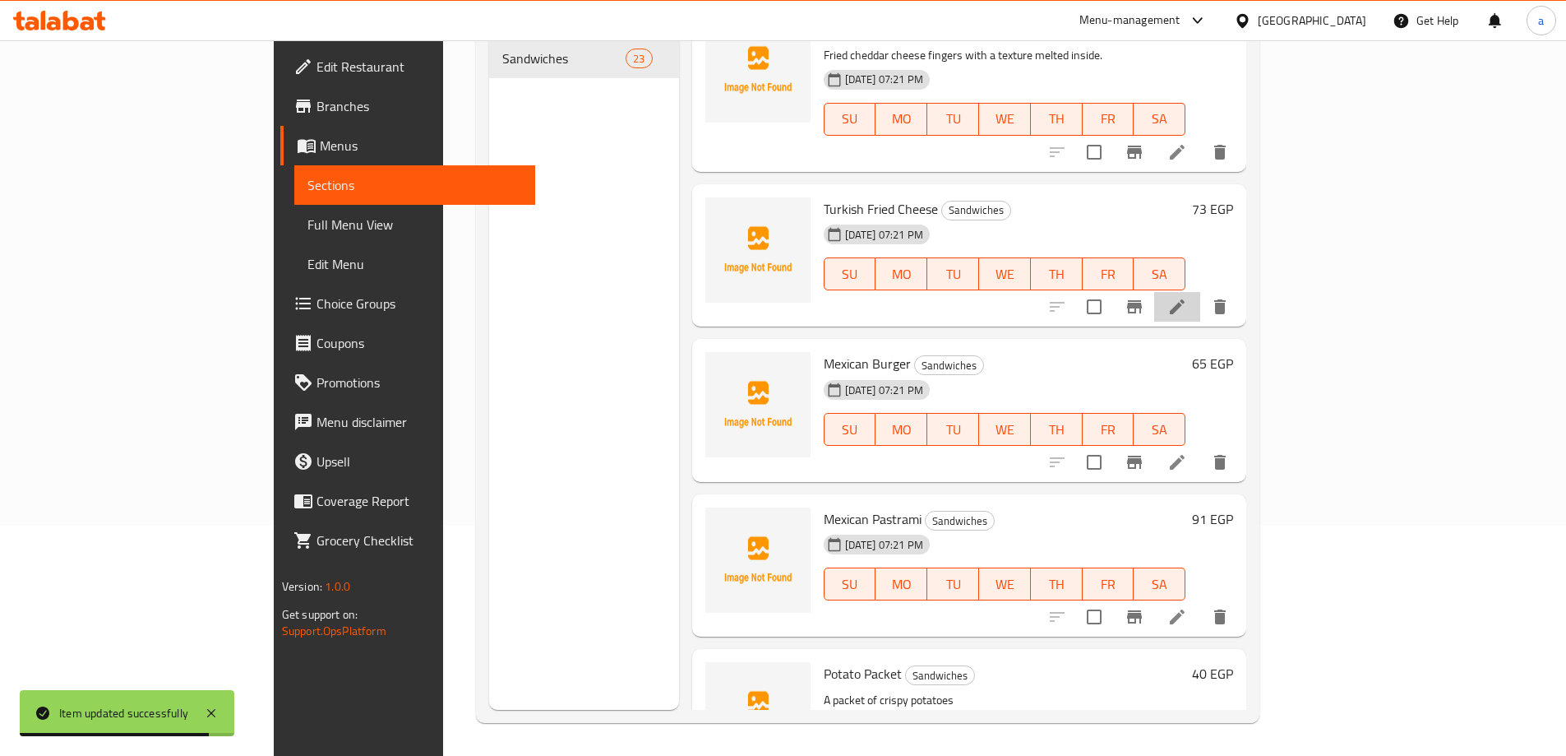
click at [1200, 292] on li at bounding box center [1177, 307] width 46 height 30
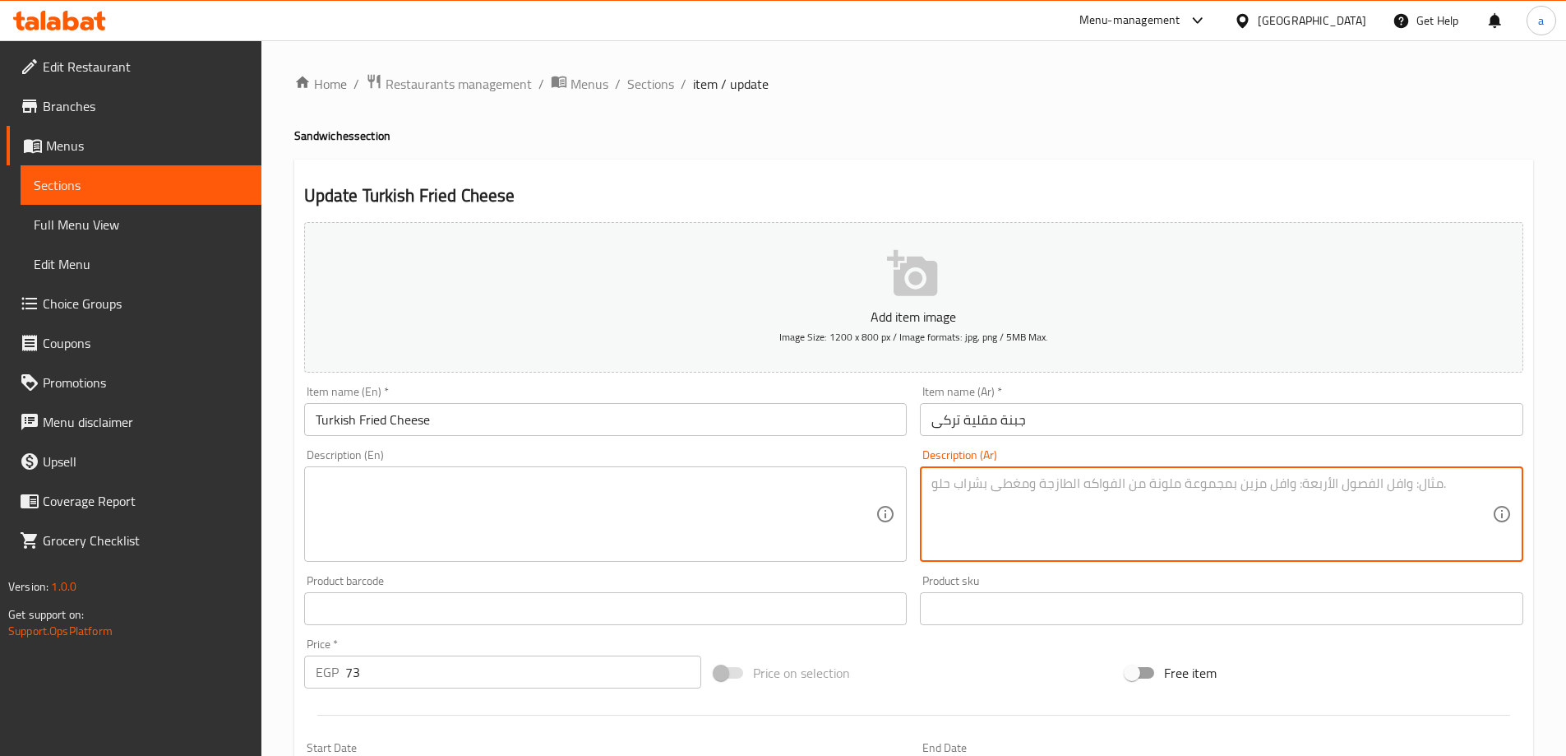
click at [1110, 517] on textarea at bounding box center [1211, 514] width 561 height 78
paste textarea "جبنة تركية مقلية بخلطة خاصة بطعم مختلف."
type textarea "جبنة تركية مقلية بخلطة خاصة بطعم مختلف."
click at [776, 508] on textarea at bounding box center [596, 514] width 561 height 78
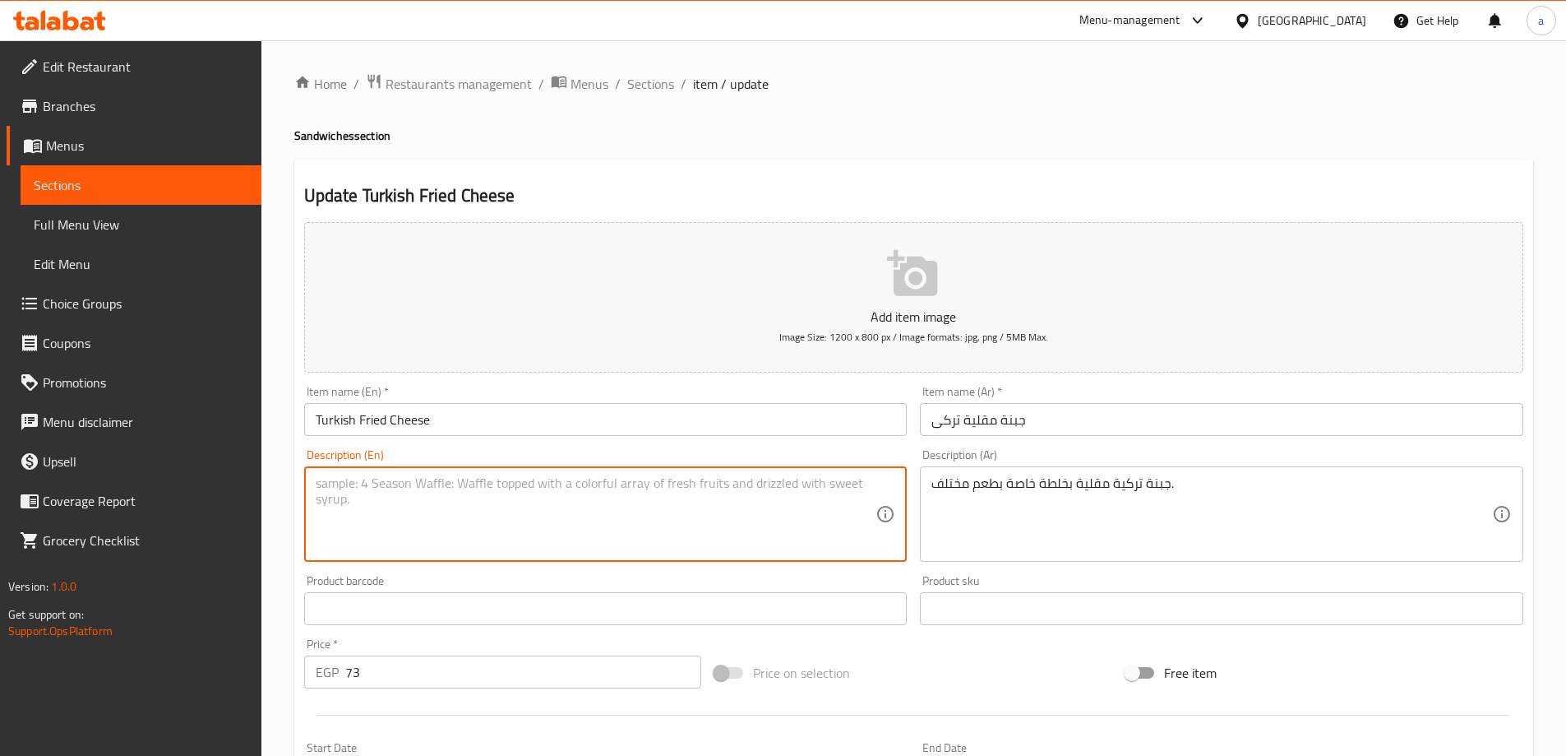
paste textarea "Fried Turkish cheese with a special mixture and a different taste."
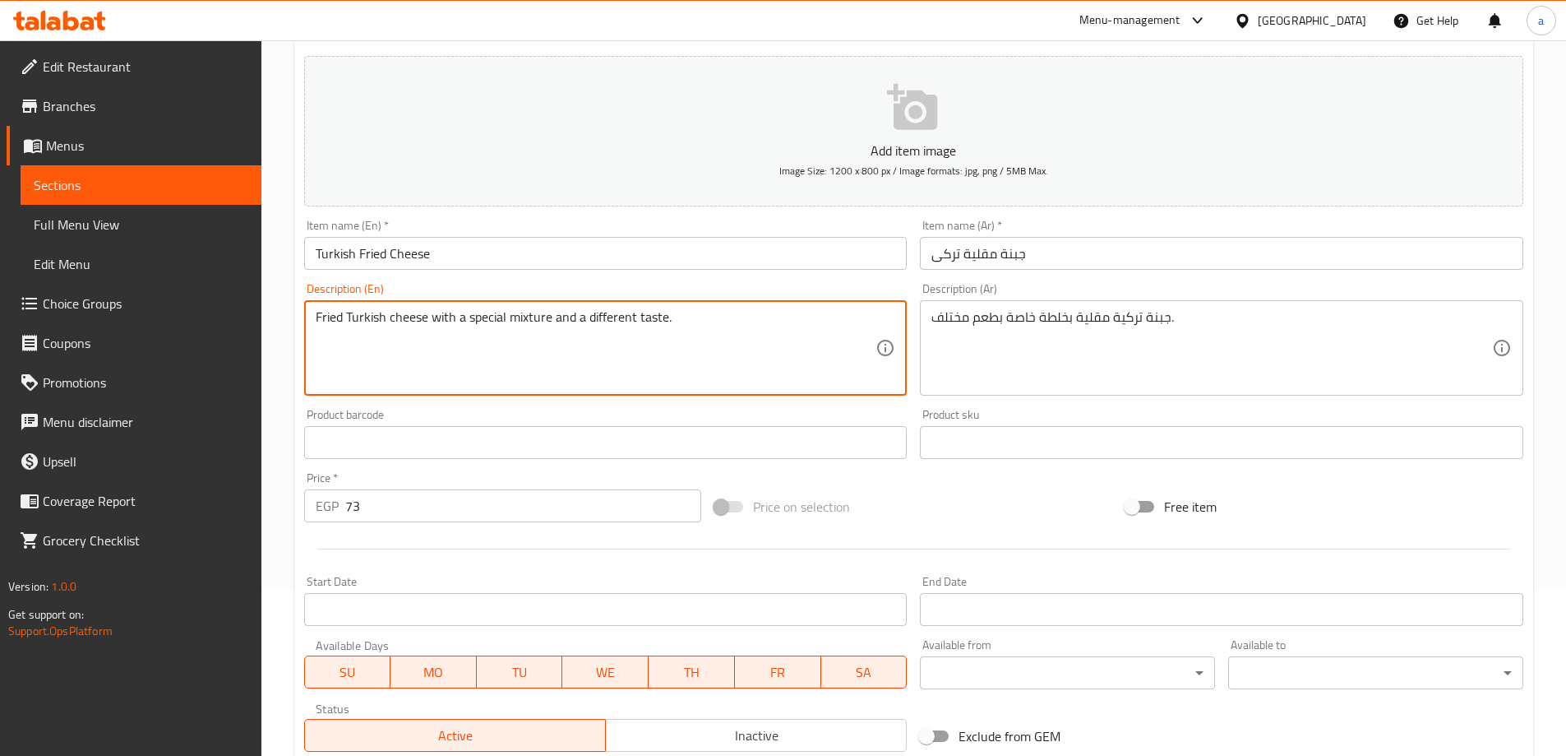
scroll to position [406, 0]
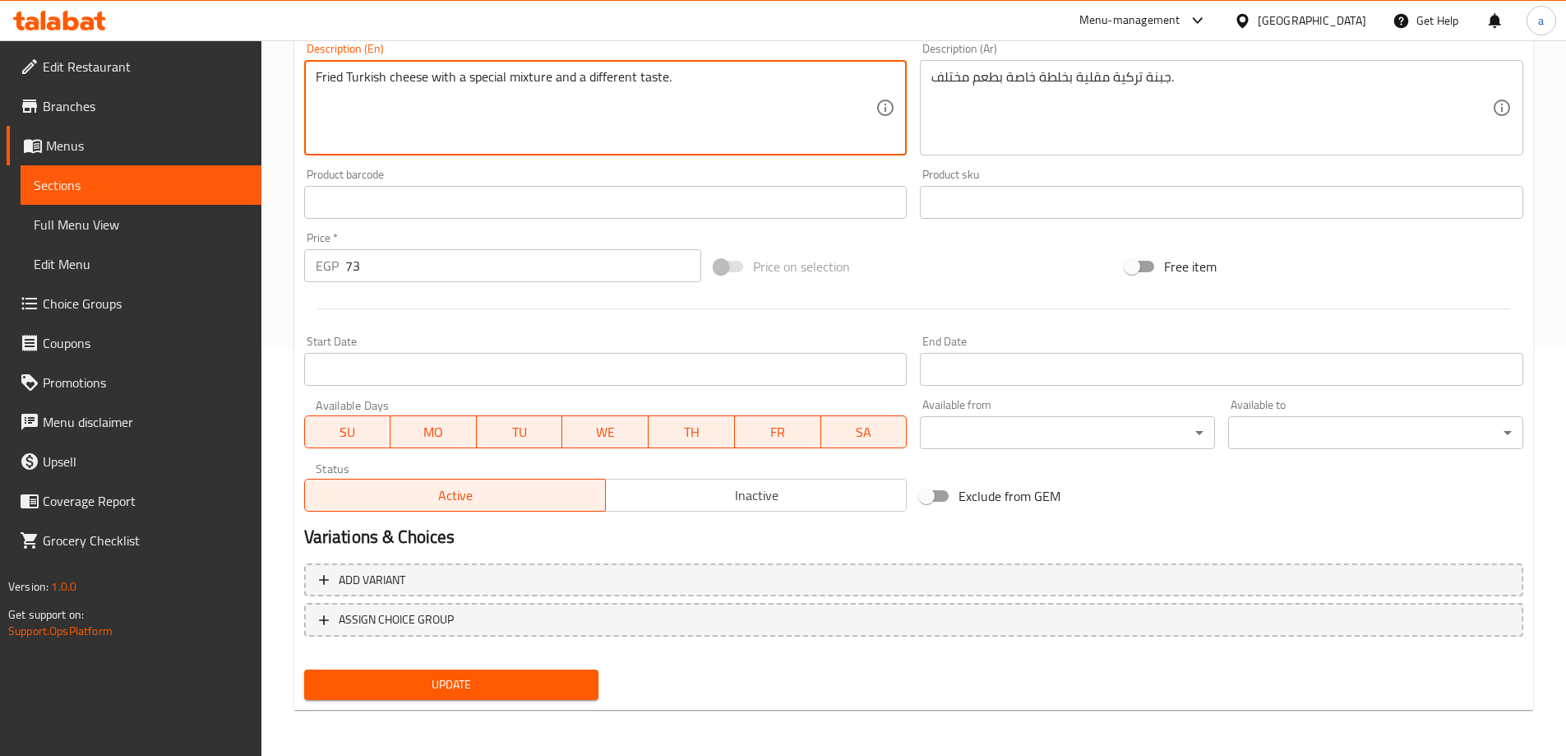
type textarea "Fried Turkish cheese with a special mixture and a different taste."
click at [516, 692] on span "Update" at bounding box center [451, 684] width 269 height 21
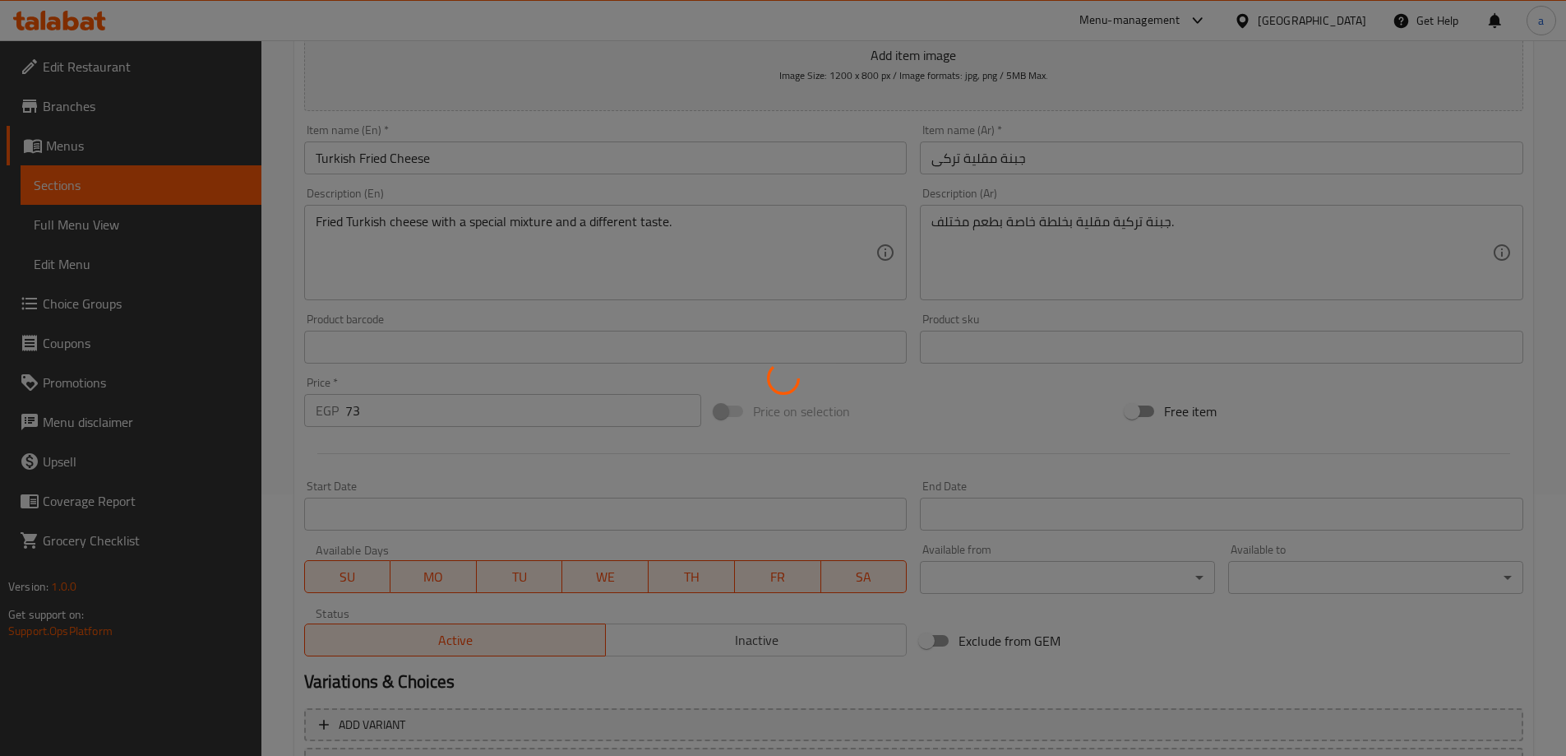
scroll to position [0, 0]
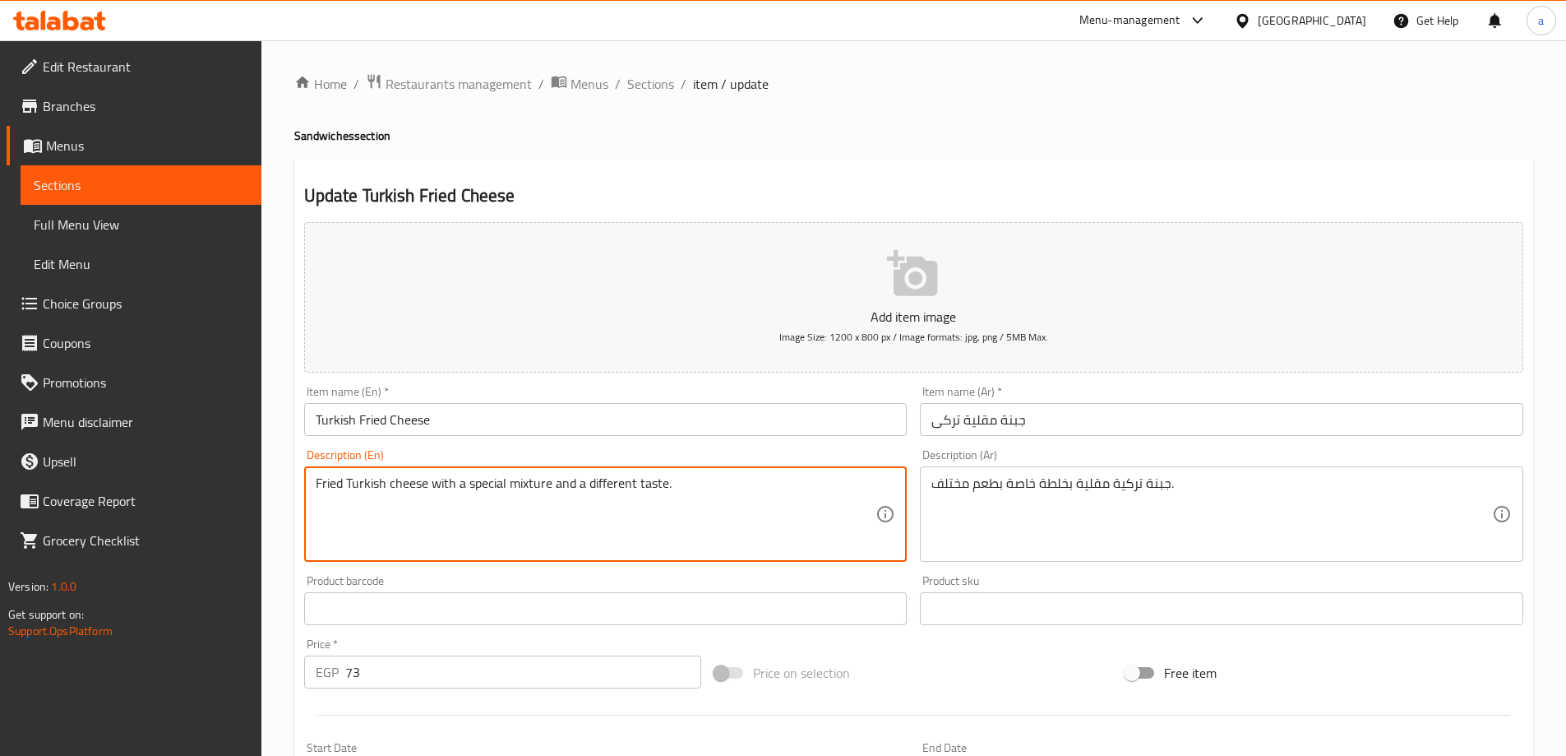
drag, startPoint x: 706, startPoint y: 518, endPoint x: 693, endPoint y: 575, distance: 58.2
click at [693, 575] on div "Product barcode Product barcode" at bounding box center [605, 600] width 603 height 50
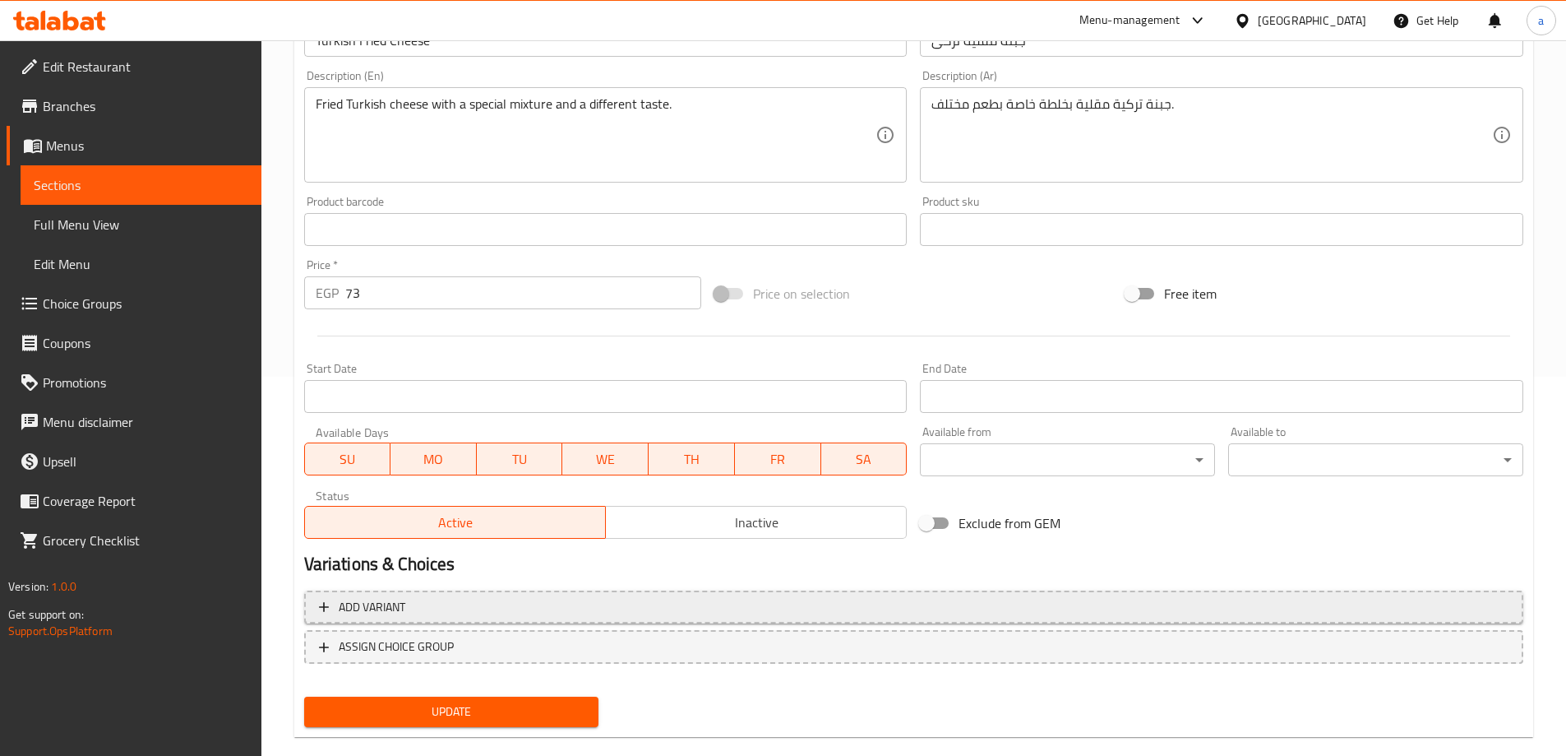
scroll to position [406, 0]
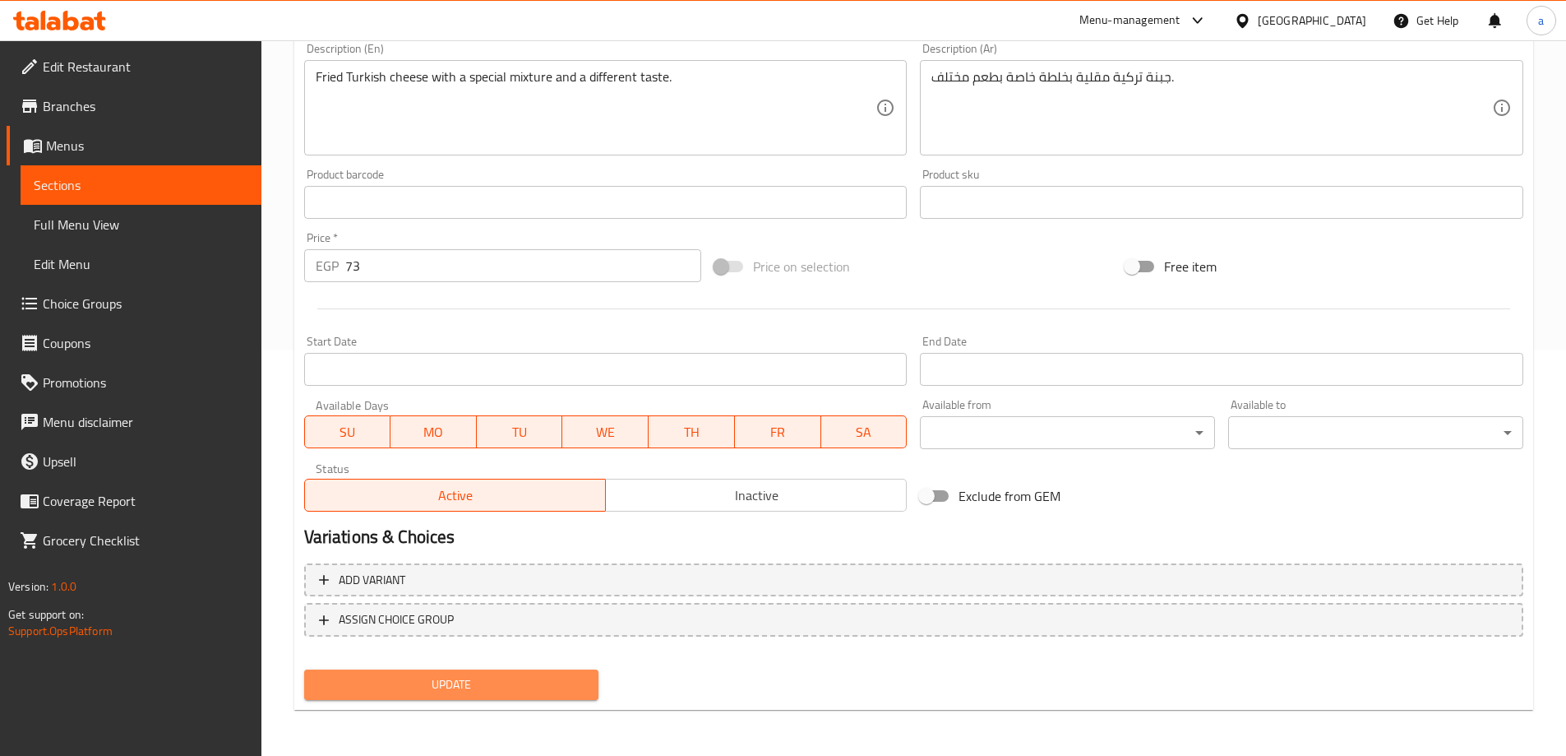
click at [449, 679] on span "Update" at bounding box center [451, 684] width 269 height 21
click at [538, 682] on span "Update" at bounding box center [451, 684] width 269 height 21
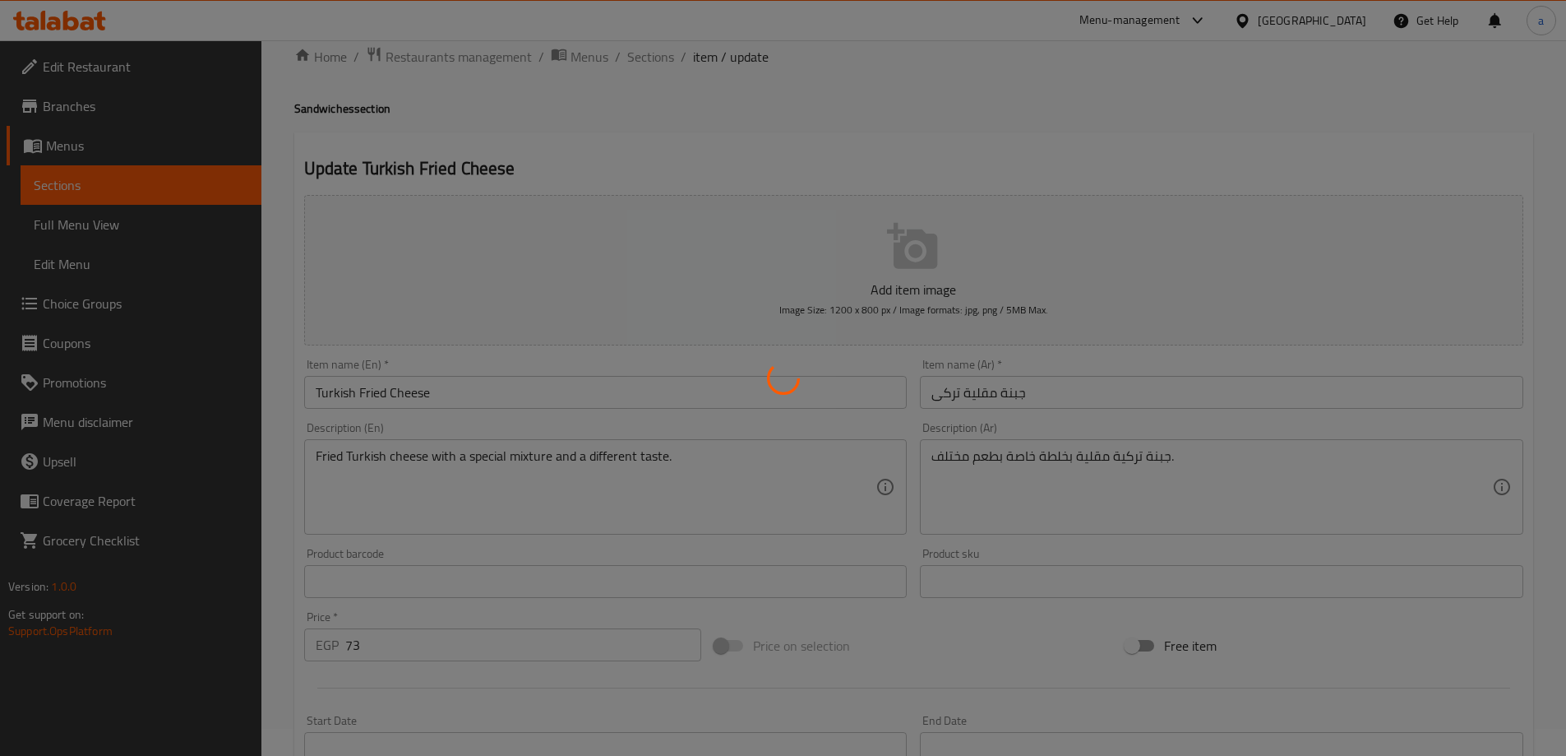
scroll to position [0, 0]
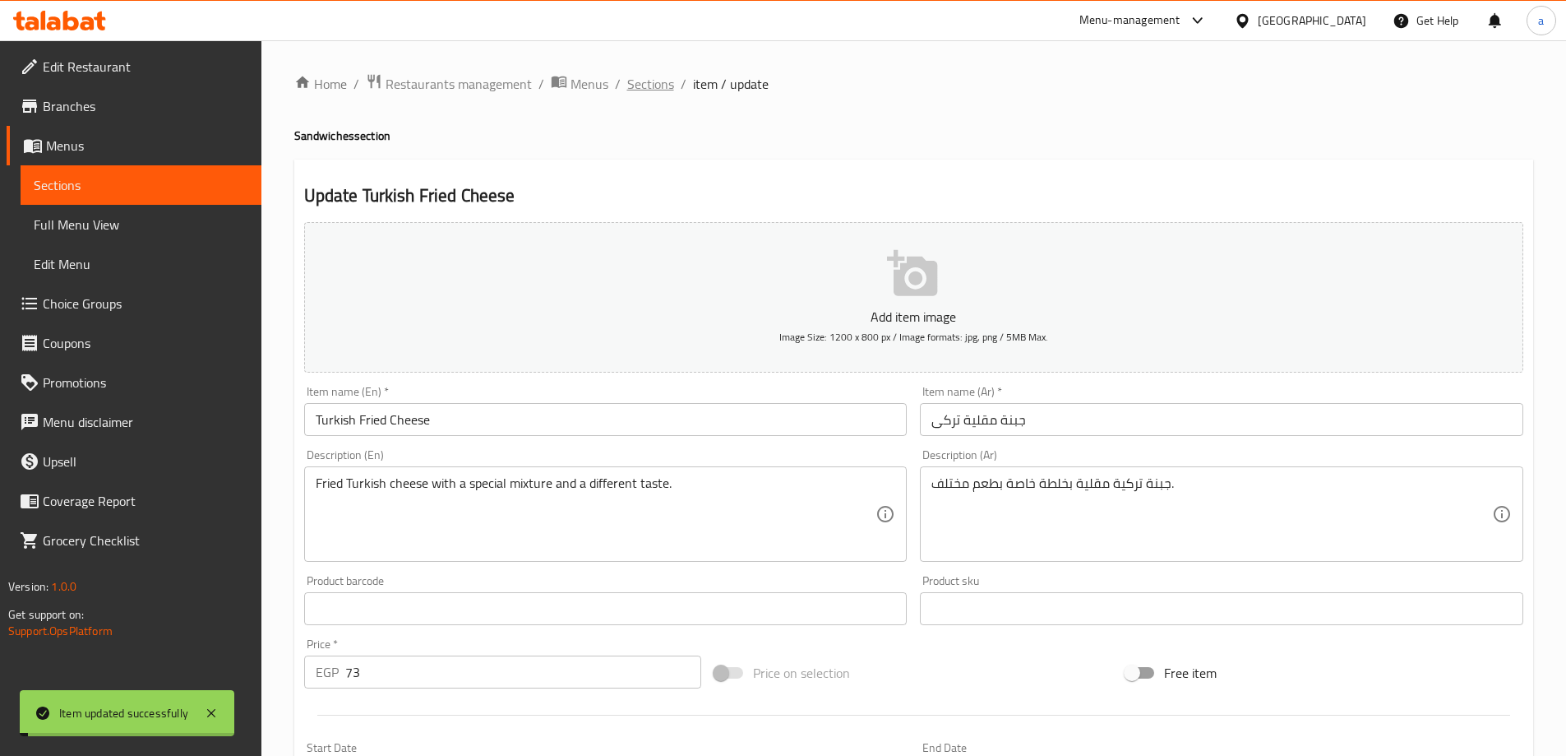
click at [659, 85] on span "Sections" at bounding box center [650, 84] width 47 height 20
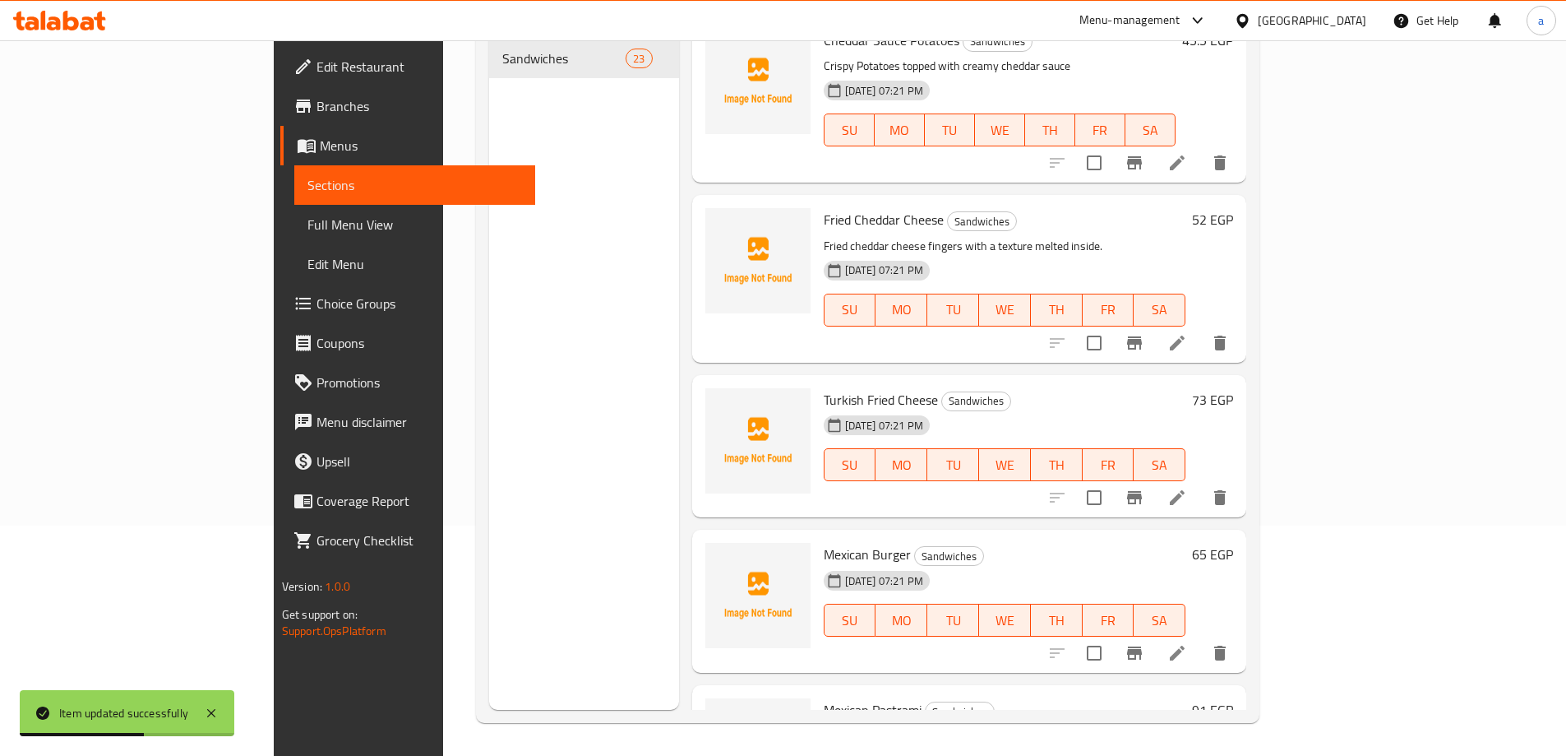
scroll to position [3343, 0]
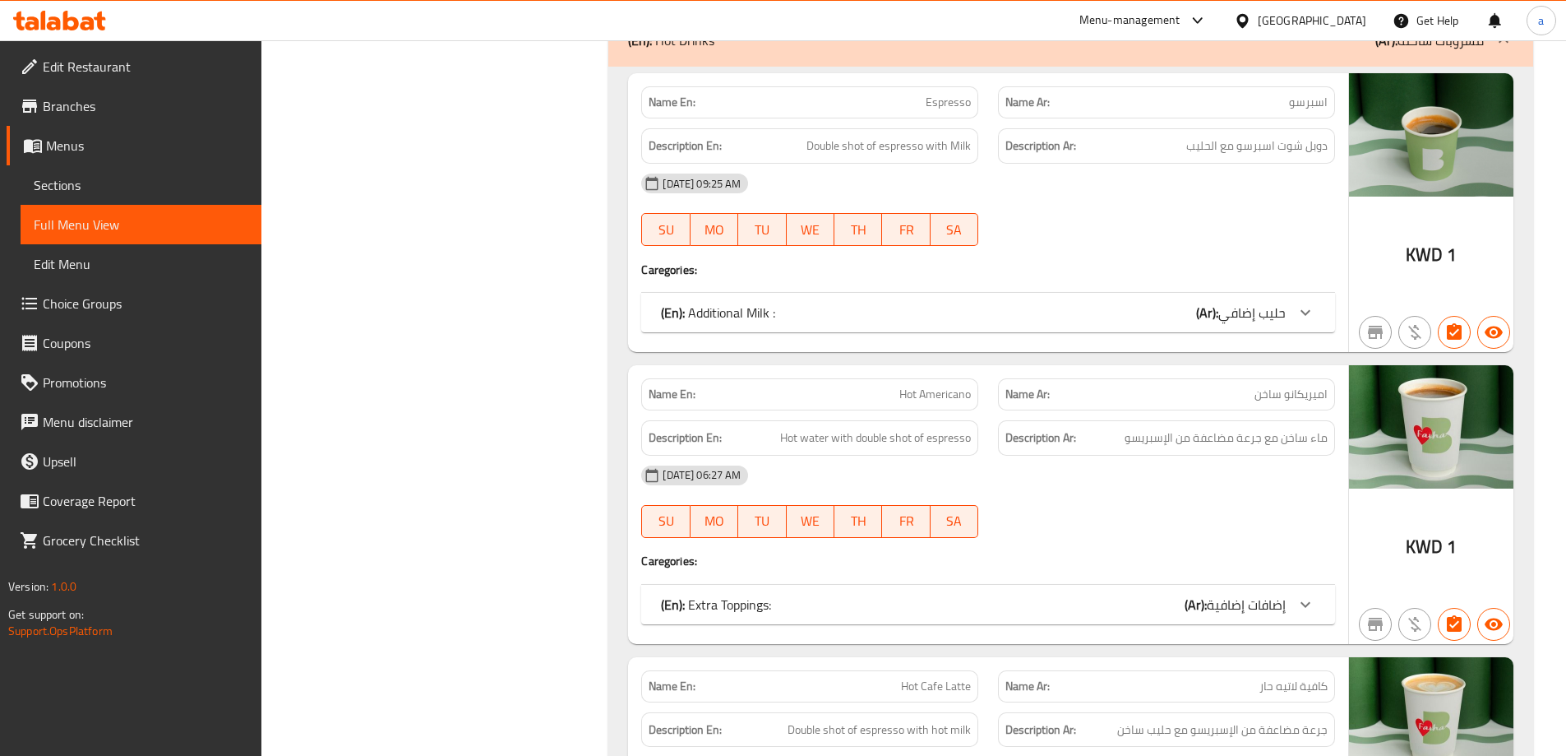
scroll to position [2960, 0]
